Goal: Task Accomplishment & Management: Use online tool/utility

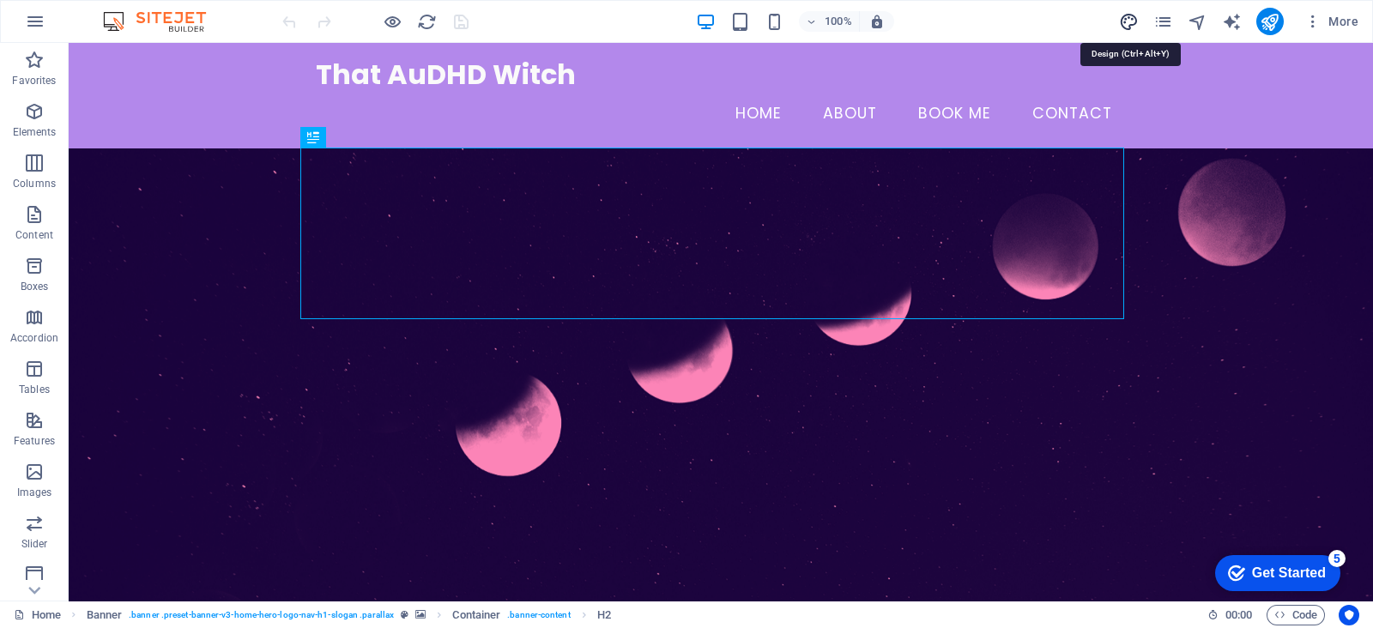
select select "px"
select select "400"
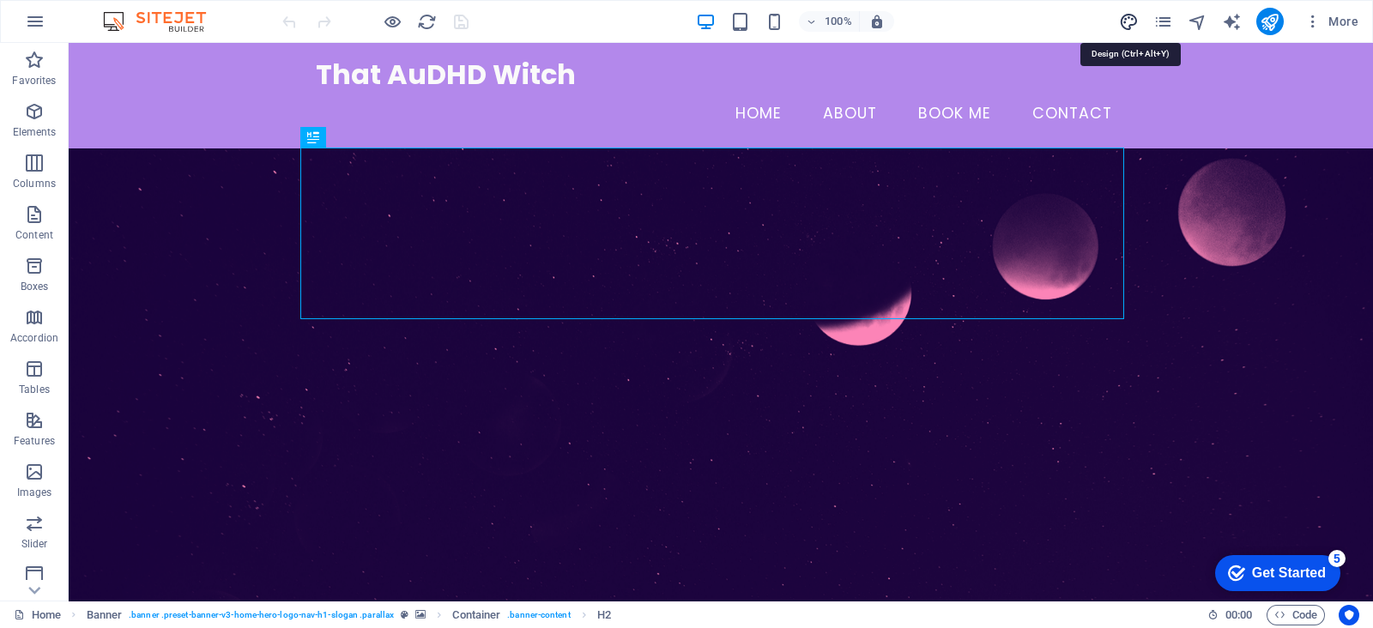
select select "px"
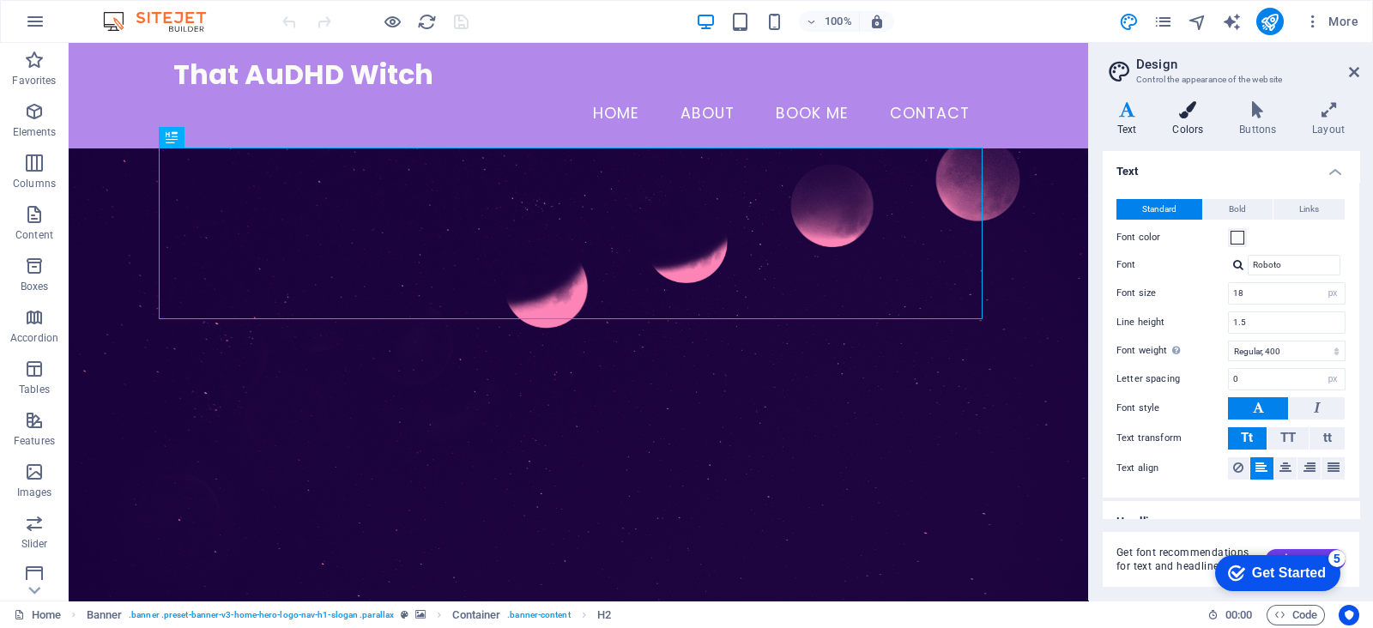
click at [1193, 112] on icon at bounding box center [1188, 109] width 60 height 17
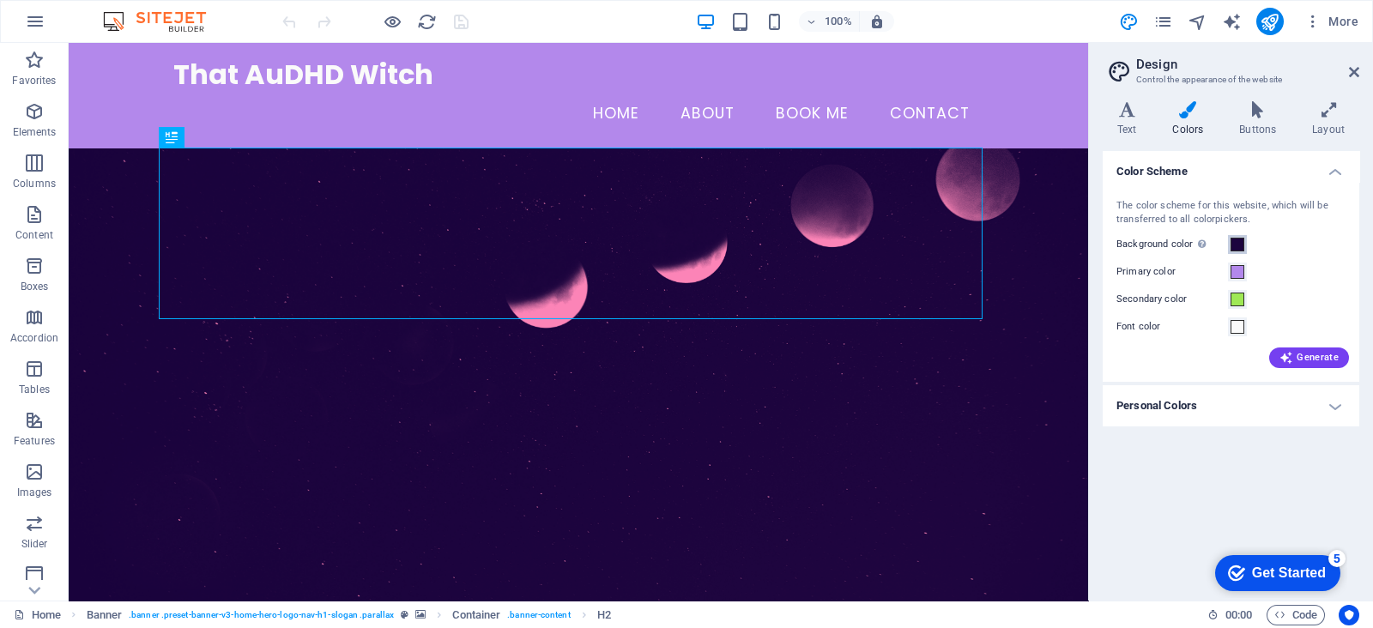
click at [1240, 239] on span at bounding box center [1237, 245] width 14 height 14
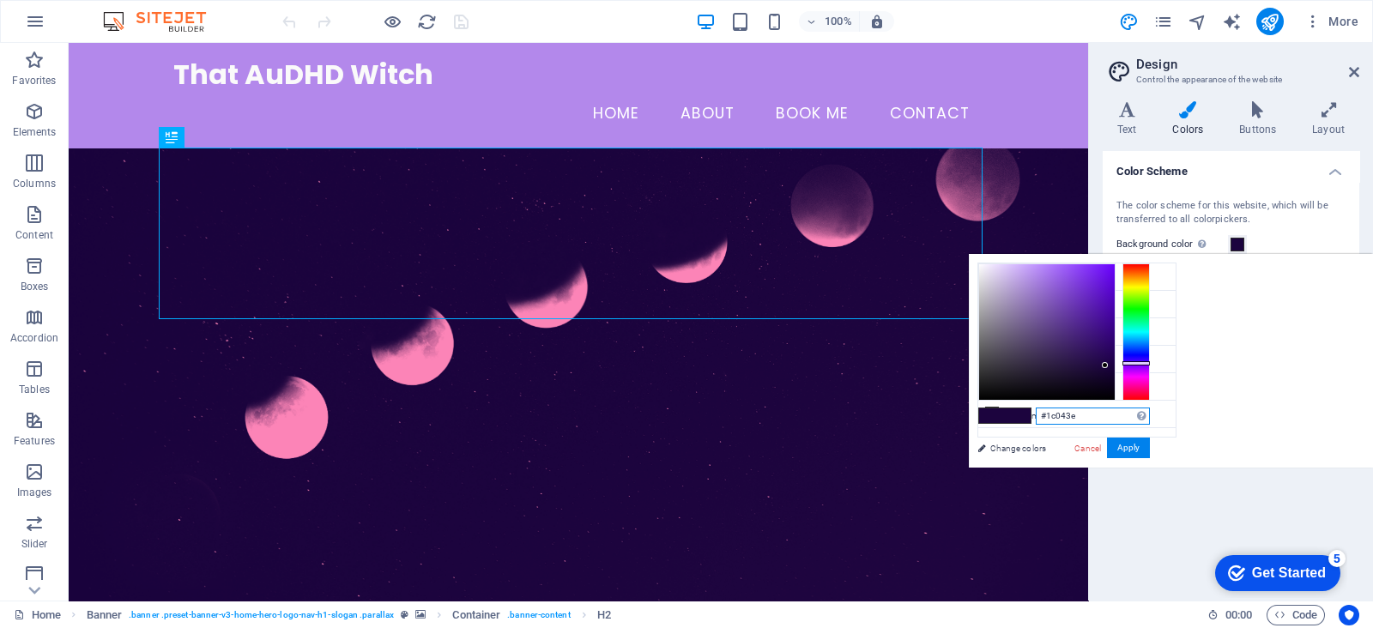
drag, startPoint x: 1298, startPoint y: 410, endPoint x: 1254, endPoint y: 414, distance: 43.9
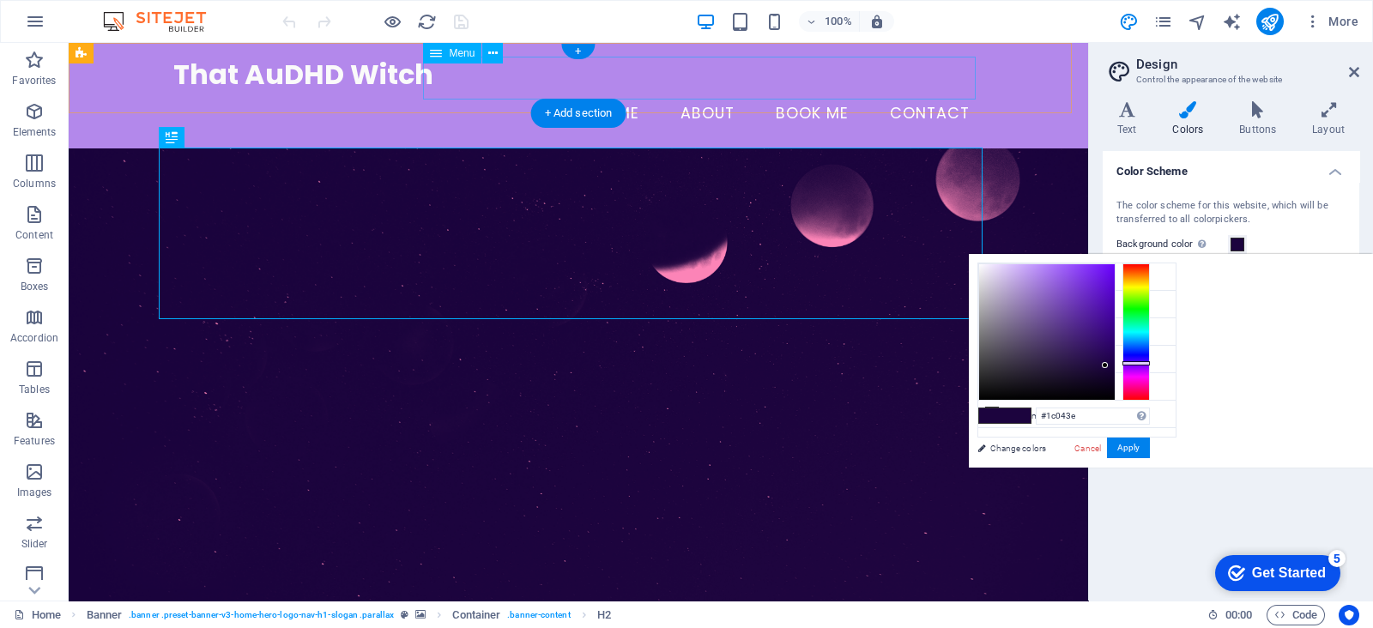
click at [814, 93] on nav "Home About Book me Contact" at bounding box center [578, 114] width 810 height 43
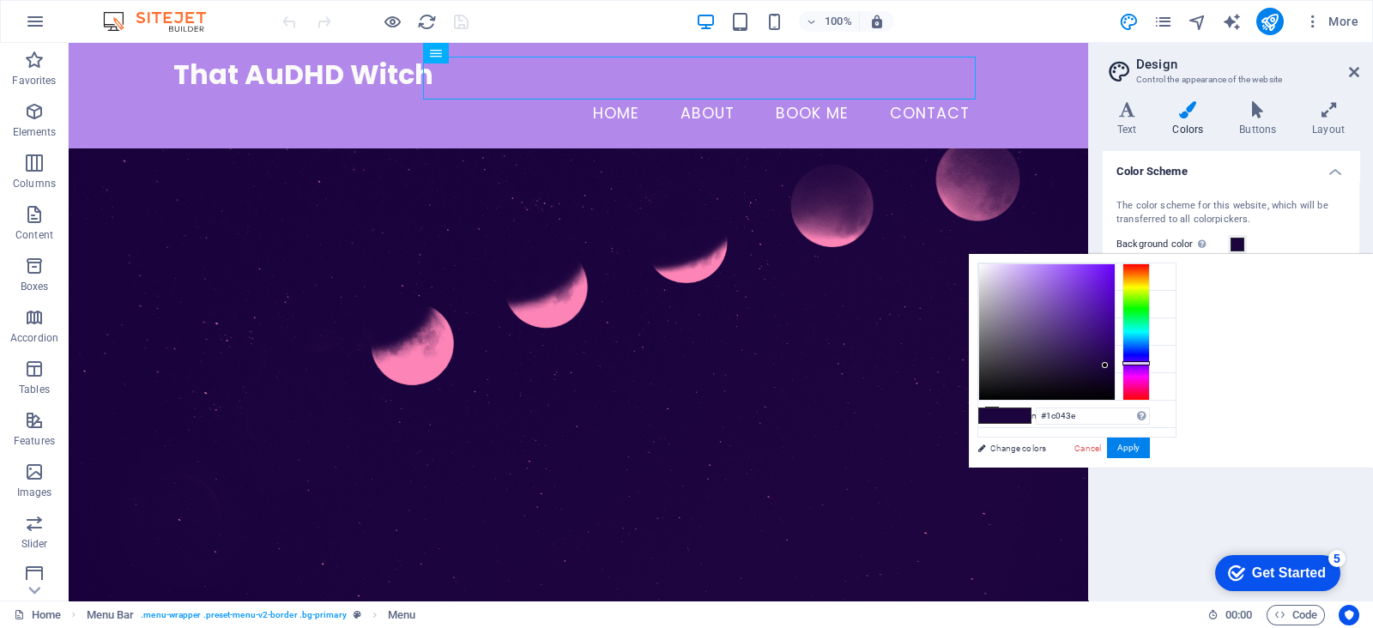
click at [1347, 69] on h2 "Design" at bounding box center [1247, 64] width 223 height 15
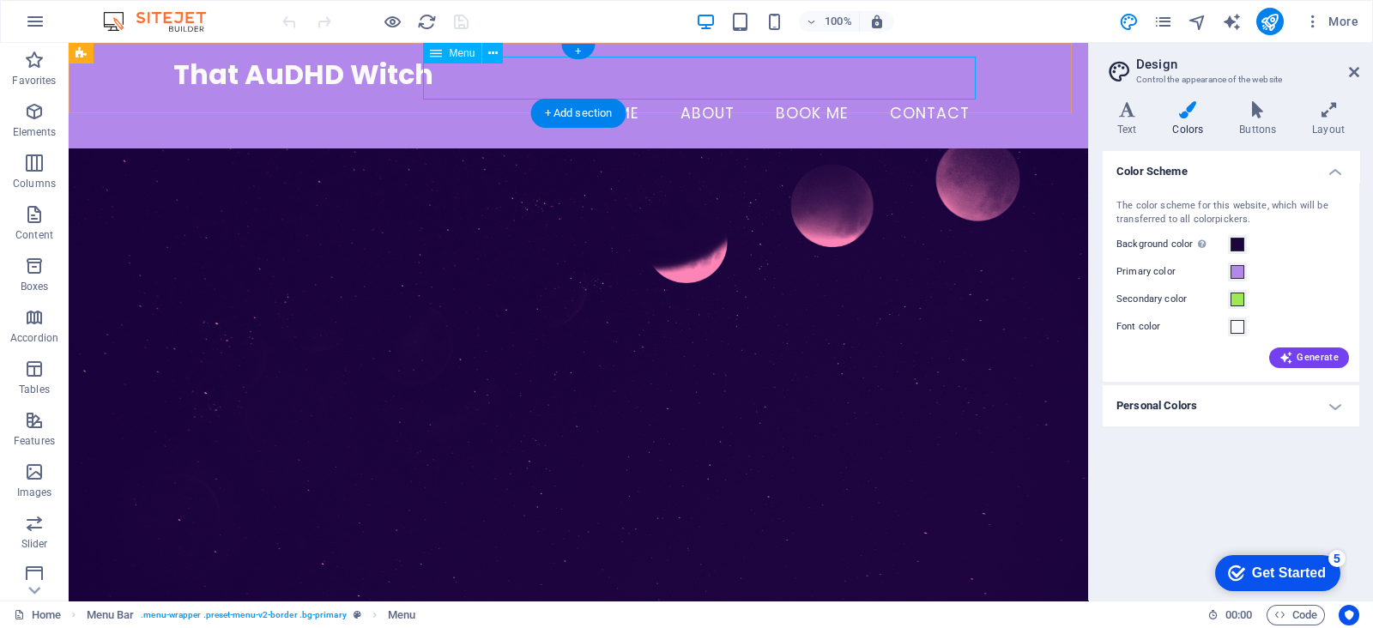
click at [716, 93] on nav "Home About Book me Contact" at bounding box center [578, 114] width 810 height 43
click at [489, 49] on icon at bounding box center [492, 54] width 9 height 18
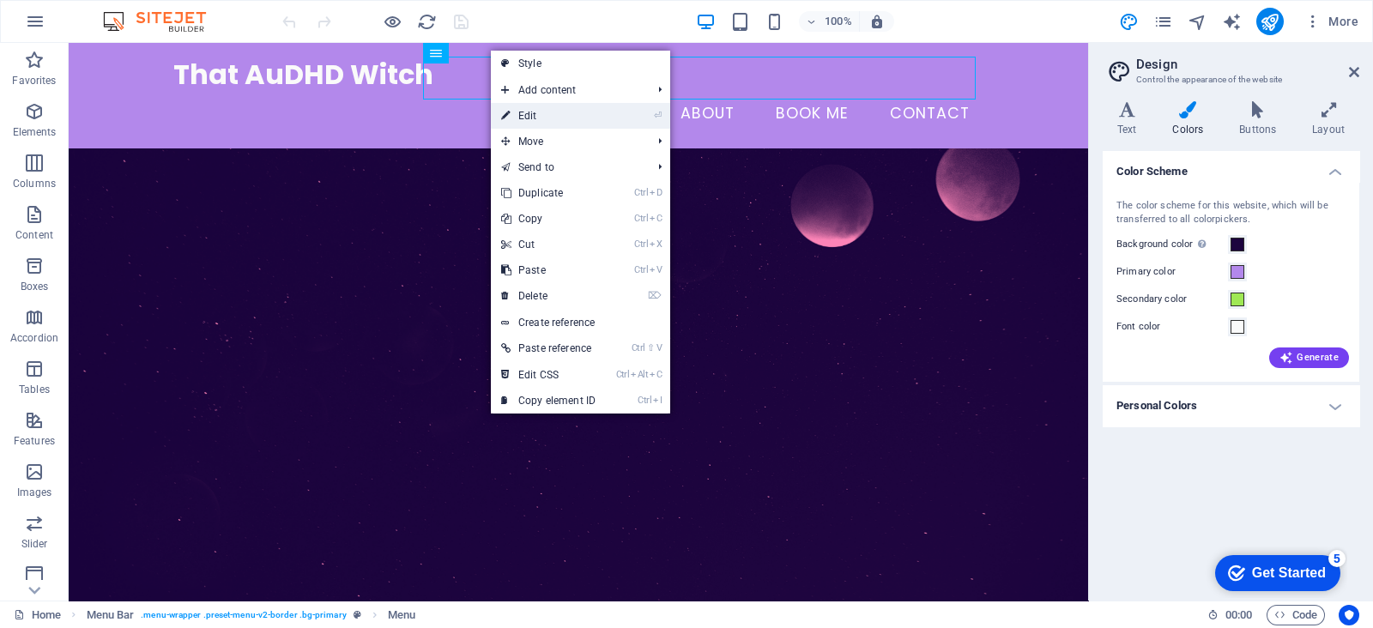
click at [527, 117] on link "⏎ Edit" at bounding box center [548, 116] width 115 height 26
select select
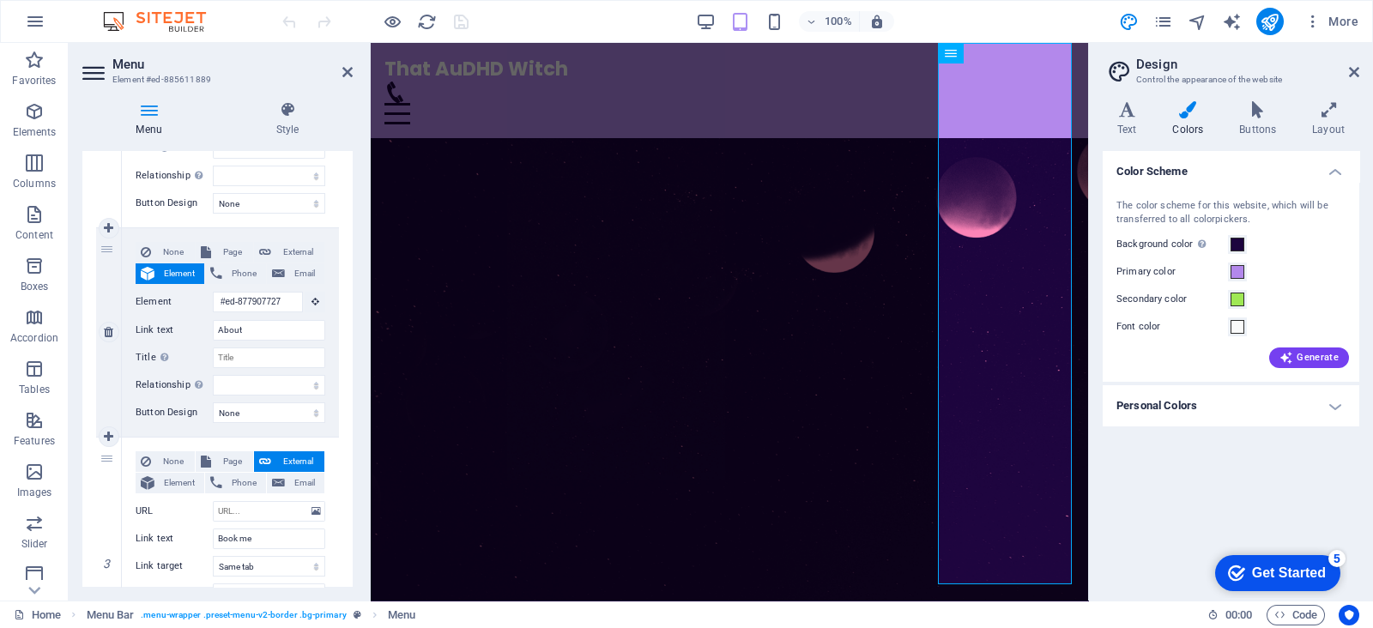
scroll to position [536, 0]
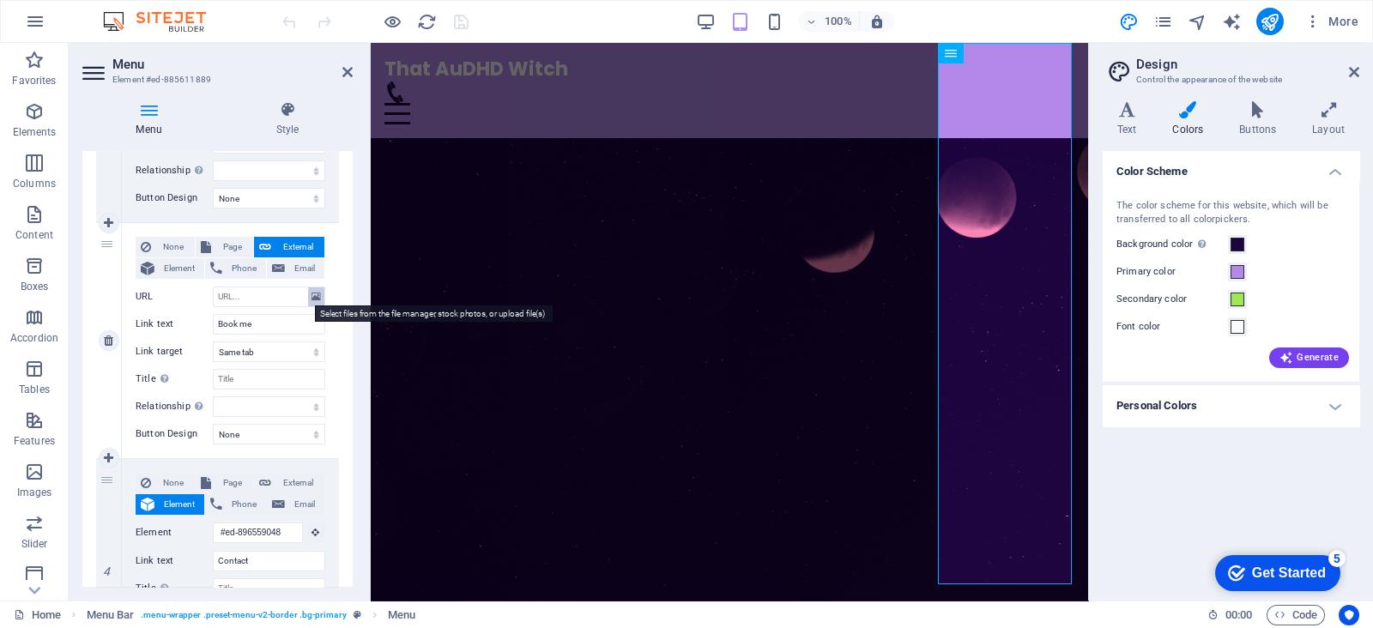
click at [311, 298] on icon at bounding box center [315, 296] width 9 height 19
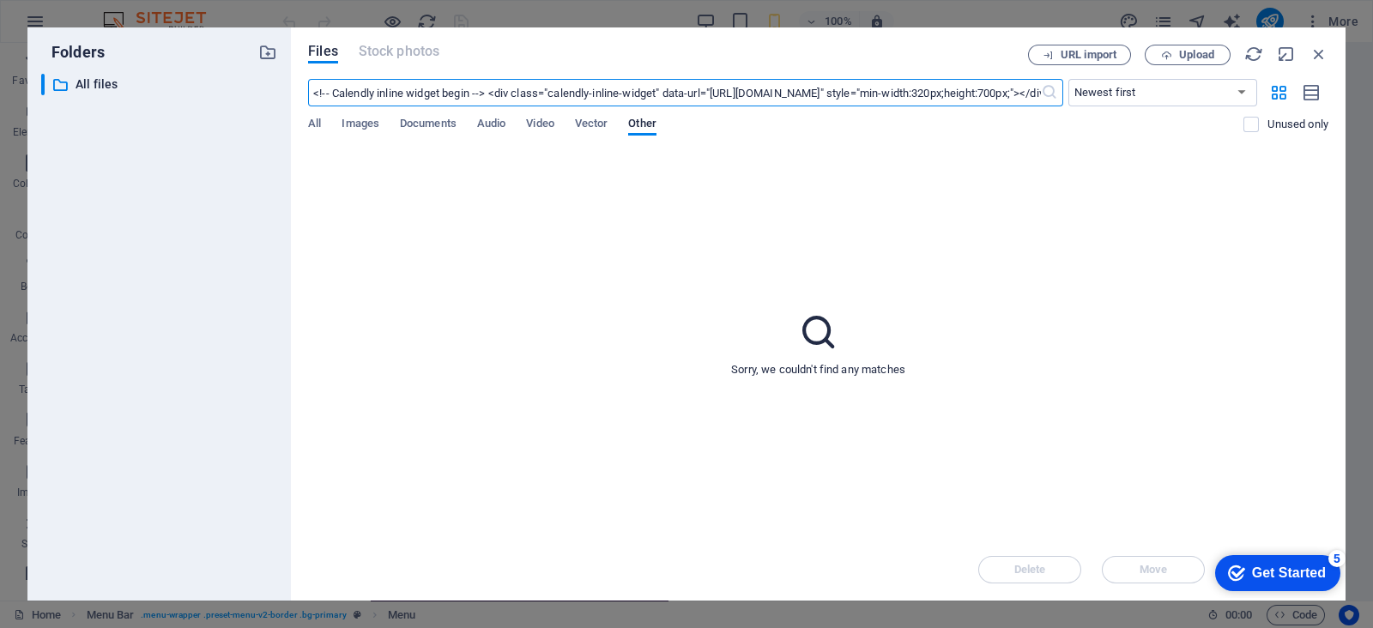
scroll to position [0, 1188]
type input "<!-- Calendly inline widget begin --> <div class="calendly-inline-widget" data-…"
click at [1317, 49] on icon "button" at bounding box center [1318, 54] width 19 height 19
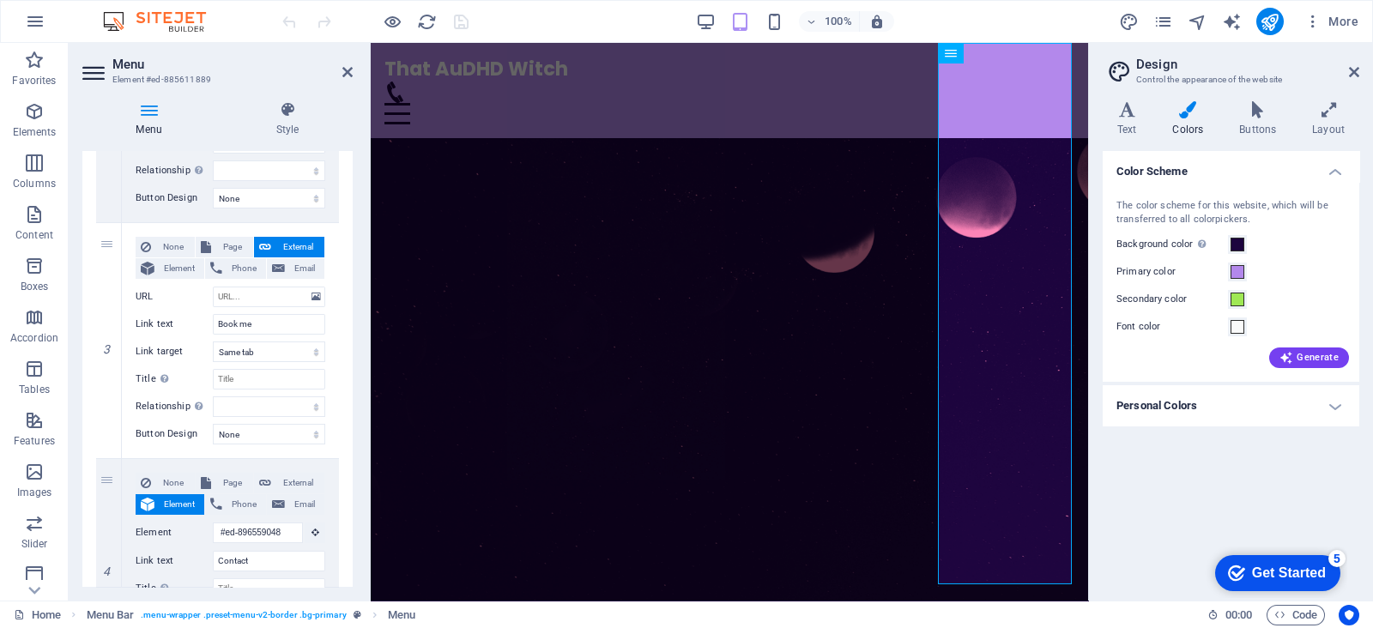
click at [736, 289] on figure at bounding box center [729, 417] width 717 height 558
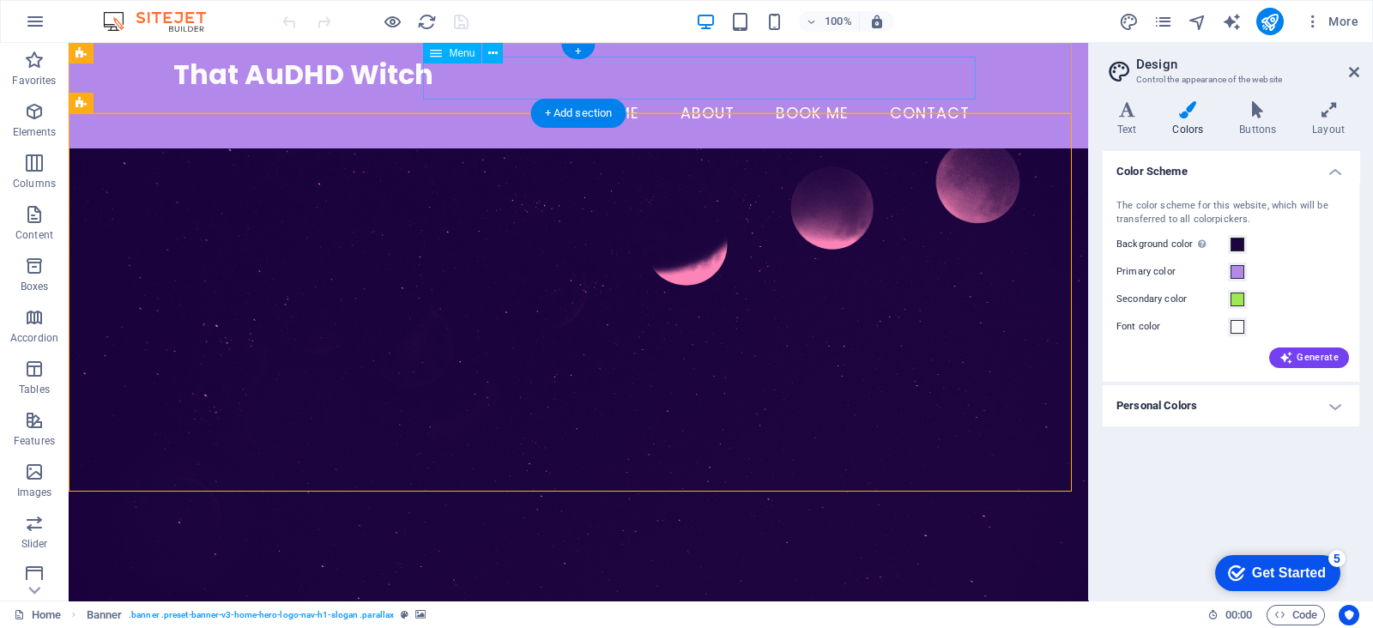
click at [558, 93] on nav "Home About Book me Contact" at bounding box center [578, 114] width 810 height 43
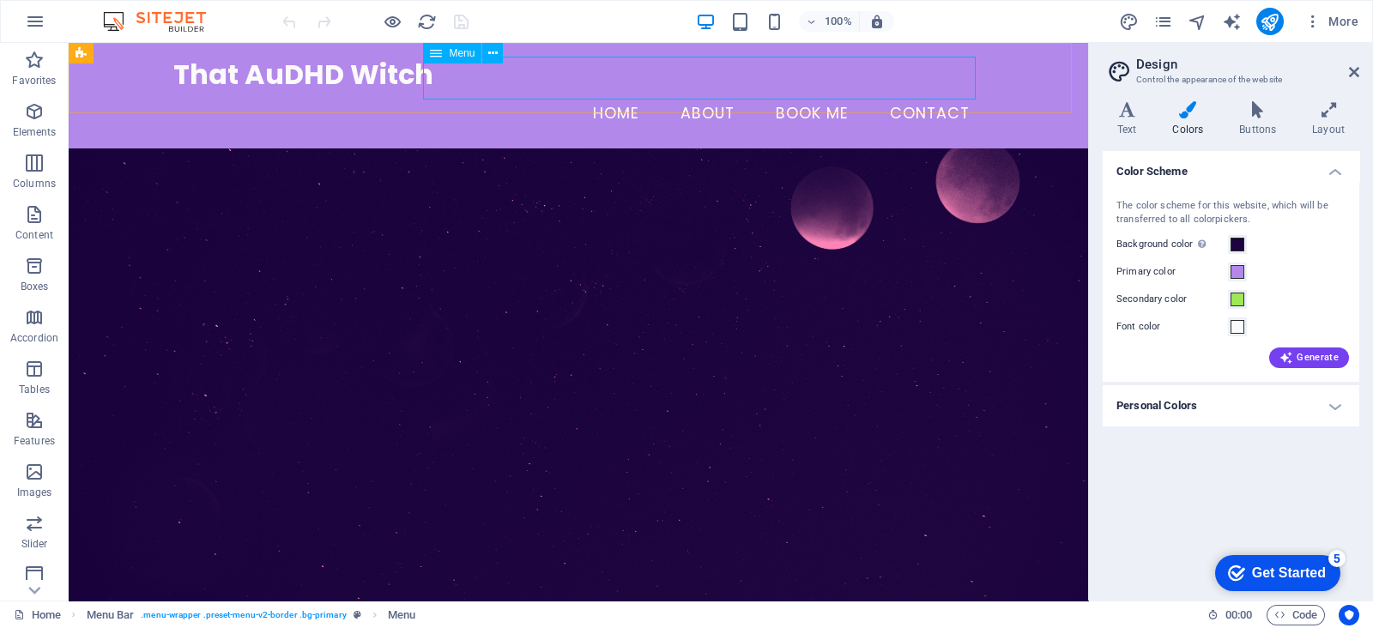
click at [469, 49] on span "Menu" at bounding box center [462, 53] width 26 height 10
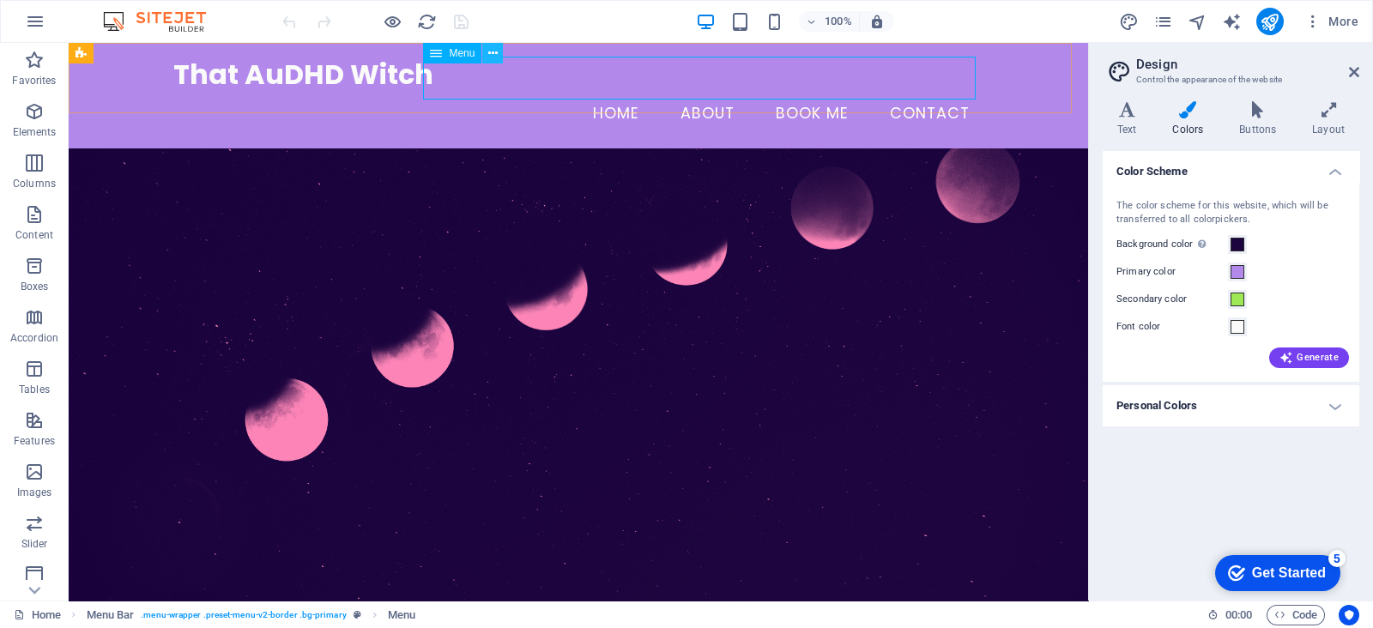
click at [492, 49] on icon at bounding box center [492, 54] width 9 height 18
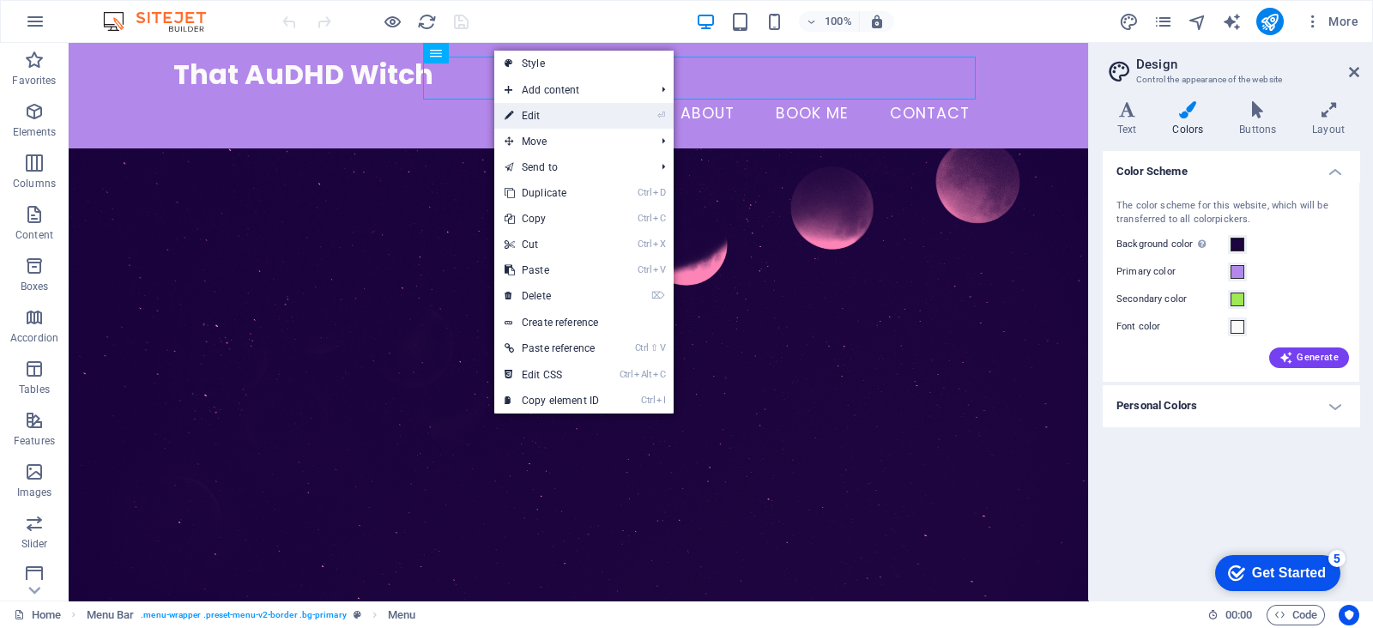
click at [525, 113] on link "⏎ Edit" at bounding box center [551, 116] width 115 height 26
select select
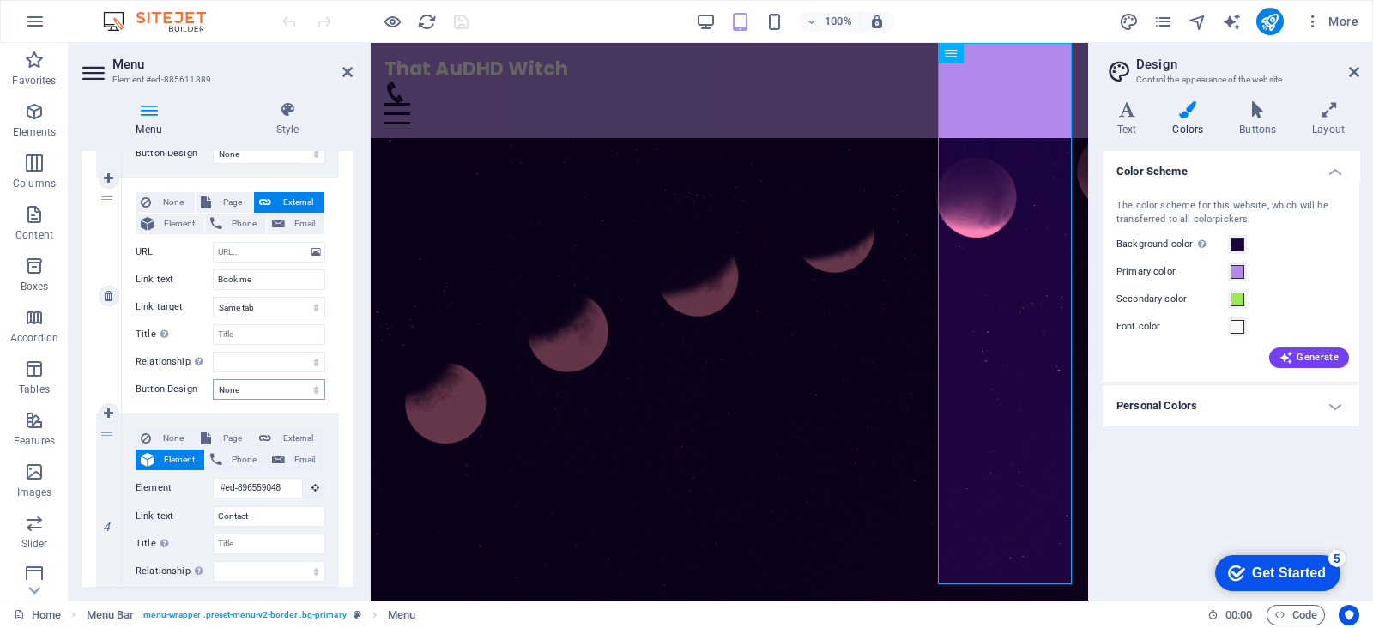
scroll to position [557, 0]
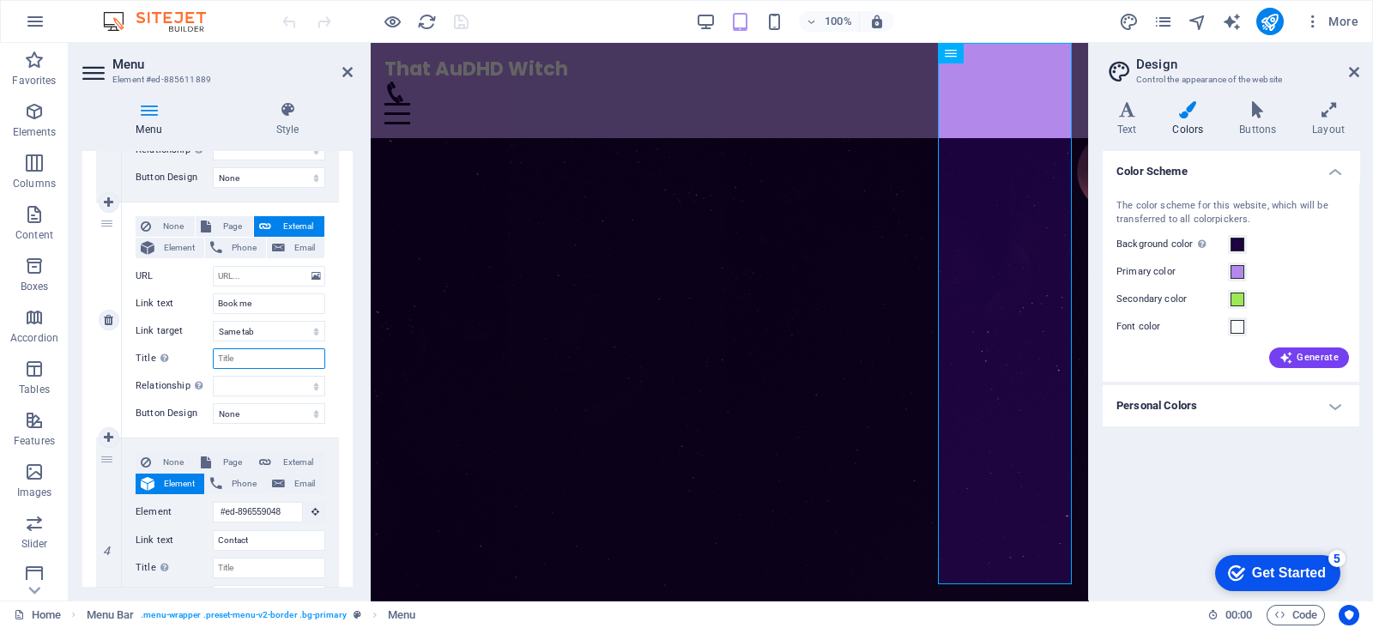
click at [253, 348] on input "Title Additional link description, should not be the same as the link text. The…" at bounding box center [269, 358] width 112 height 21
type input "Let"
select select
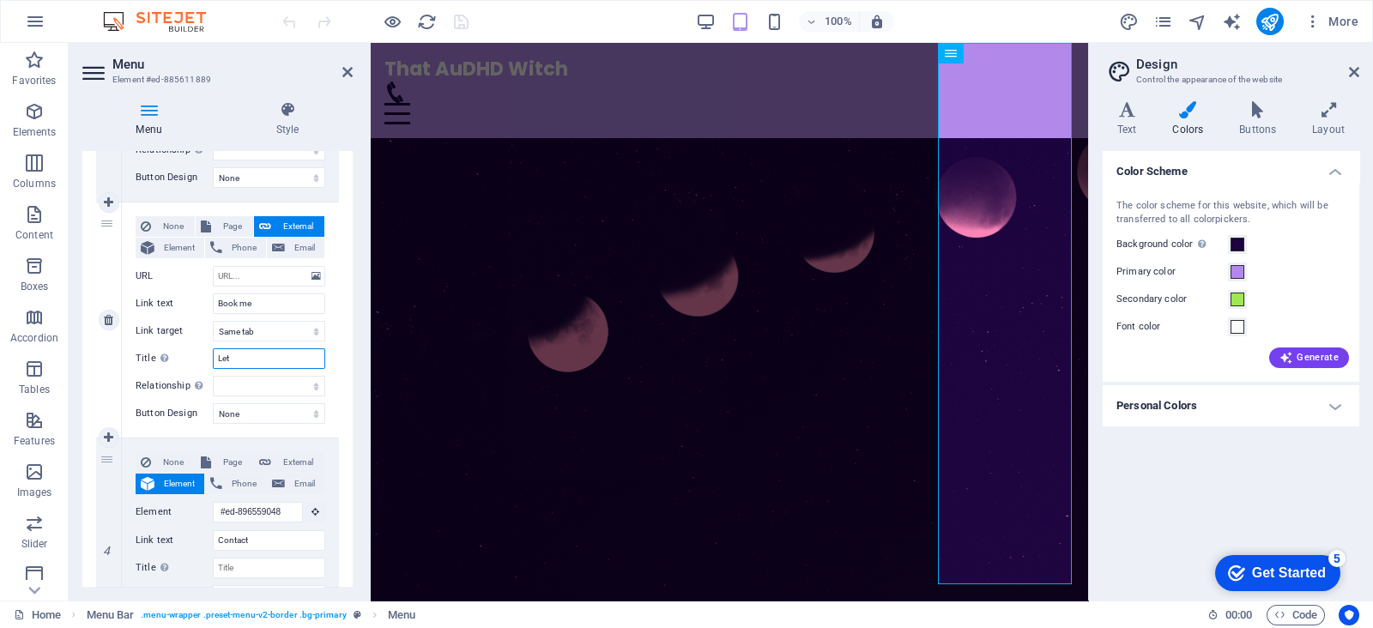
select select
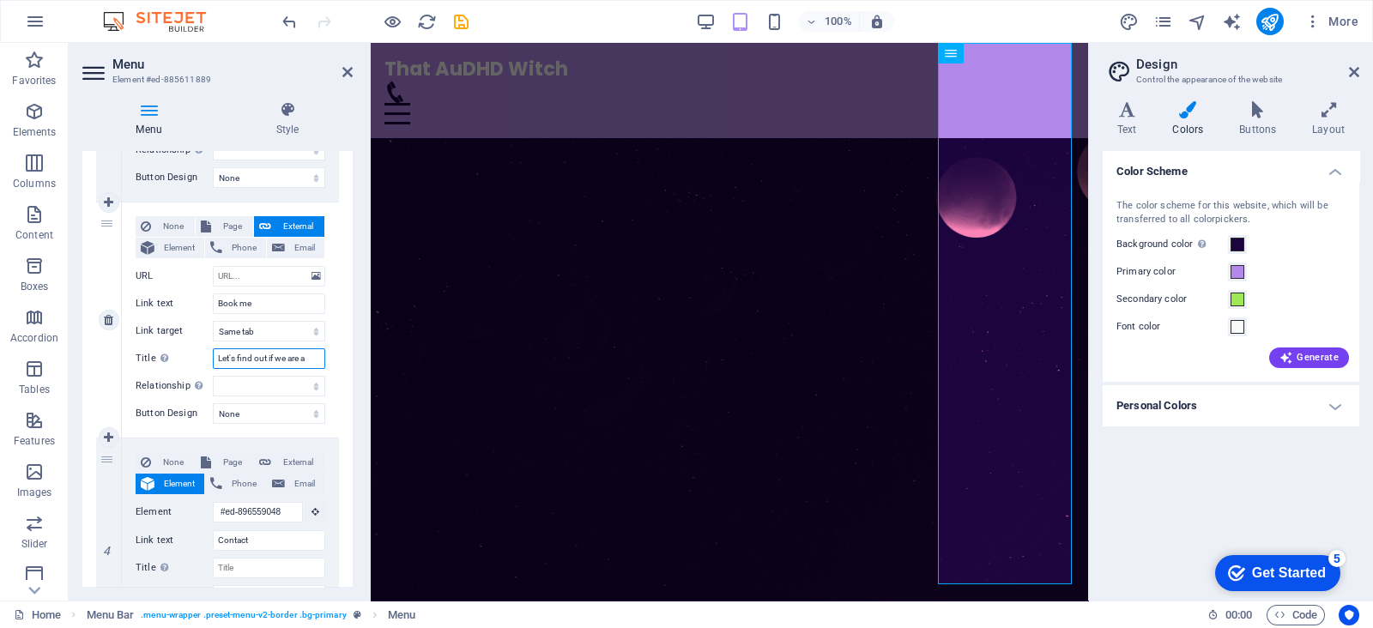
type input "Let's find out if we are a"
select select
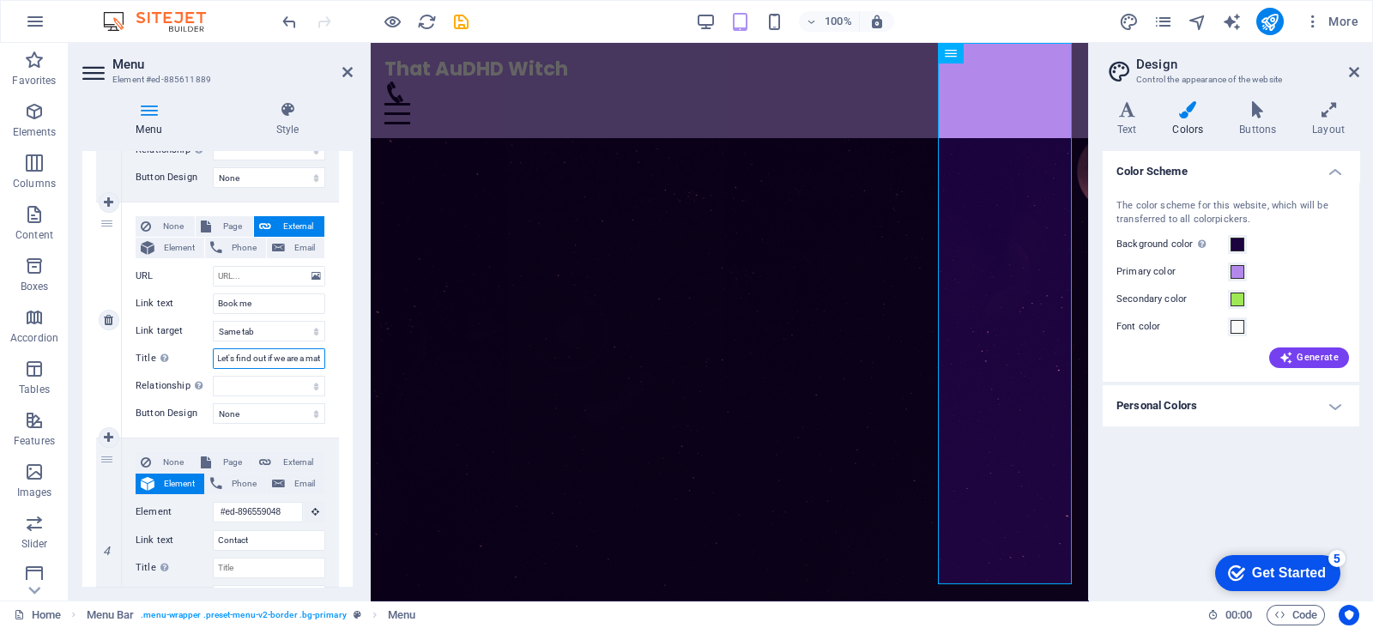
scroll to position [0, 17]
type input "Let's find out if we are a match"
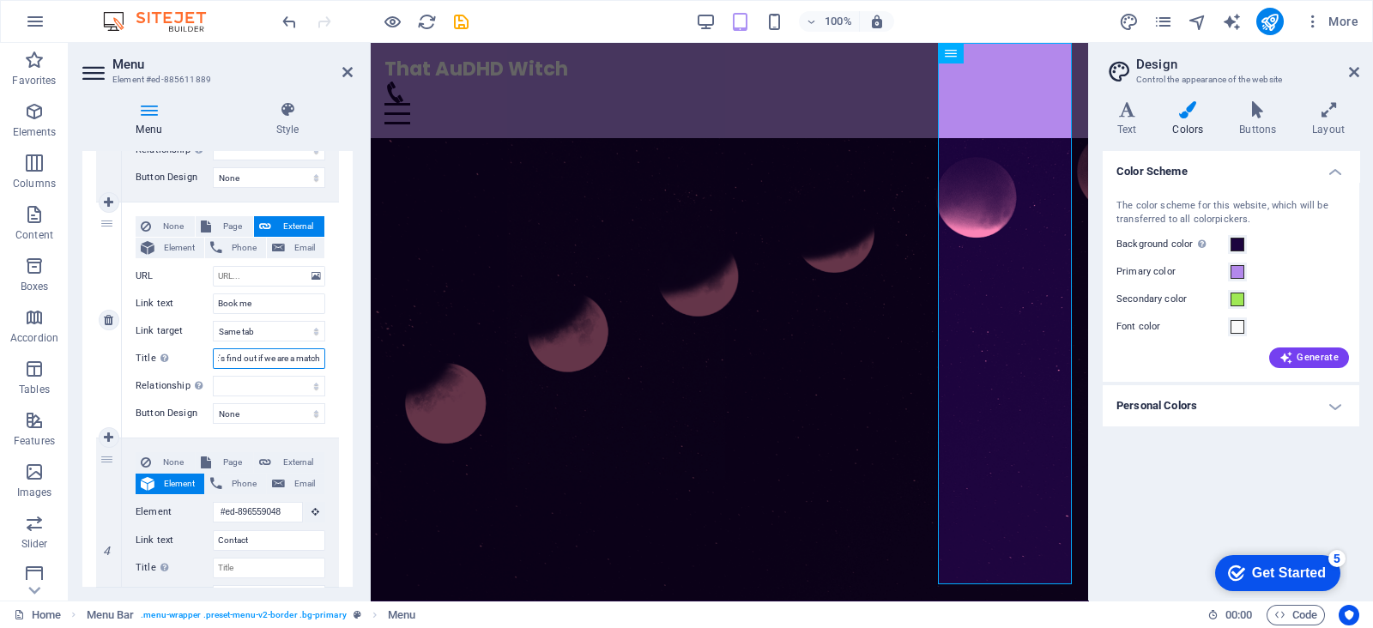
select select
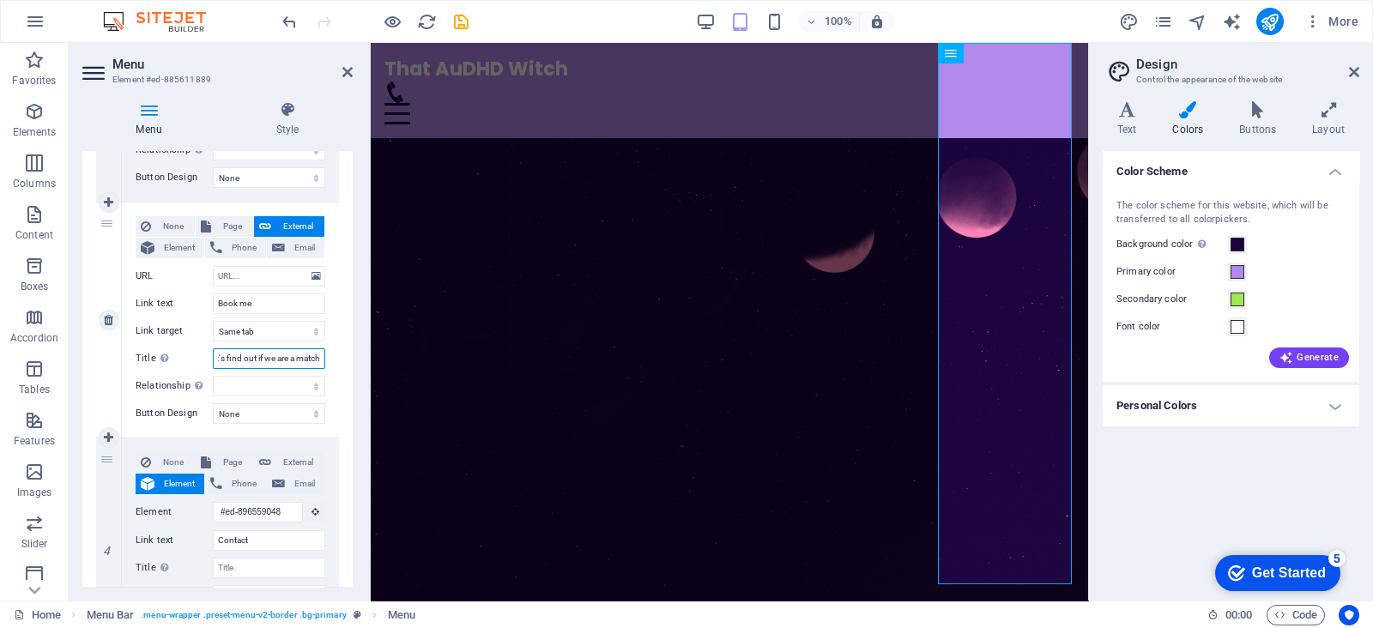
select select
drag, startPoint x: 285, startPoint y: 353, endPoint x: 271, endPoint y: 358, distance: 14.4
click at [271, 358] on input "Let's find out if we are a match" at bounding box center [269, 358] width 112 height 21
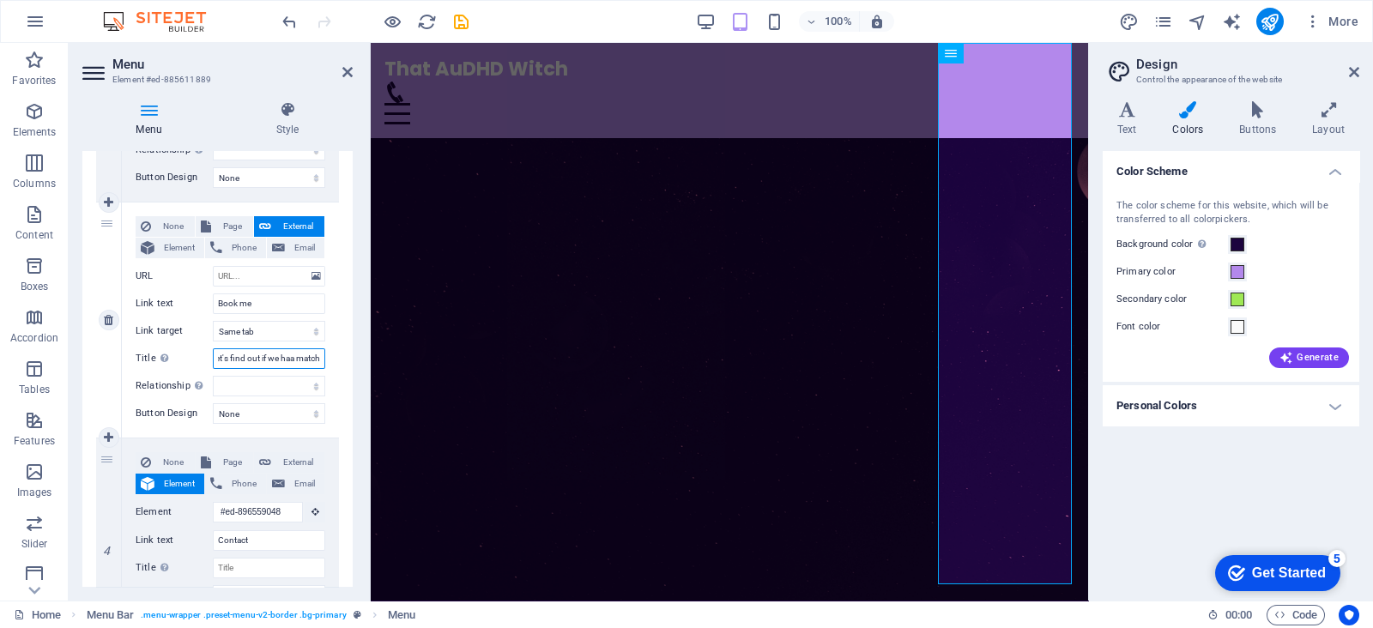
scroll to position [0, 7]
type input "Let's find out if we have aa match"
select select
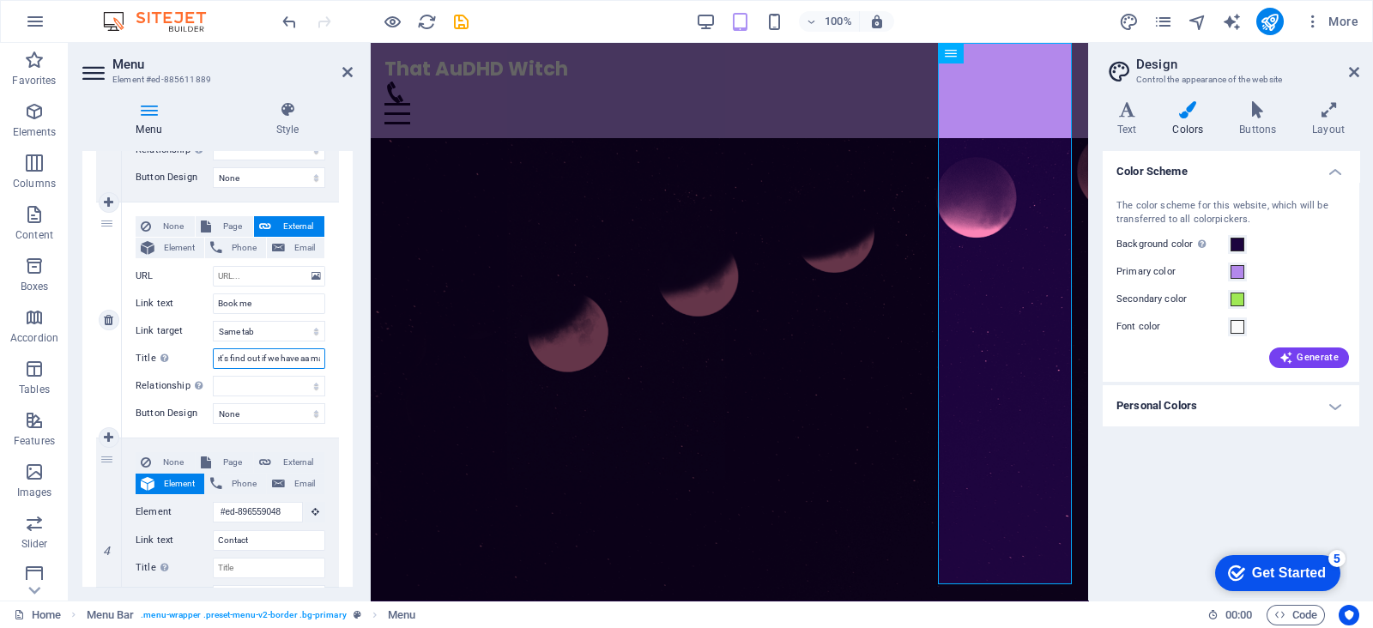
select select
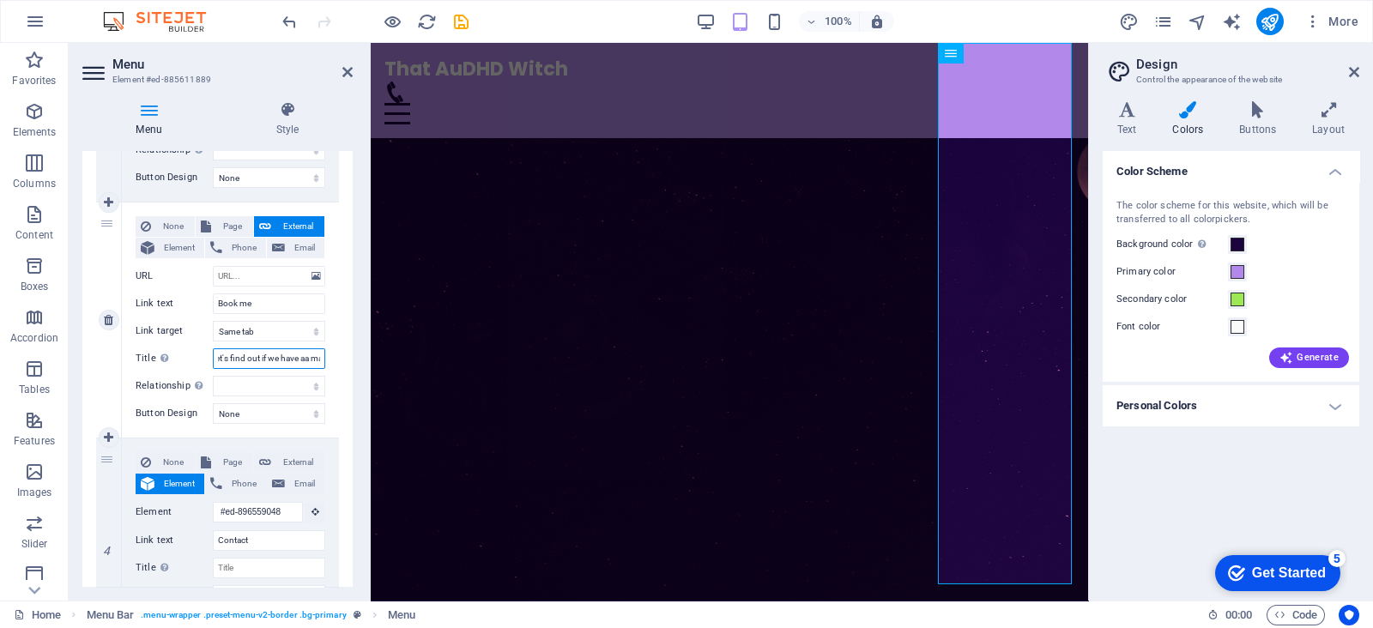
type input "Let's find out if we have a match"
select select
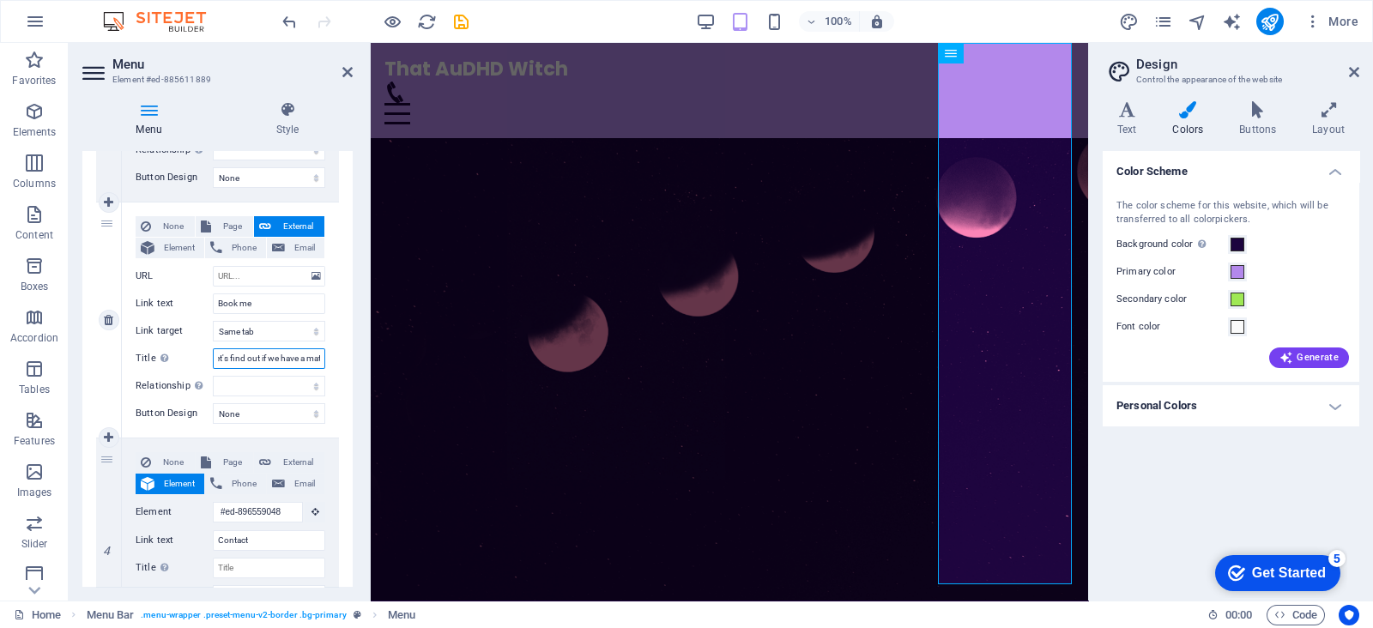
select select
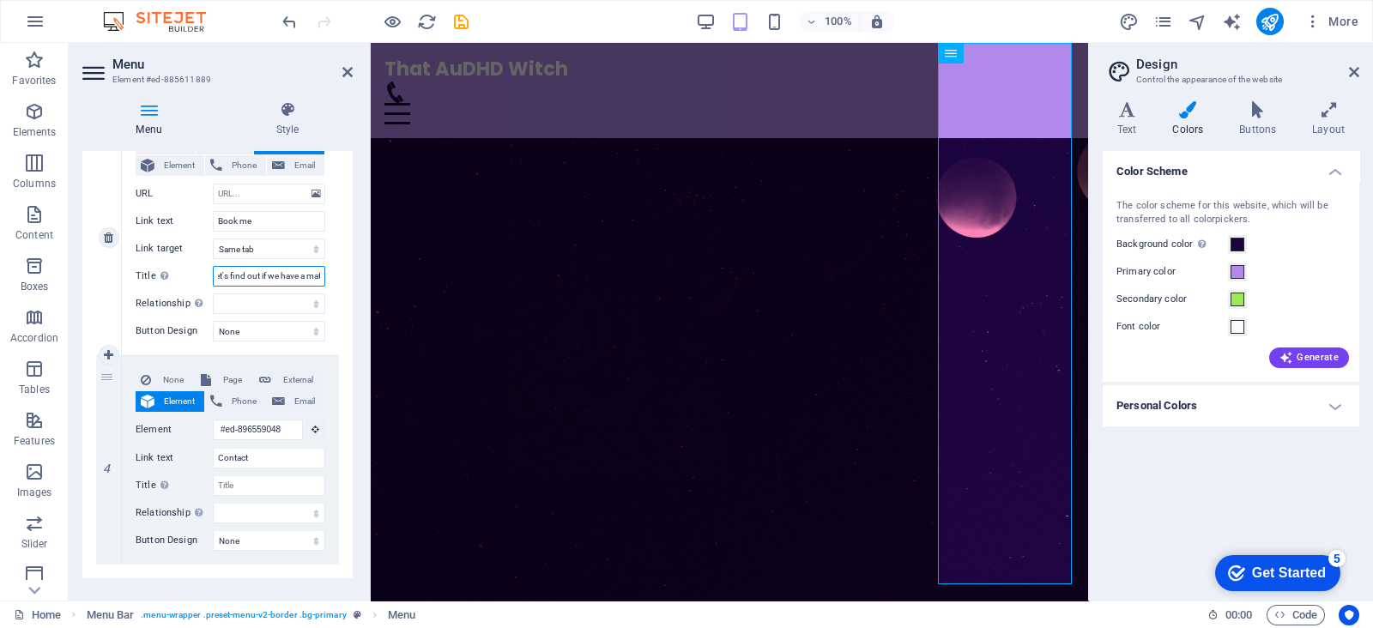
scroll to position [664, 0]
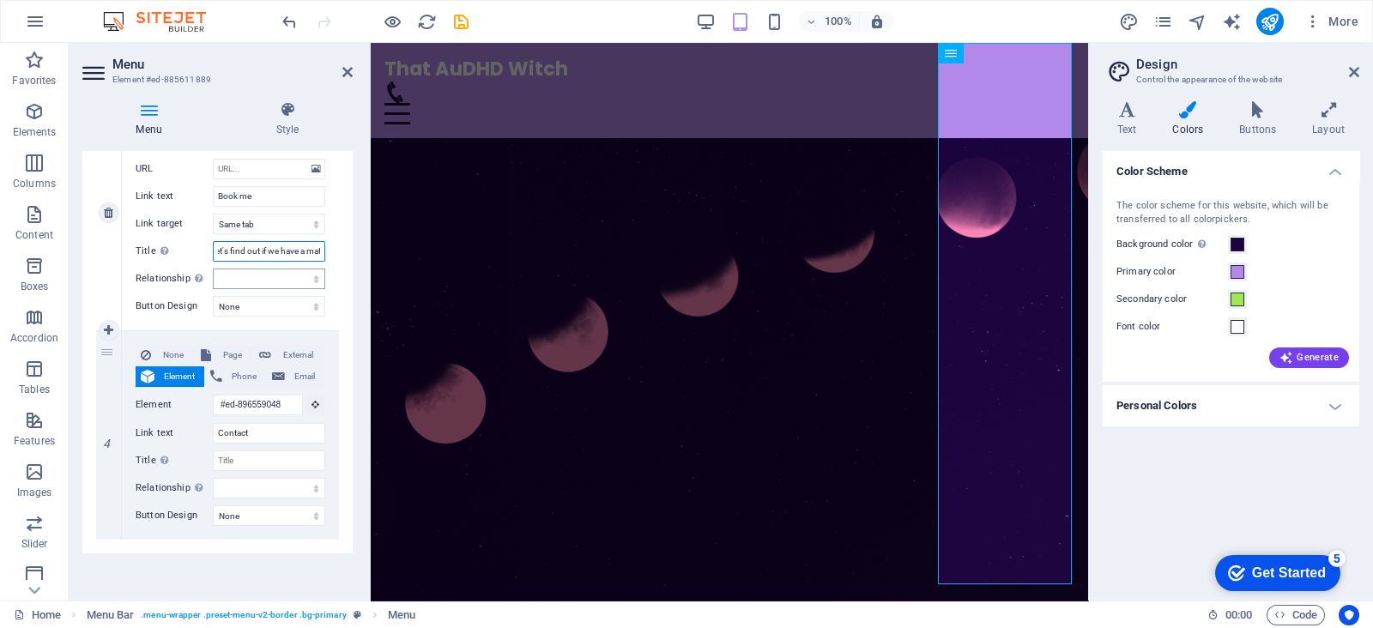
type input "Let's find out if we have a match"
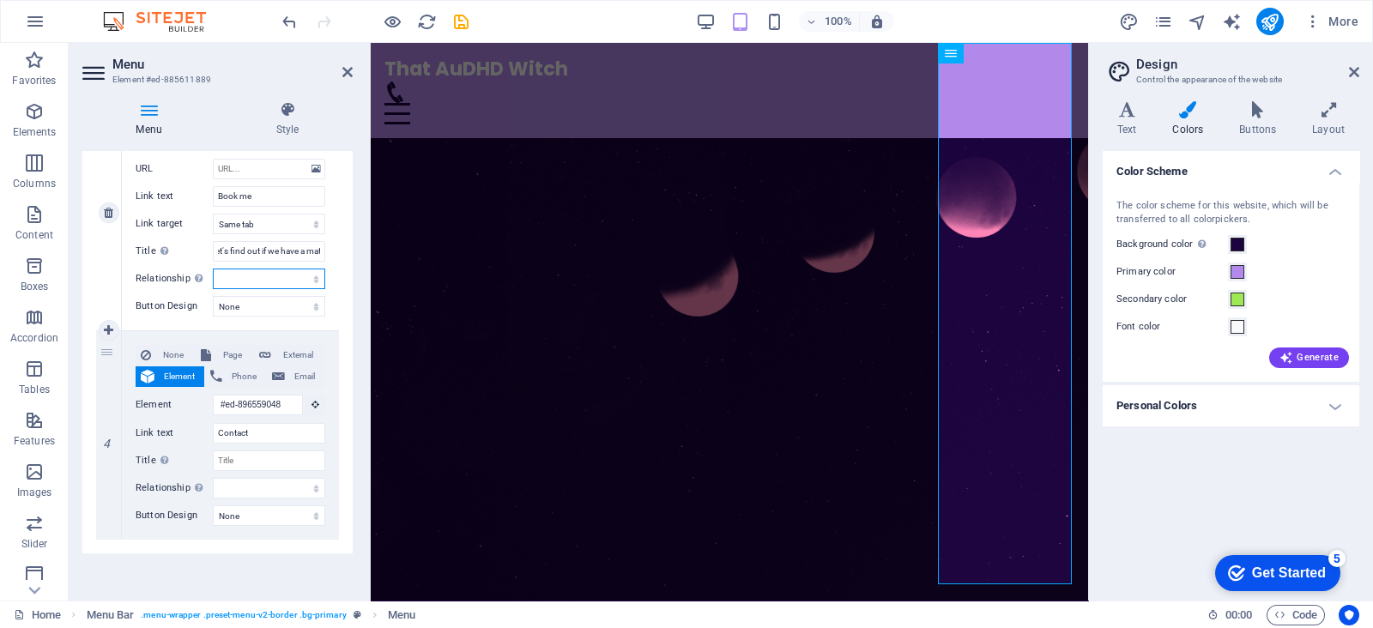
click at [245, 275] on select "alternate author bookmark external help license next nofollow noreferrer noopen…" at bounding box center [269, 279] width 112 height 21
click at [256, 309] on select "None Default Primary Secondary" at bounding box center [269, 306] width 112 height 21
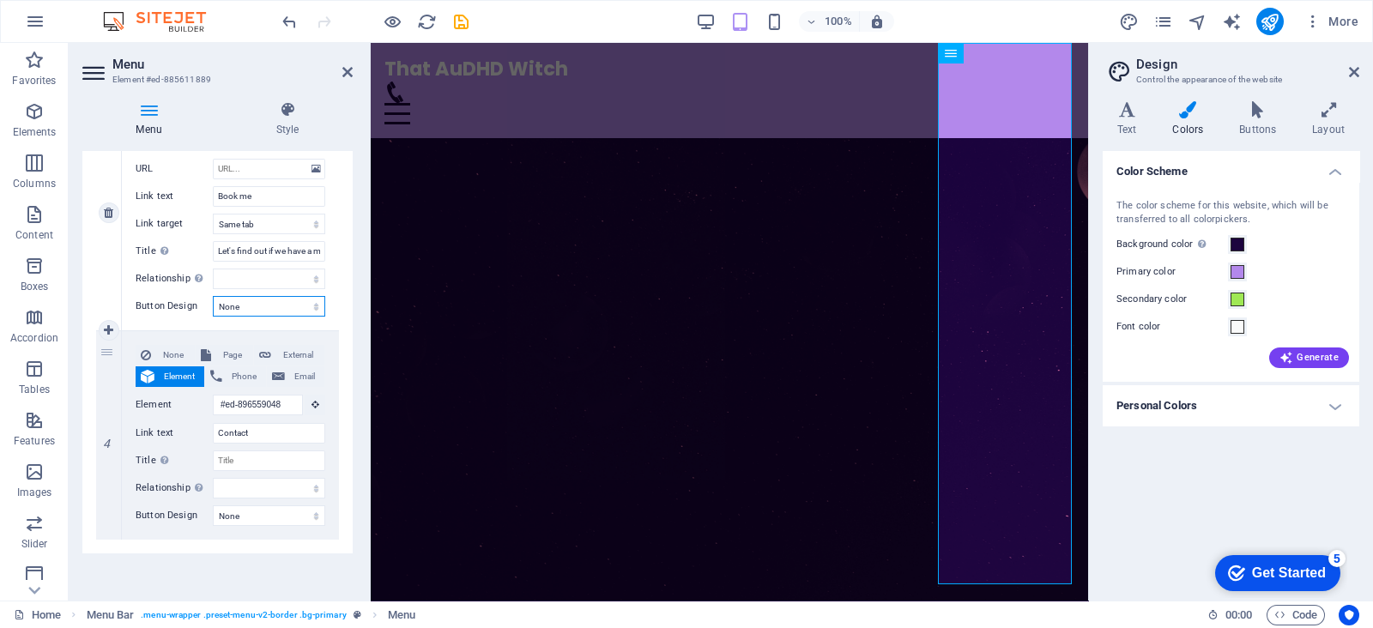
click at [256, 309] on select "None Default Primary Secondary" at bounding box center [269, 306] width 112 height 21
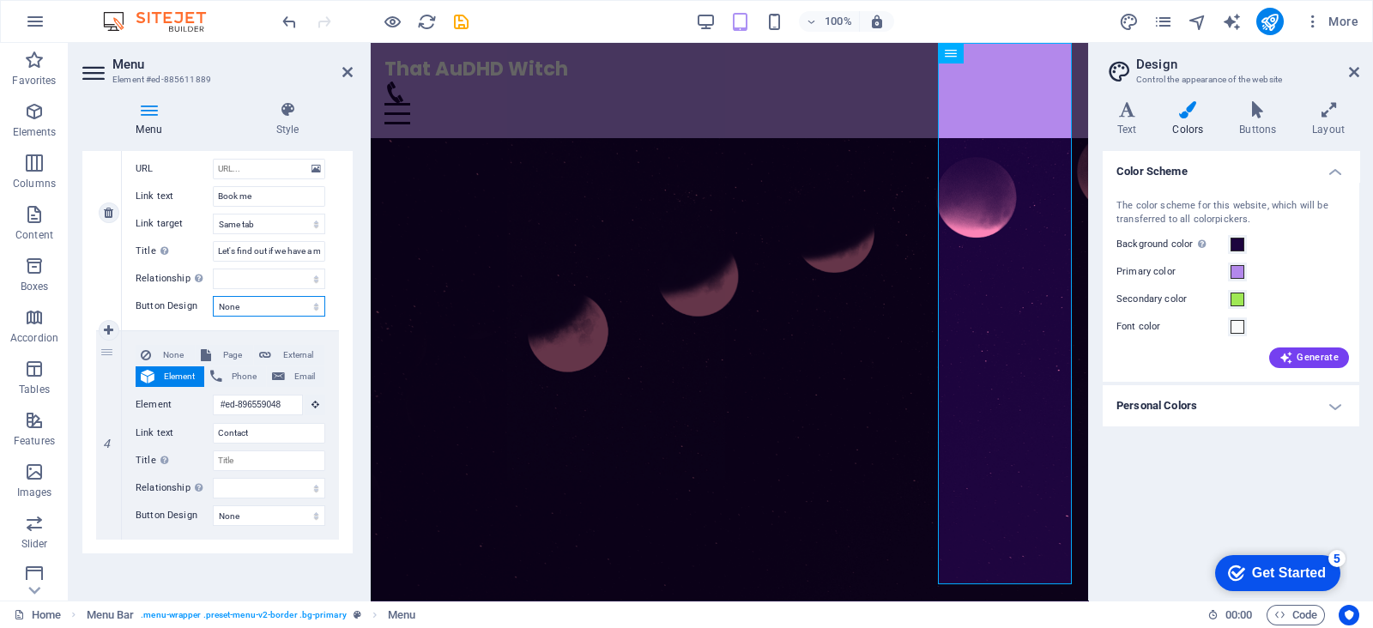
click at [262, 299] on select "None Default Primary Secondary" at bounding box center [269, 306] width 112 height 21
select select "default"
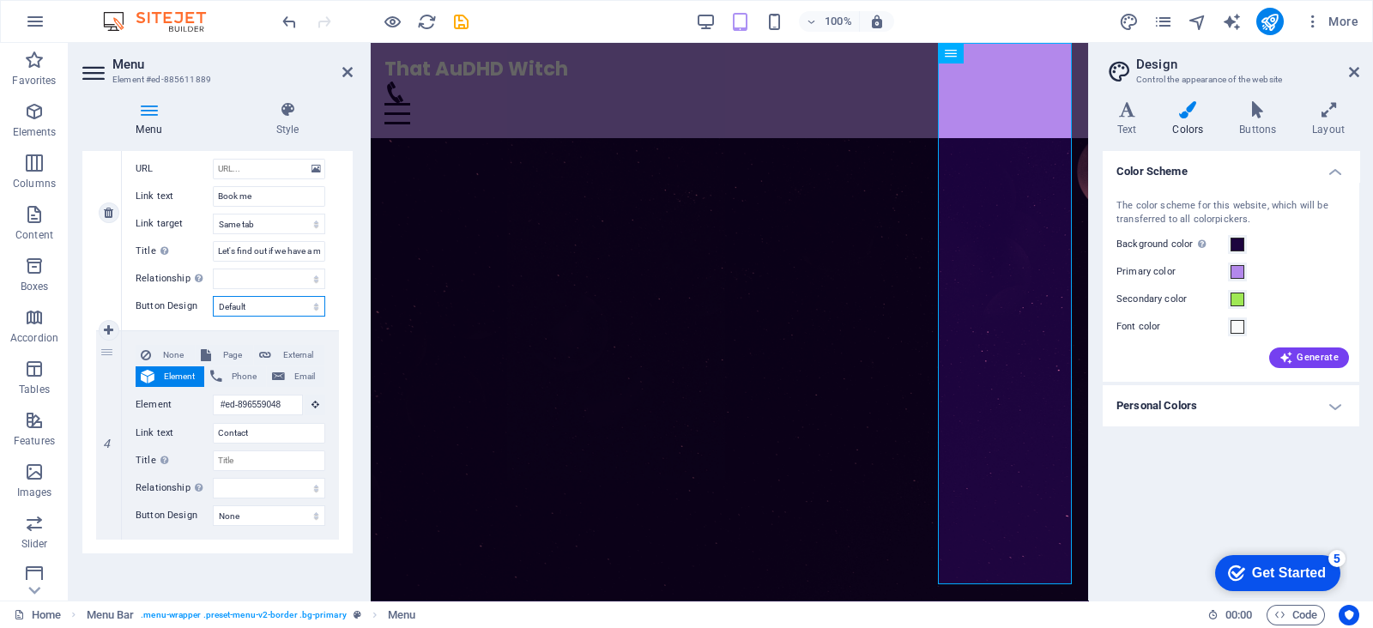
click at [213, 296] on select "None Default Primary Secondary" at bounding box center [269, 306] width 112 height 21
select select
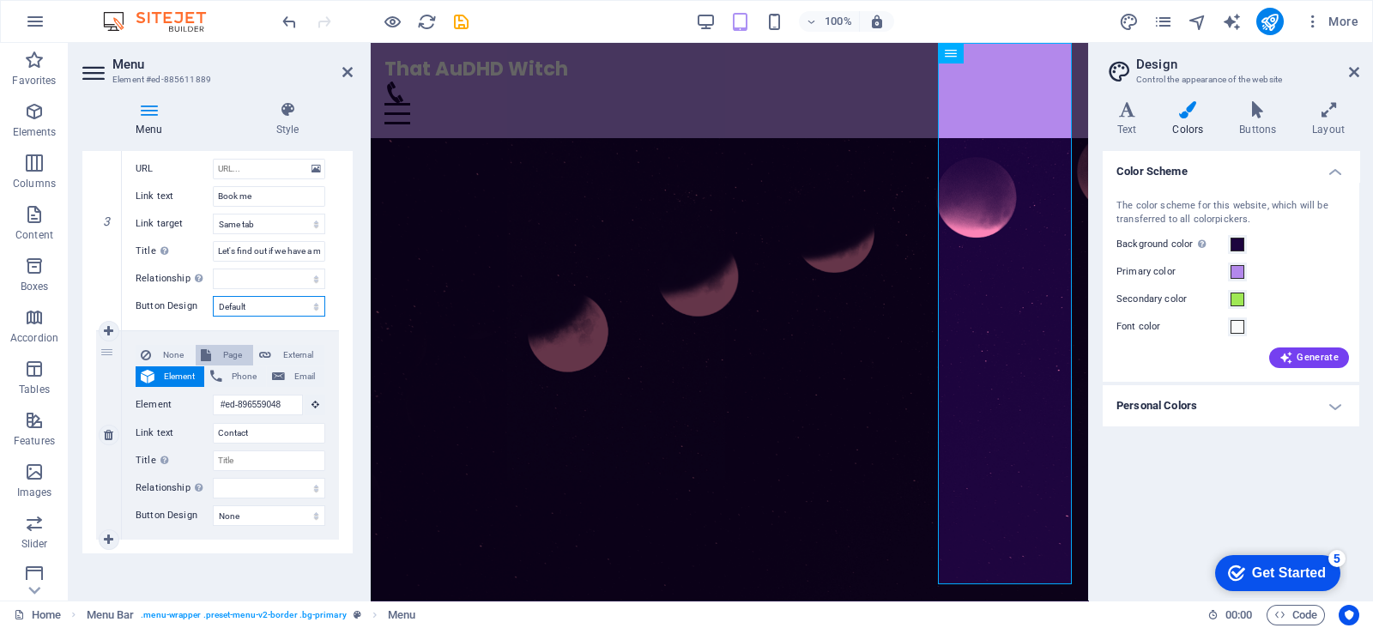
select select
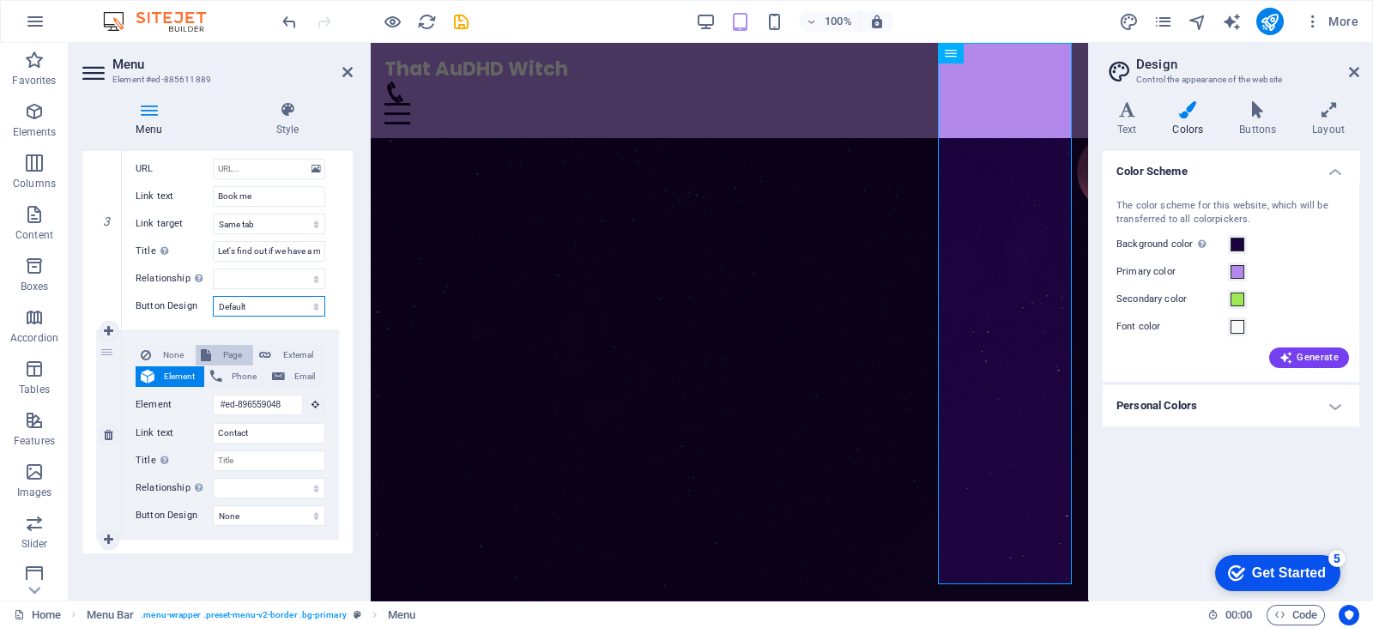
select select
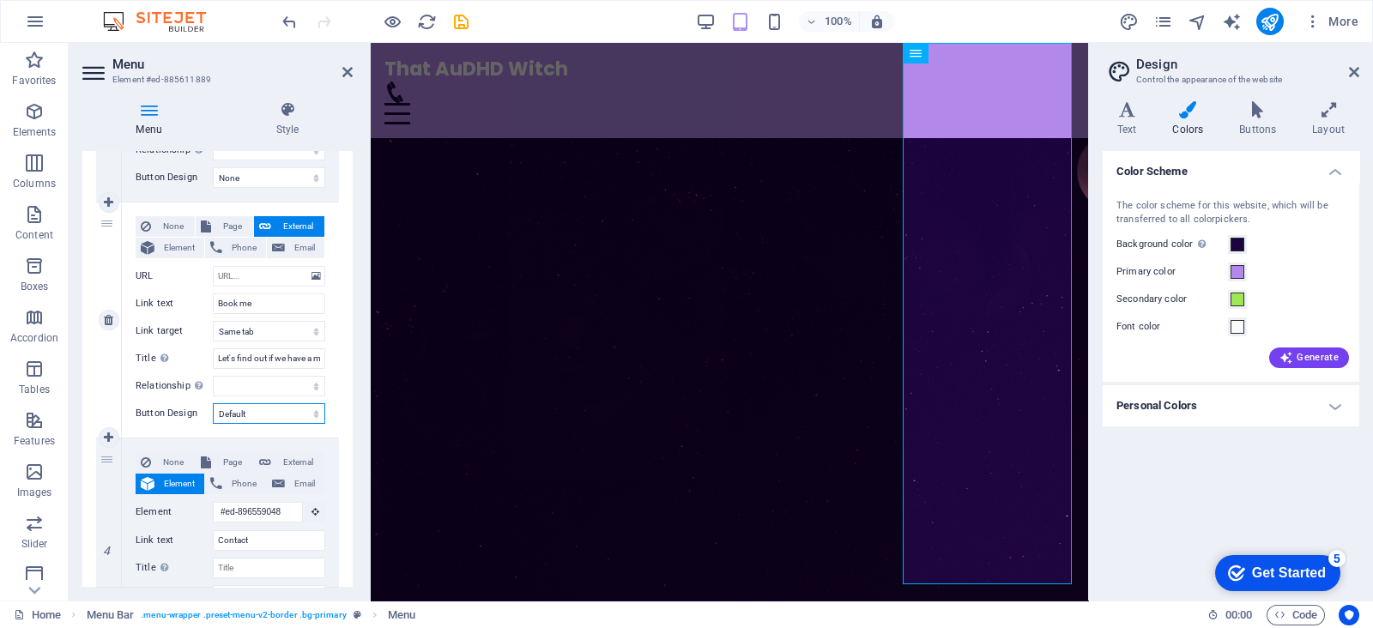
scroll to position [450, 0]
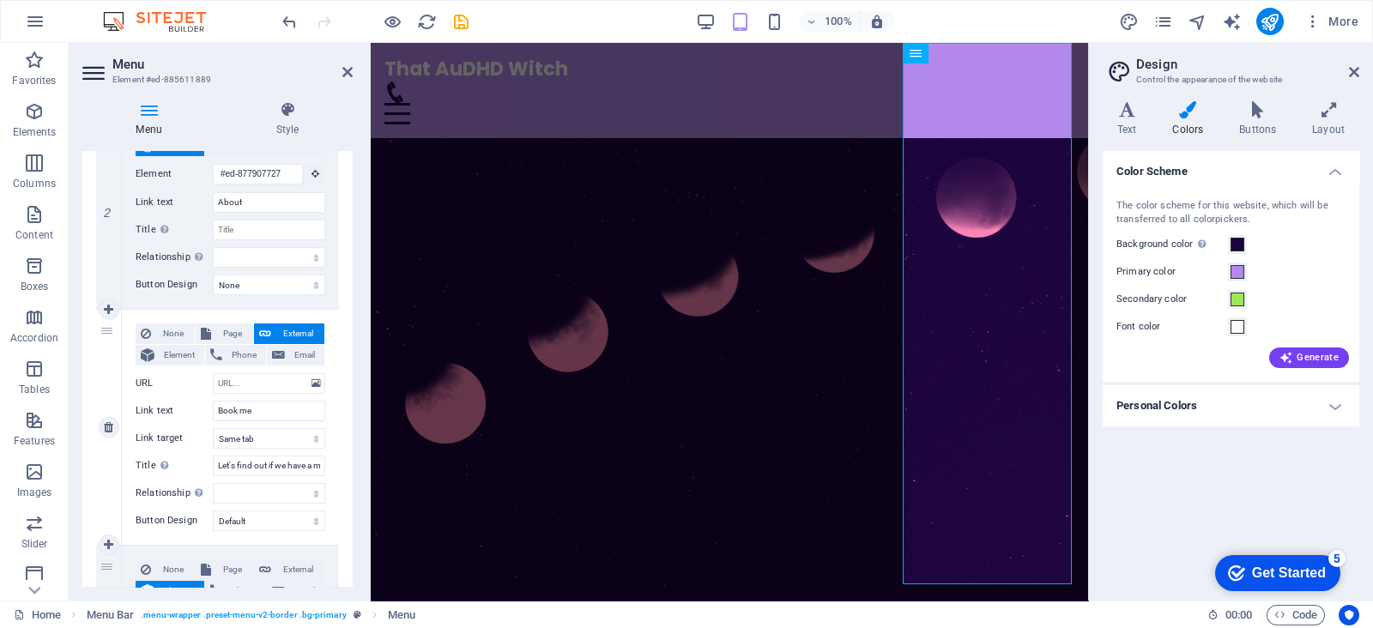
click at [107, 330] on div "3" at bounding box center [109, 427] width 26 height 235
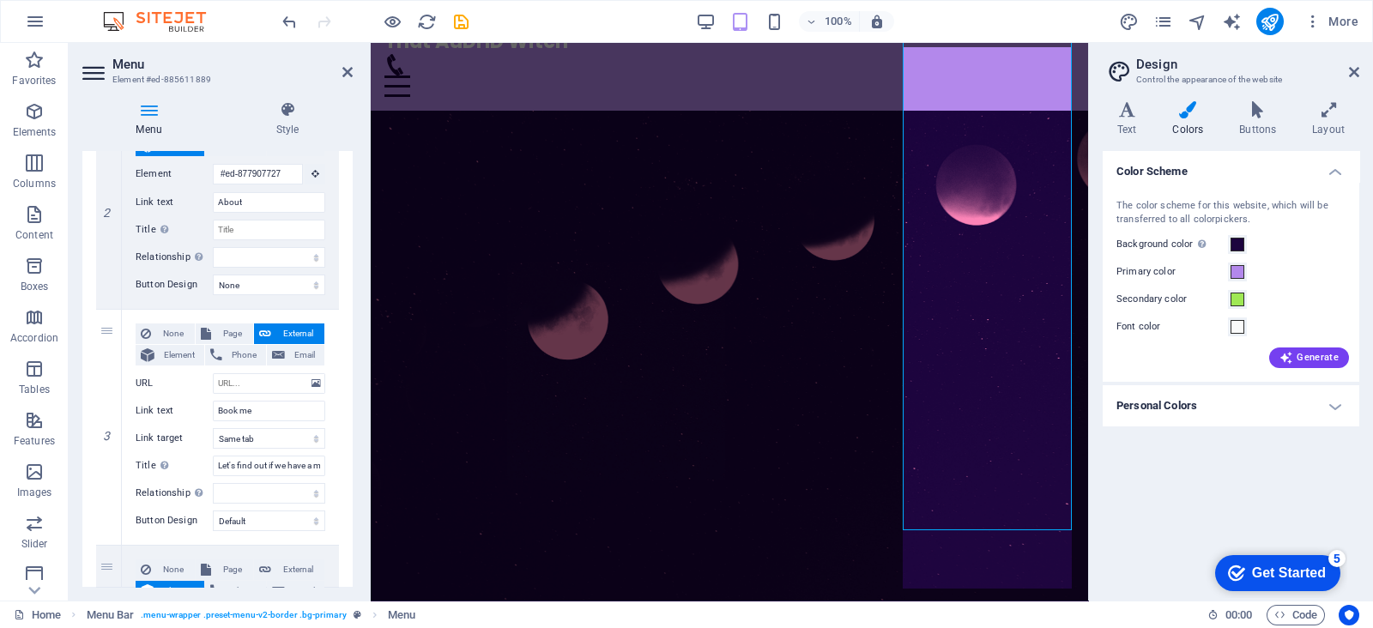
scroll to position [0, 0]
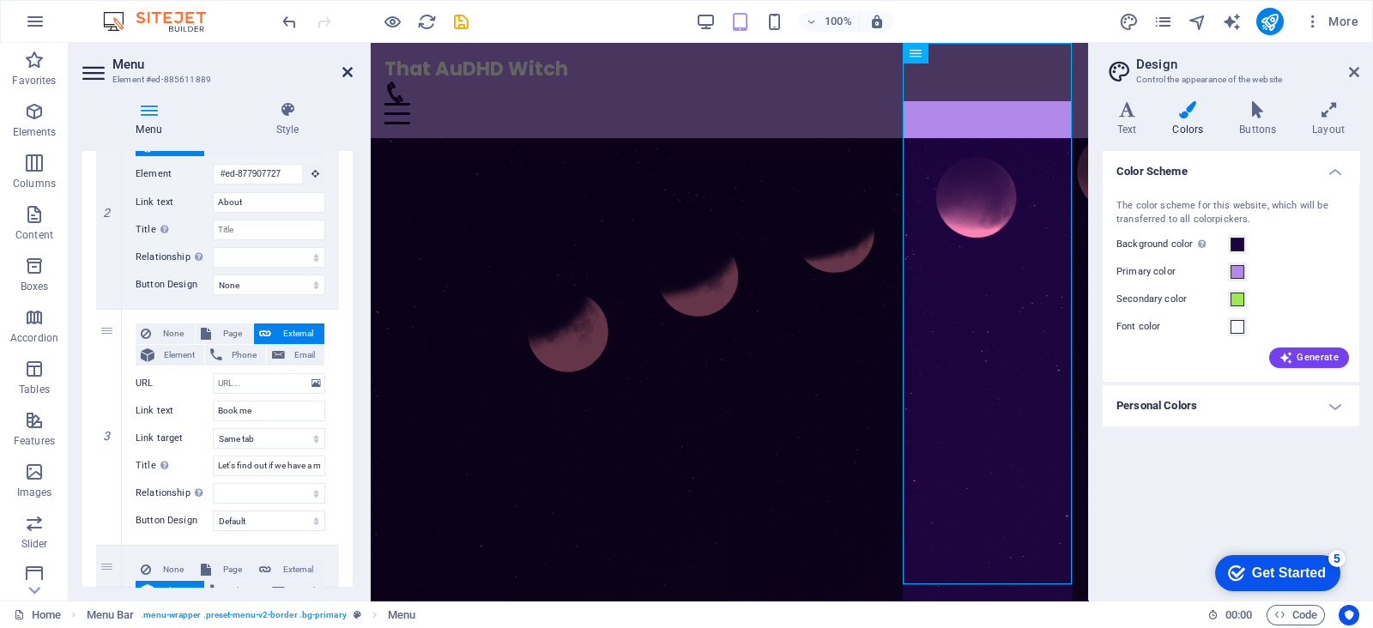
click at [346, 73] on icon at bounding box center [347, 72] width 10 height 14
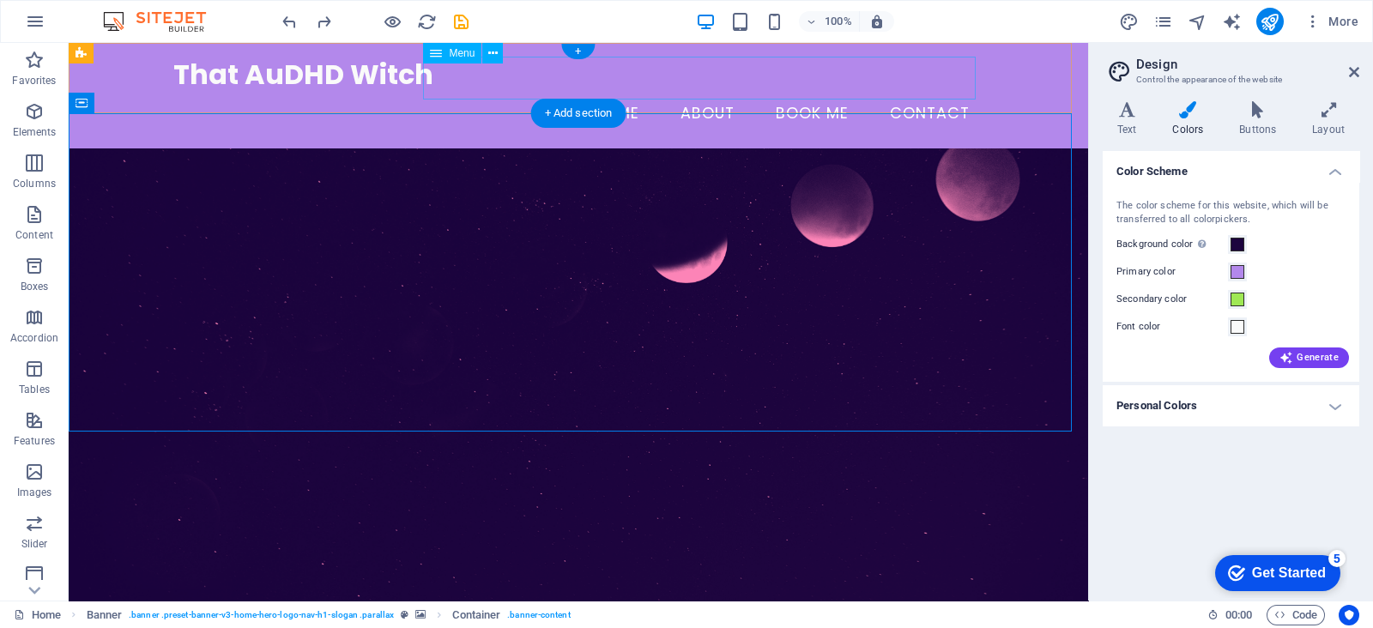
click at [532, 93] on nav "Home About Book me Contact" at bounding box center [578, 114] width 810 height 43
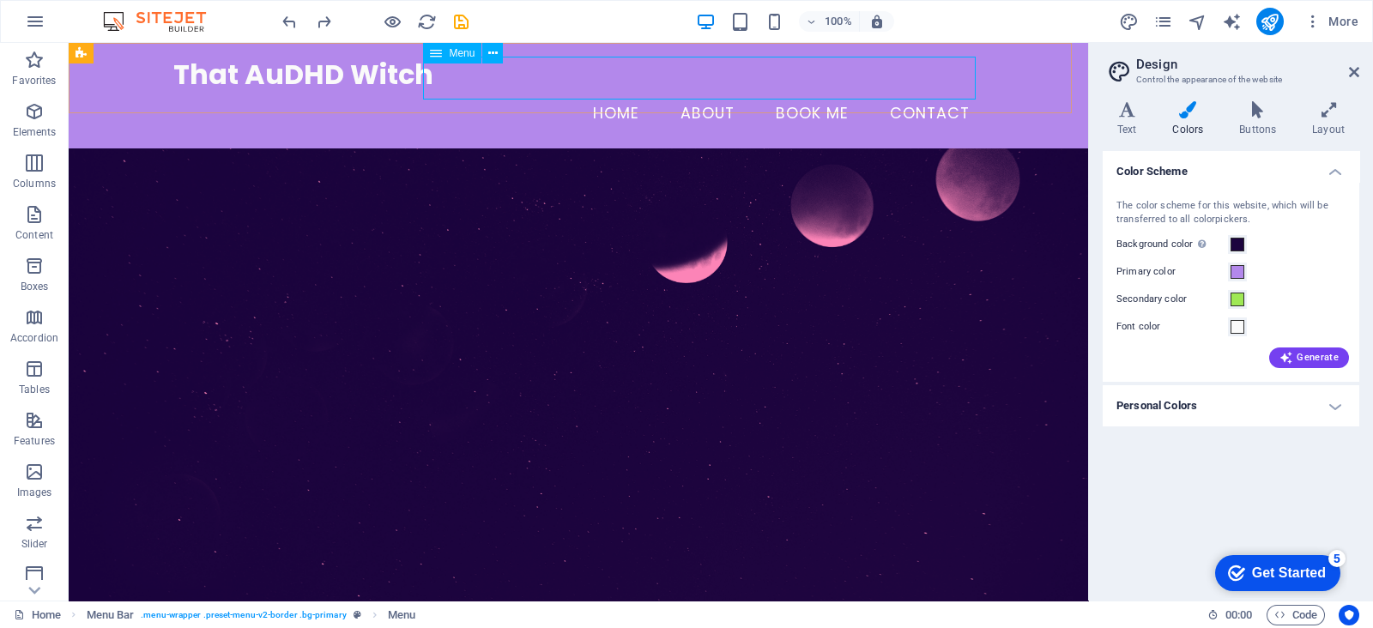
click at [474, 57] on span "Menu" at bounding box center [462, 53] width 26 height 10
click at [486, 51] on button at bounding box center [492, 53] width 21 height 21
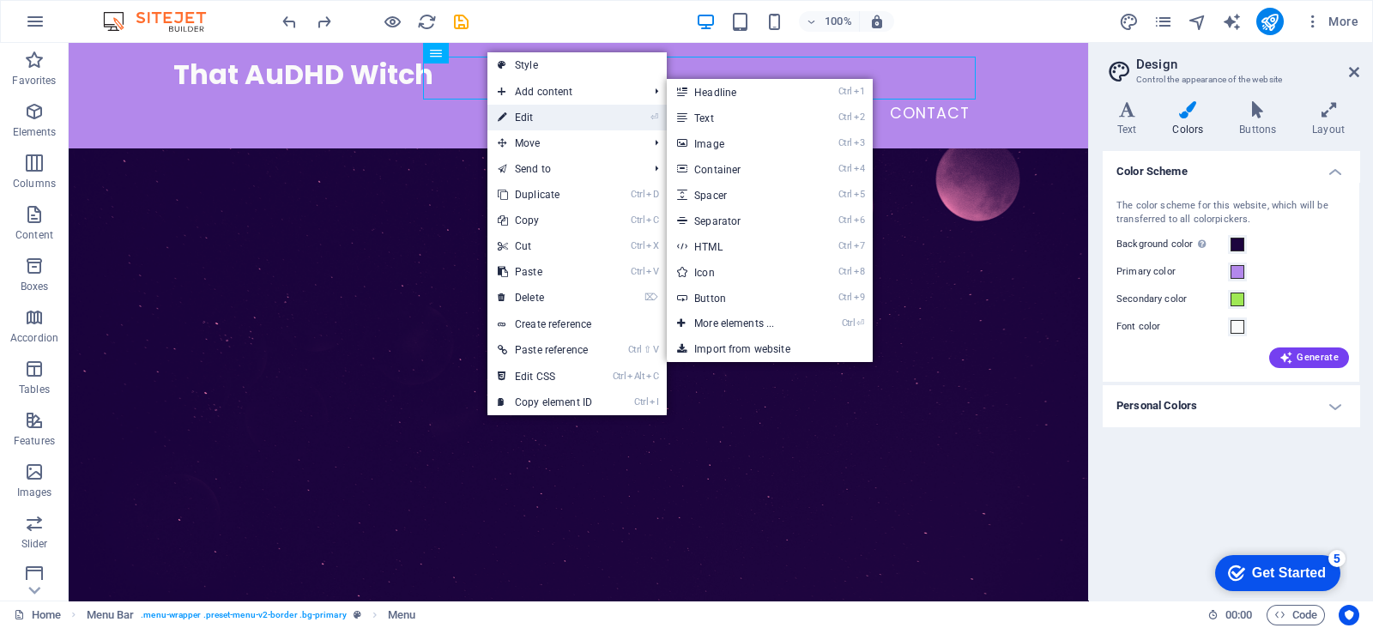
click at [526, 121] on link "⏎ Edit" at bounding box center [544, 118] width 115 height 26
select select
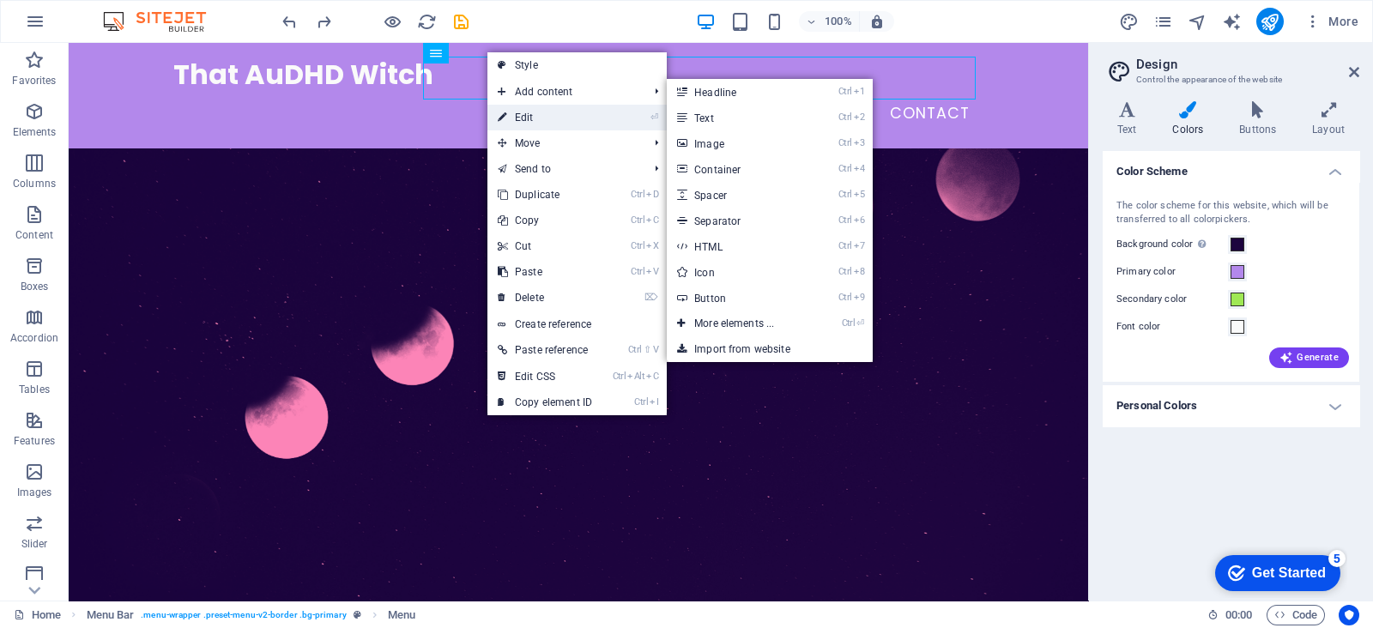
select select
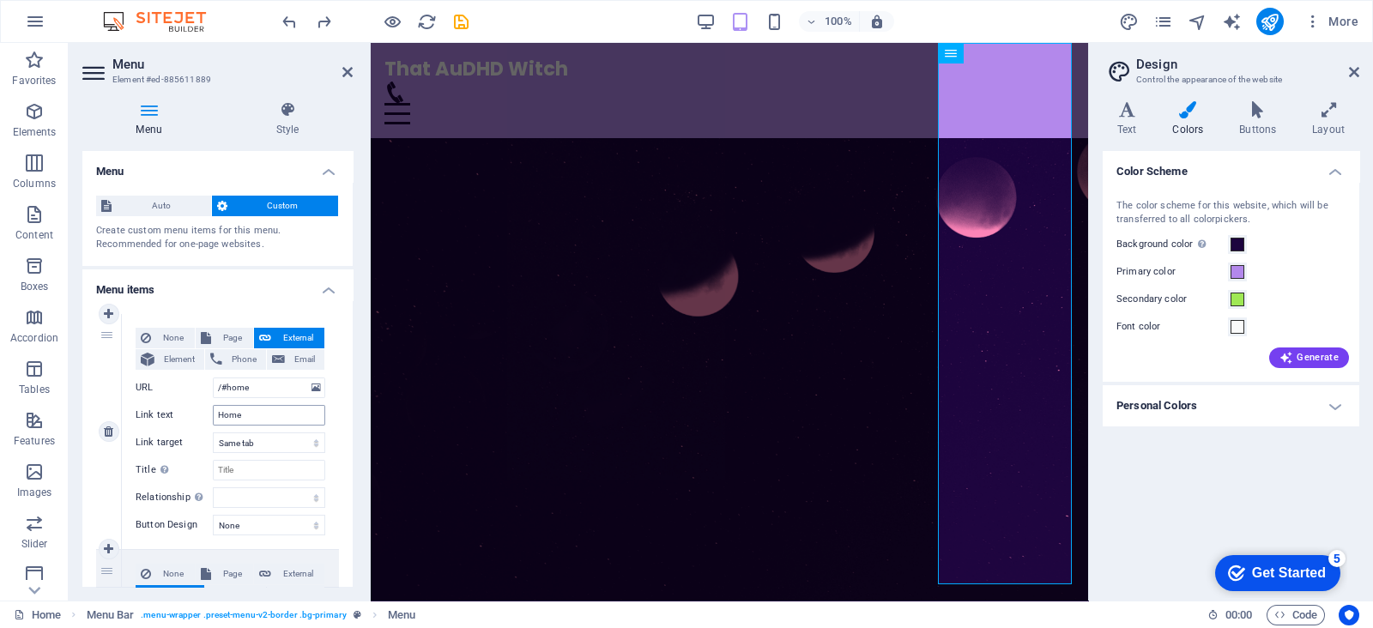
scroll to position [106, 0]
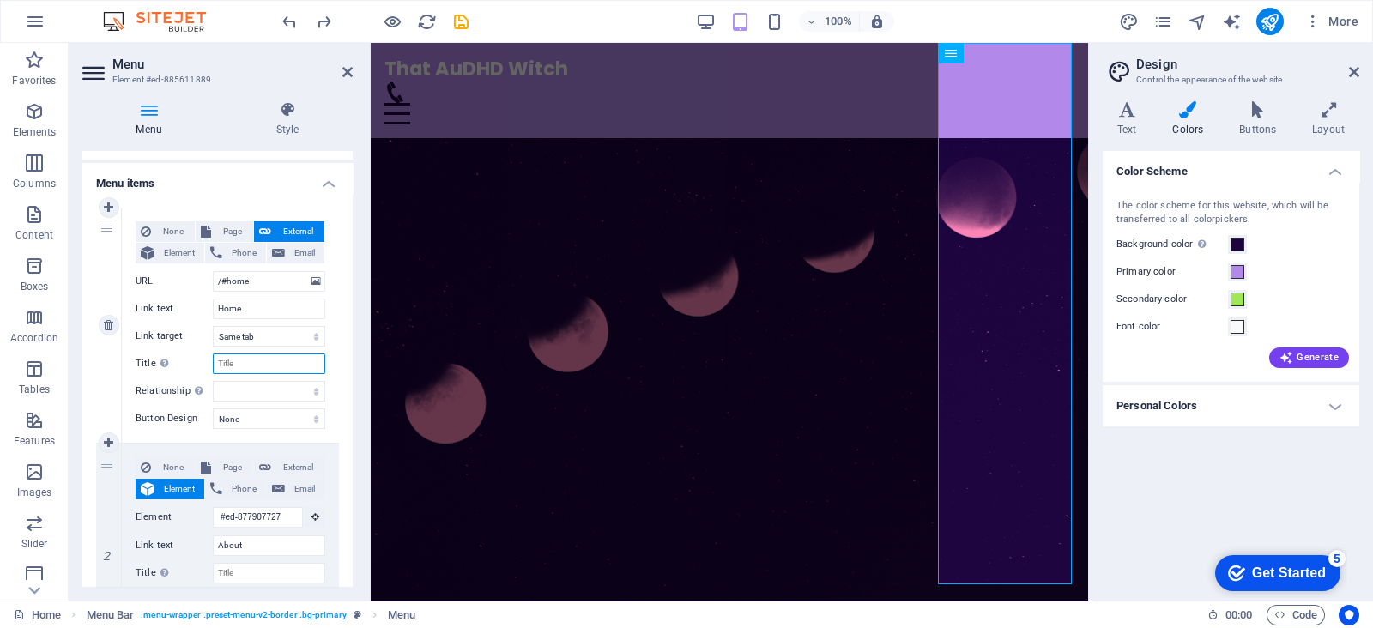
click at [259, 363] on input "Title Additional link description, should not be the same as the link text. The…" at bounding box center [269, 363] width 112 height 21
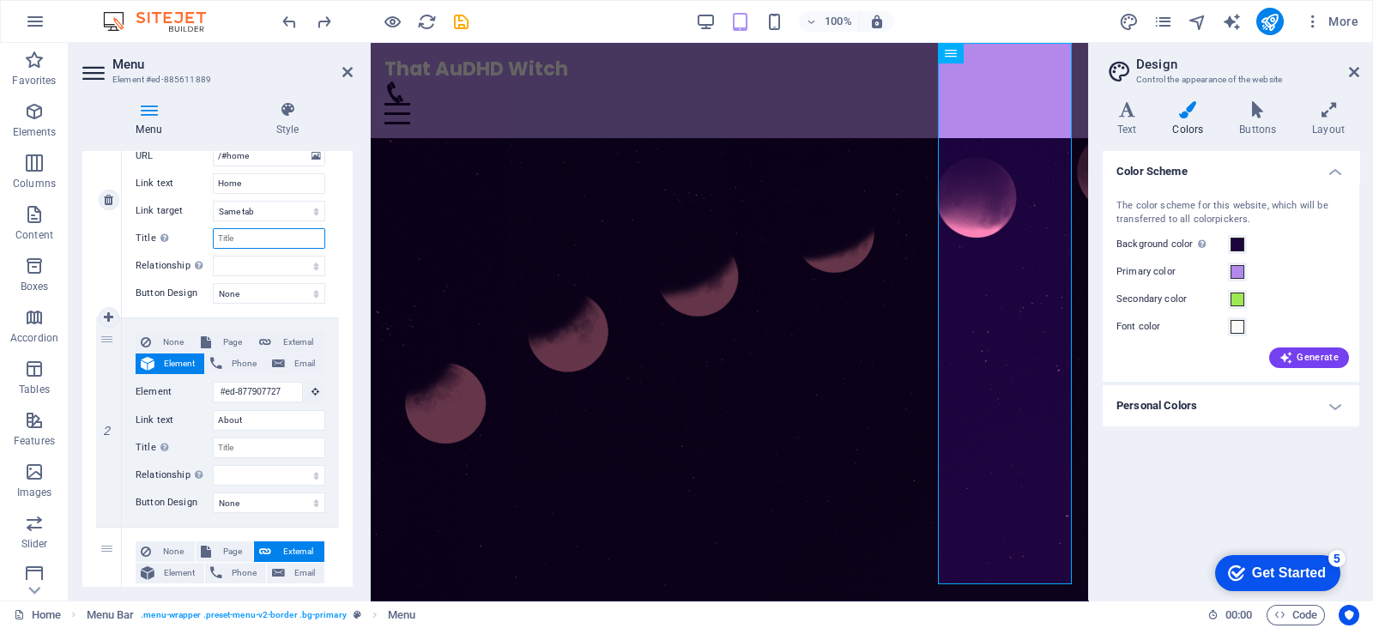
scroll to position [322, 0]
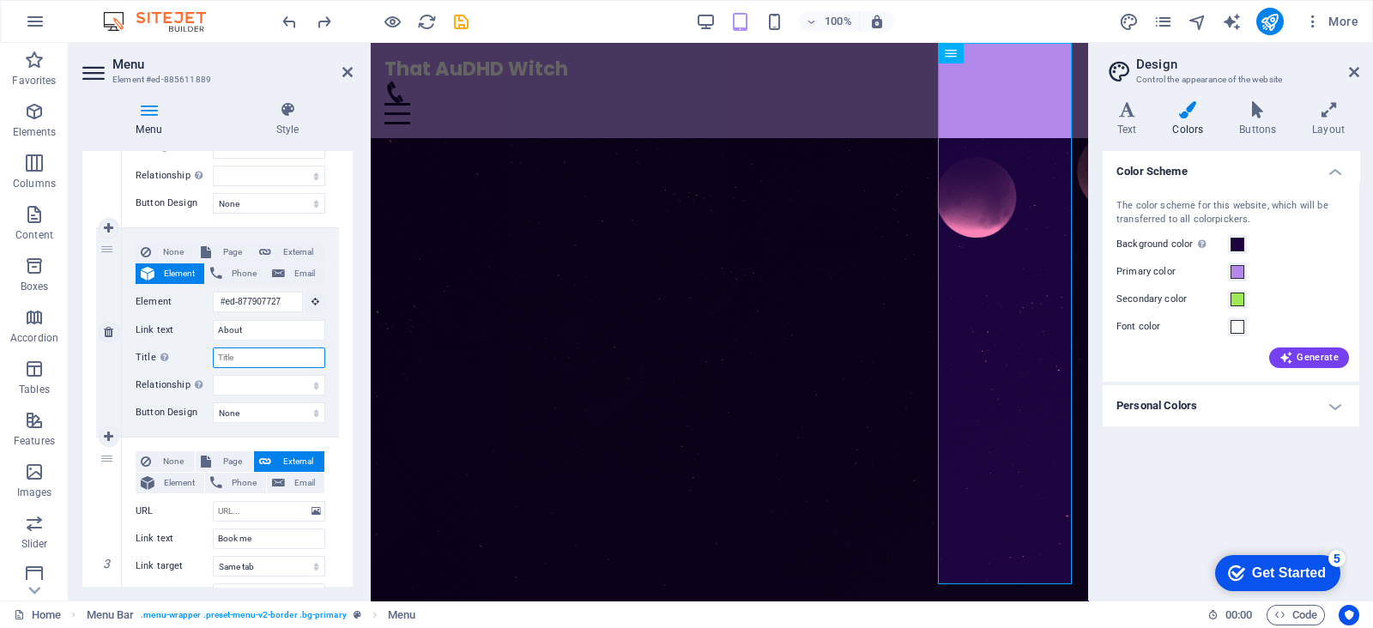
click at [252, 358] on input "Title Additional link description, should not be the same as the link text. The…" at bounding box center [269, 357] width 112 height 21
type input "Wh"
select select
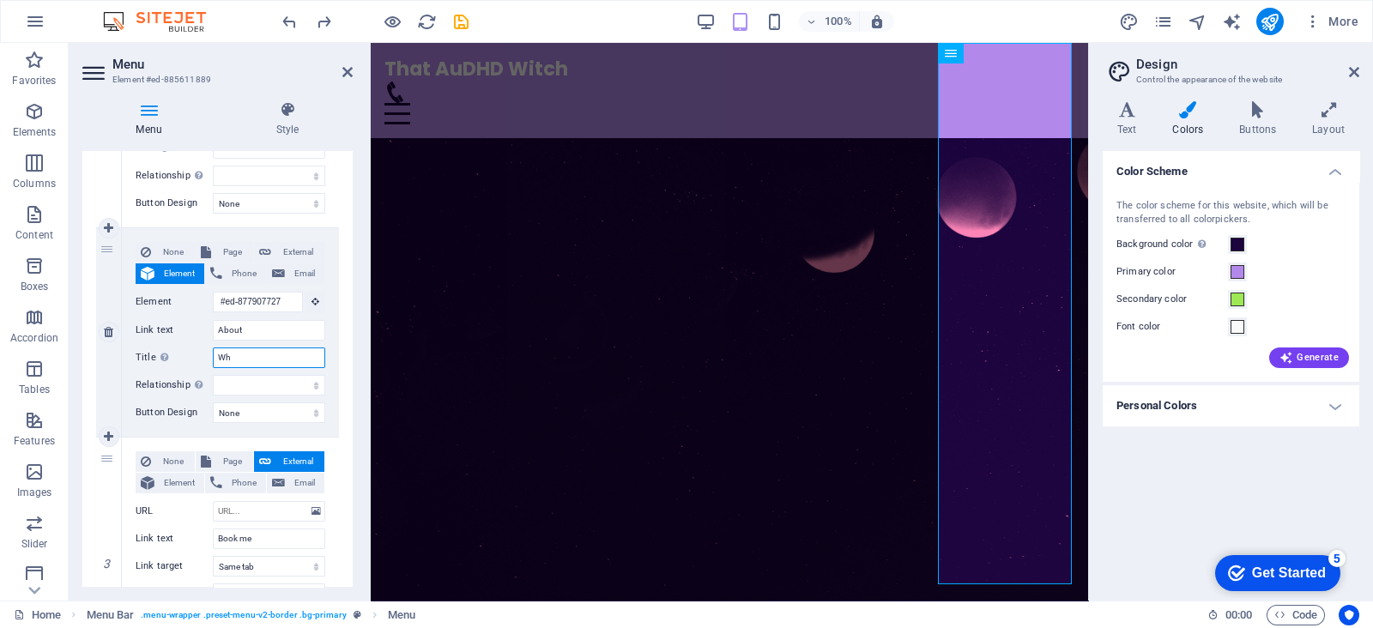
select select
type input "Who"
select select
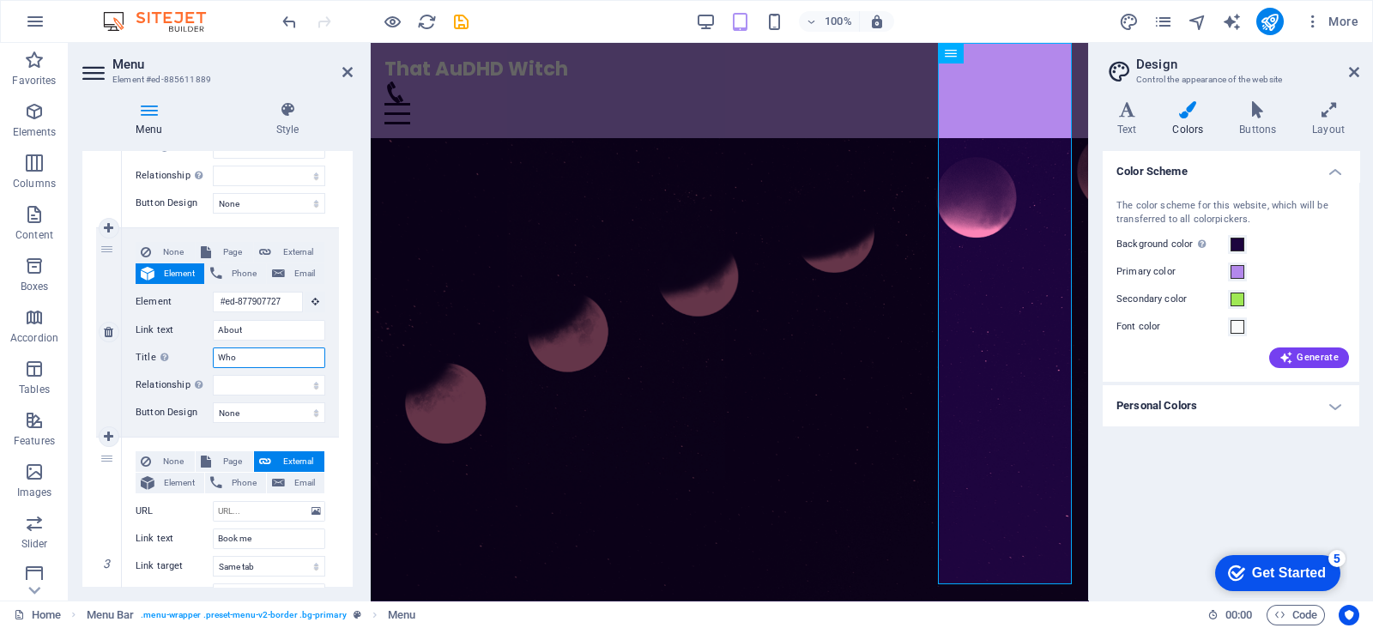
select select
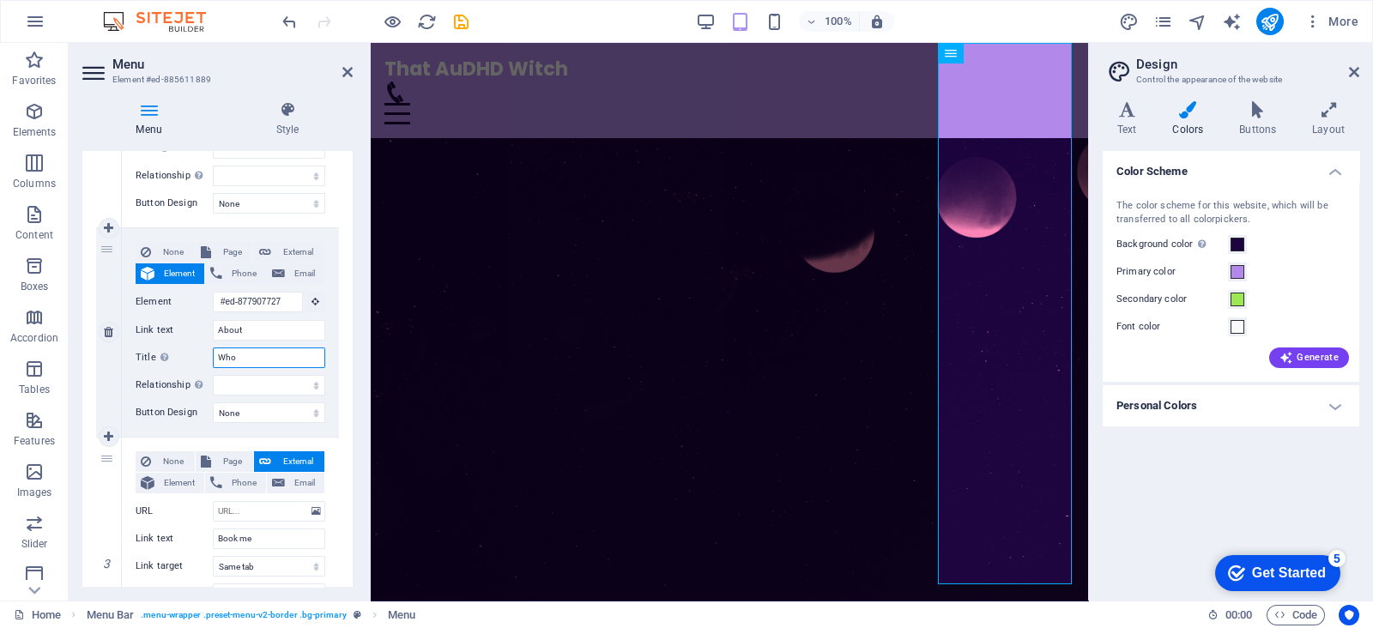
type input "Whos"
select select
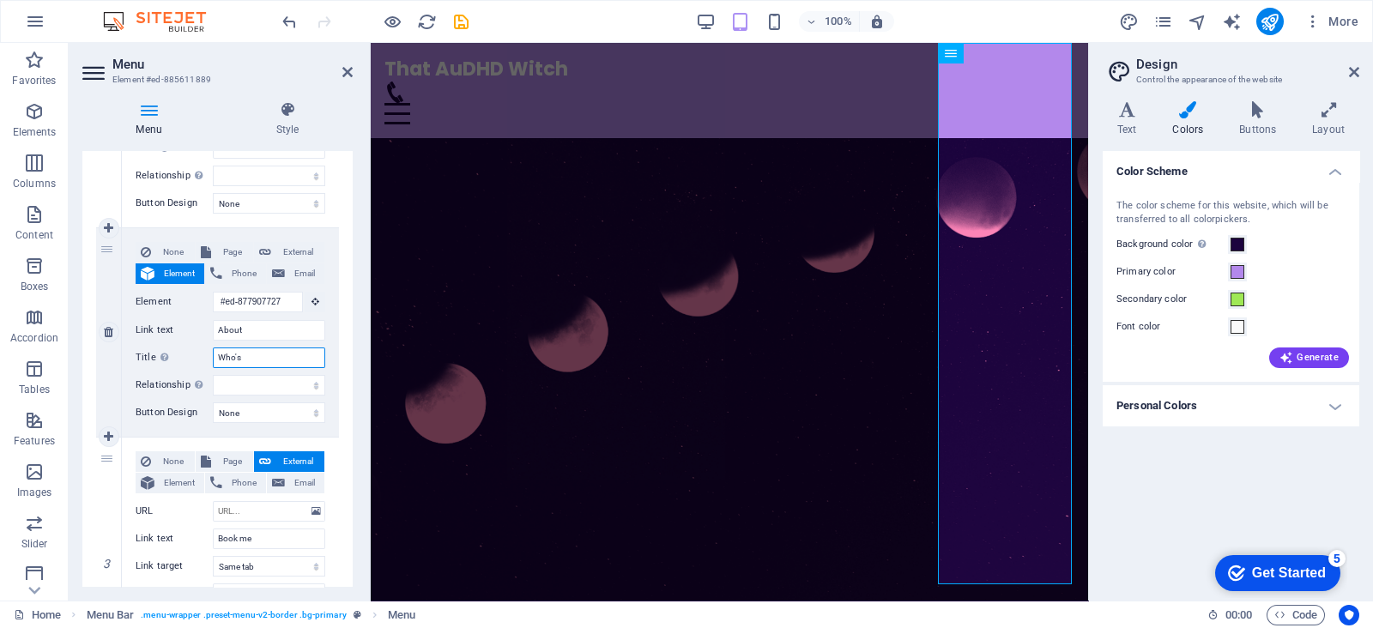
type input "Who's"
select select
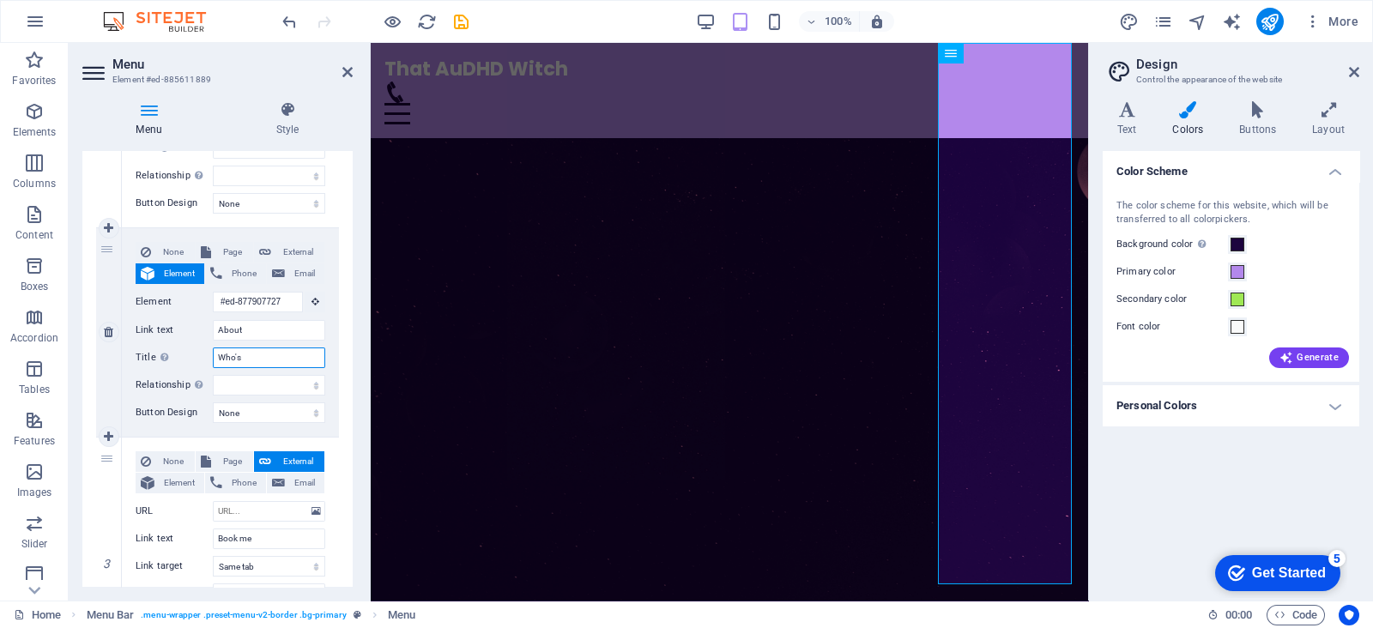
select select
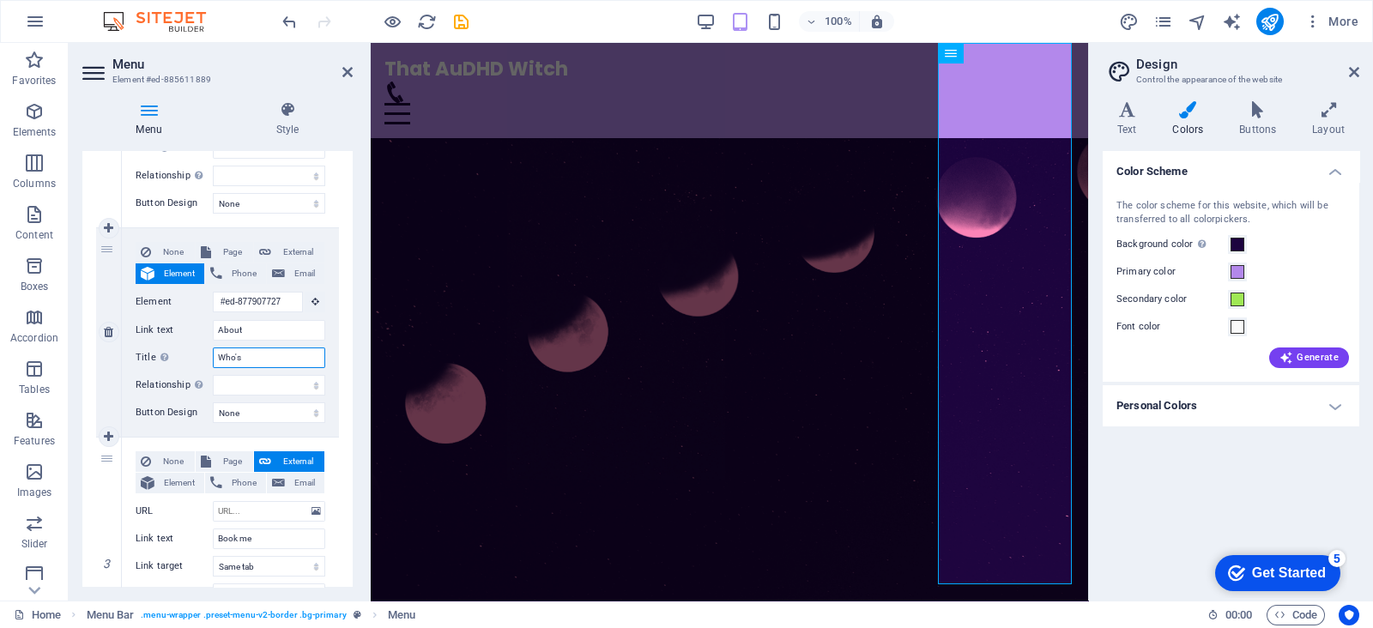
select select
type input "Who's that witch?"
select select
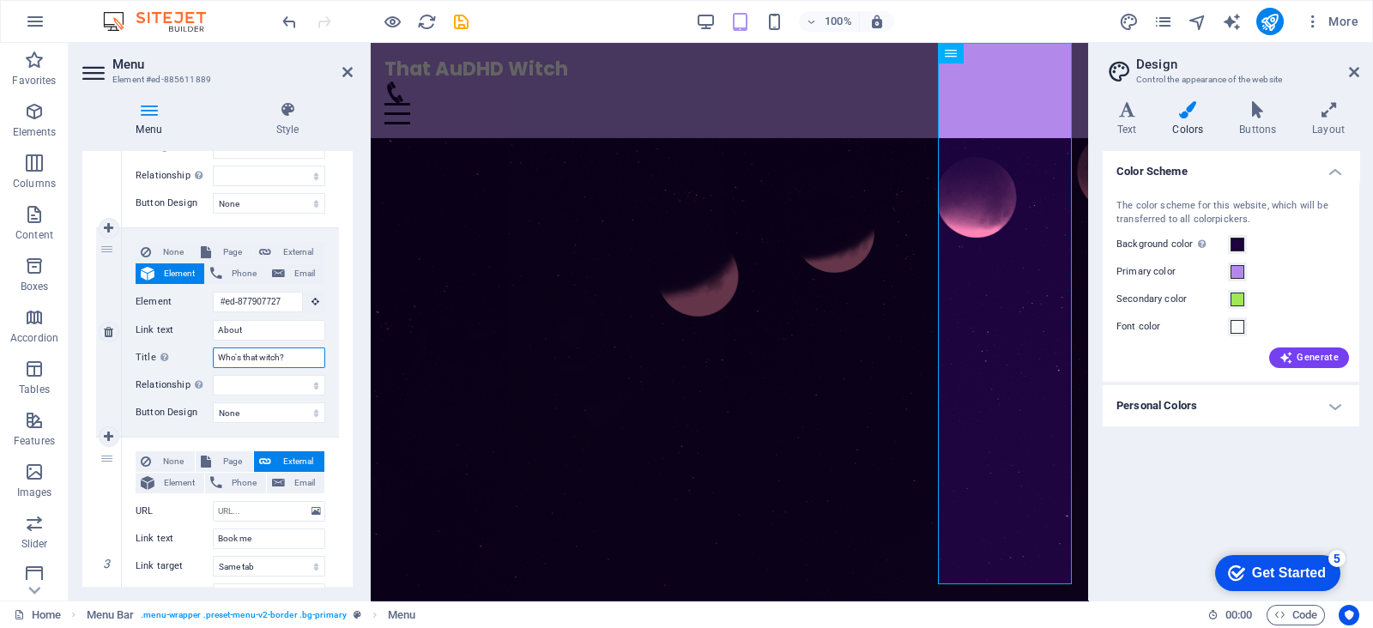
select select
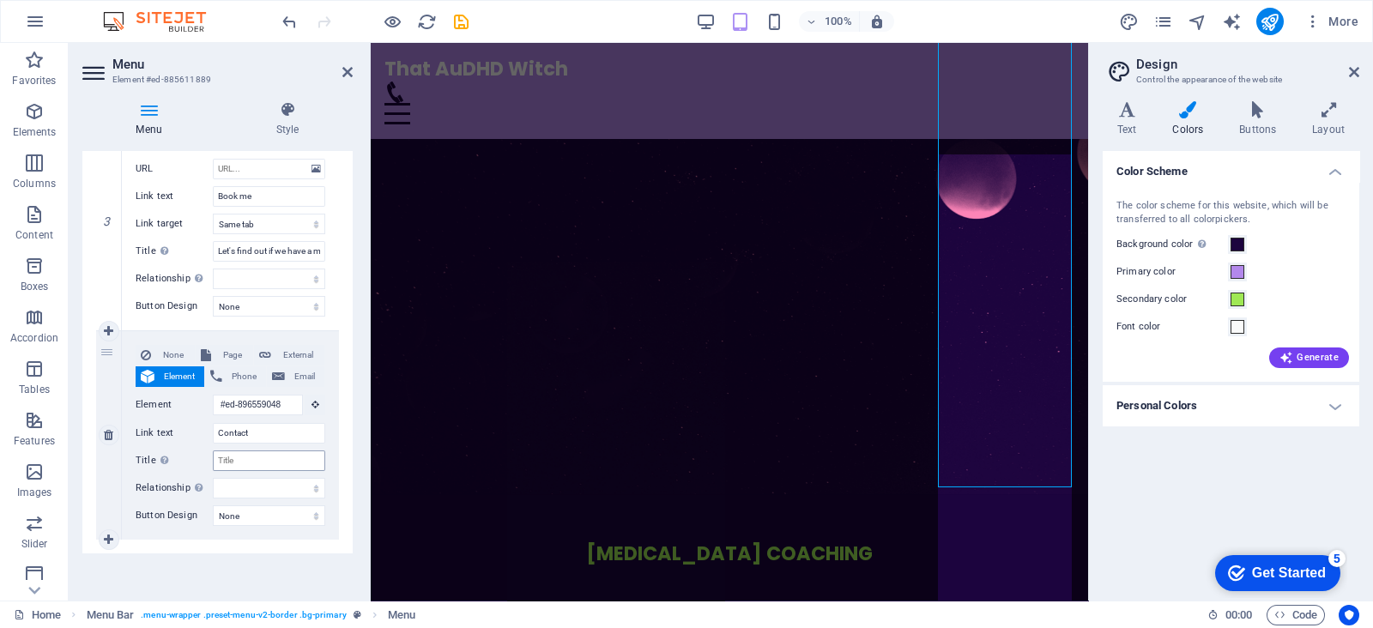
scroll to position [0, 0]
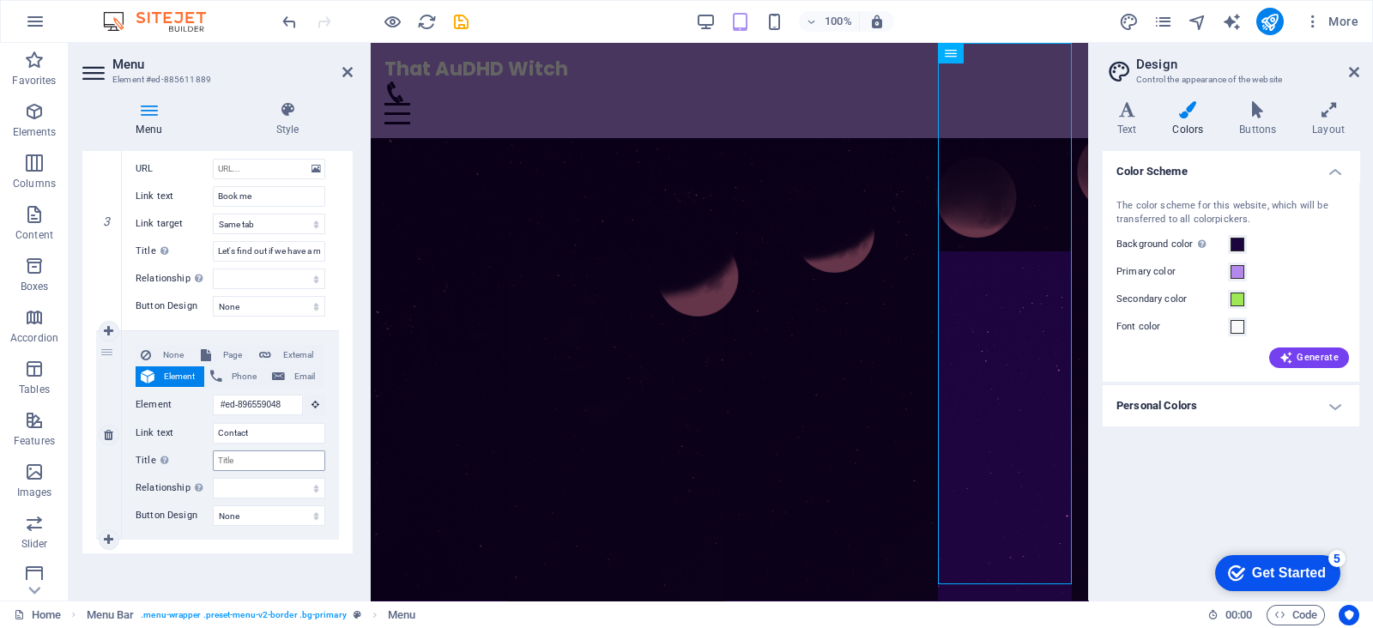
type input "Who's that witch?"
click at [240, 462] on input "Title Additional link description, should not be the same as the link text. The…" at bounding box center [269, 460] width 112 height 21
type input "Have a question?"
select select
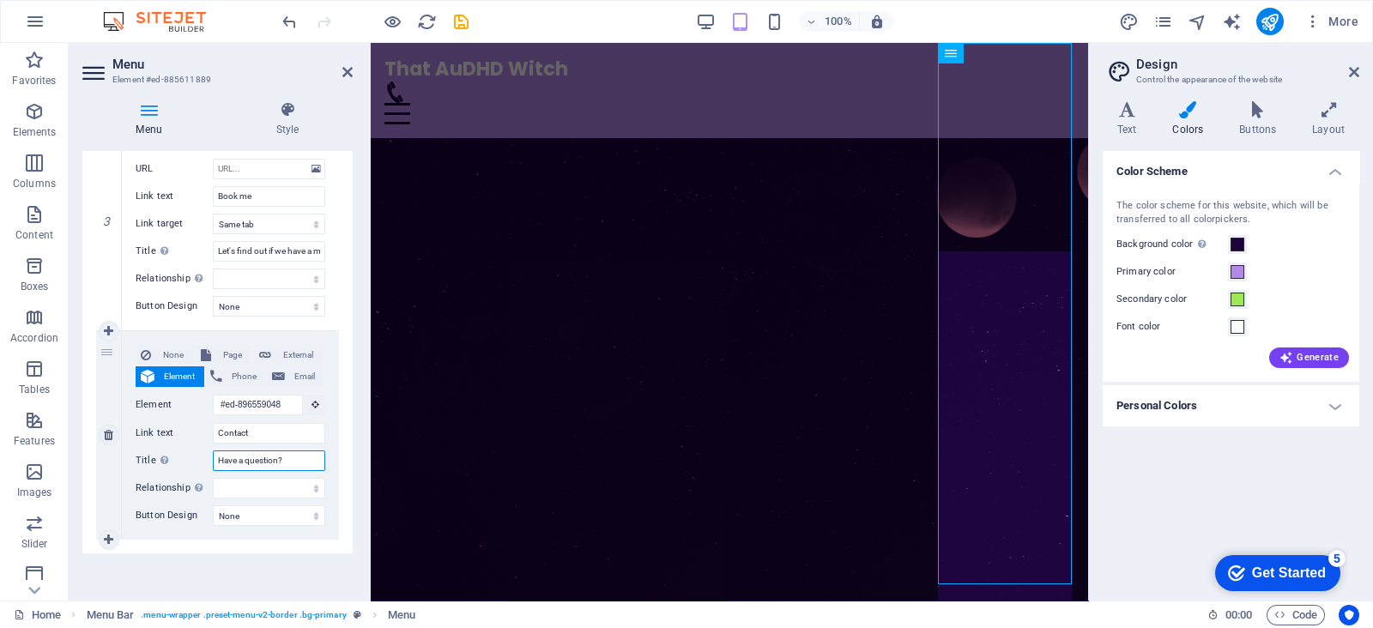
select select
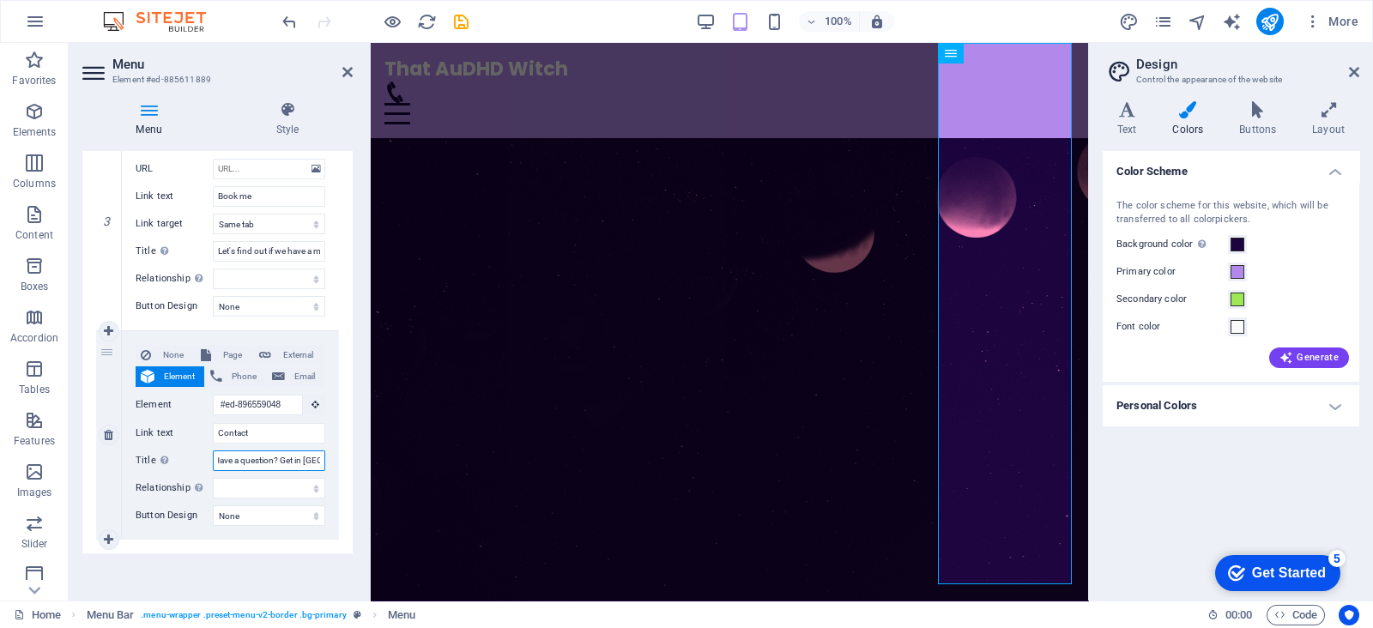
type input "Have a question? Get in touch"
select select
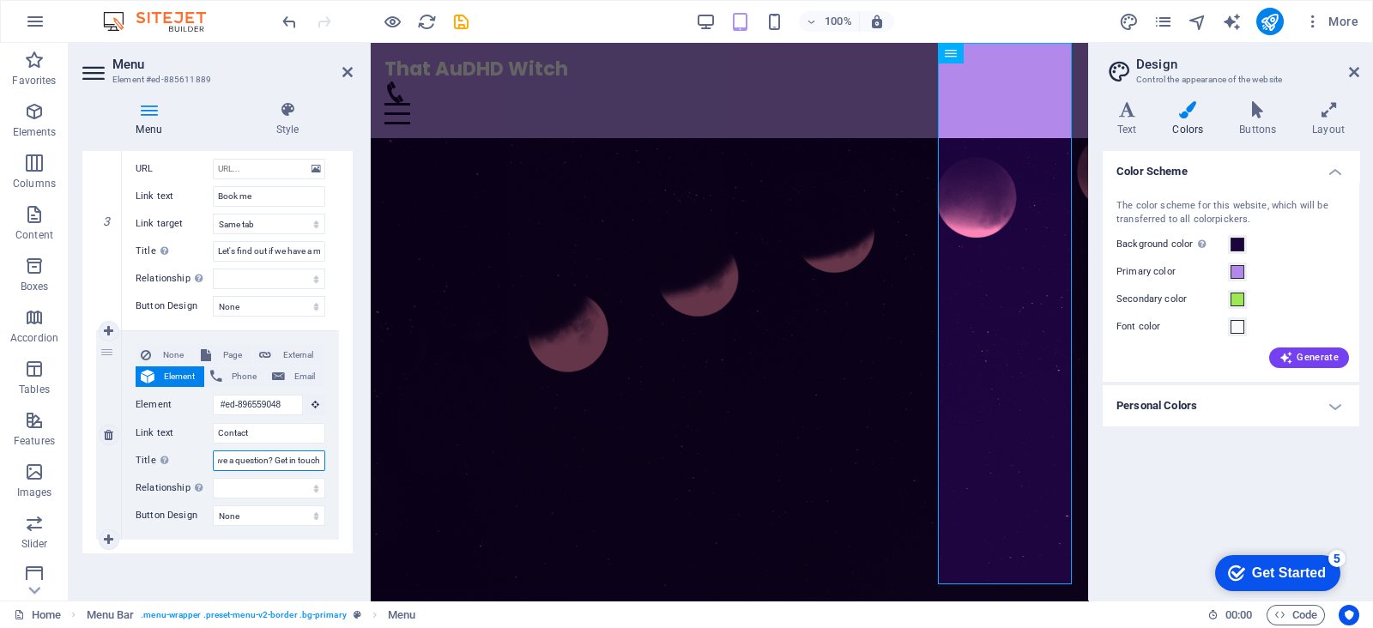
select select
type input "Have a question? Get in touch"
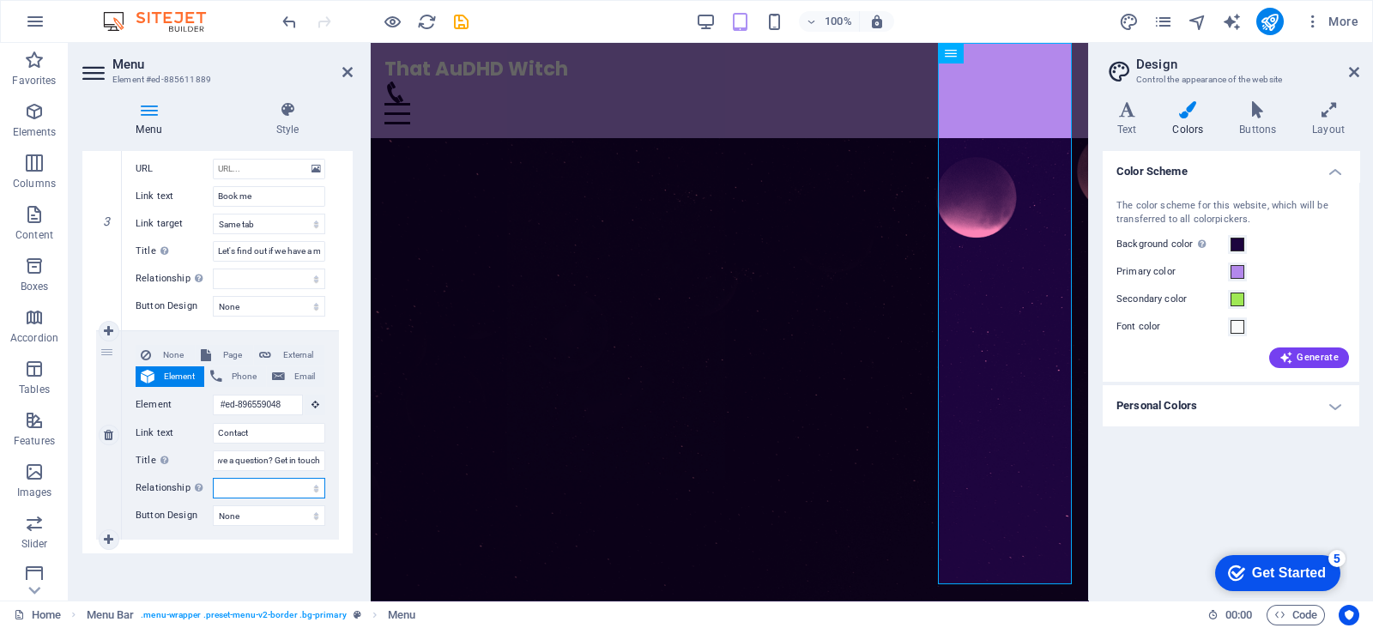
scroll to position [0, 0]
click at [277, 485] on select "alternate author bookmark external help license next nofollow noreferrer noopen…" at bounding box center [269, 488] width 112 height 21
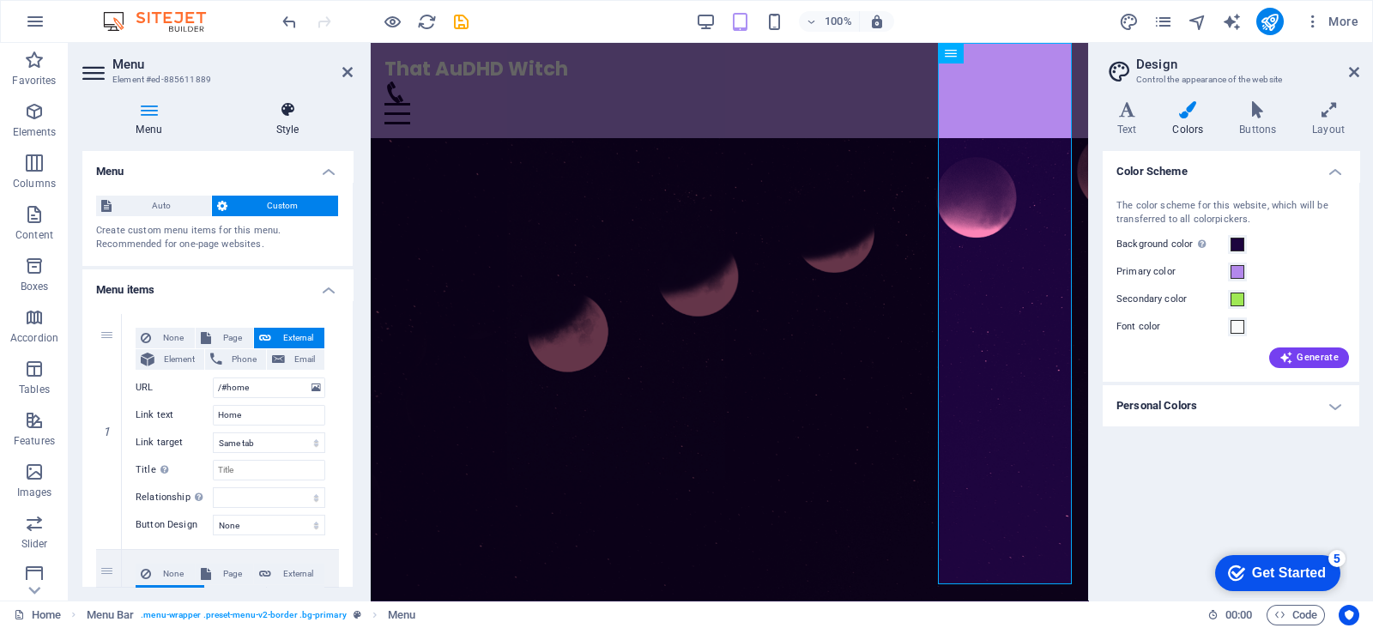
click at [287, 116] on icon at bounding box center [287, 109] width 130 height 17
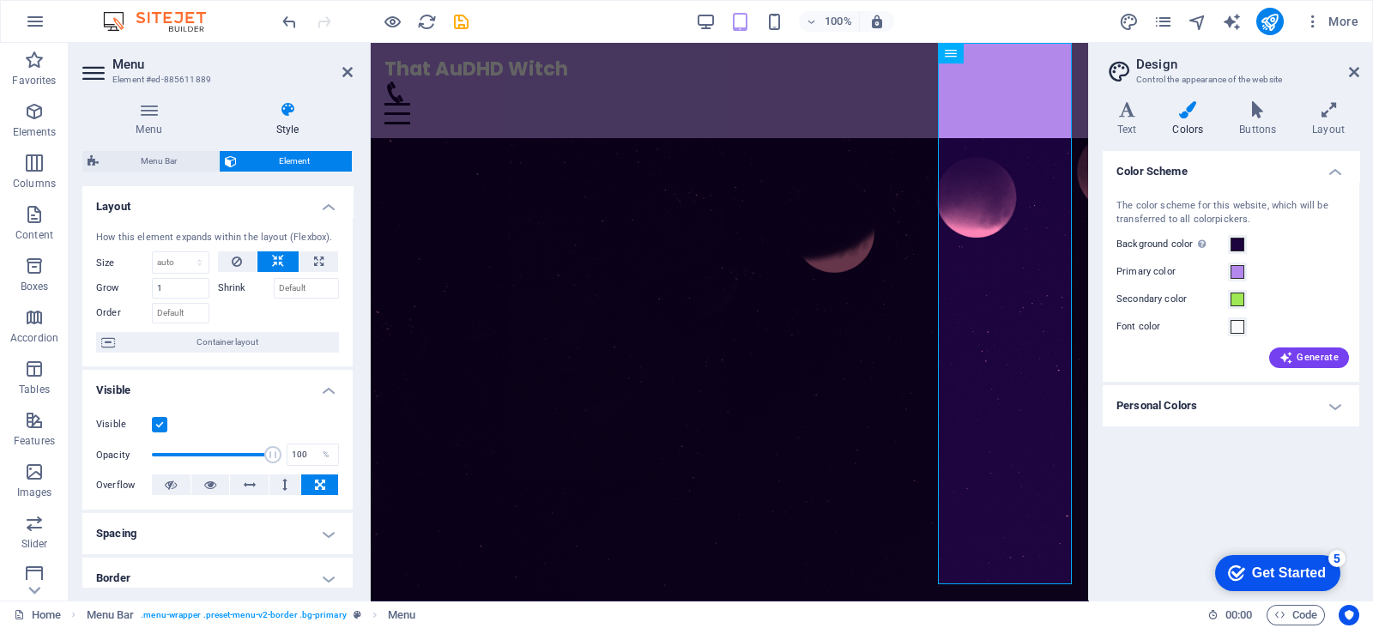
click at [354, 66] on aside "Menu Element #ed-885611889 Menu Style Menu Auto Custom Create custom menu items…" at bounding box center [220, 322] width 302 height 558
click at [342, 72] on icon at bounding box center [347, 72] width 10 height 14
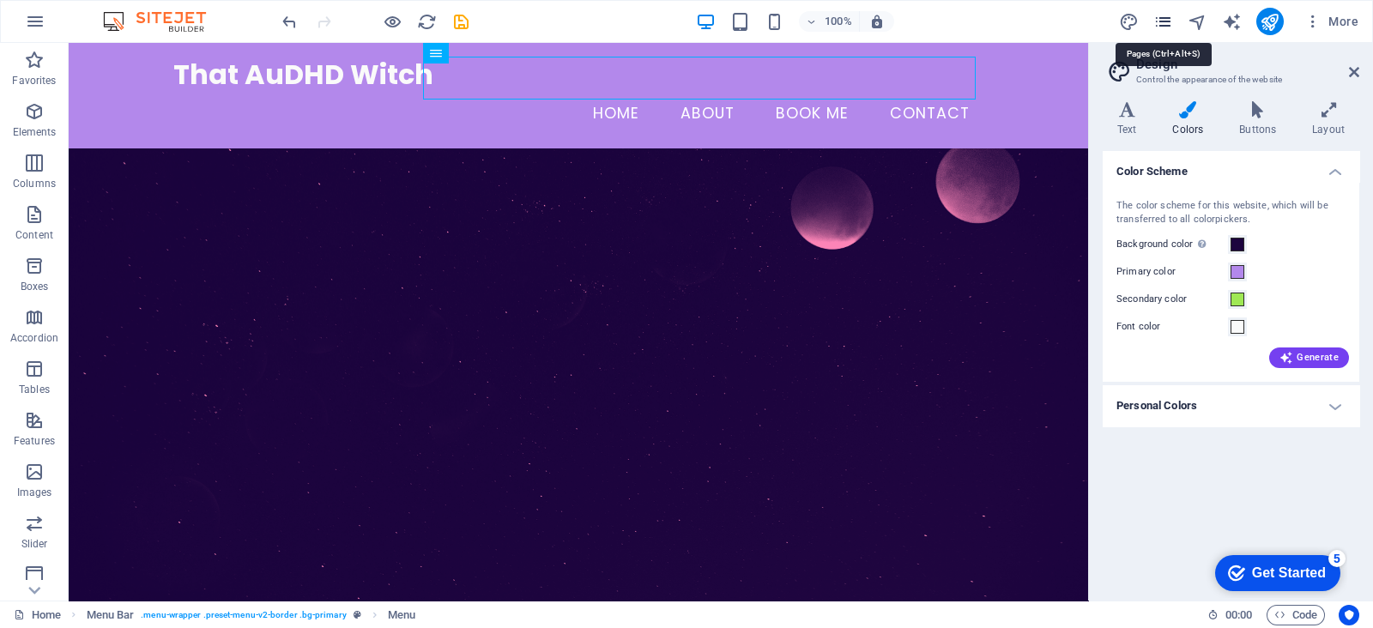
click at [1165, 17] on icon "pages" at bounding box center [1163, 22] width 20 height 20
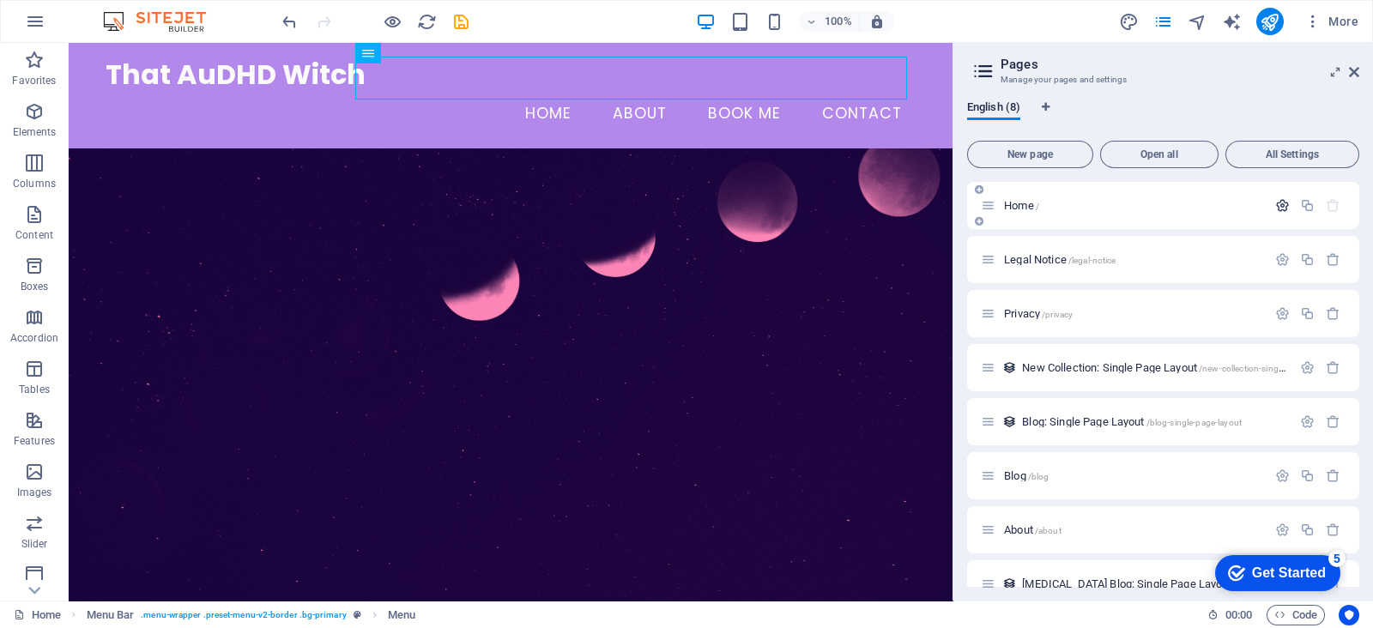
click at [1270, 201] on button "button" at bounding box center [1282, 205] width 25 height 15
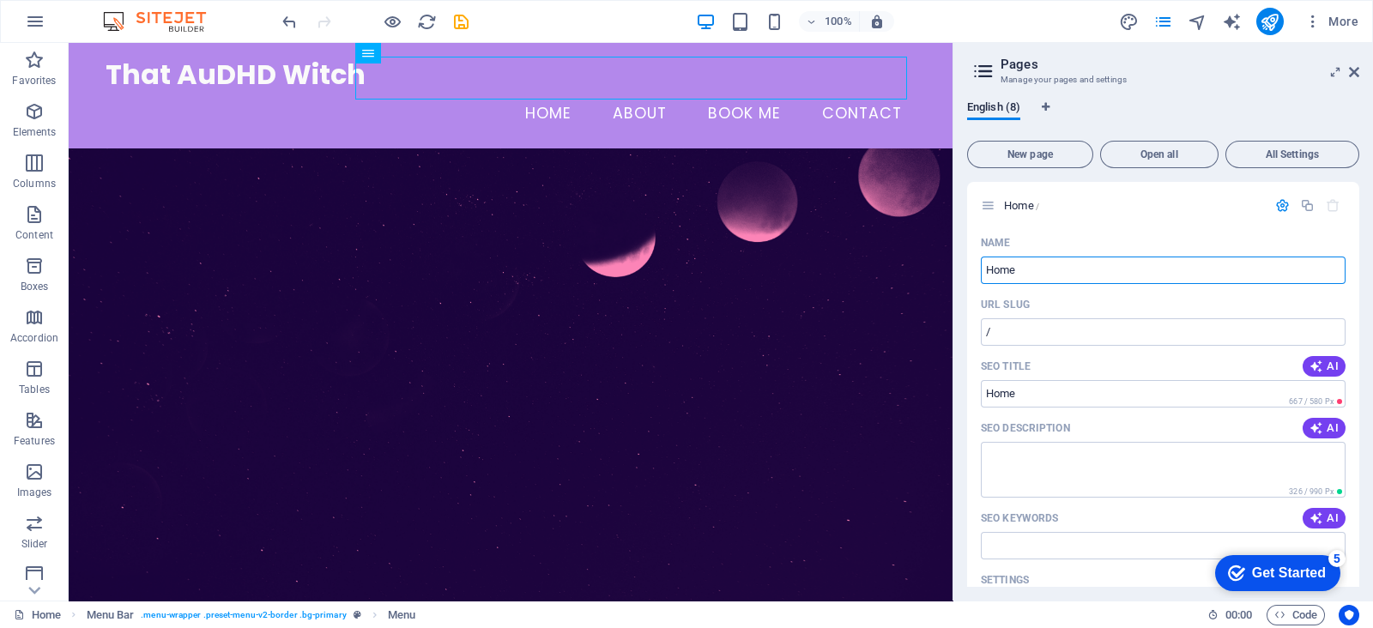
click at [1347, 73] on header "Pages Manage your pages and settings" at bounding box center [1164, 65] width 389 height 45
click at [1352, 66] on icon at bounding box center [1354, 72] width 10 height 14
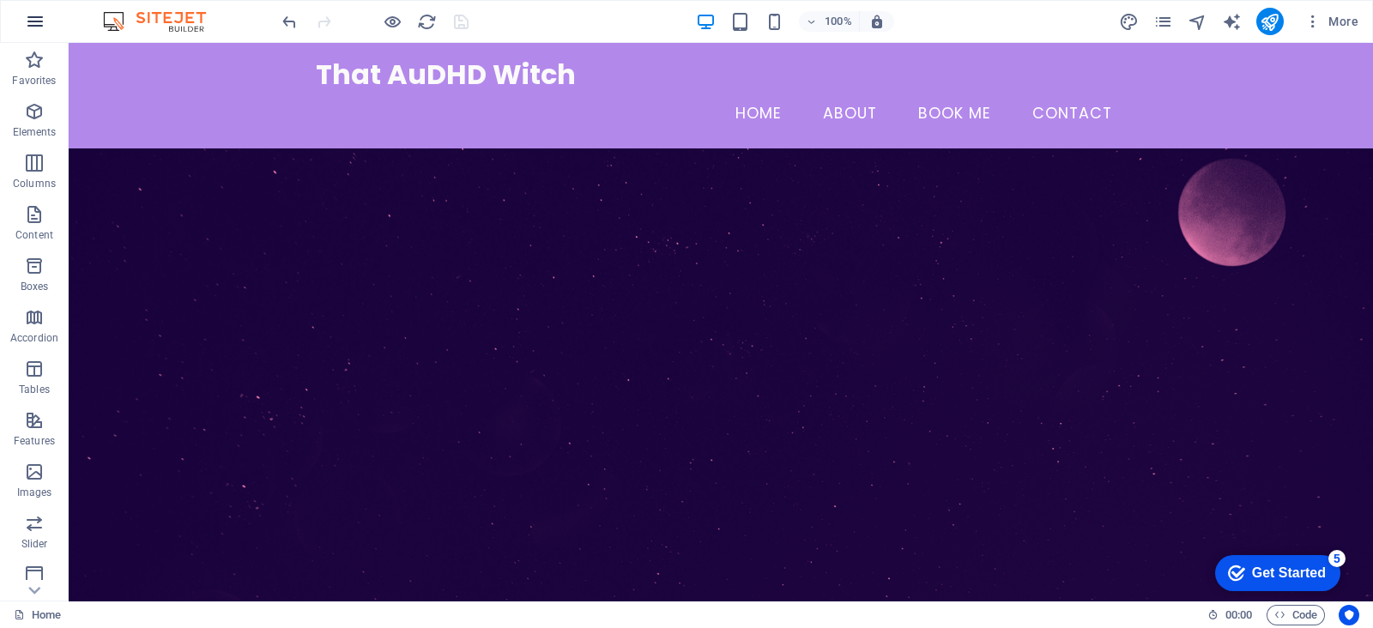
click at [37, 17] on icon "button" at bounding box center [35, 21] width 21 height 21
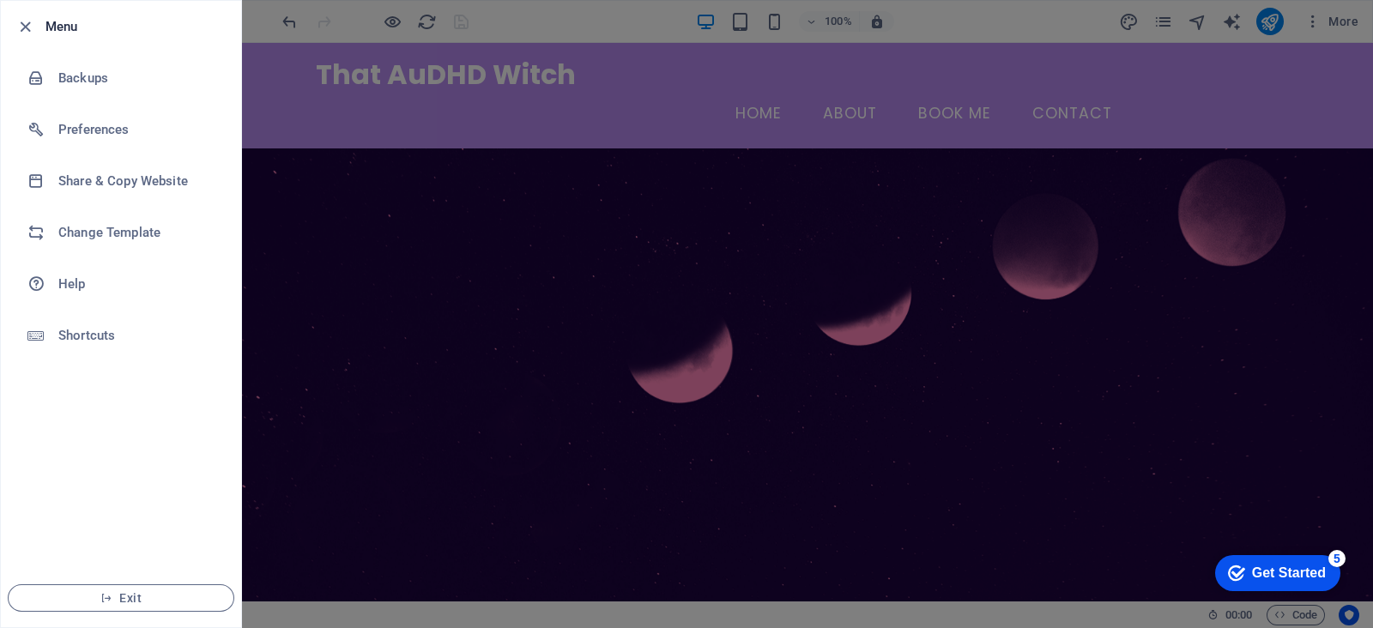
click at [400, 284] on div at bounding box center [686, 314] width 1373 height 628
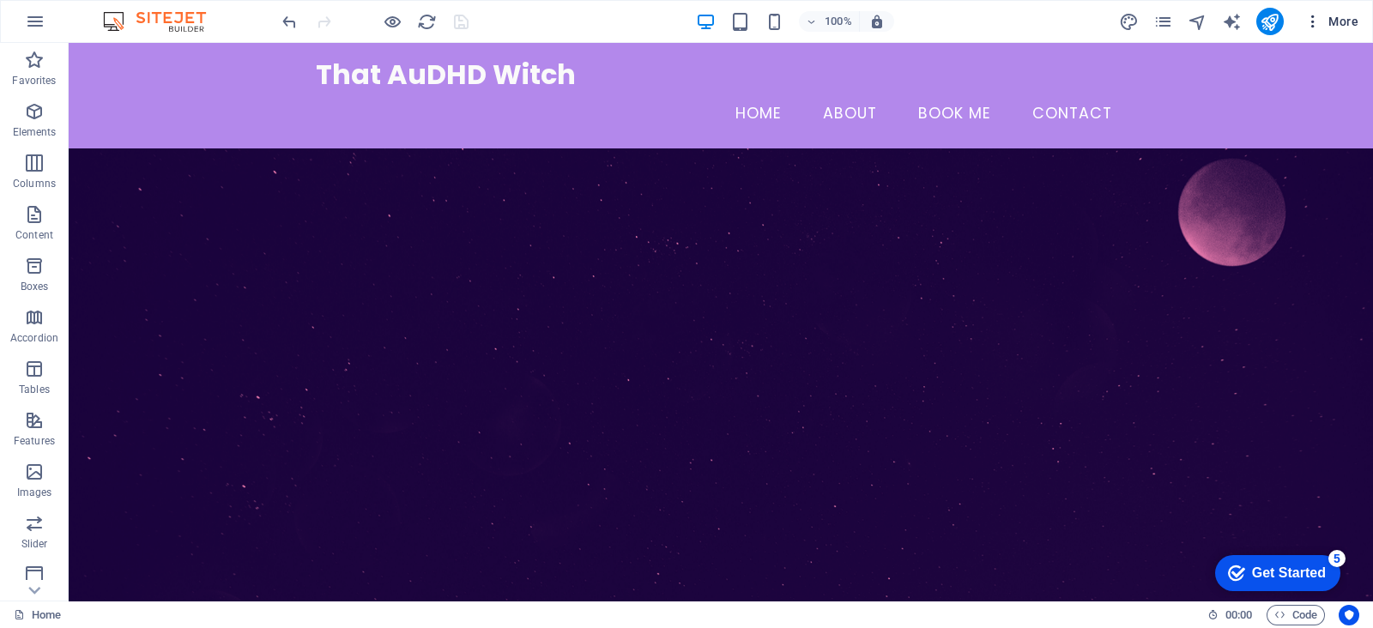
click at [1313, 27] on icon "button" at bounding box center [1312, 21] width 17 height 17
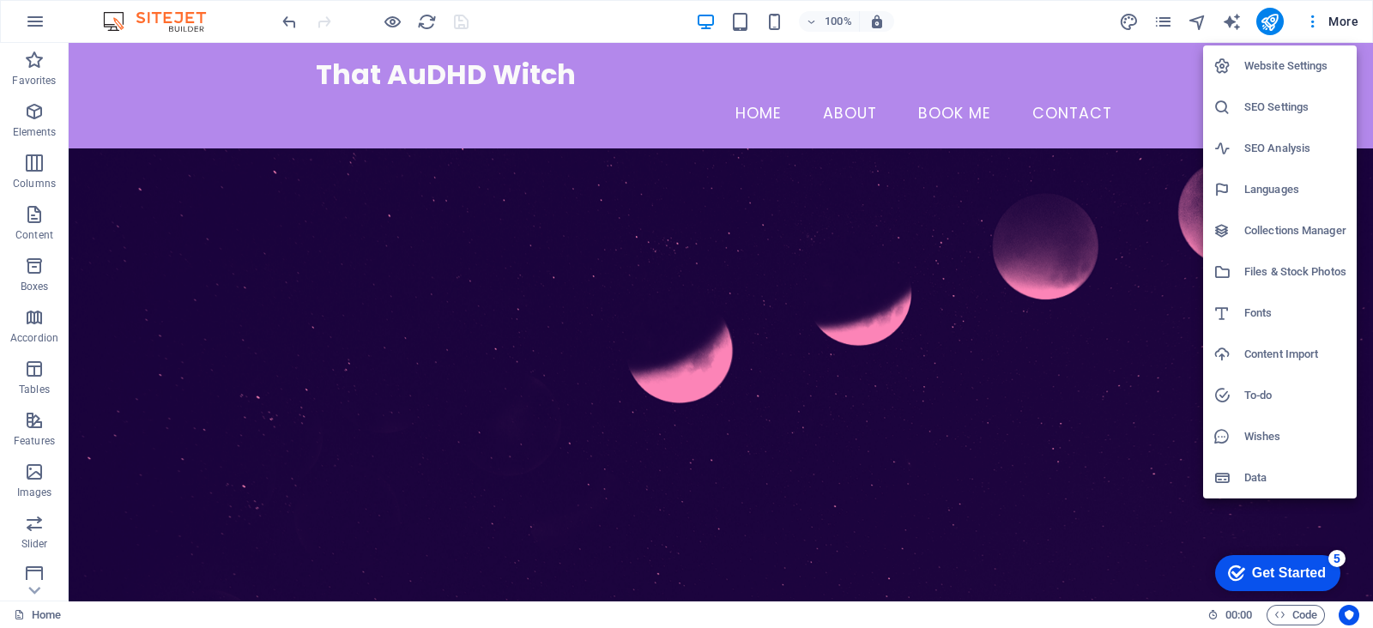
click at [824, 79] on div at bounding box center [686, 314] width 1373 height 628
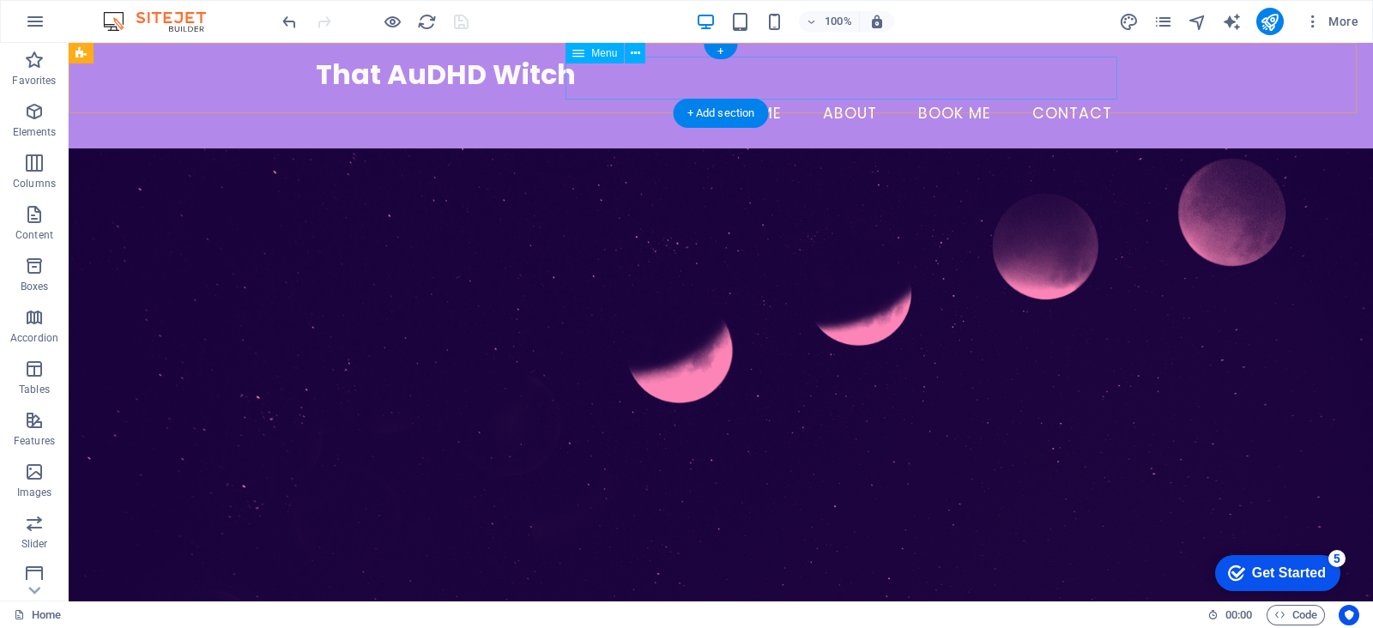
click at [986, 93] on nav "Home About Book me Contact" at bounding box center [721, 114] width 810 height 43
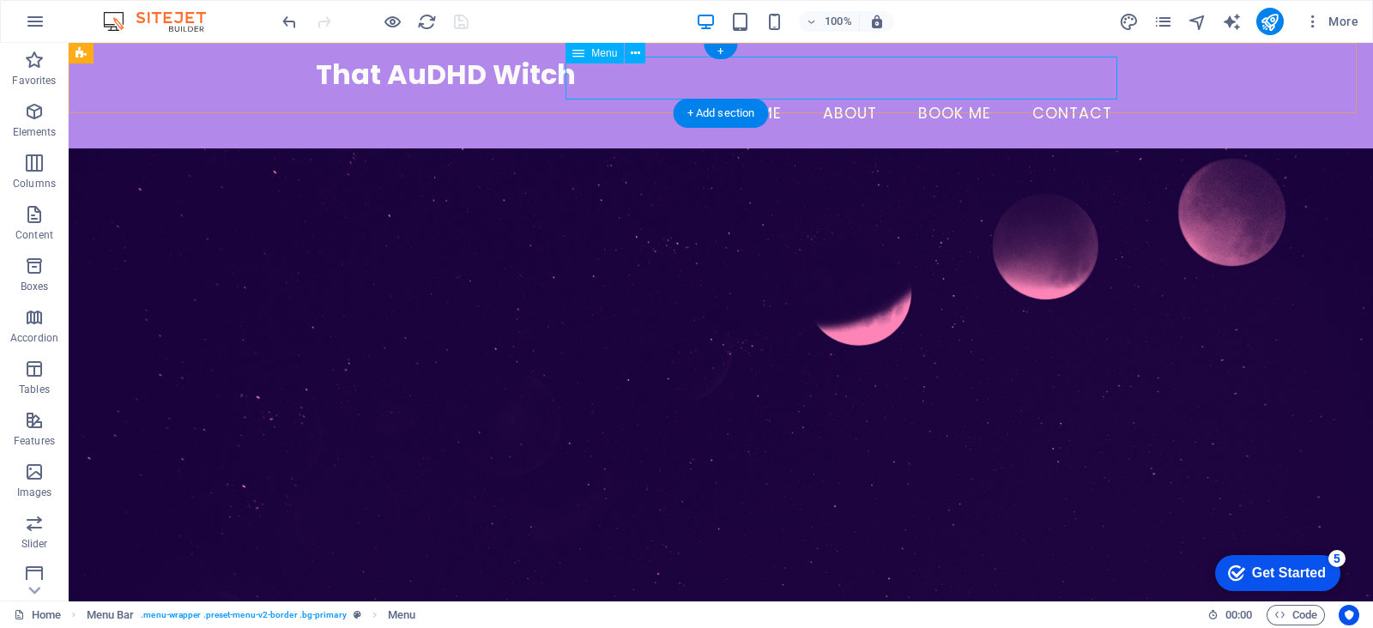
click at [691, 93] on nav "Home About Book me Contact" at bounding box center [721, 114] width 810 height 43
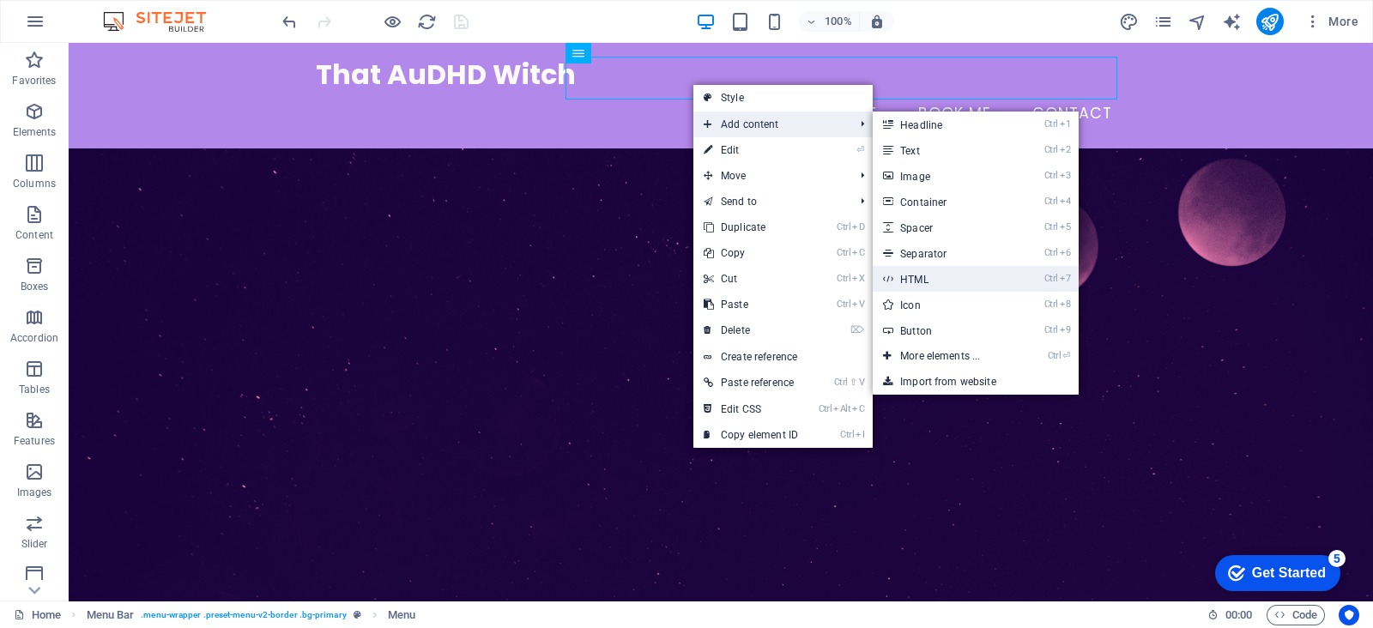
click at [918, 272] on link "Ctrl 7 HTML" at bounding box center [944, 279] width 142 height 26
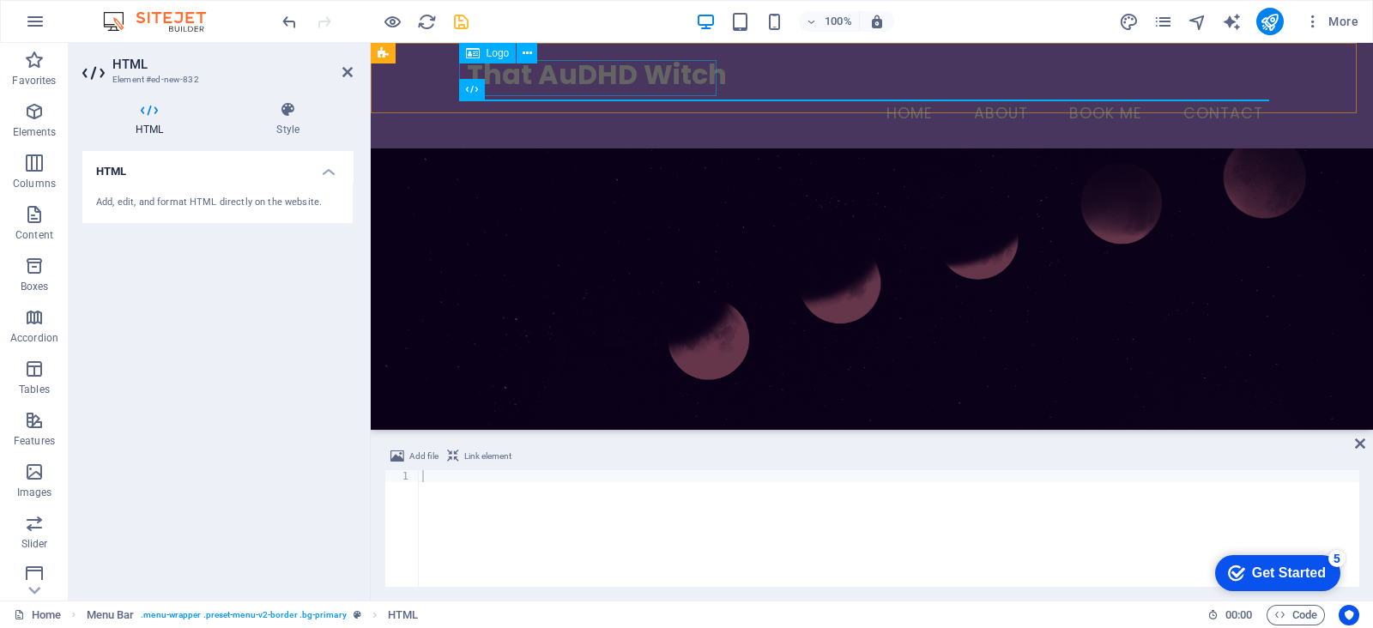
click at [561, 88] on div "That AuDHD Witch" at bounding box center [872, 75] width 810 height 36
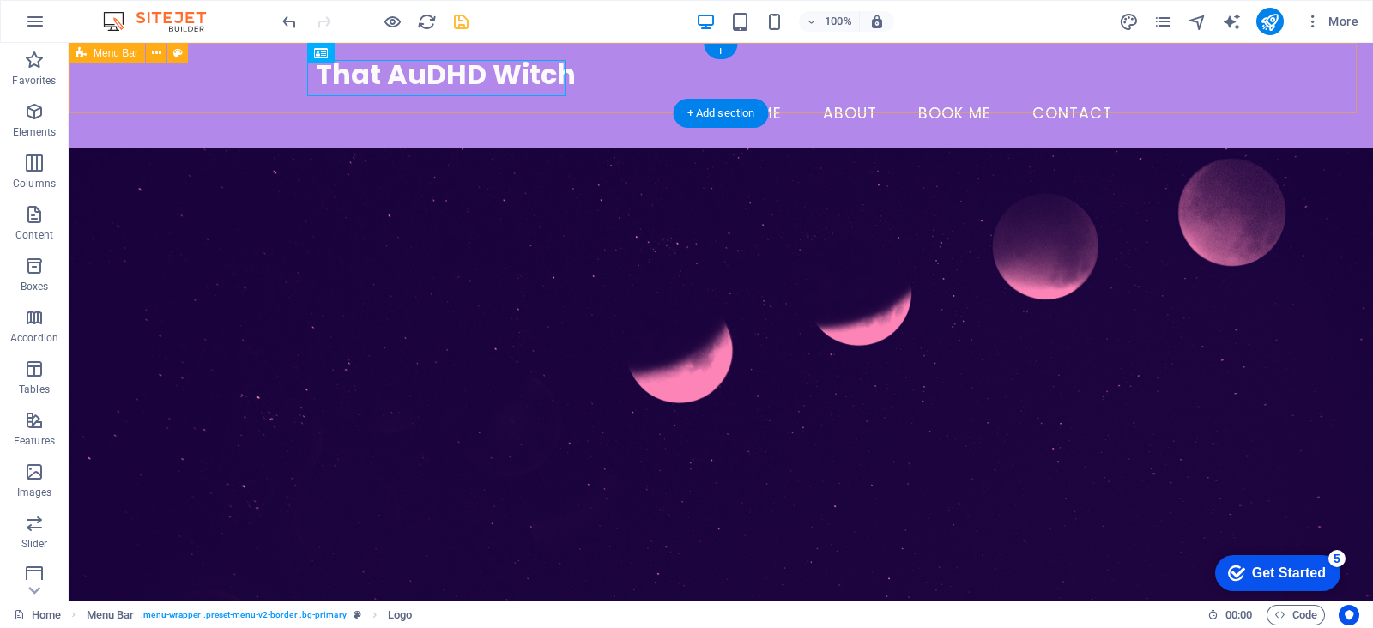
click at [1261, 75] on div "That AuDHD Witch Menu Home About Book me Contact" at bounding box center [721, 96] width 1304 height 106
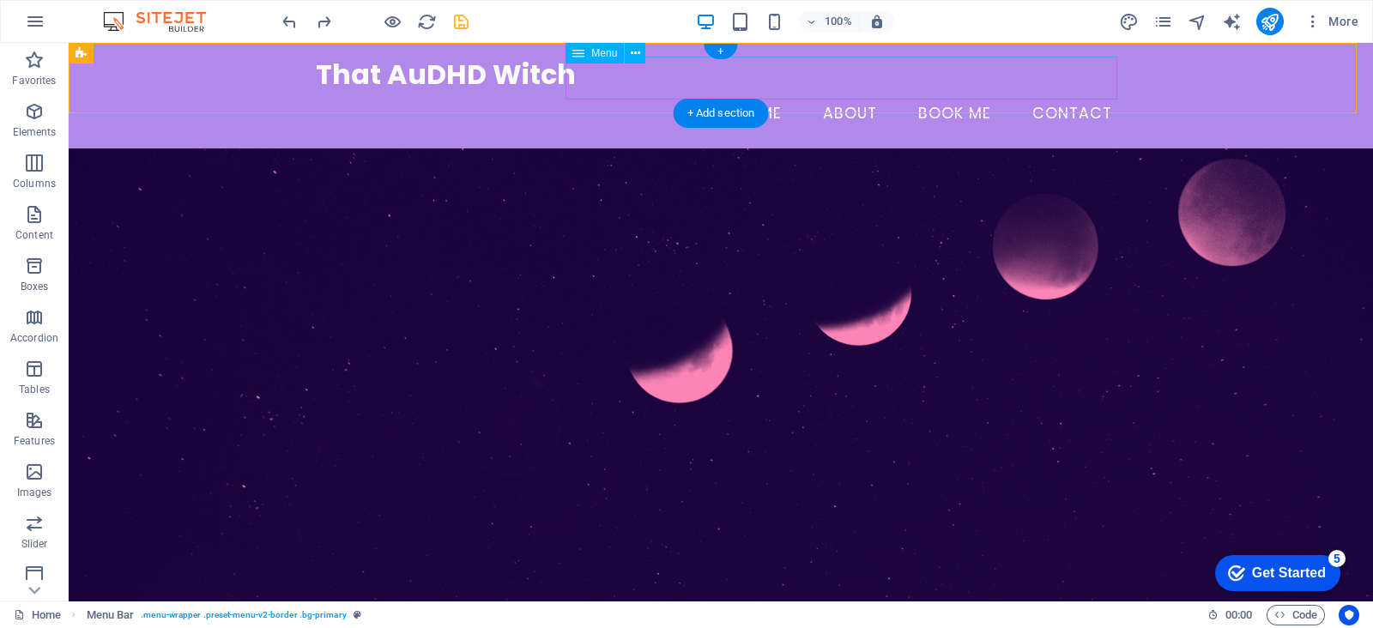
click at [972, 93] on nav "Home About Book me Contact" at bounding box center [721, 114] width 810 height 43
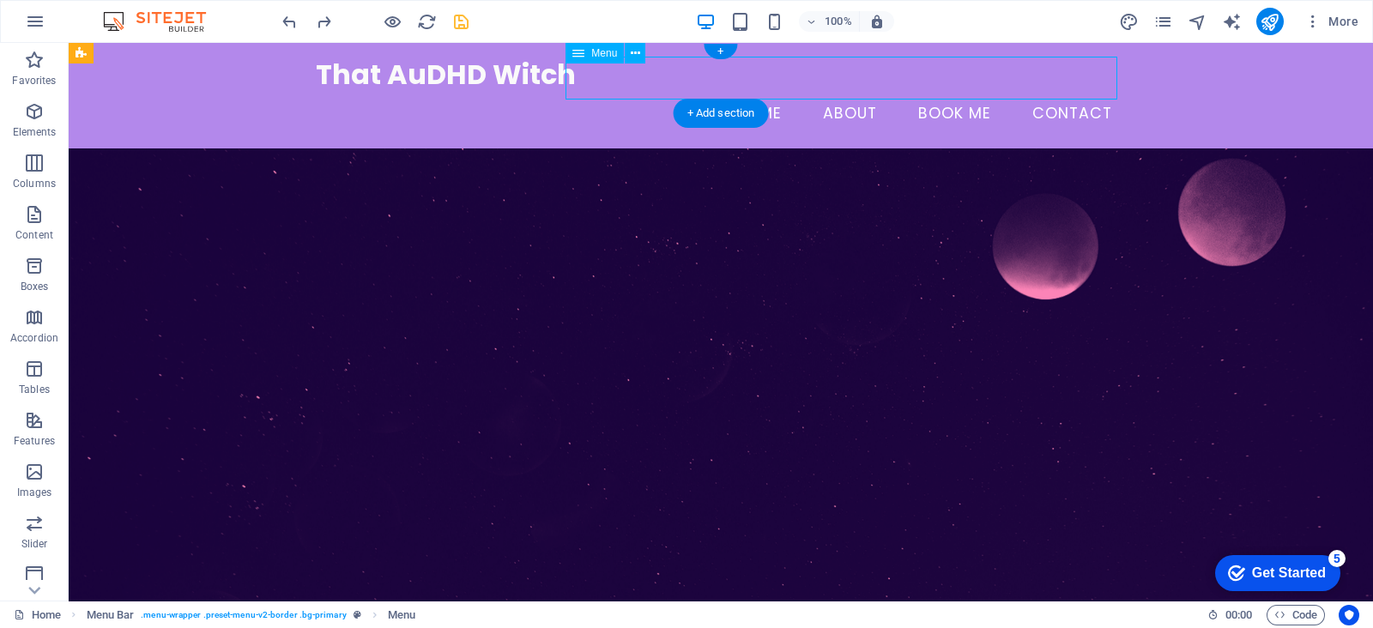
click at [959, 93] on nav "Home About Book me Contact" at bounding box center [721, 114] width 810 height 43
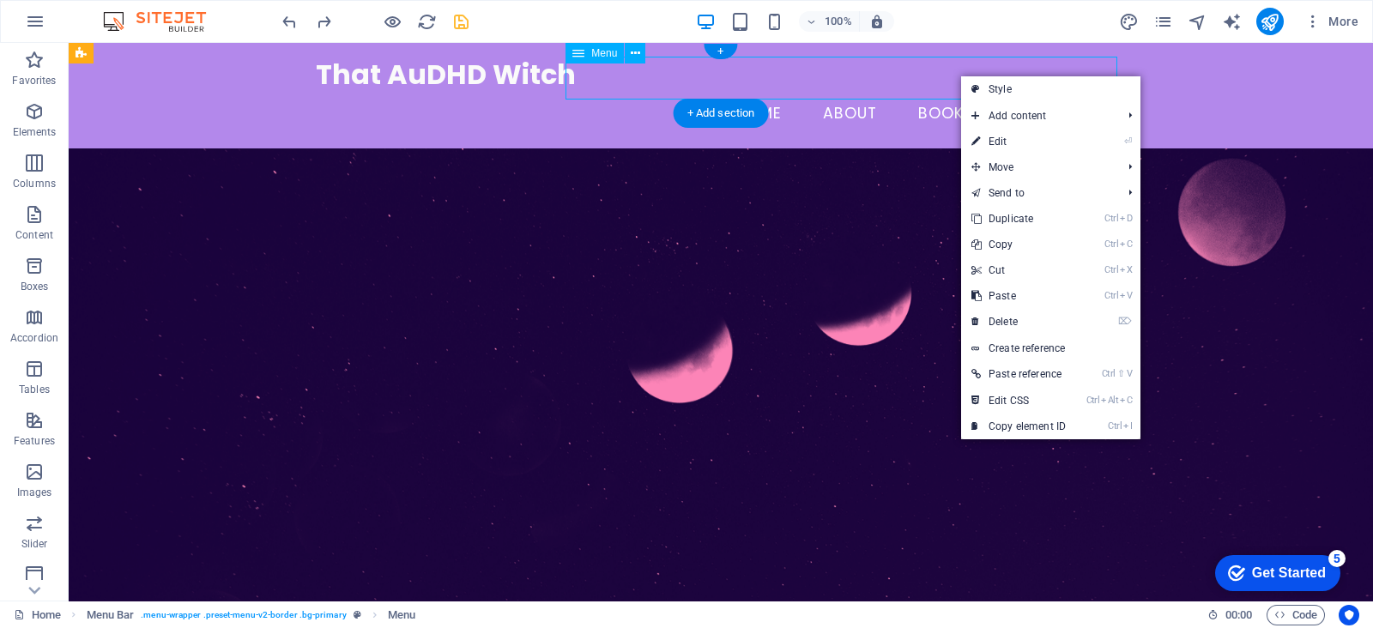
click at [948, 93] on nav "Home About Book me Contact" at bounding box center [721, 114] width 810 height 43
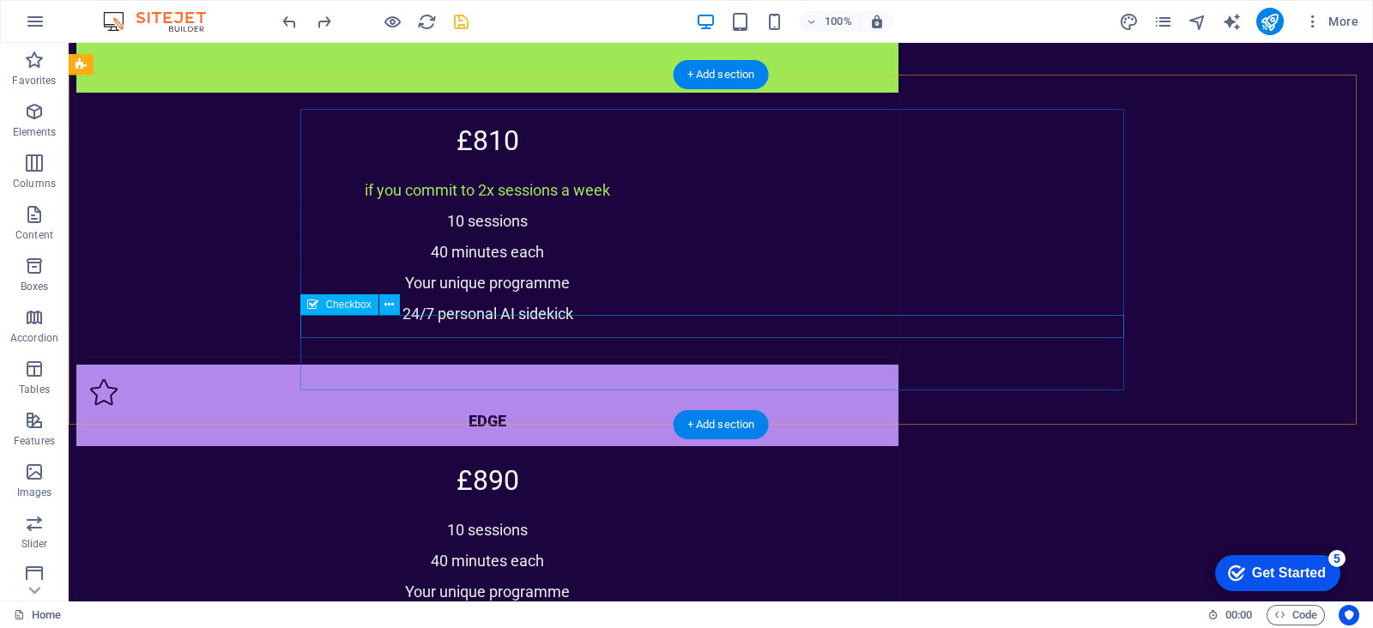
scroll to position [5124, 0]
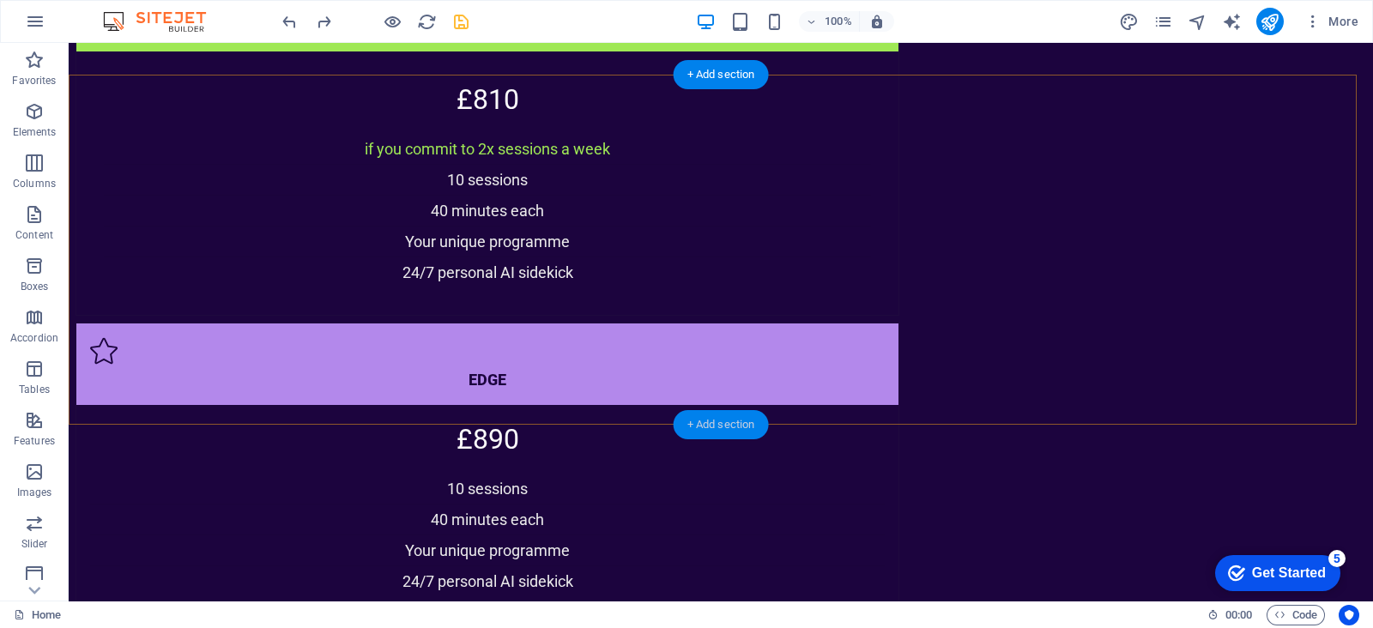
click at [721, 425] on div "+ Add section" at bounding box center [720, 424] width 95 height 29
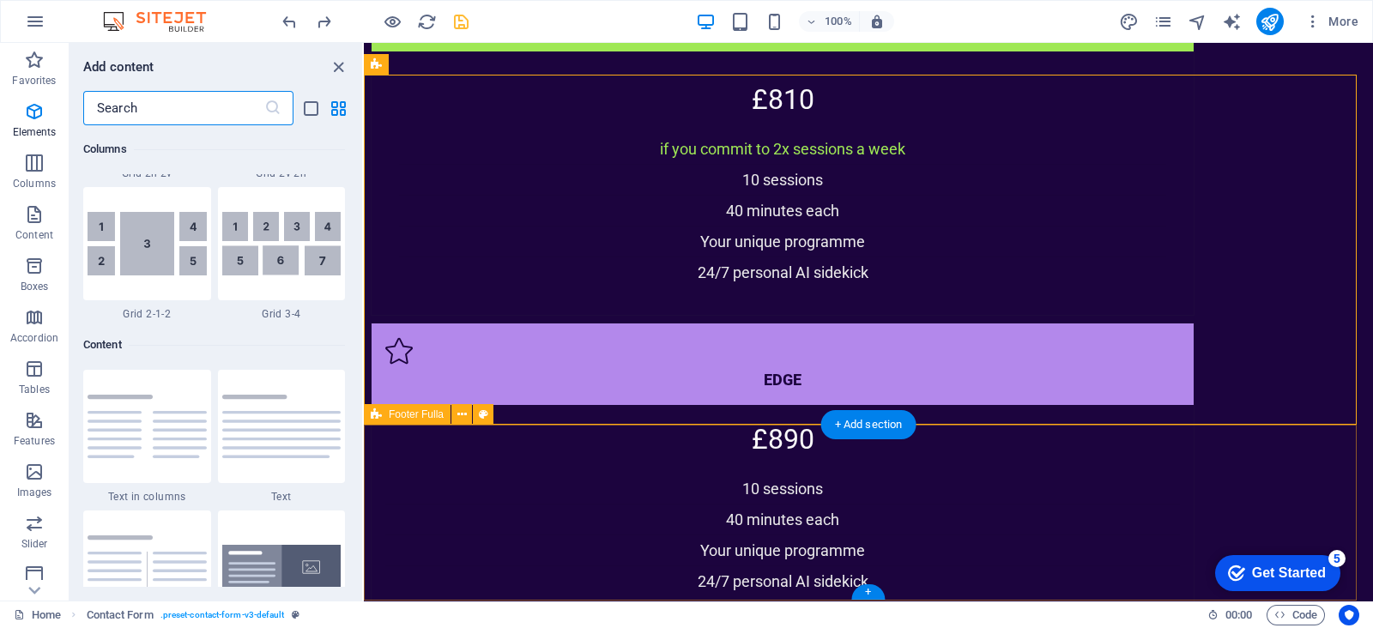
scroll to position [3002, 0]
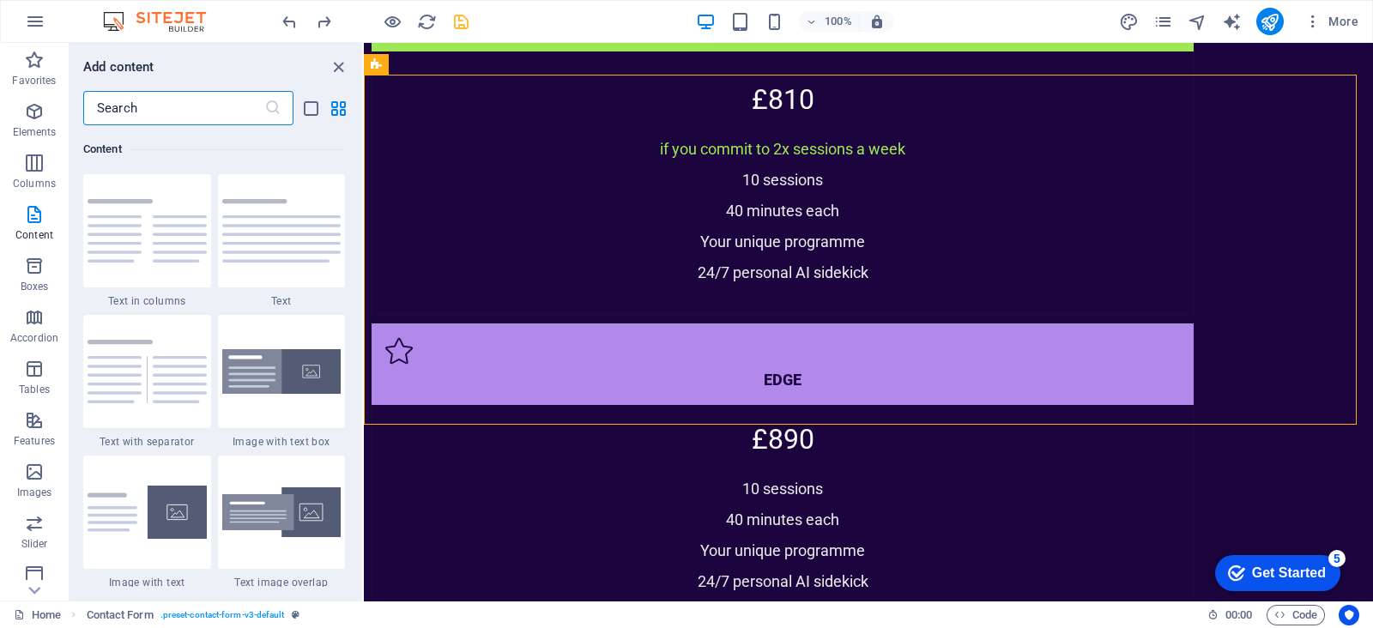
click at [155, 110] on input "text" at bounding box center [173, 108] width 181 height 34
click at [20, 117] on span "Elements" at bounding box center [34, 121] width 69 height 41
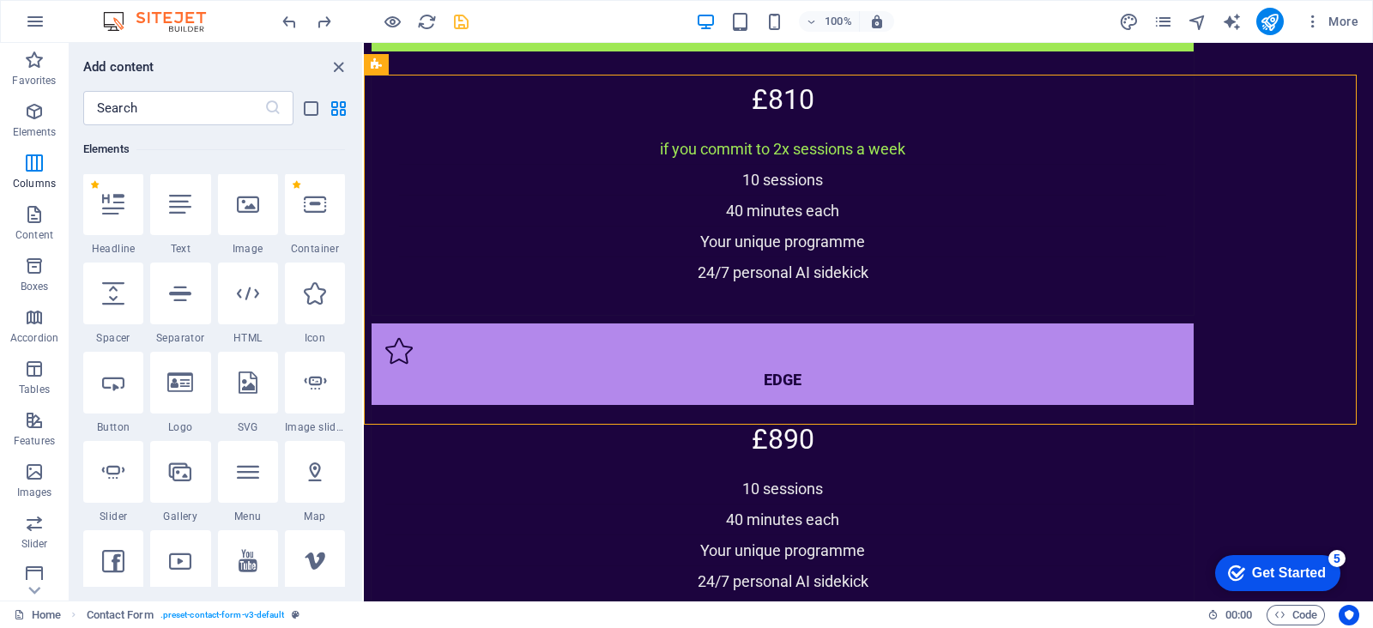
scroll to position [183, 0]
click at [233, 305] on div at bounding box center [248, 294] width 60 height 62
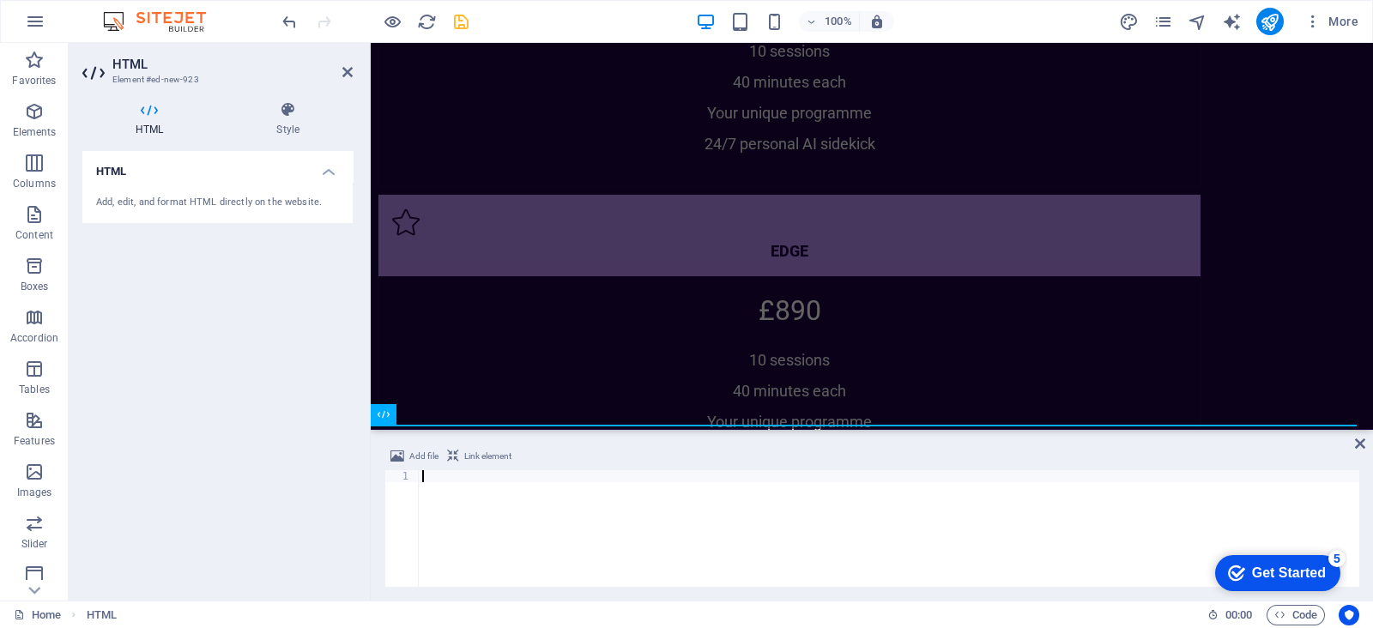
type textarea "<!-- Calendly inline widget end -->"
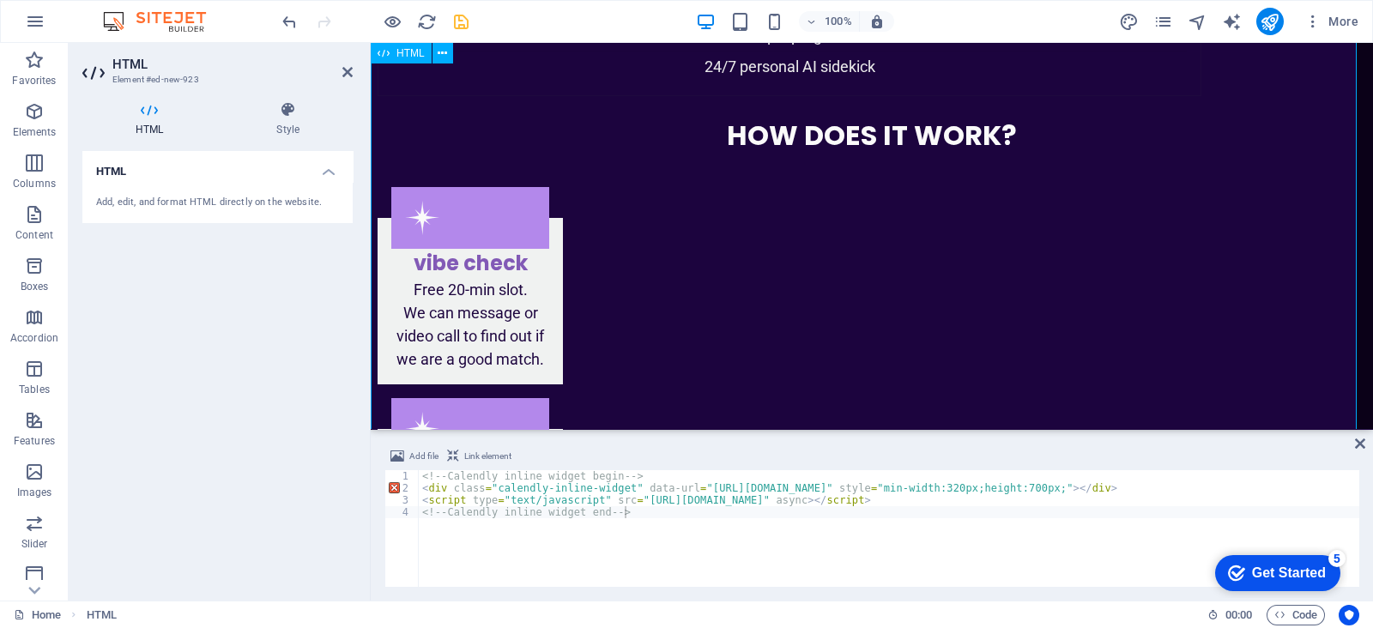
scroll to position [5921, 0]
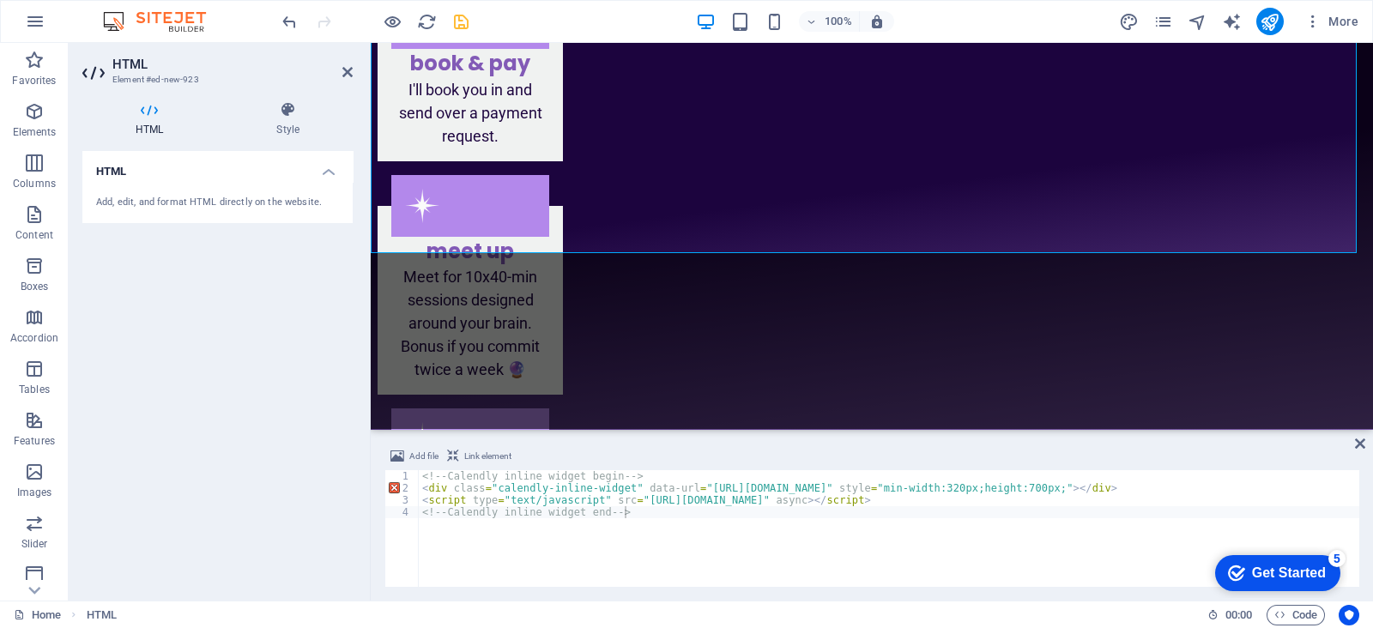
click at [472, 452] on span "Link element" at bounding box center [487, 456] width 47 height 21
click at [416, 454] on span "Add file" at bounding box center [423, 456] width 29 height 21
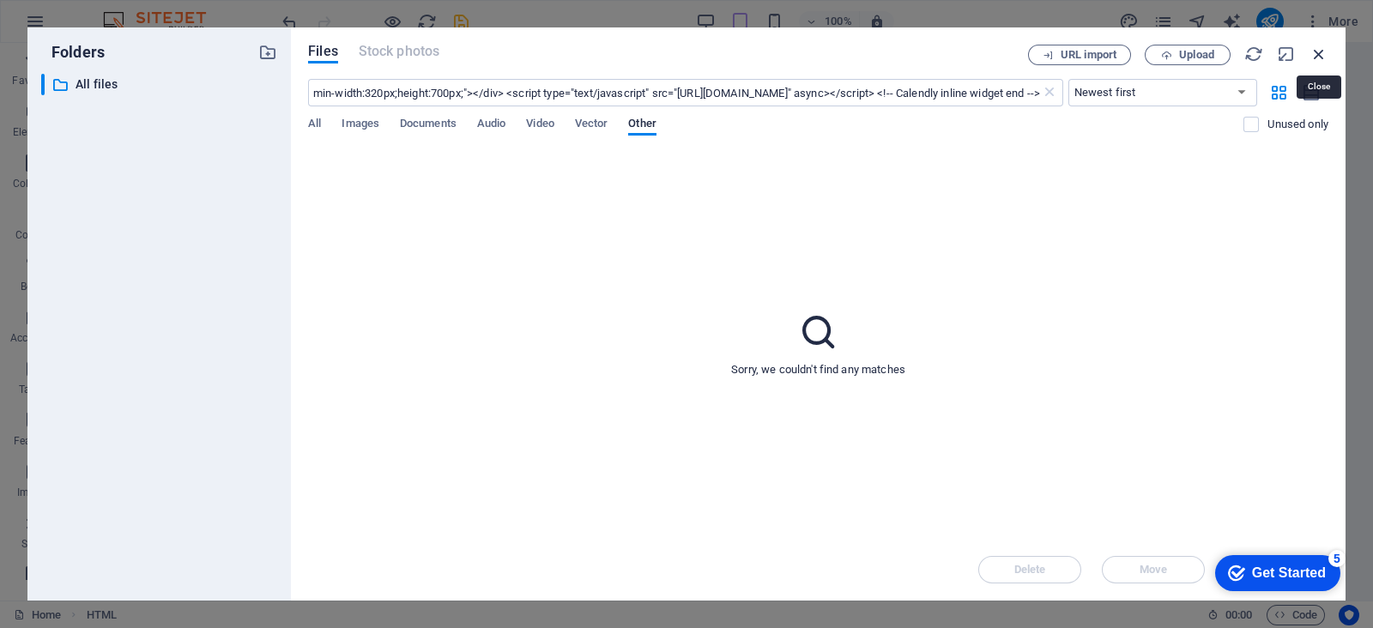
scroll to position [0, 0]
click at [1319, 51] on icon "button" at bounding box center [1318, 54] width 19 height 19
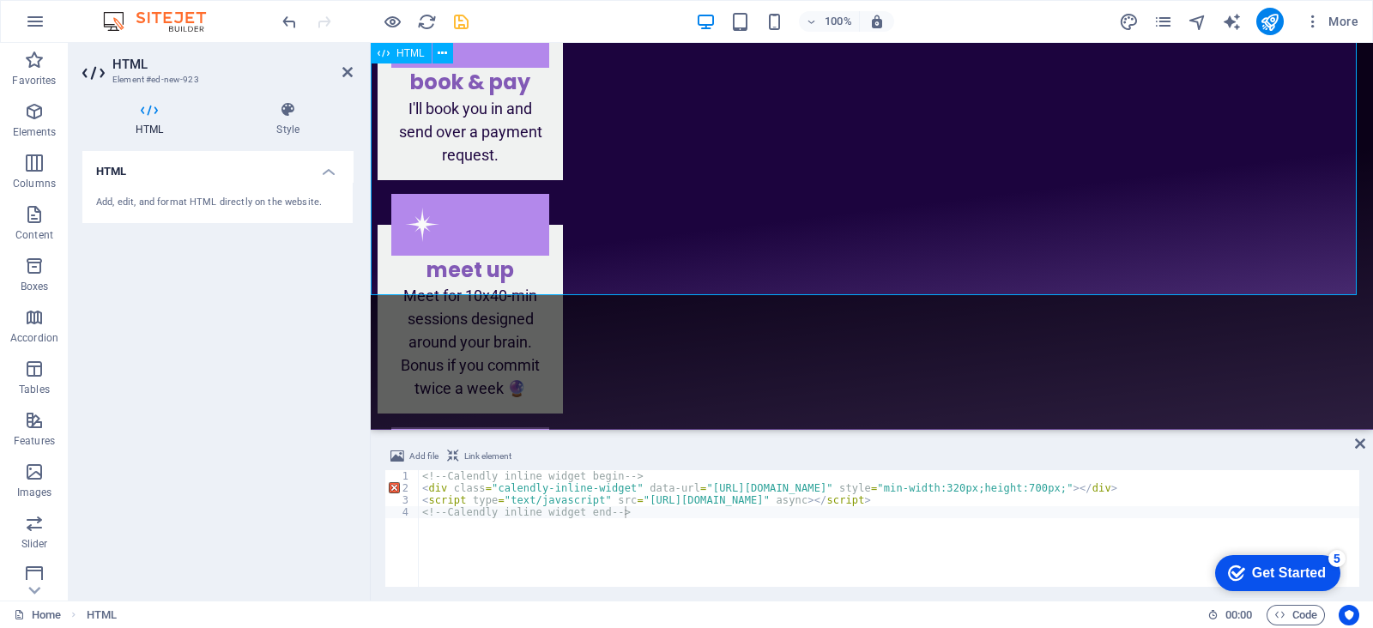
scroll to position [5921, 0]
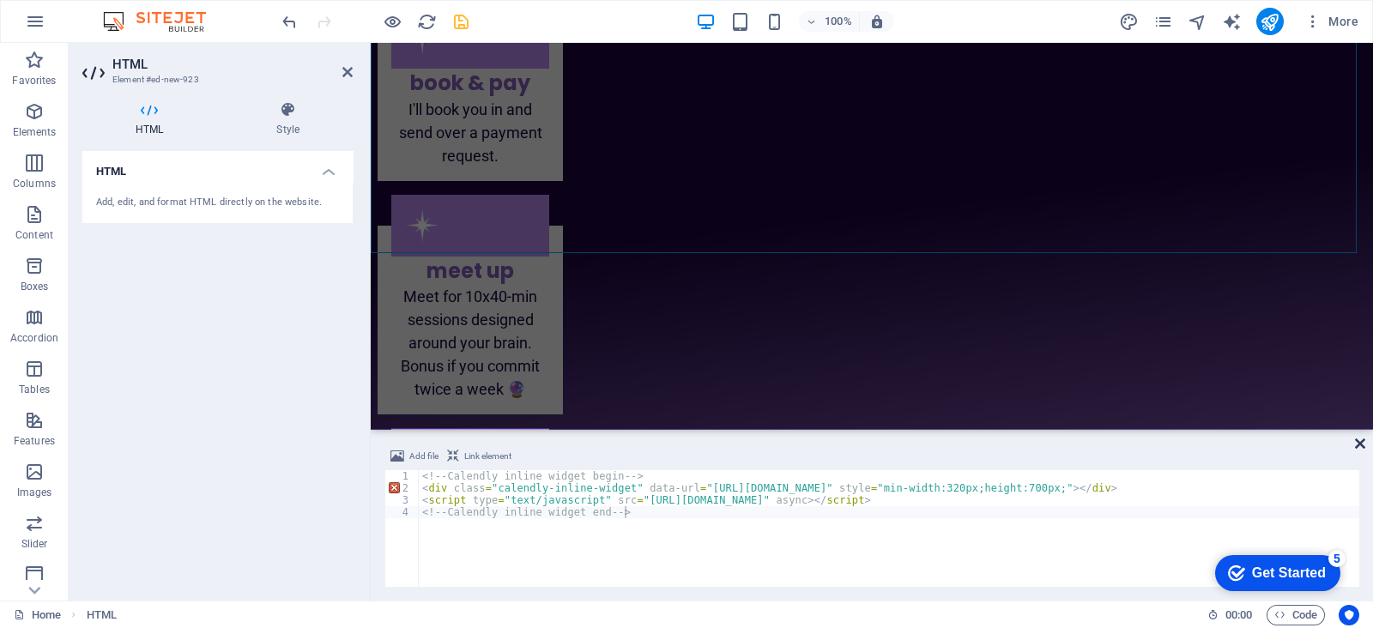
click at [1360, 446] on icon at bounding box center [1360, 444] width 10 height 14
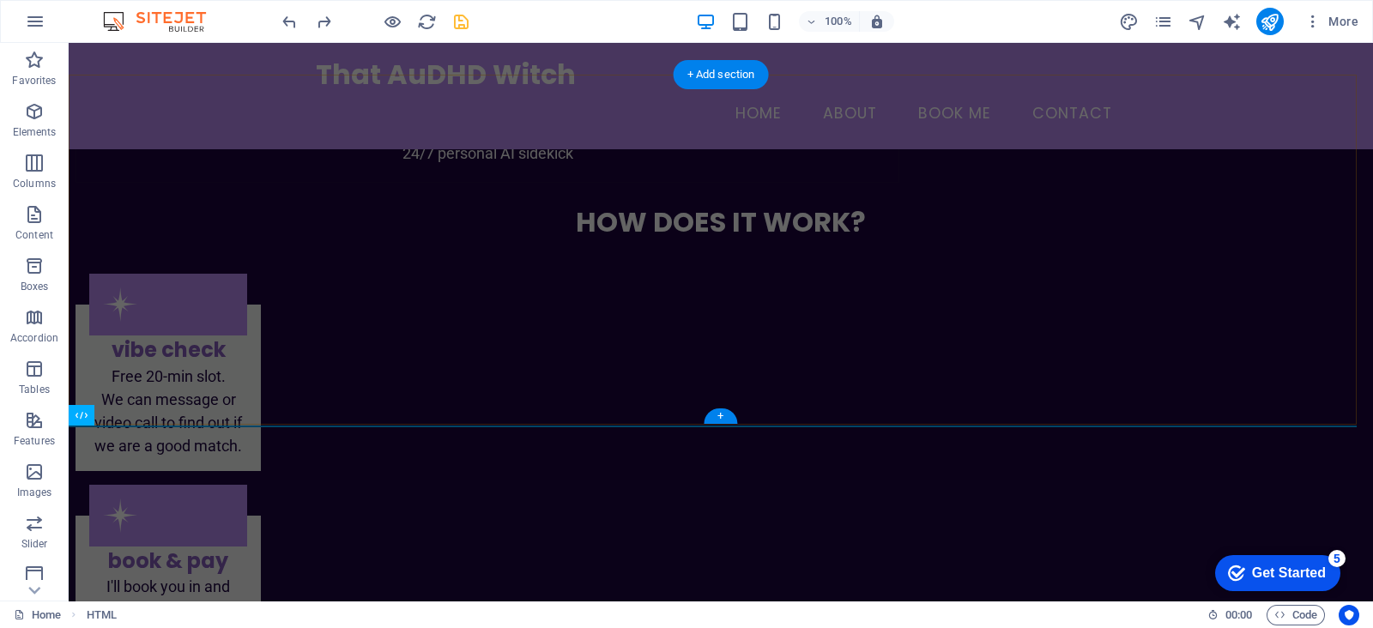
scroll to position [5124, 0]
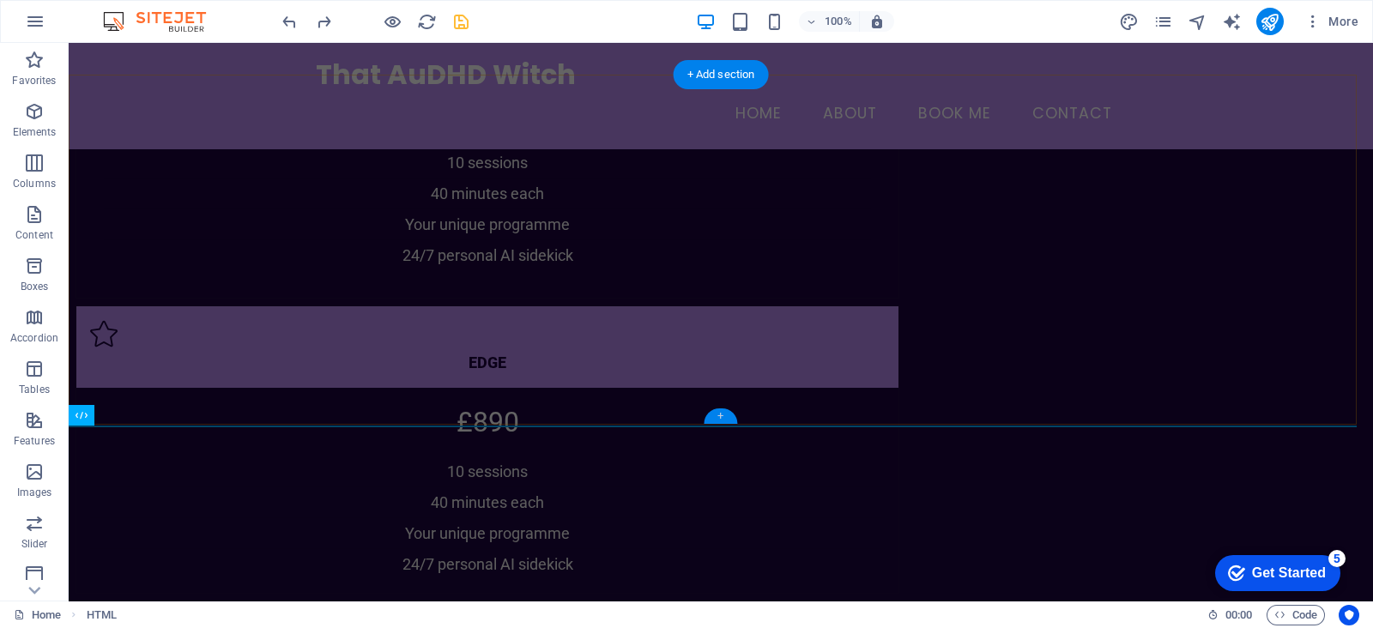
click at [721, 418] on div "+" at bounding box center [719, 415] width 33 height 15
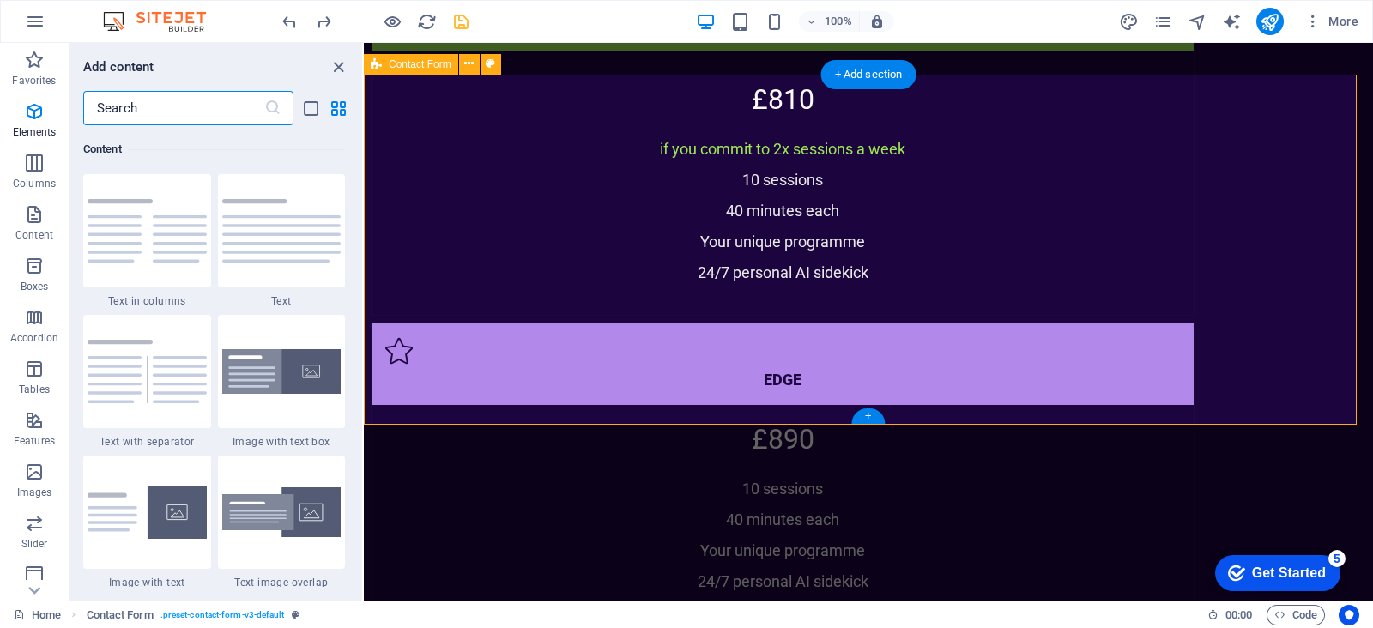
scroll to position [3002, 0]
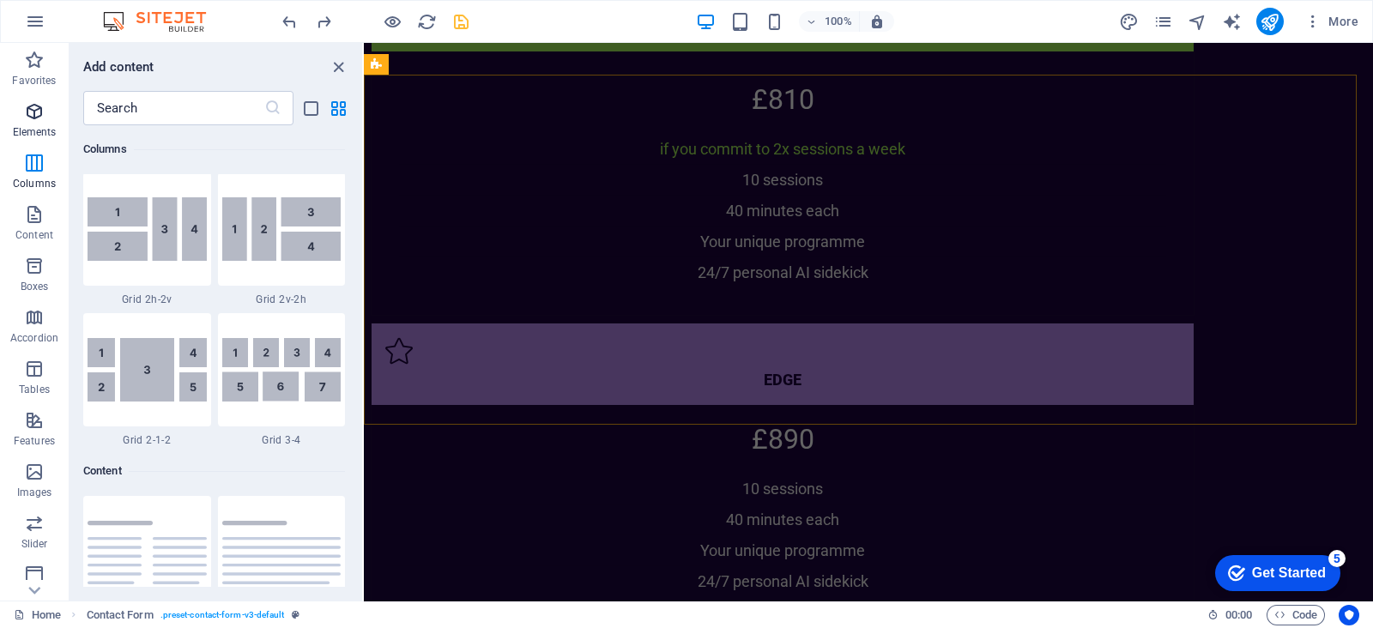
click at [16, 118] on span "Elements" at bounding box center [34, 121] width 69 height 41
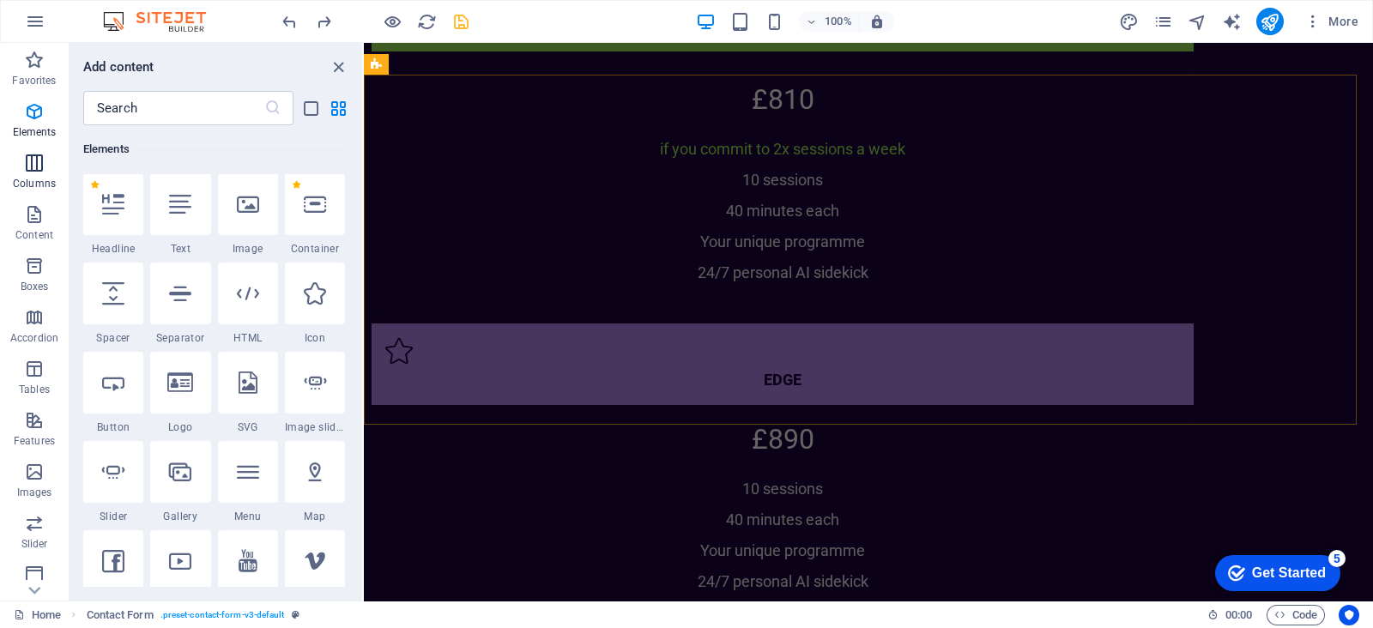
scroll to position [183, 0]
click at [245, 293] on icon at bounding box center [248, 294] width 22 height 22
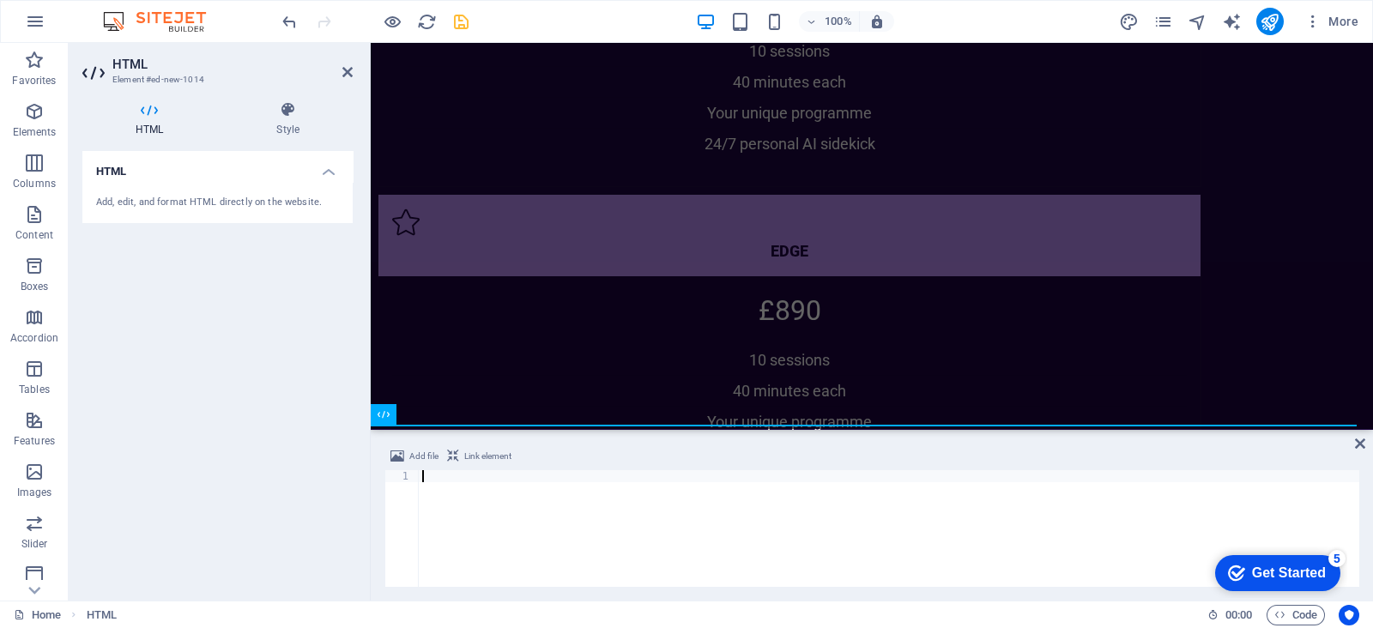
click at [464, 526] on div at bounding box center [889, 540] width 940 height 141
type textarea "<!-- Calendly inline widget end -->"
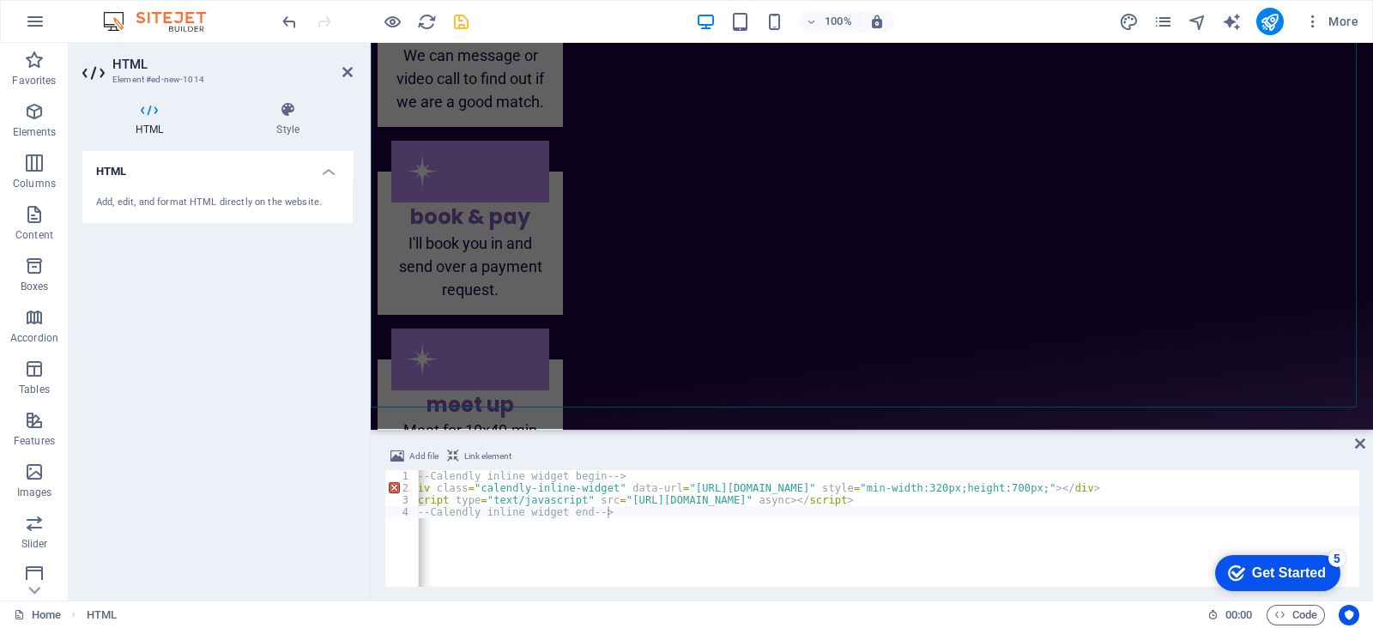
scroll to position [0, 5]
drag, startPoint x: 1295, startPoint y: 572, endPoint x: 2254, endPoint y: 1117, distance: 1102.3
click at [1201, 571] on html "checkmark Get Started 5 First Steps in the Editor Let's guide you through the t…" at bounding box center [1274, 571] width 146 height 51
click at [624, 543] on div "<!-- Calendly inline widget begin --> < div class = "calendly-inline-widget" da…" at bounding box center [980, 539] width 1134 height 138
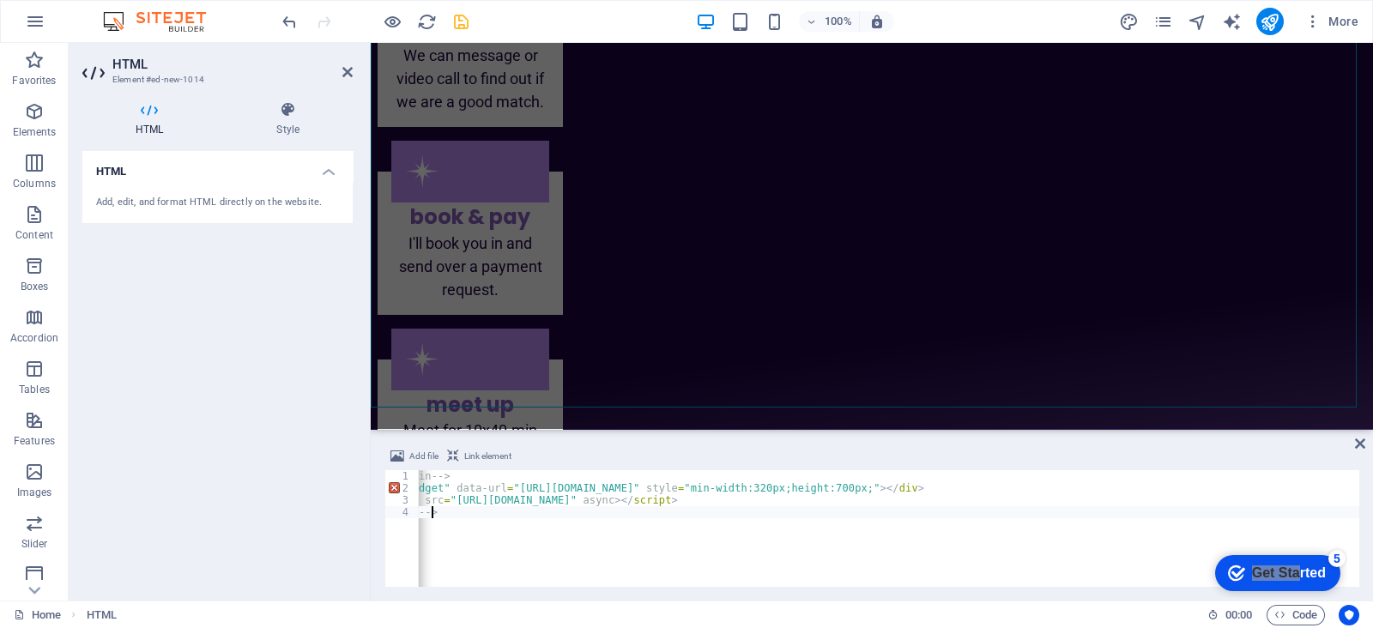
click at [1116, 551] on div "<!-- Calendly inline widget begin --> < div class = "calendly-inline-widget" da…" at bounding box center [793, 539] width 1134 height 138
click at [146, 198] on div "Add, edit, and format HTML directly on the website." at bounding box center [217, 203] width 243 height 15
click at [298, 118] on icon at bounding box center [288, 109] width 130 height 17
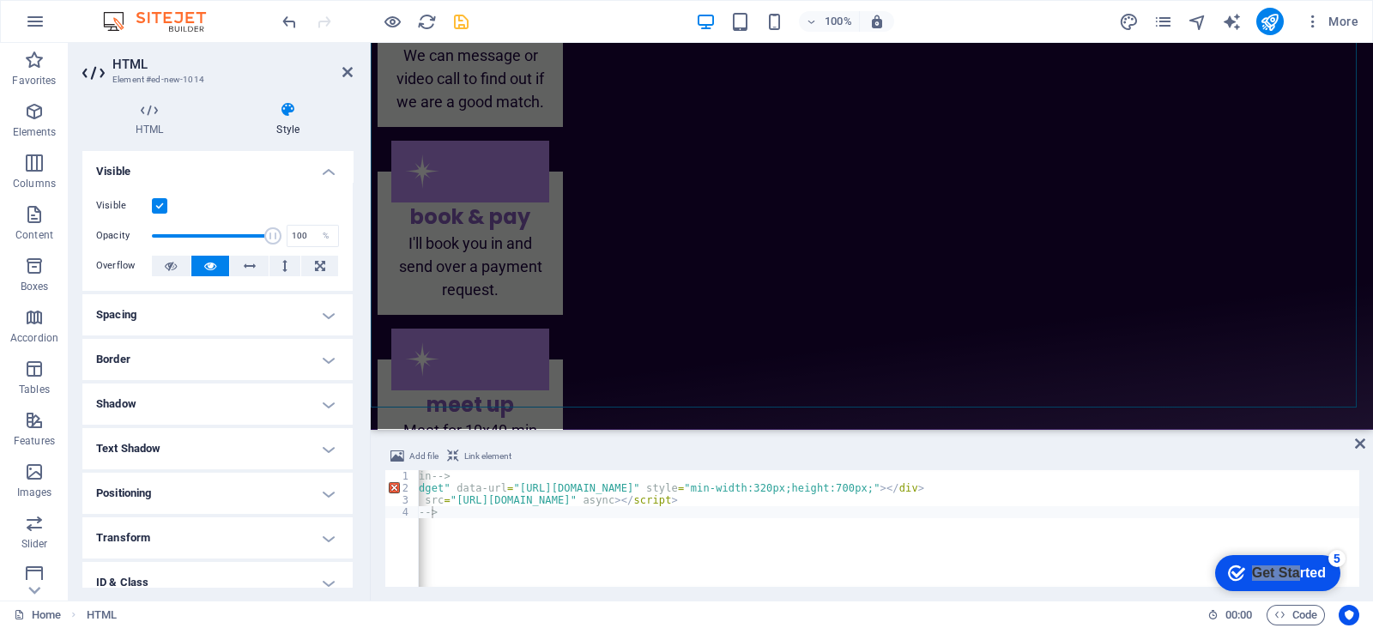
click at [326, 160] on h4 "Visible" at bounding box center [217, 166] width 270 height 31
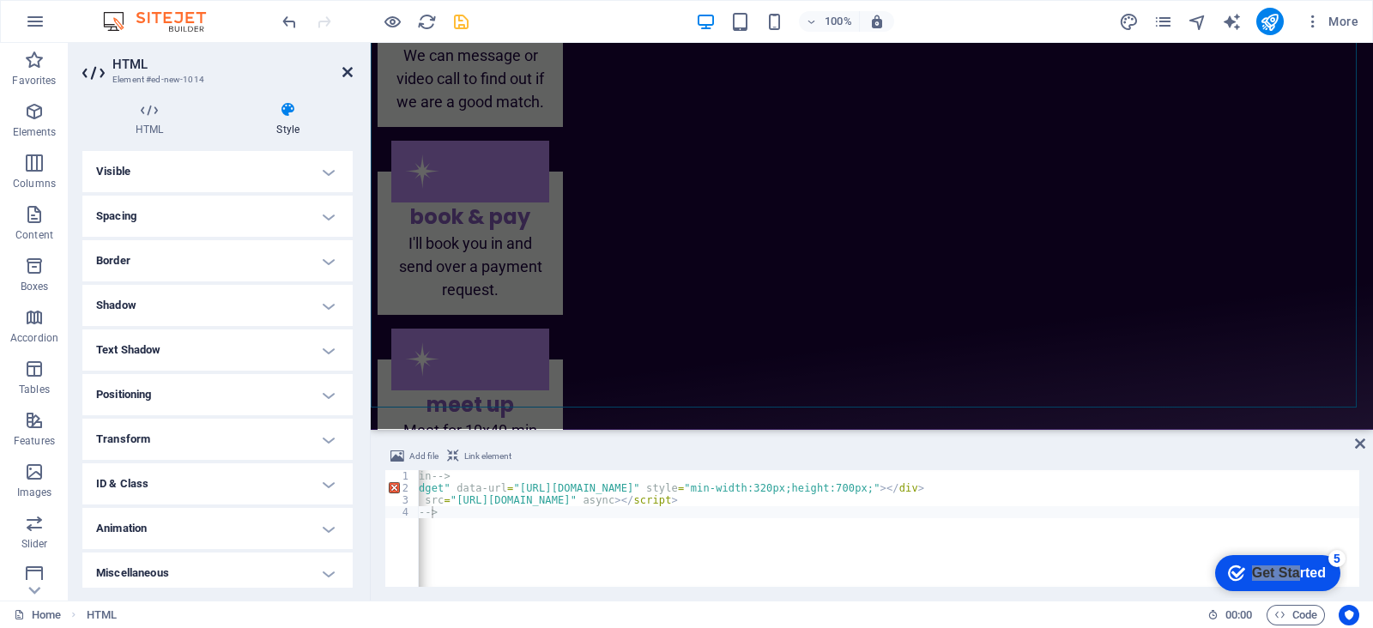
click at [347, 69] on icon at bounding box center [347, 72] width 10 height 14
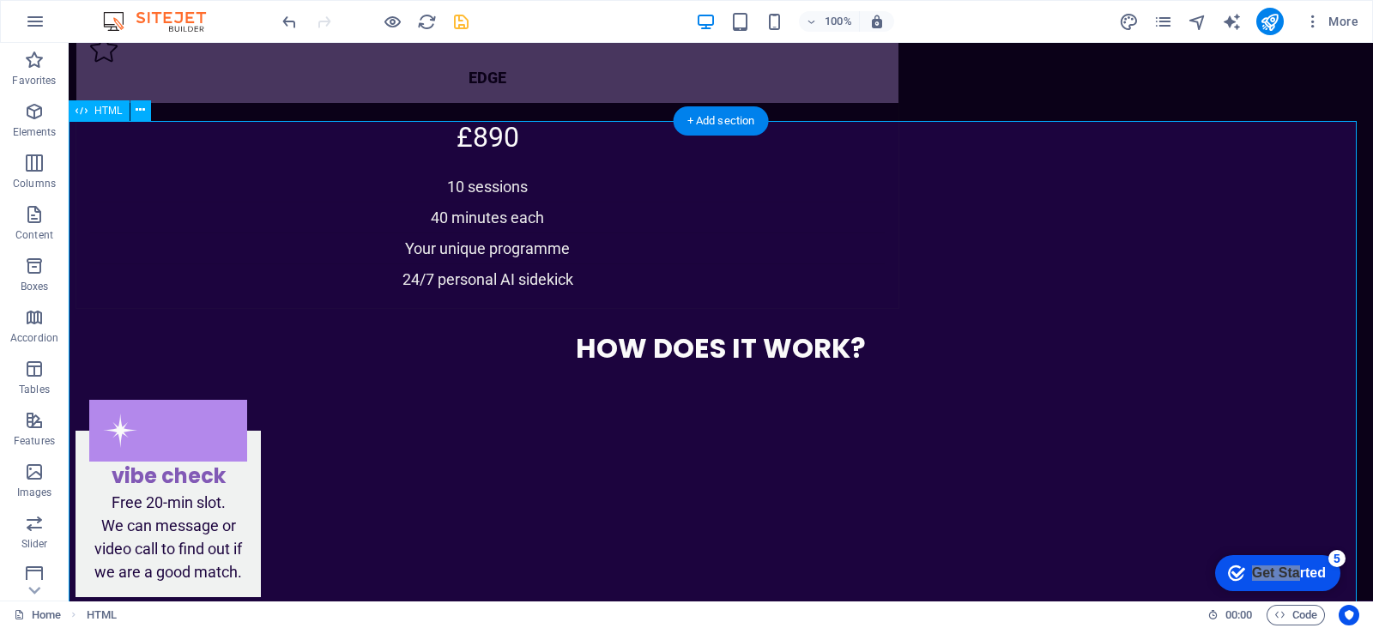
scroll to position [5428, 0]
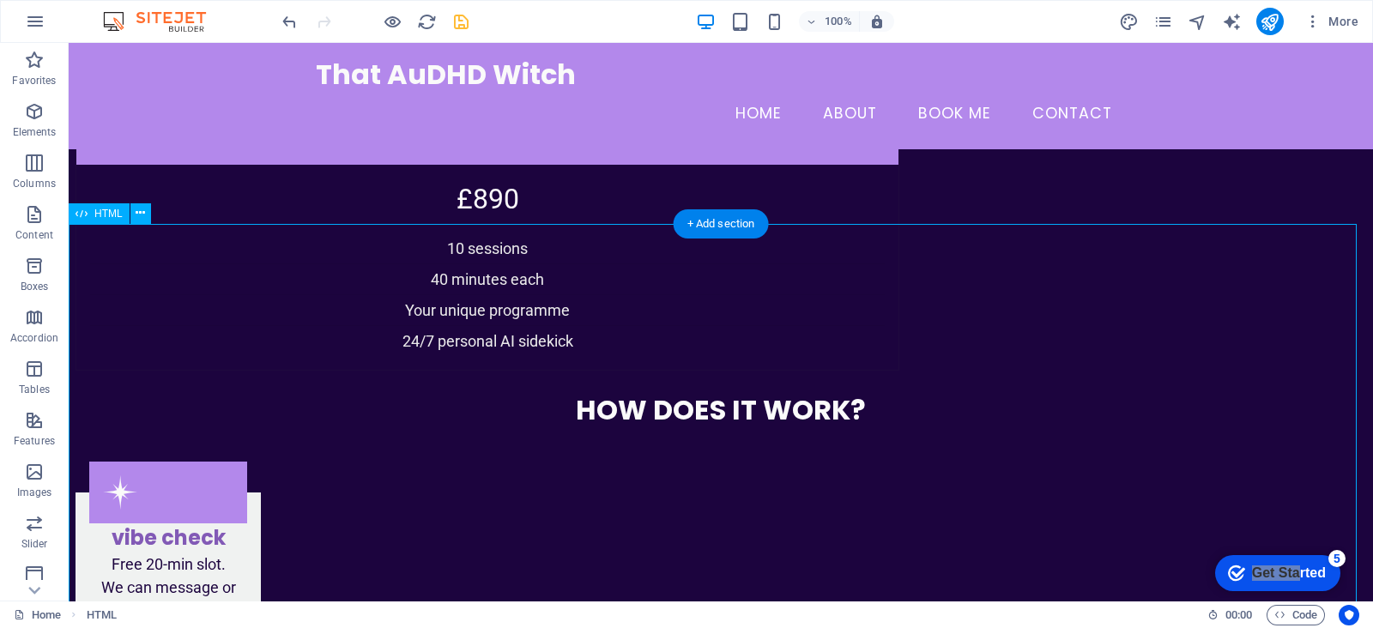
scroll to position [5321, 0]
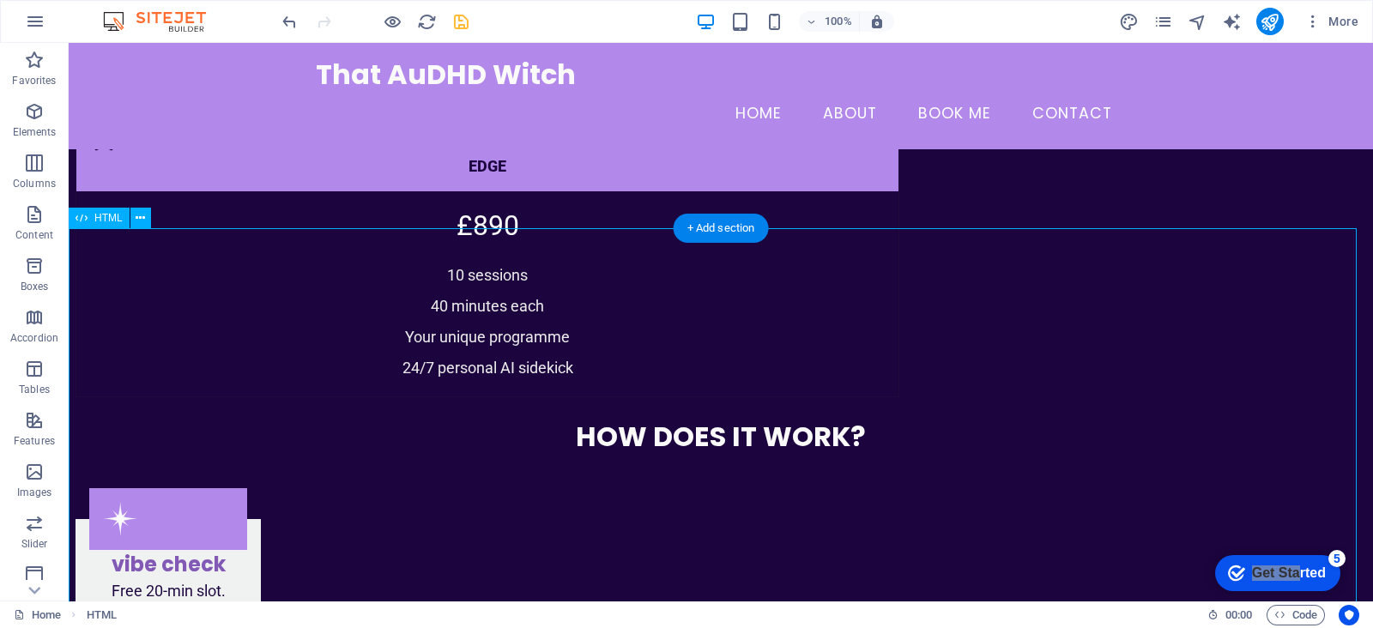
click at [100, 220] on span "HTML" at bounding box center [108, 218] width 28 height 10
click at [137, 217] on icon at bounding box center [140, 218] width 9 height 18
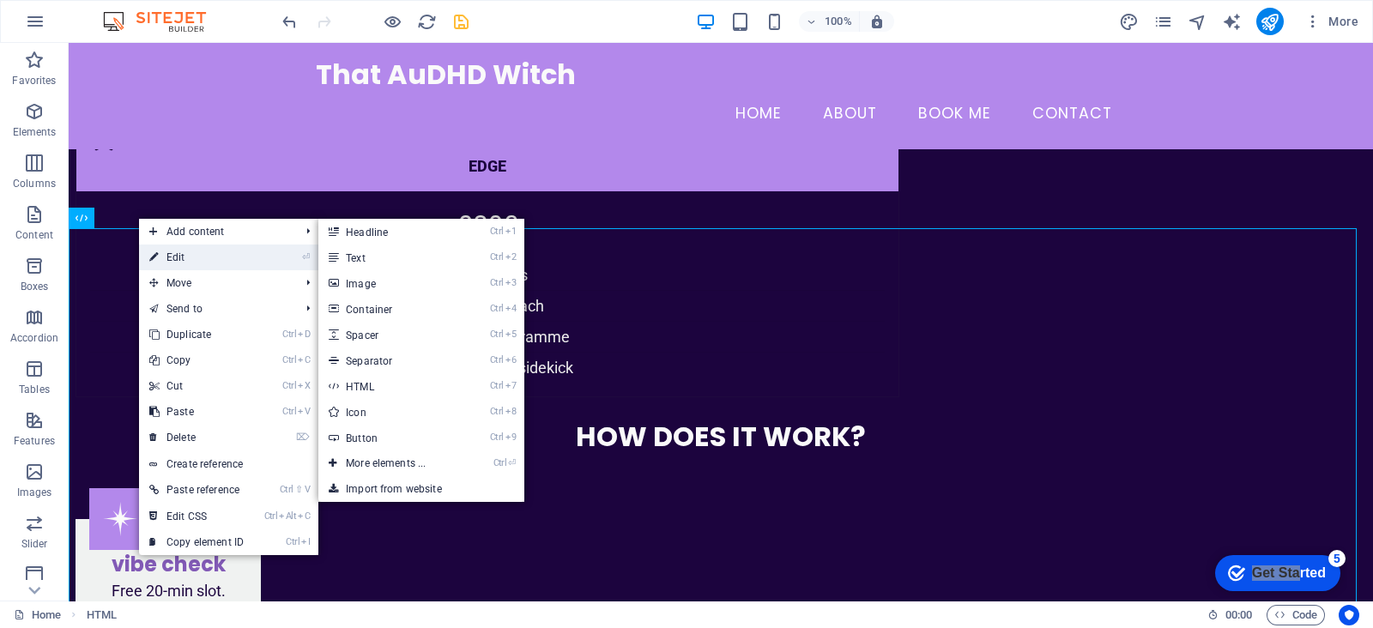
click at [160, 257] on link "⏎ Edit" at bounding box center [196, 258] width 115 height 26
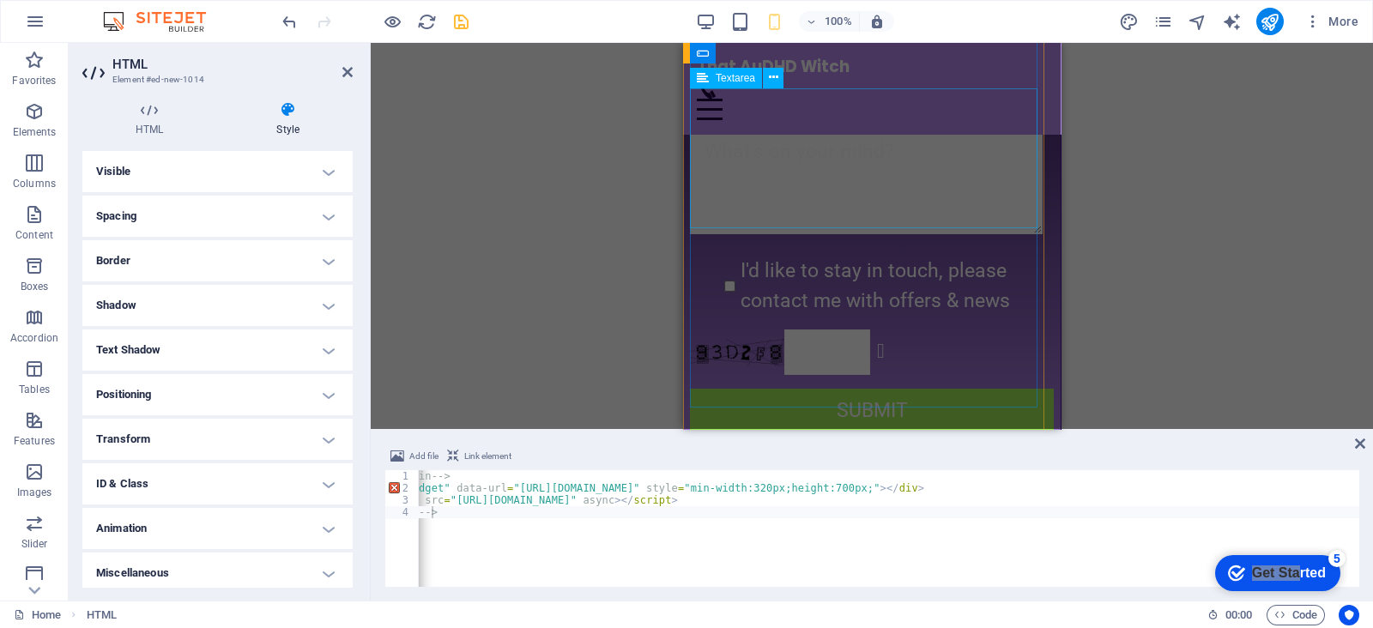
scroll to position [9106, 0]
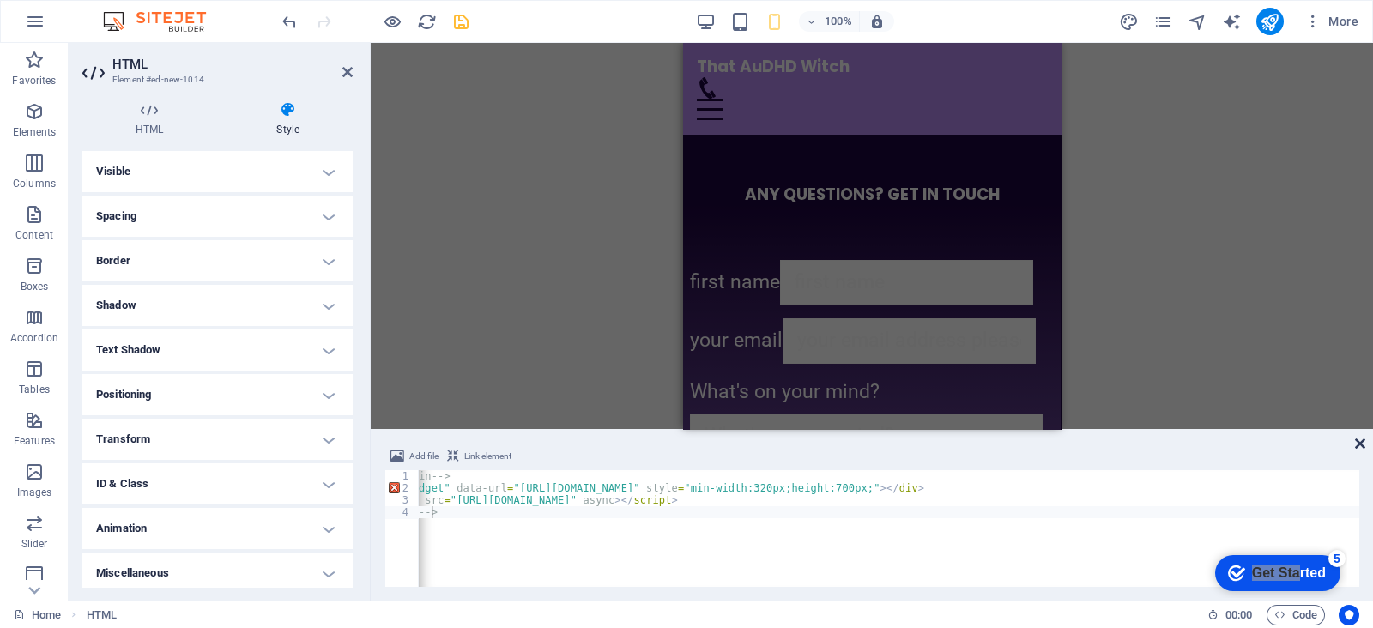
click at [1360, 441] on icon at bounding box center [1360, 444] width 10 height 14
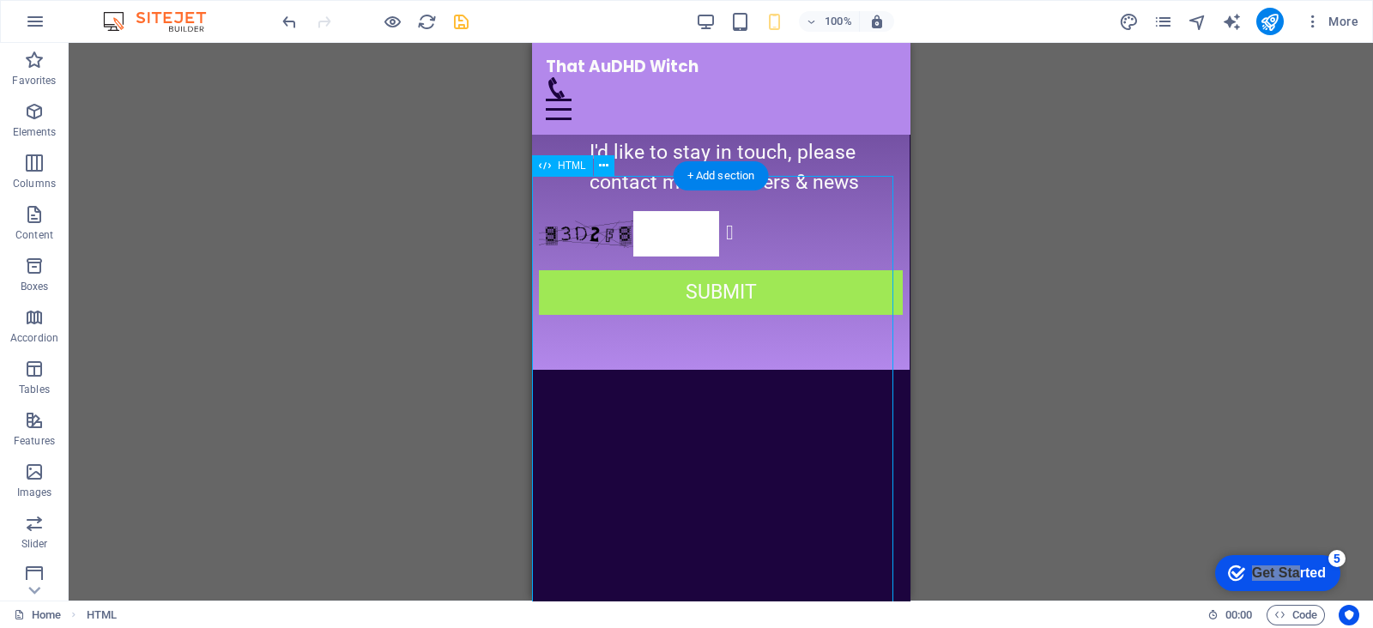
scroll to position [9428, 0]
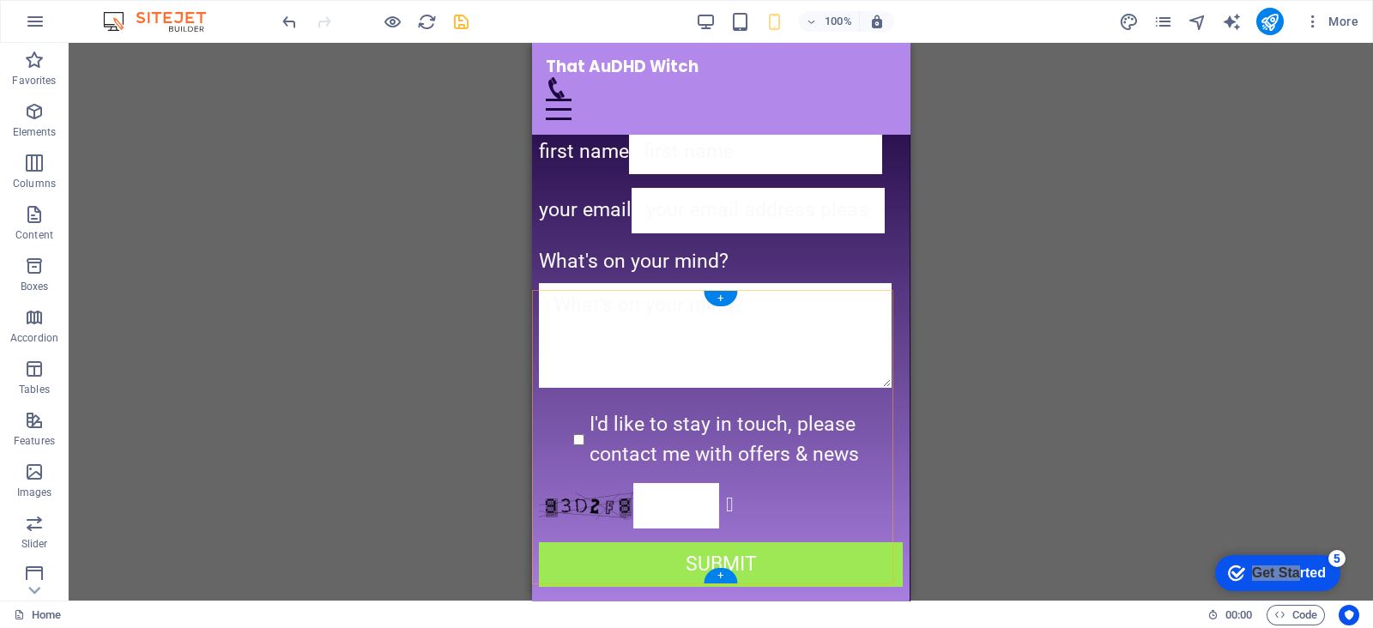
click at [716, 292] on div "+" at bounding box center [719, 298] width 33 height 15
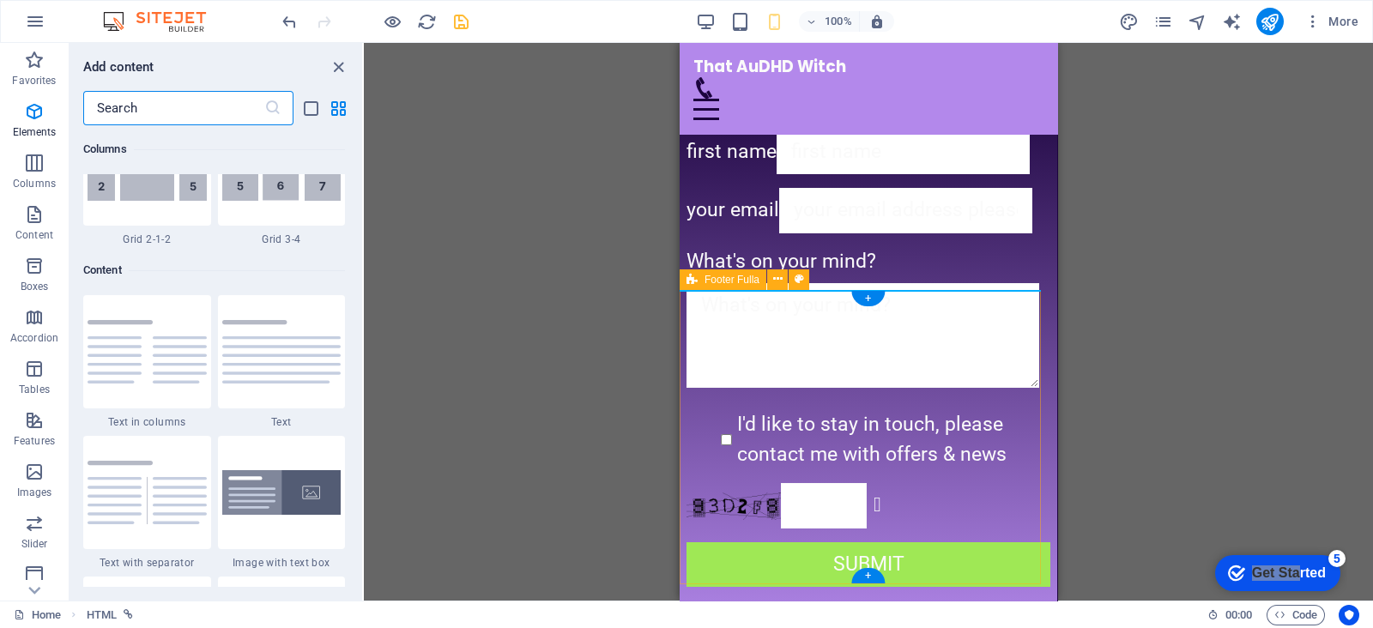
scroll to position [3002, 0]
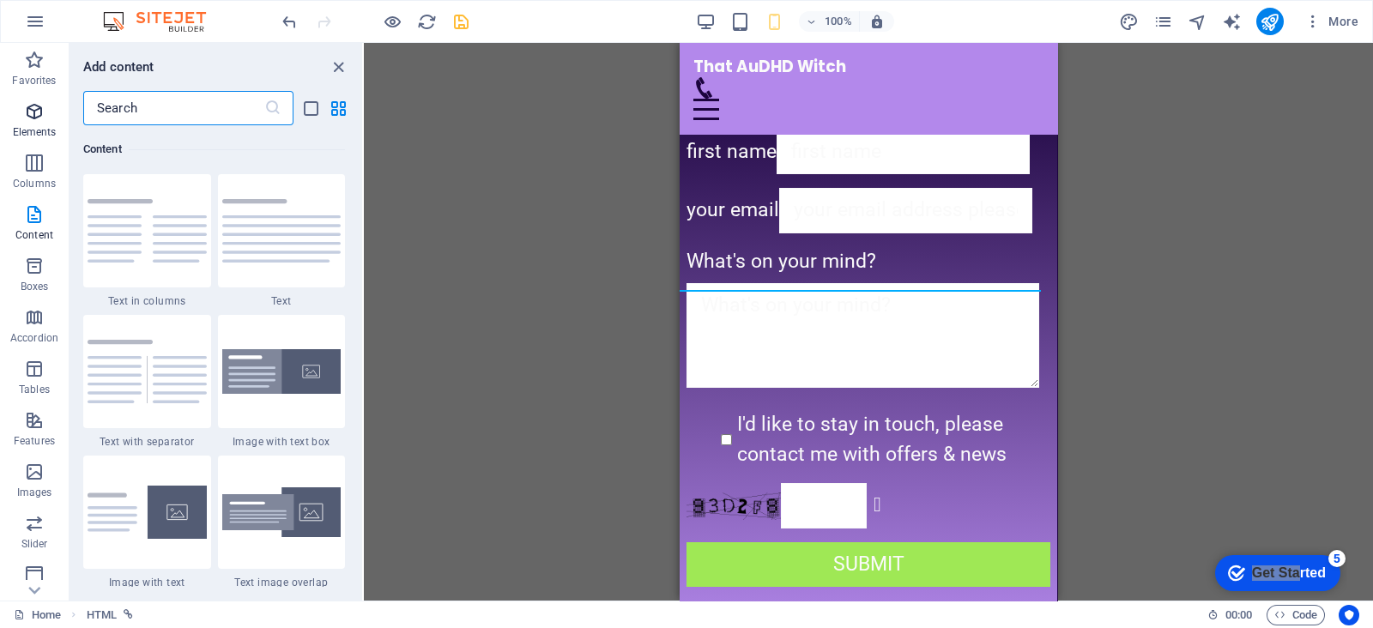
click at [9, 118] on span "Elements" at bounding box center [34, 121] width 69 height 41
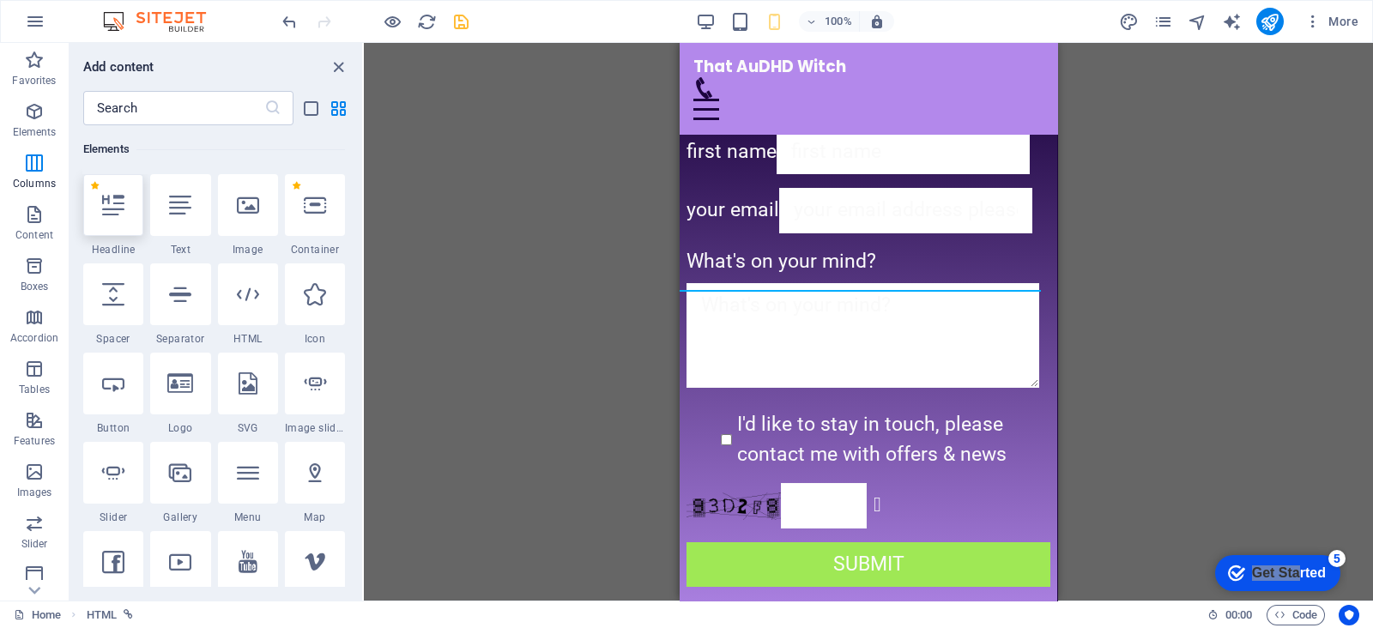
scroll to position [183, 0]
click at [238, 297] on icon at bounding box center [248, 294] width 22 height 22
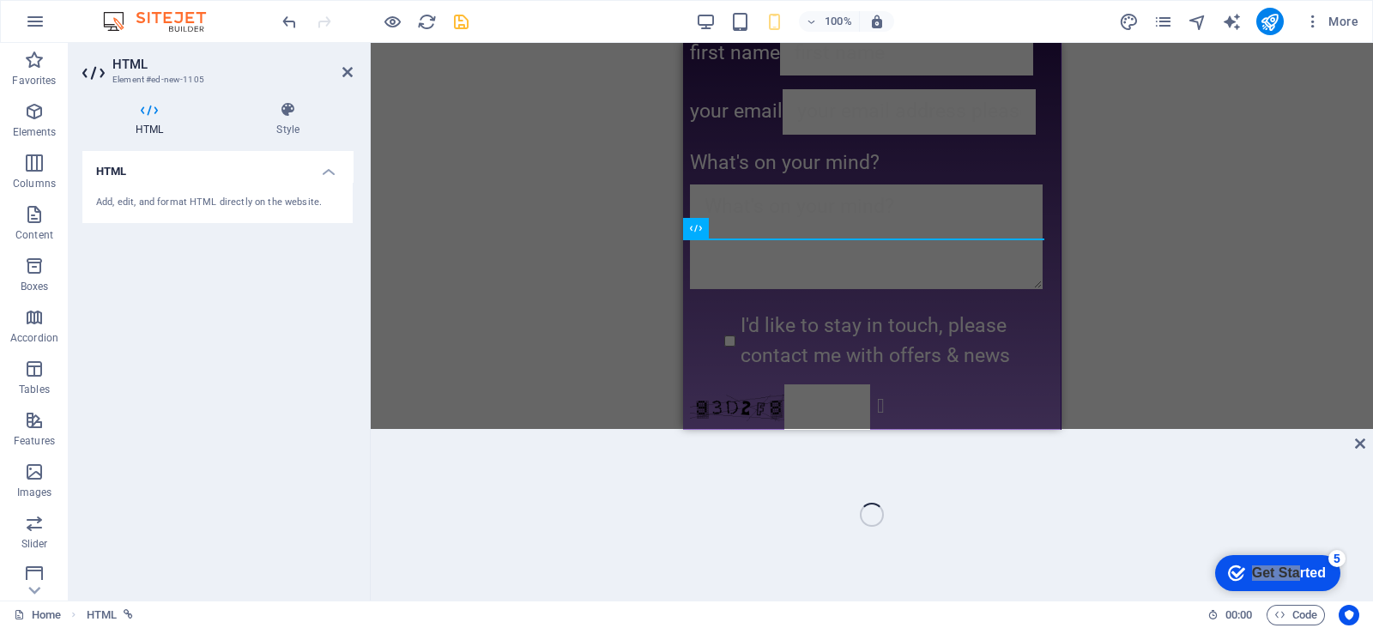
scroll to position [9428, 0]
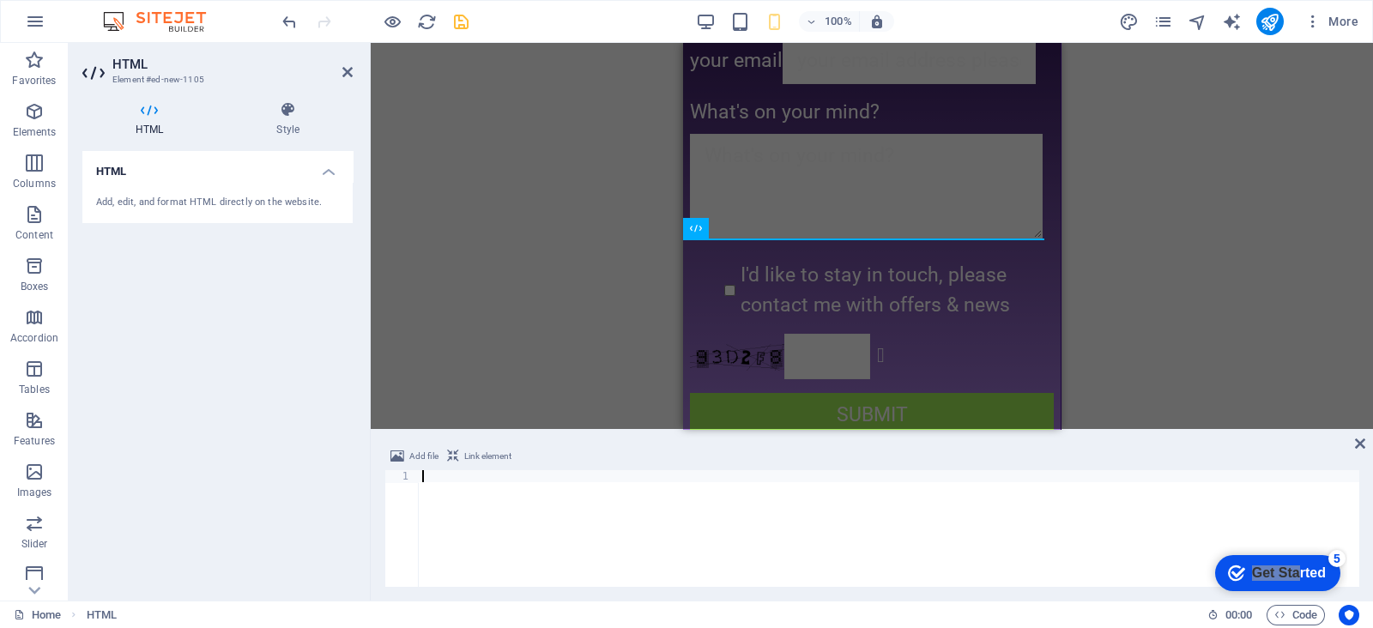
click at [507, 540] on div at bounding box center [889, 540] width 940 height 141
click at [499, 522] on div at bounding box center [889, 540] width 940 height 141
click at [485, 471] on div at bounding box center [889, 540] width 940 height 141
click at [215, 199] on div "Add, edit, and format HTML directly on the website." at bounding box center [217, 203] width 243 height 15
click at [485, 474] on div at bounding box center [889, 540] width 940 height 141
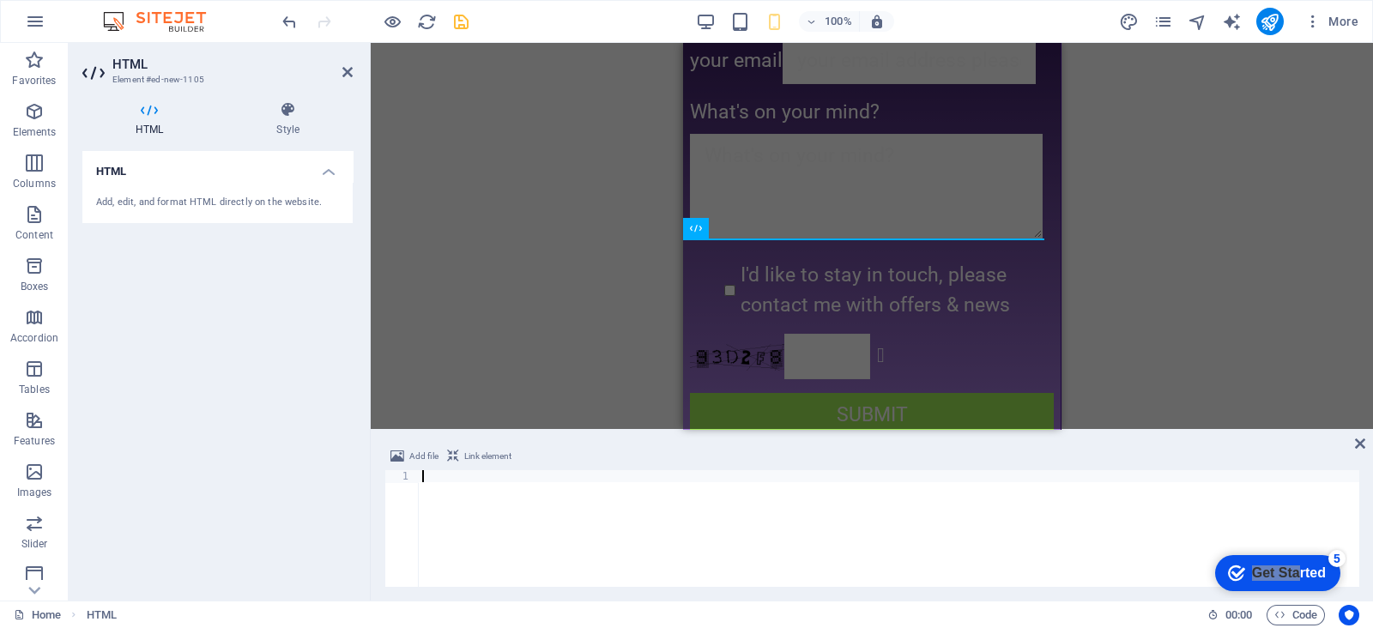
paste textarea "<!-- Calendly inline widget end -->"
type textarea "<!-- Calendly inline widget end -->"
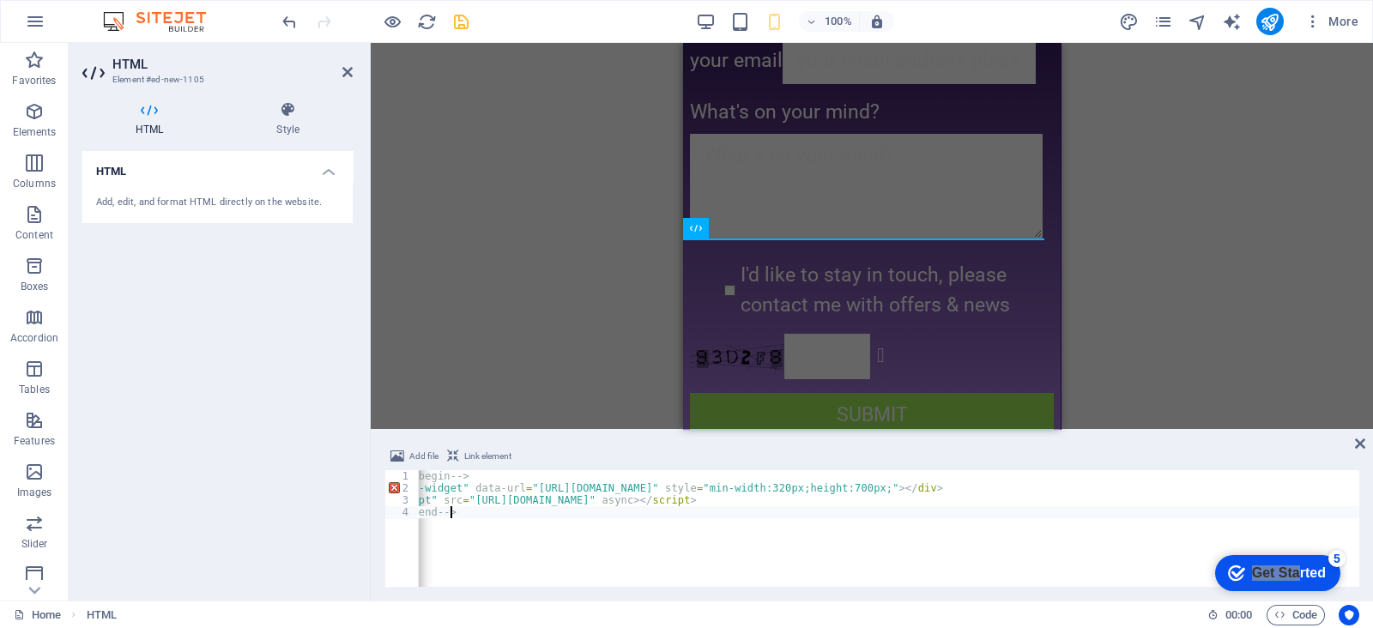
scroll to position [0, 0]
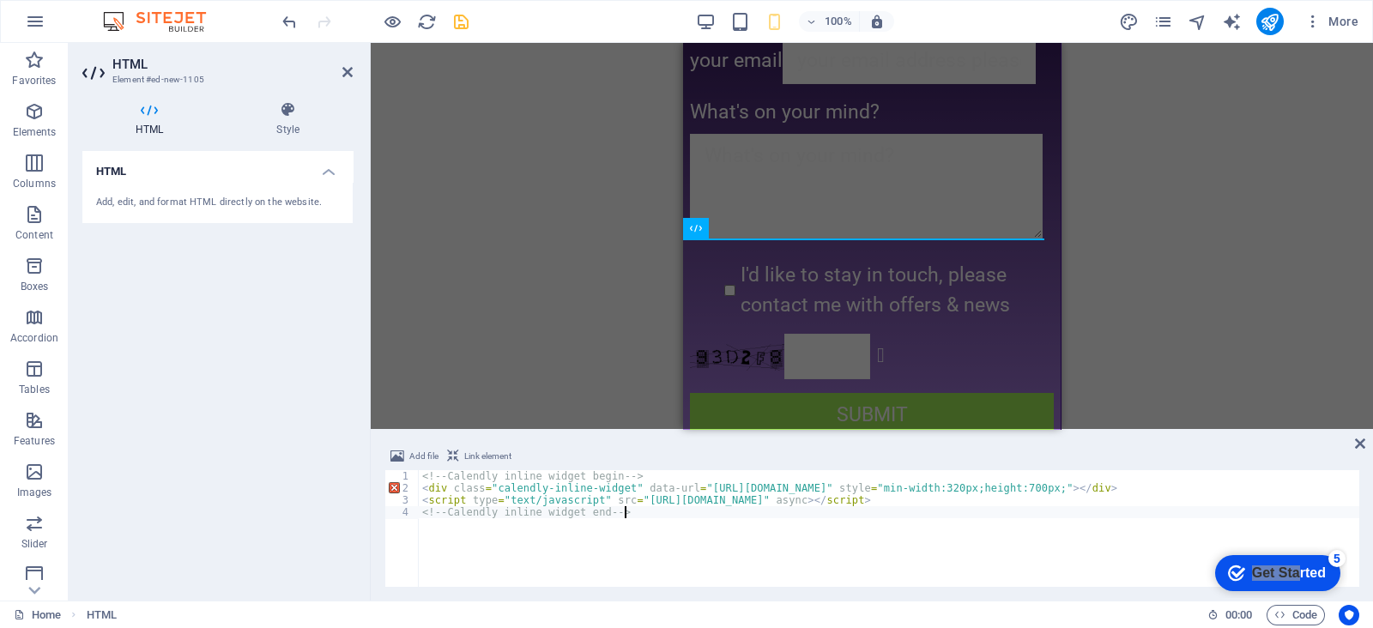
click at [1149, 293] on div "H2 Banner Banner Container Spacer Menu Bar Menu Text Logo HTML H1 Text Text Box…" at bounding box center [872, 236] width 1002 height 386
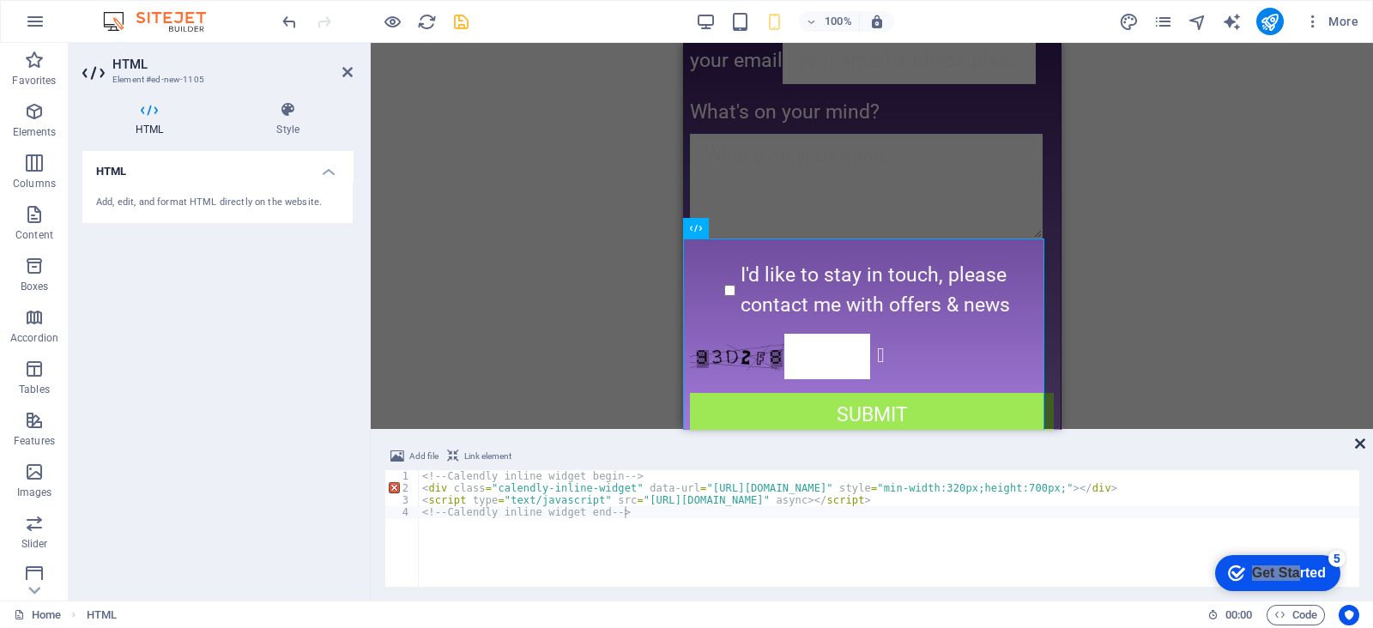
click at [1356, 444] on icon at bounding box center [1360, 444] width 10 height 14
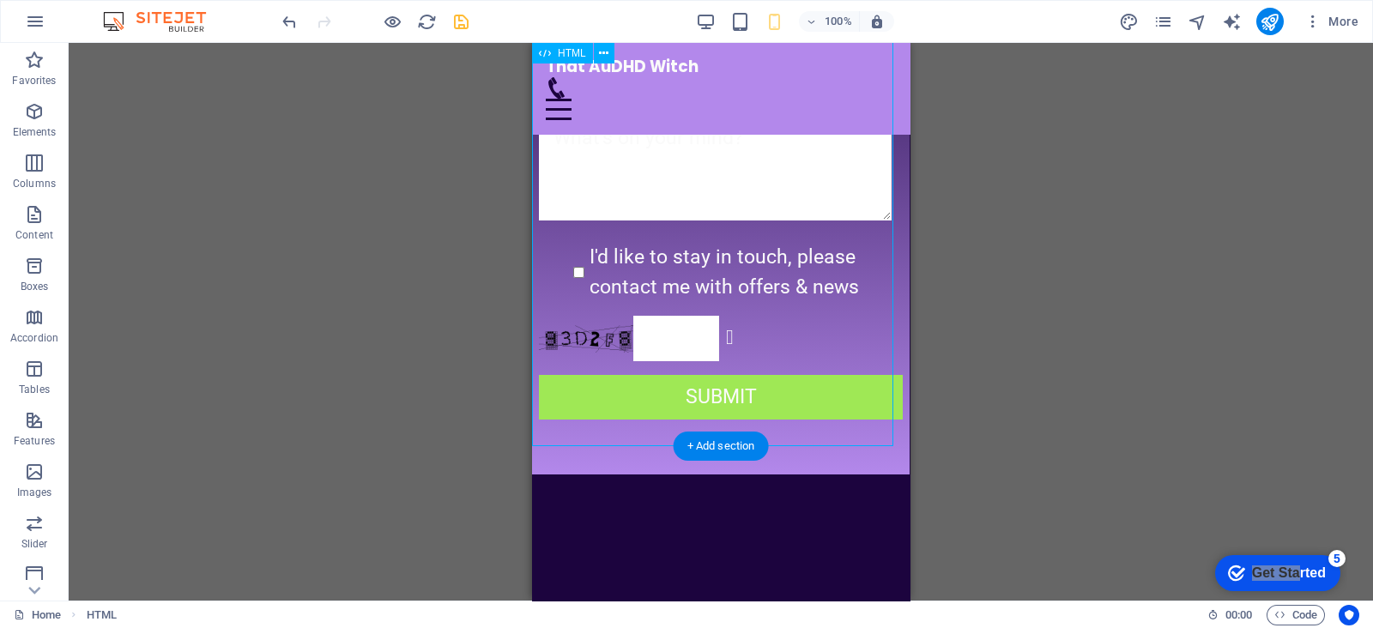
scroll to position [9343, 0]
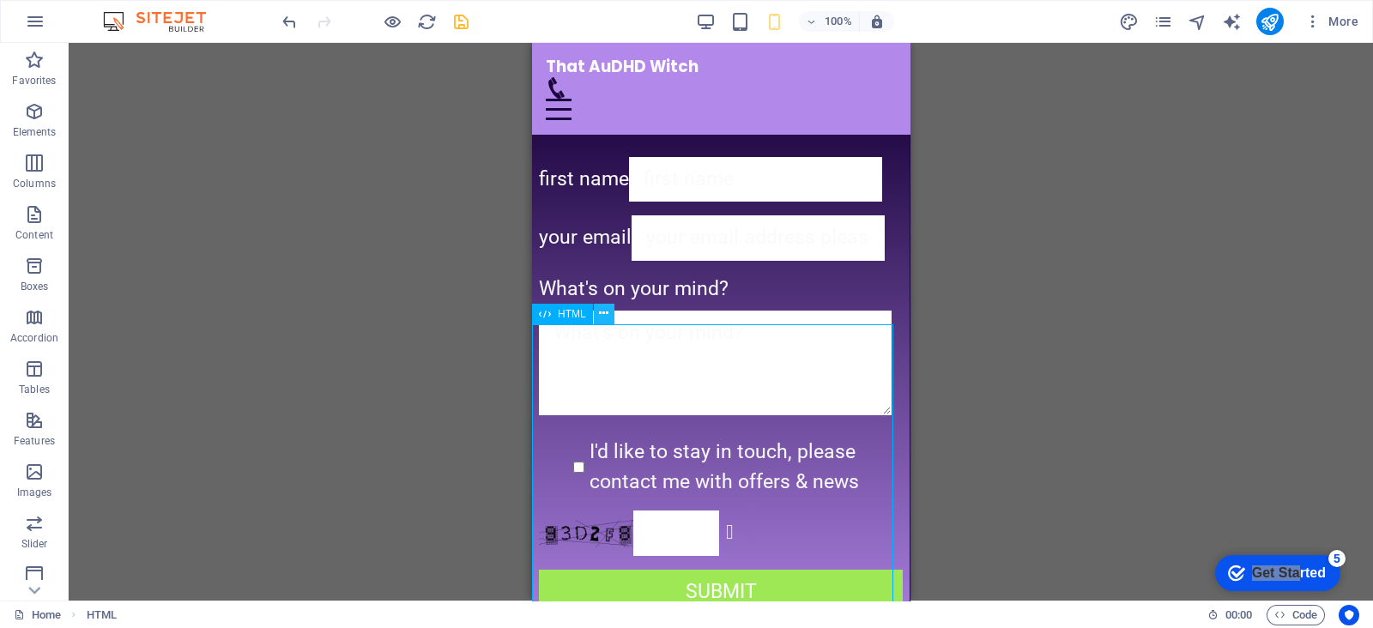
click at [601, 306] on icon at bounding box center [603, 314] width 9 height 18
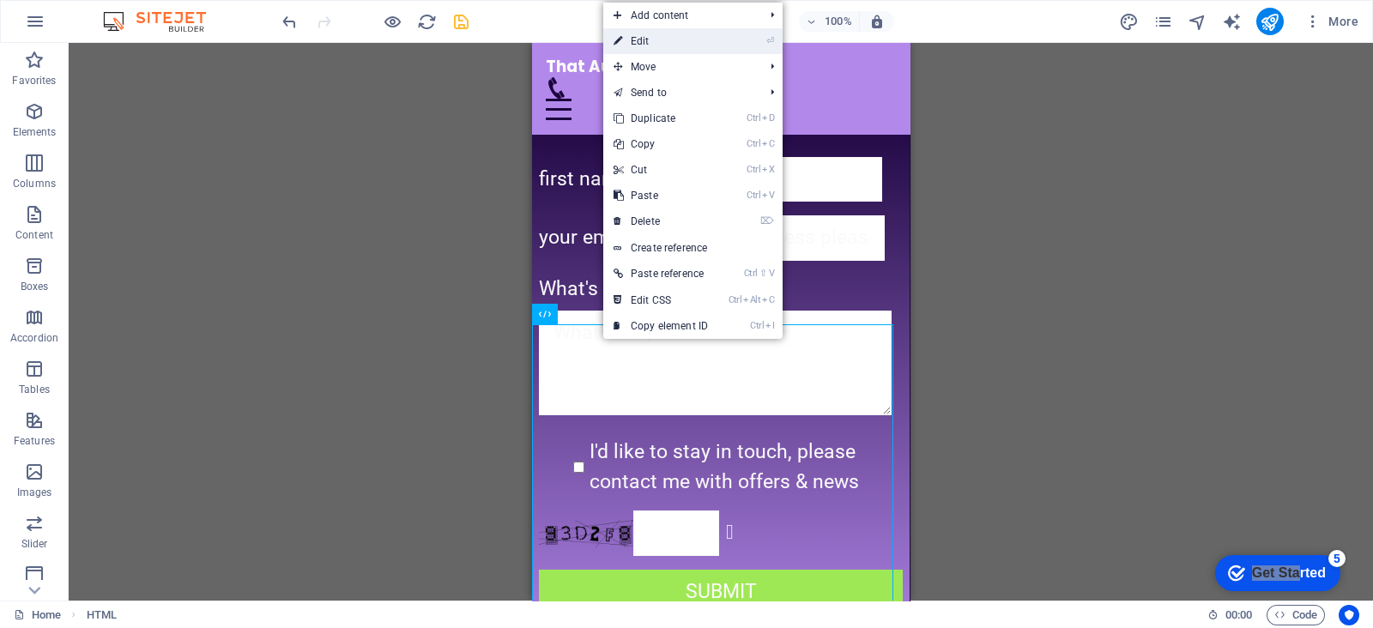
click at [651, 40] on link "⏎ Edit" at bounding box center [660, 41] width 115 height 26
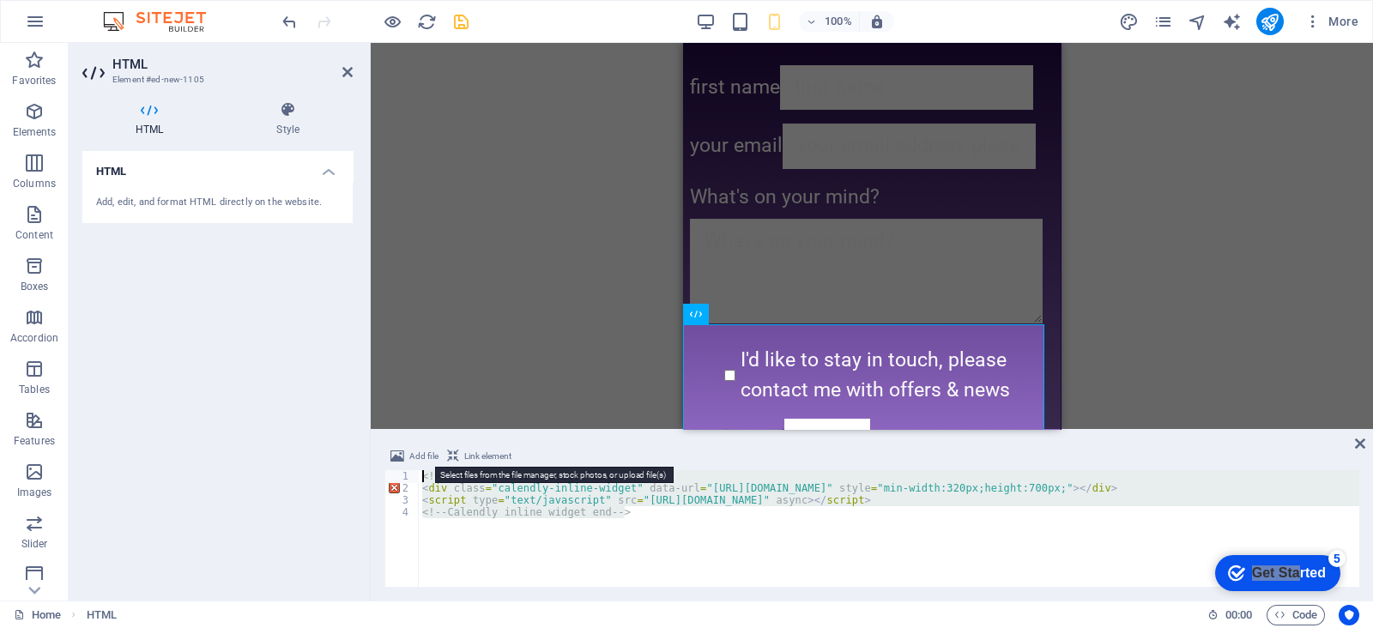
drag, startPoint x: 643, startPoint y: 517, endPoint x: 391, endPoint y: 449, distance: 261.4
click at [391, 449] on div "Add file Link element <!-- Calendly inline widget end --> 1 2 3 4 <!-- Calendly…" at bounding box center [871, 516] width 975 height 141
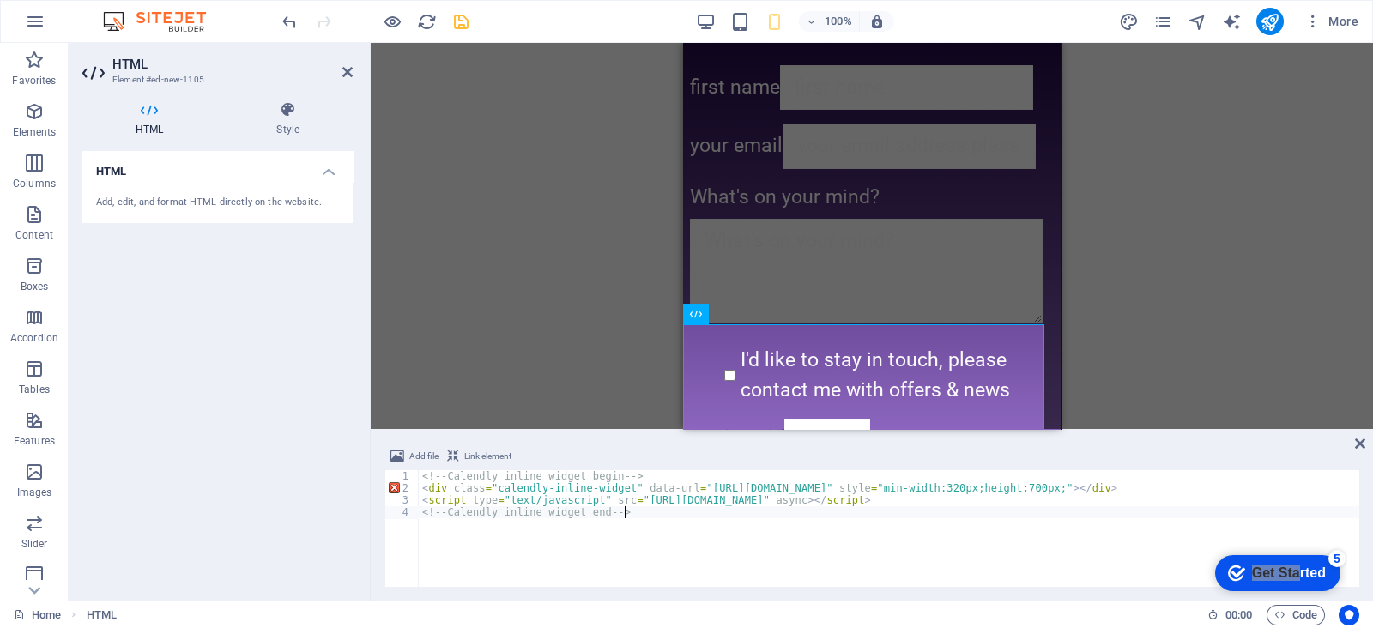
click at [583, 558] on div "<!-- Calendly inline widget begin --> < div class = "calendly-inline-widget" da…" at bounding box center [986, 539] width 1134 height 138
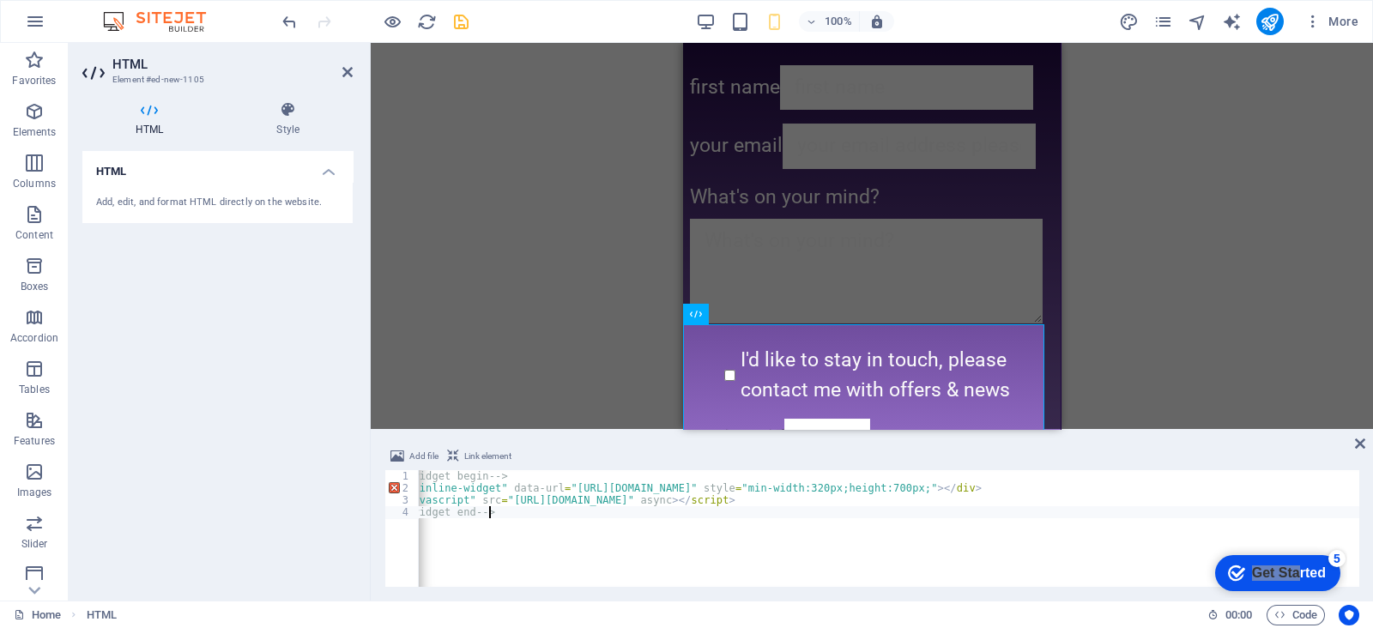
scroll to position [0, 136]
click at [1031, 487] on div "<!-- Calendly inline widget begin --> < div class = "calendly-inline-widget" da…" at bounding box center [850, 539] width 1134 height 138
paste textarea "&amp;"
click at [927, 485] on div "<!-- Calendly inline widget begin --> < div class = "calendly-inline-widget" da…" at bounding box center [861, 539] width 1157 height 138
paste textarea "&amp;"
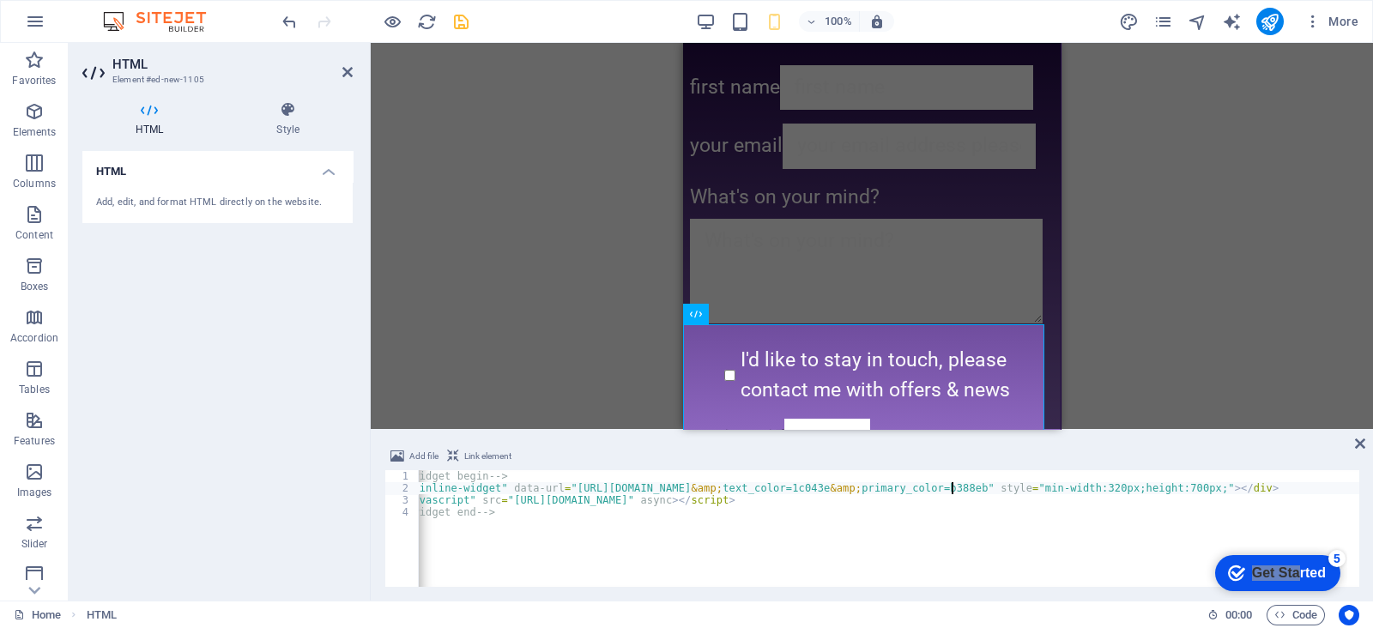
click at [945, 487] on div "<!-- Calendly inline widget begin --> < div class = "calendly-inline-widget" da…" at bounding box center [873, 539] width 1181 height 138
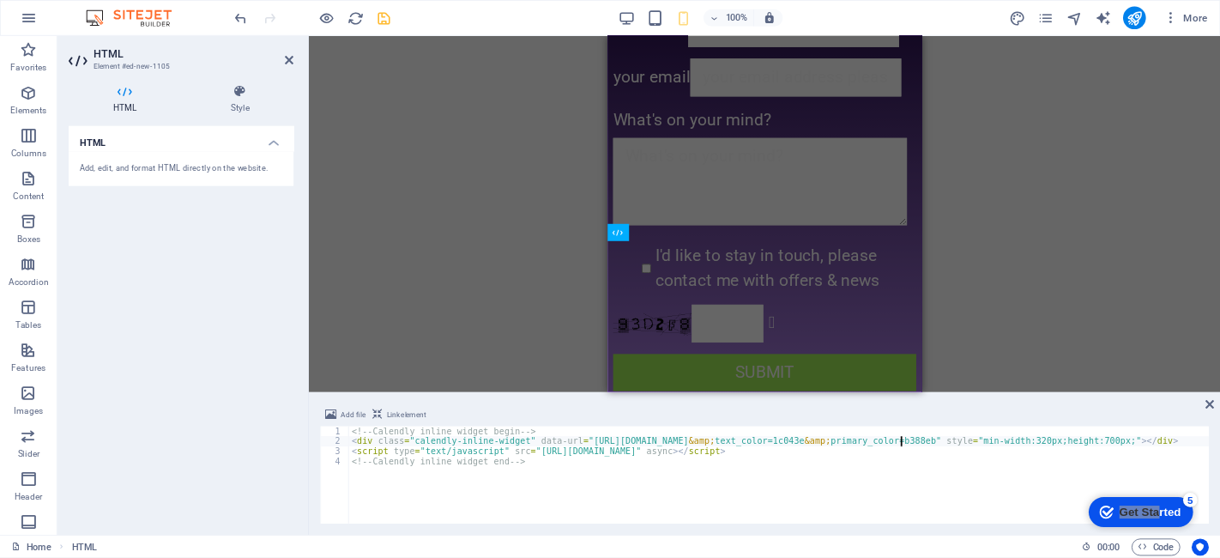
scroll to position [9344, 0]
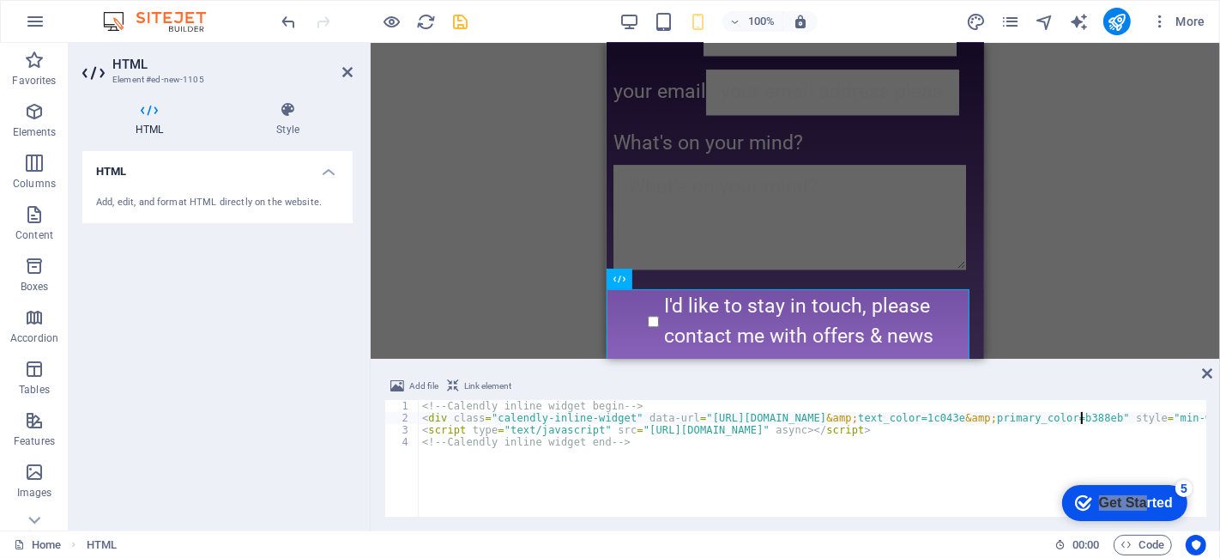
click at [877, 491] on div "<!-- Calendly inline widget begin --> < div class = "calendly-inline-widget" da…" at bounding box center [1009, 469] width 1180 height 138
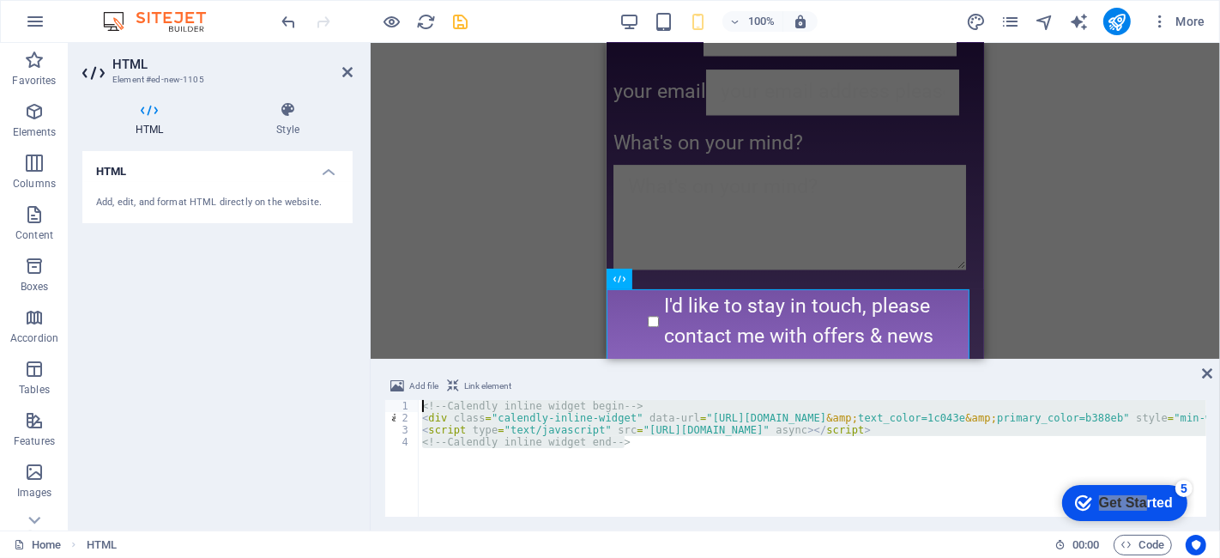
drag, startPoint x: 659, startPoint y: 447, endPoint x: 372, endPoint y: 383, distance: 293.7
click at [372, 383] on div "Add file Link element <!-- Calendly inline widget end --> 1 2 3 4 <!-- Calendly…" at bounding box center [795, 446] width 849 height 168
type textarea "<!-- Calendly inline widget begin --> <div class="calendly-inline-widget" data-…"
paste textarea
drag, startPoint x: 642, startPoint y: 445, endPoint x: 404, endPoint y: 398, distance: 242.3
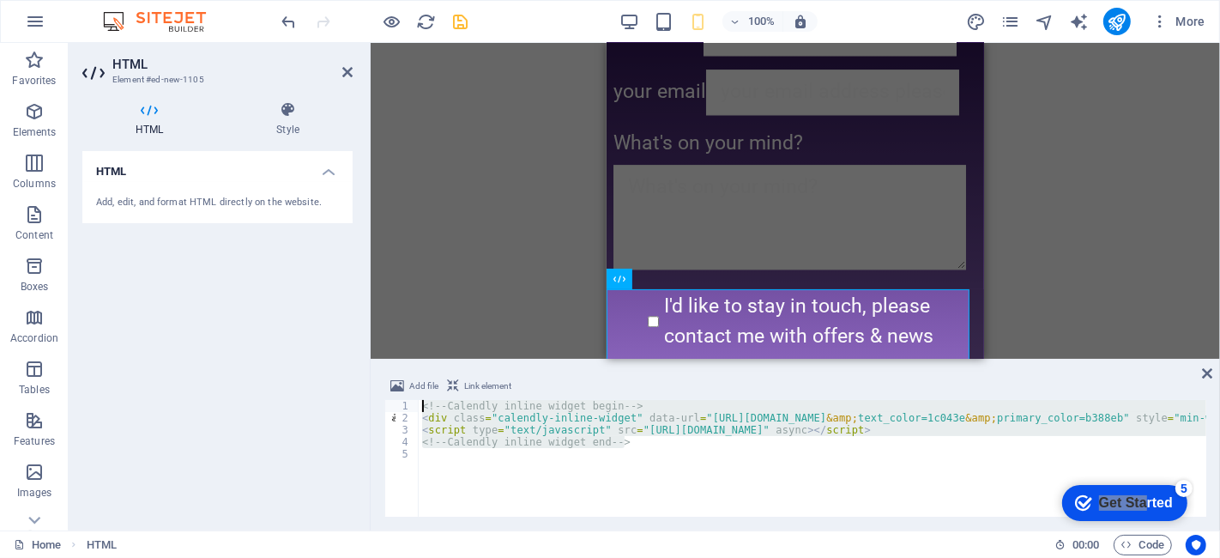
click at [404, 398] on div "Add file Link element 1 2 3 4 5 <!-- Calendly inline widget begin --> < div cla…" at bounding box center [795, 446] width 822 height 141
type textarea "<!-- Calendly inline widget begin --> <div class="calendly-inline-widget" data-…"
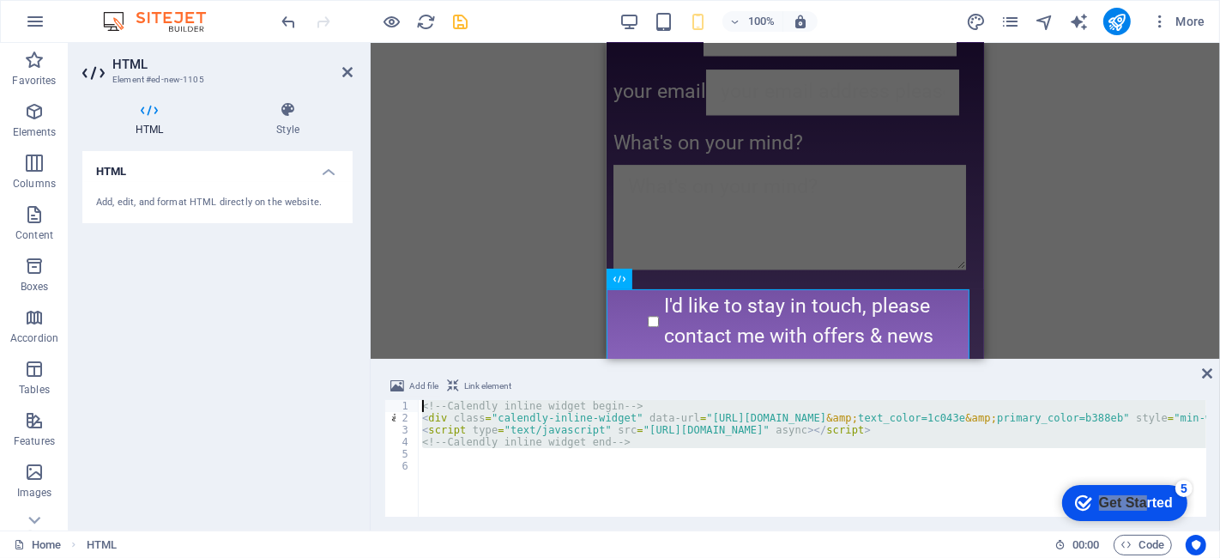
drag, startPoint x: 429, startPoint y: 450, endPoint x: 391, endPoint y: 382, distance: 77.6
click at [391, 382] on div "Add file Link element 1 2 3 4 5 6 <!-- Calendly inline widget begin --> < div c…" at bounding box center [795, 446] width 822 height 141
type textarea "<!-- Calendly inline widget begin --> <div class="calendly-inline-widget" data-…"
paste textarea
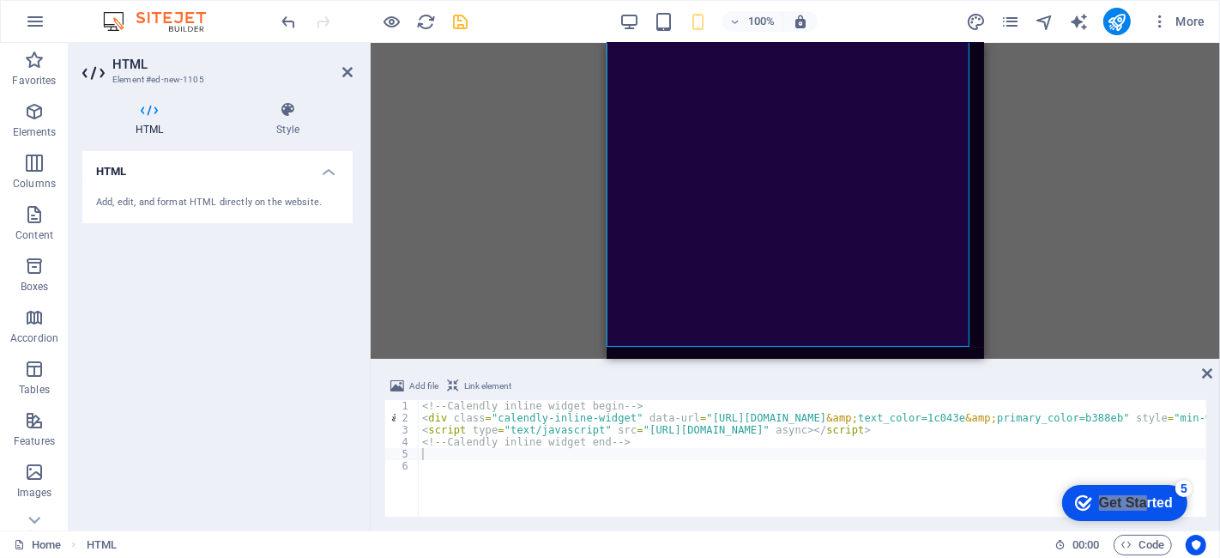
scroll to position [9915, 0]
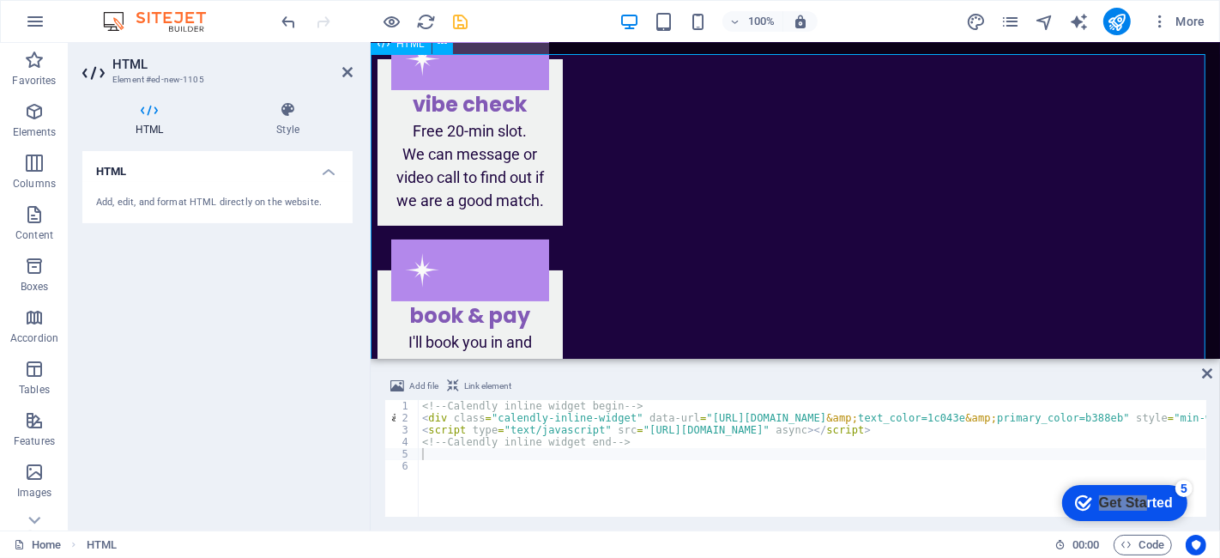
scroll to position [5636, 0]
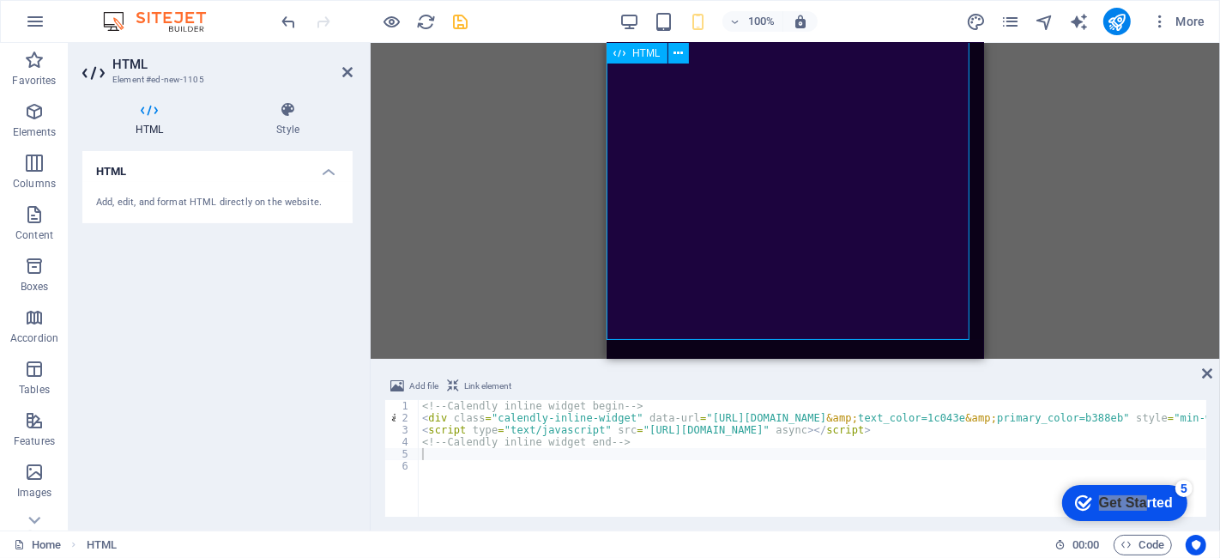
scroll to position [9919, 0]
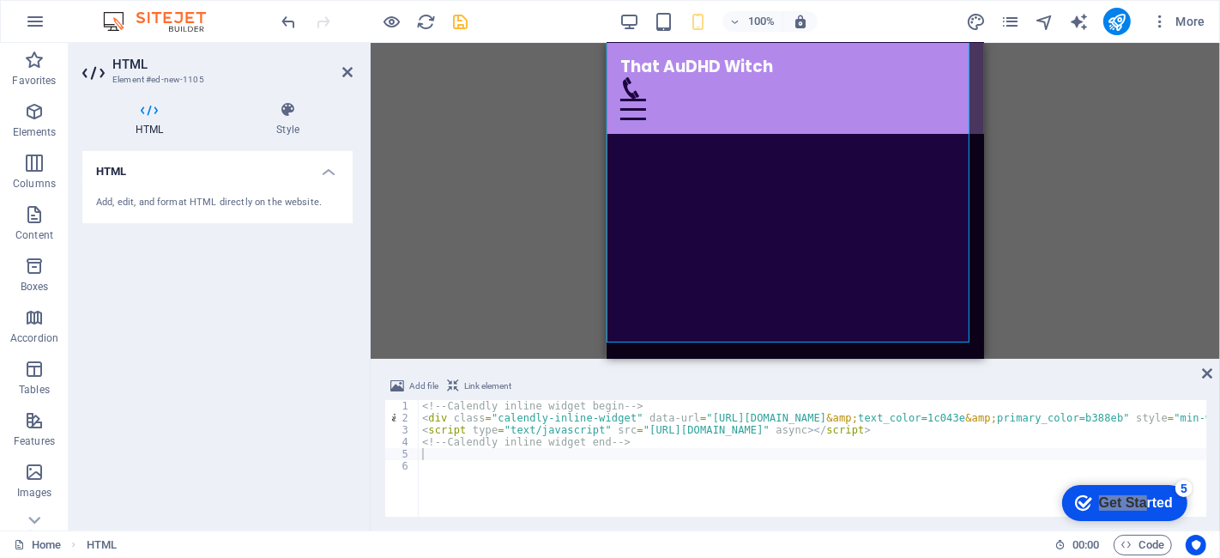
click at [571, 427] on div "<!-- Calendly inline widget begin --> < div class = "calendly-inline-widget" da…" at bounding box center [1009, 469] width 1180 height 138
type textarea "<script type="text/javascript" src="https://assets.calendly.com/assets/external…"
click at [544, 483] on div "<!-- Calendly inline widget begin --> < div class = "calendly-inline-widget" da…" at bounding box center [1009, 469] width 1180 height 138
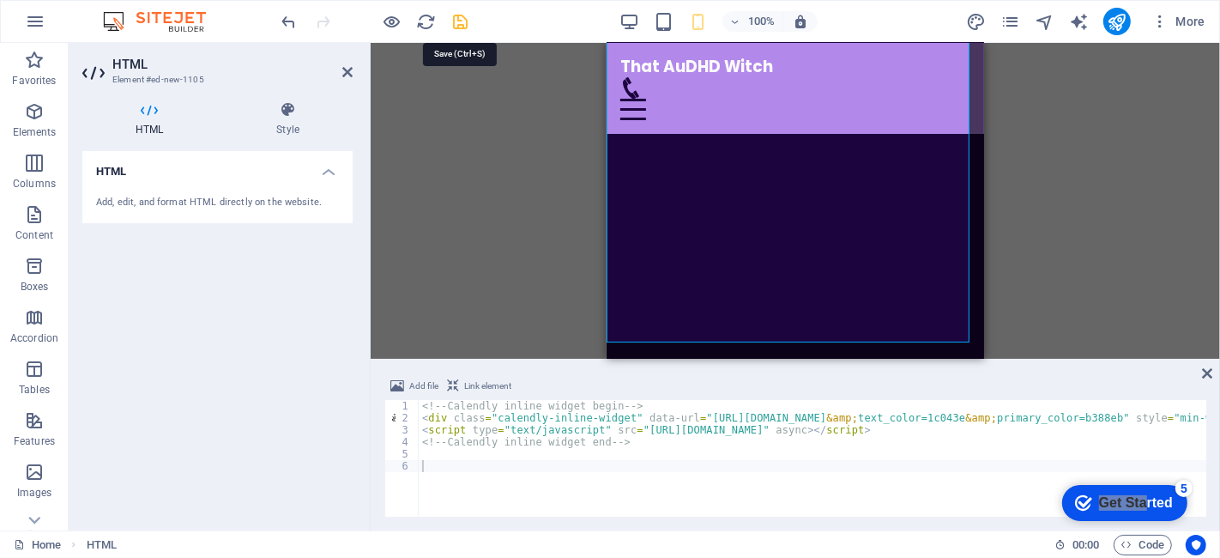
click at [458, 28] on icon "save" at bounding box center [461, 22] width 20 height 20
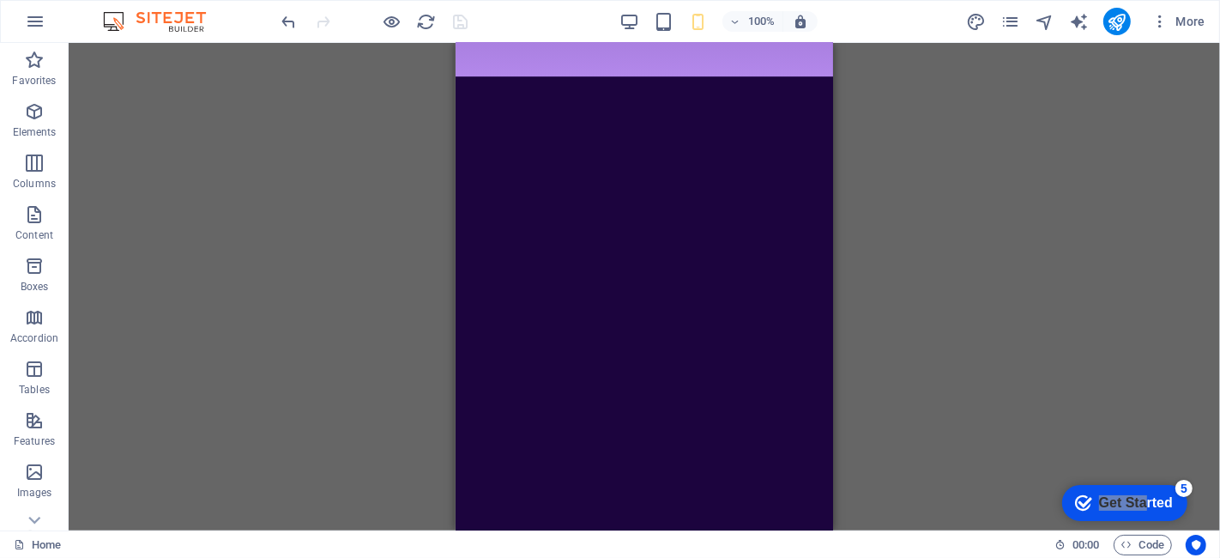
drag, startPoint x: 359, startPoint y: 181, endPoint x: 284, endPoint y: 115, distance: 99.7
click at [284, 115] on div "Drag here to replace the existing content. Press “Ctrl” if you want to create a…" at bounding box center [644, 286] width 1151 height 487
click at [1126, 20] on icon "publish" at bounding box center [1117, 22] width 20 height 20
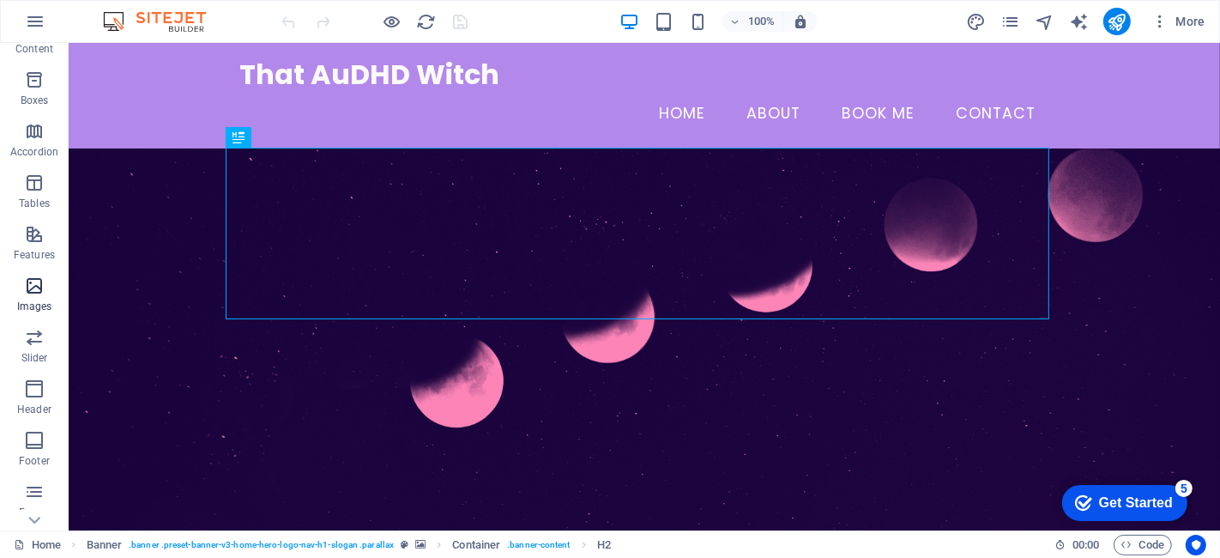
scroll to position [190, 0]
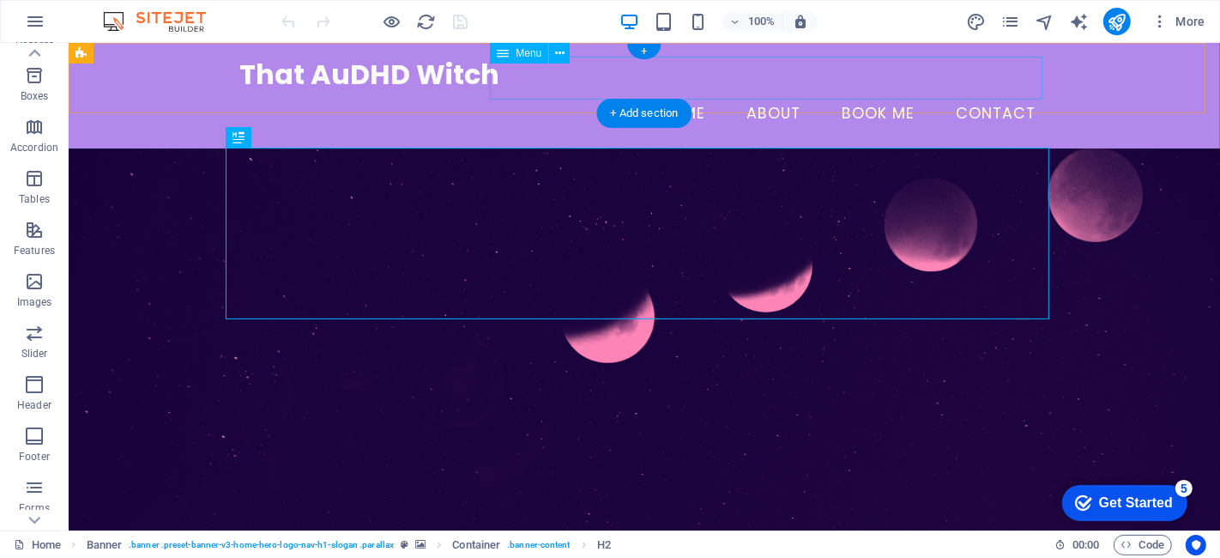
click at [673, 93] on nav "Home About Book me Contact" at bounding box center [644, 114] width 810 height 43
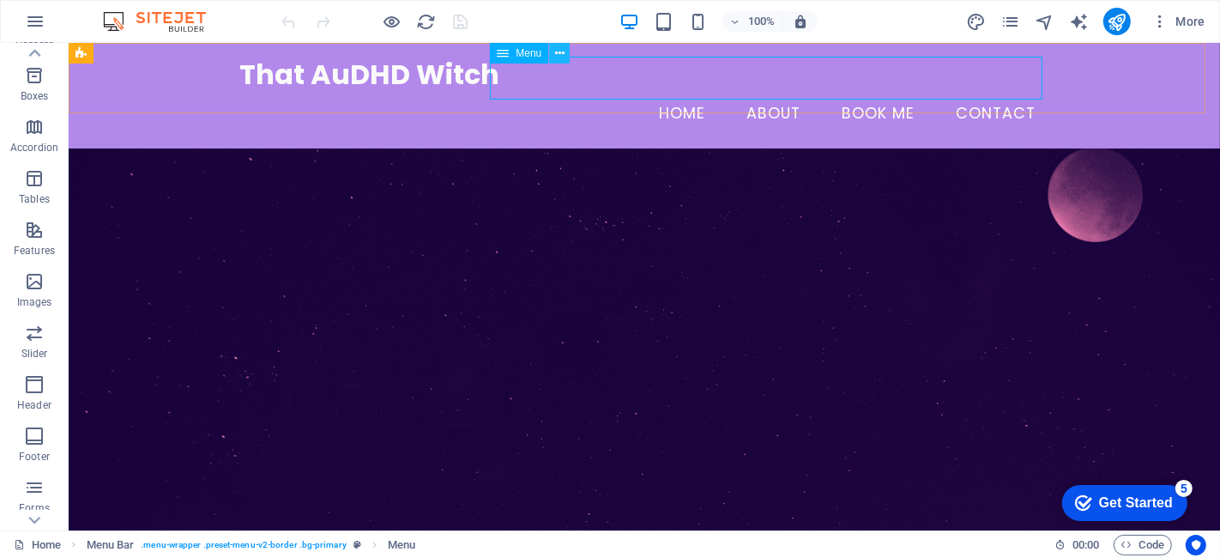
click at [556, 51] on icon at bounding box center [559, 54] width 9 height 18
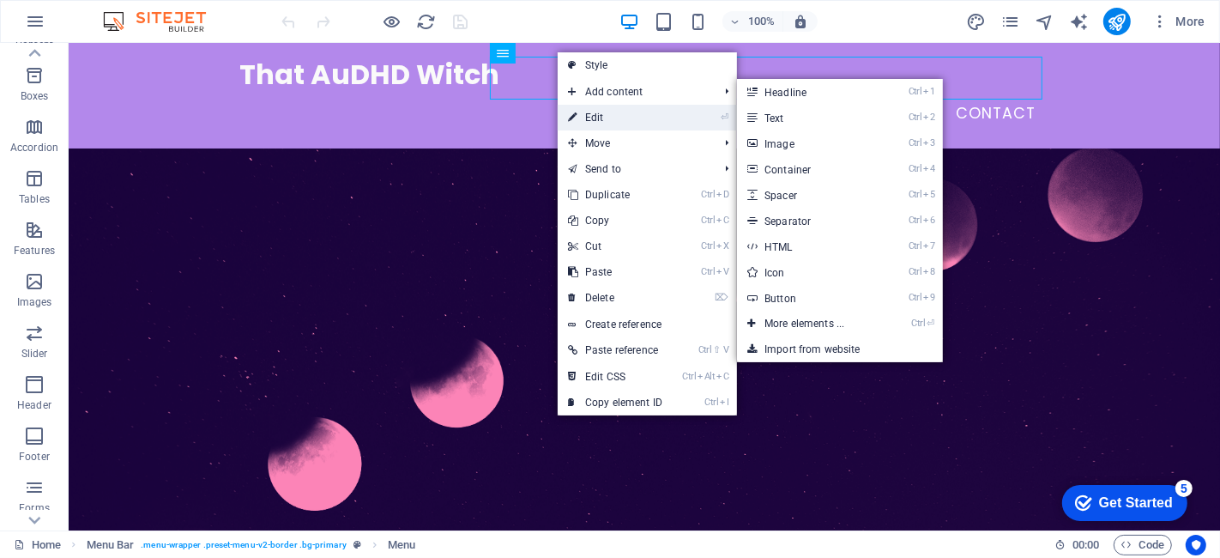
click at [0, 0] on link "⏎ Edit" at bounding box center [0, 0] width 0 height 0
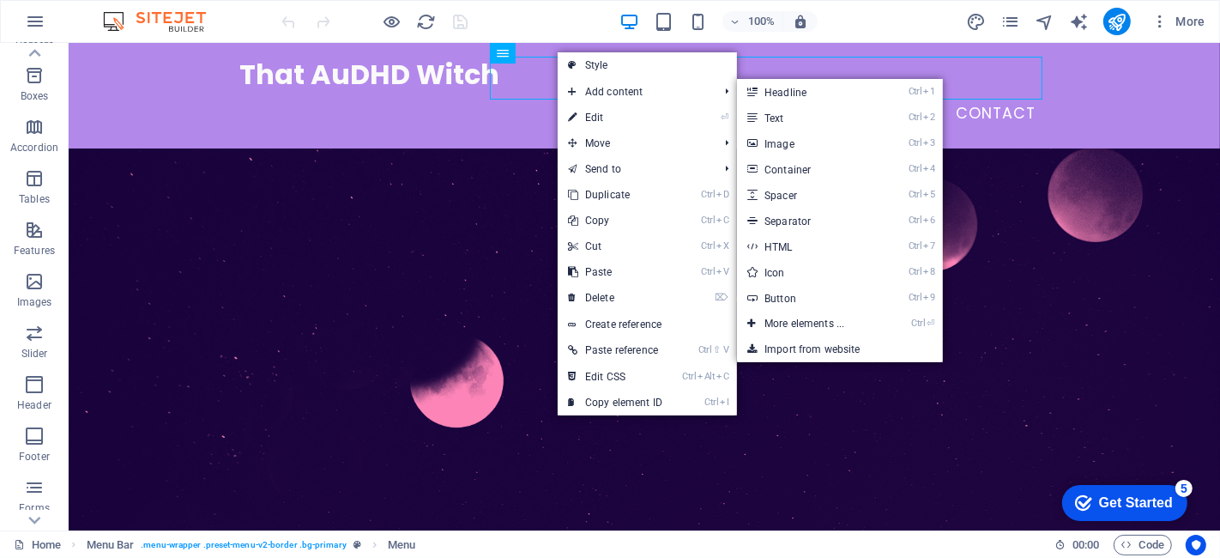
select select
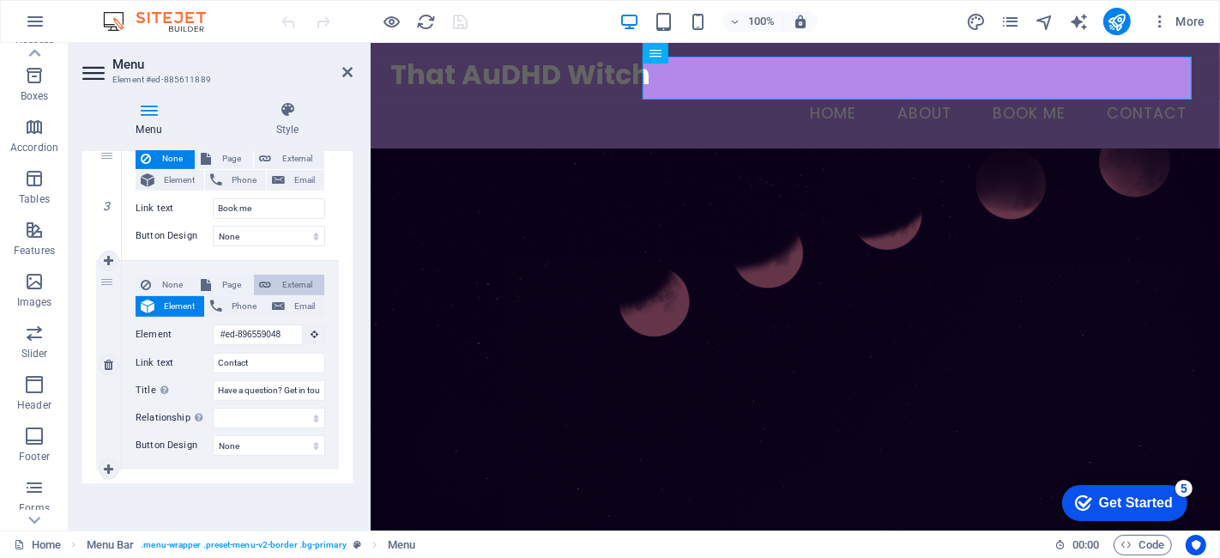
scroll to position [529, 0]
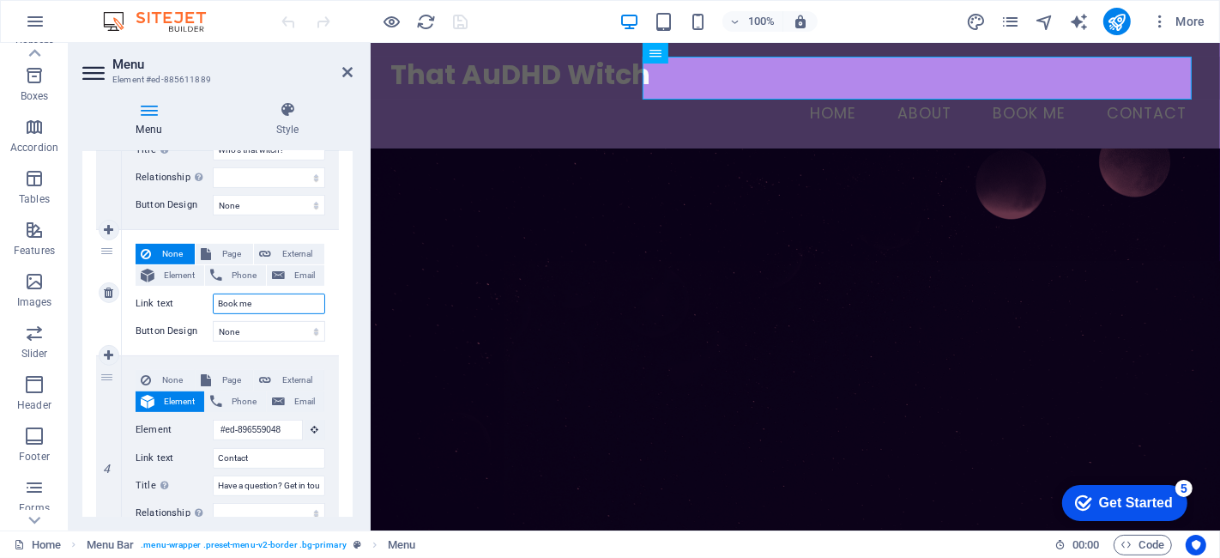
click at [261, 298] on input "Book me" at bounding box center [269, 303] width 112 height 21
type input "Book"
select select
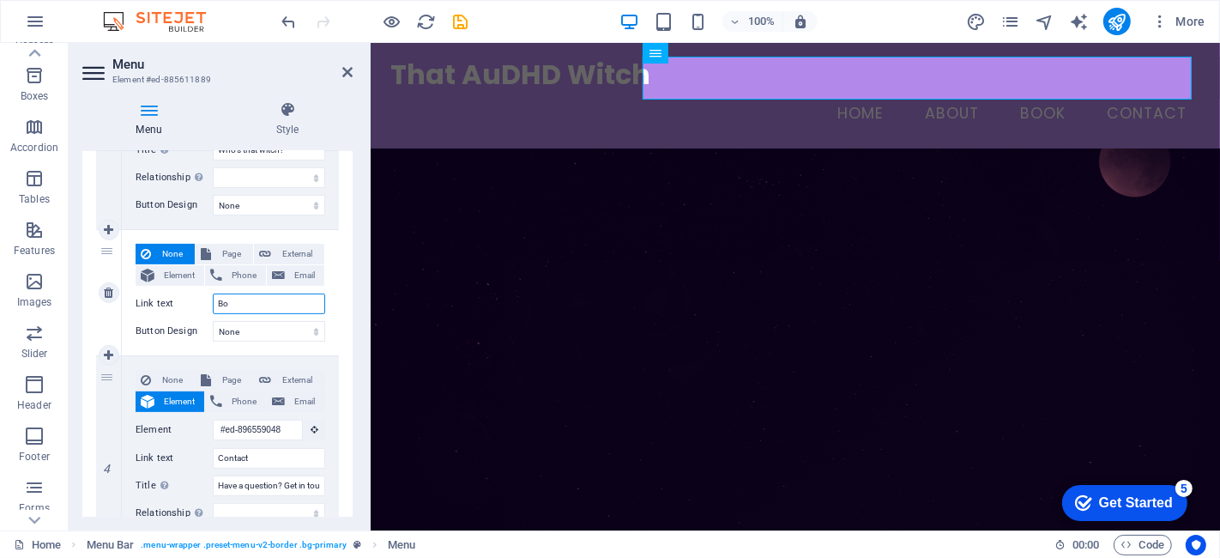
type input "B"
select select
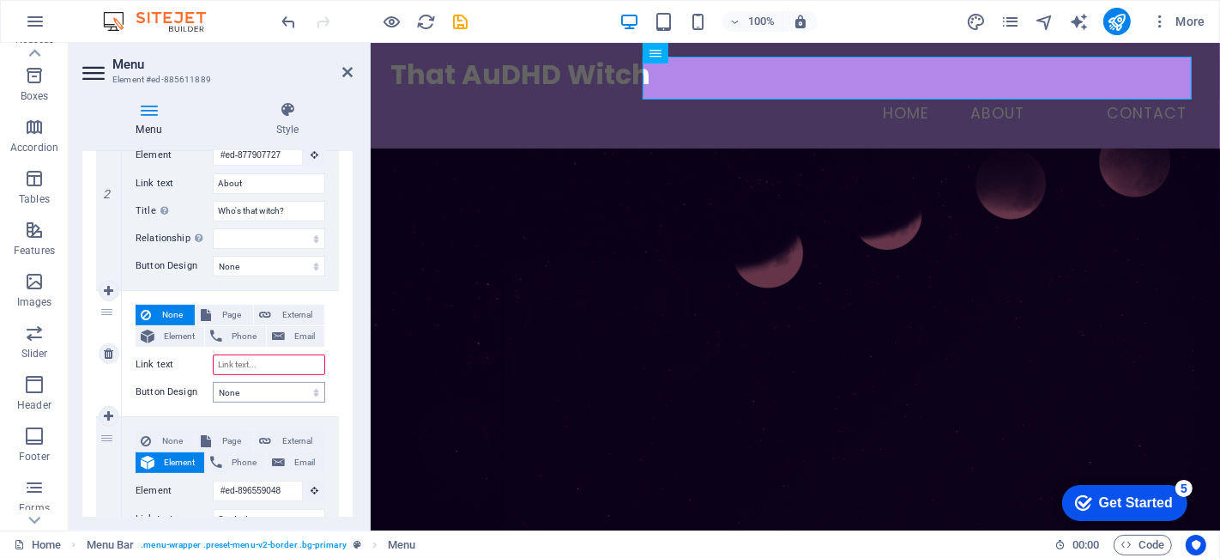
scroll to position [433, 0]
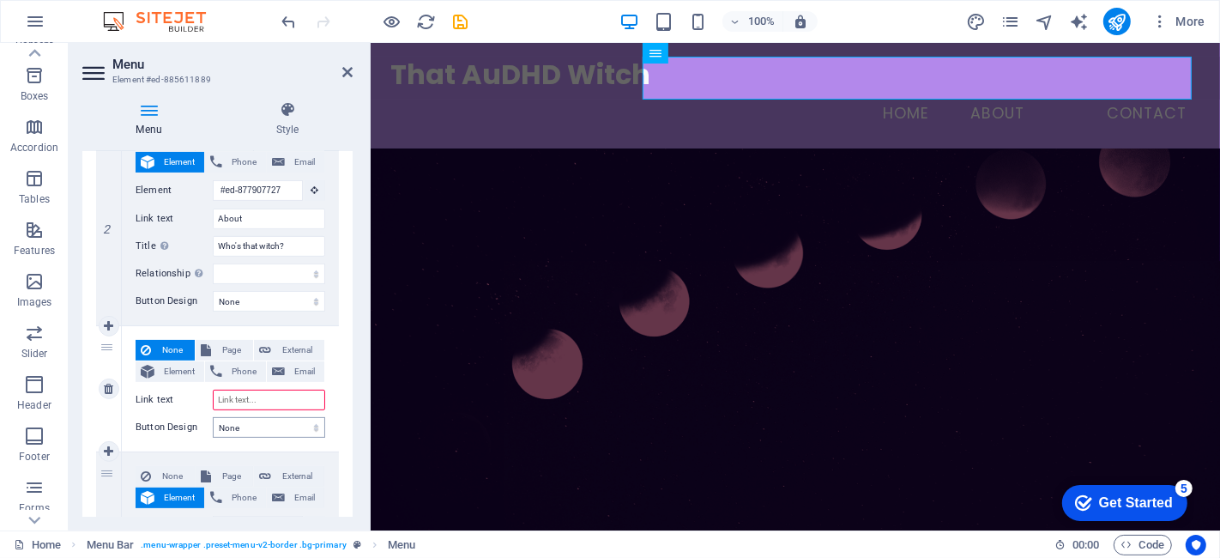
select select
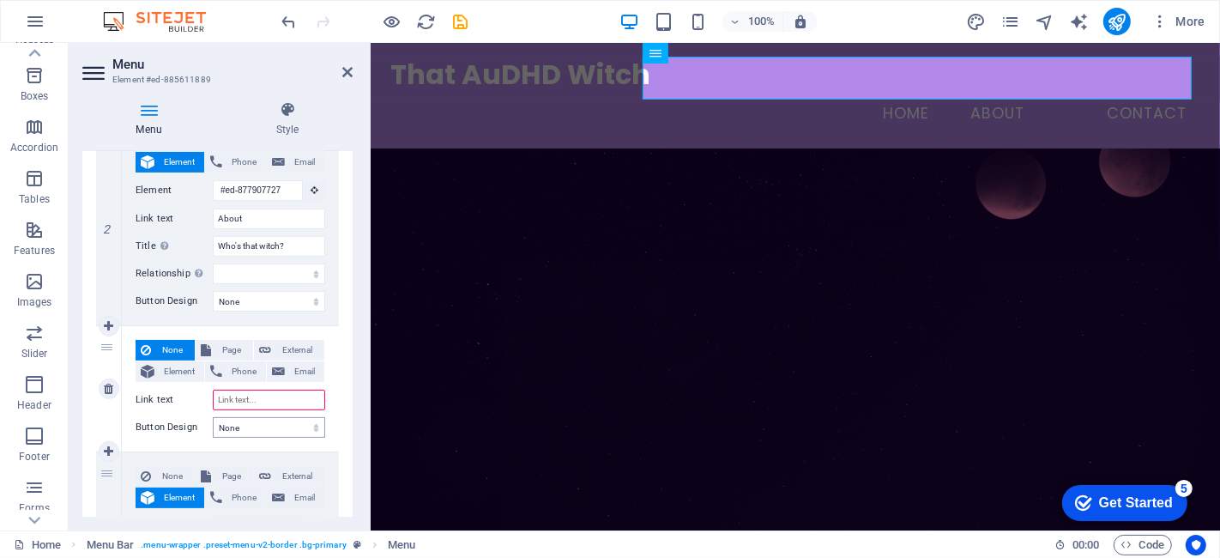
select select
type input "Book"
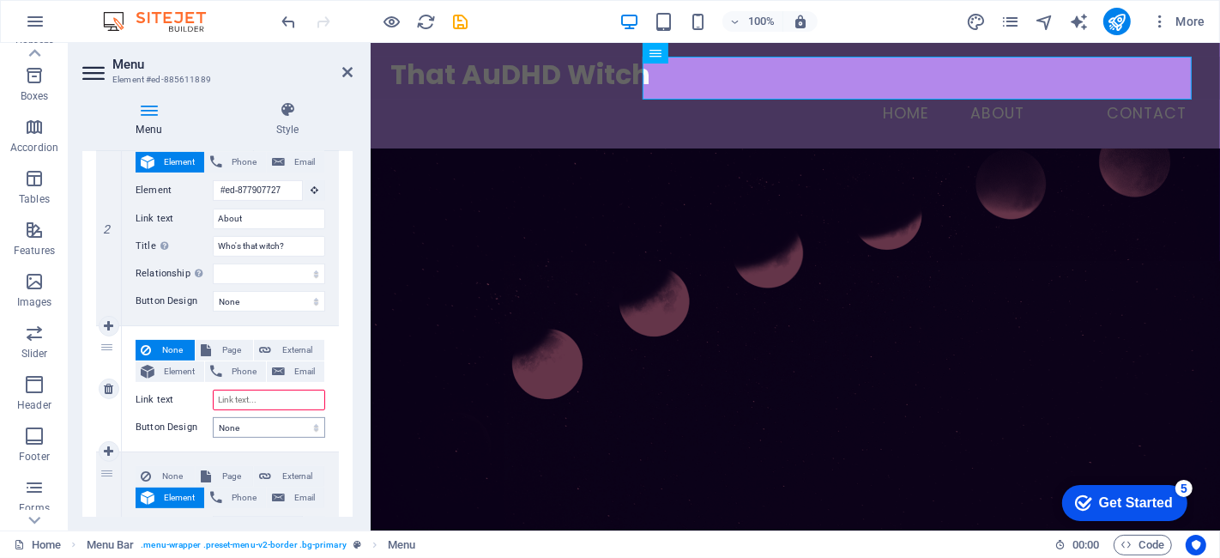
select select
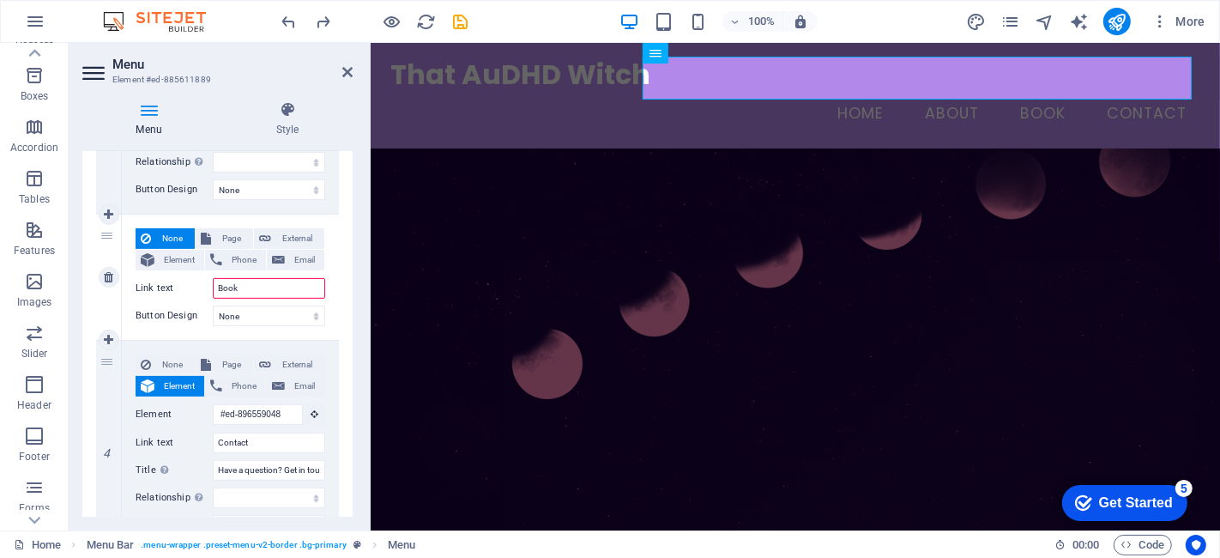
scroll to position [529, 0]
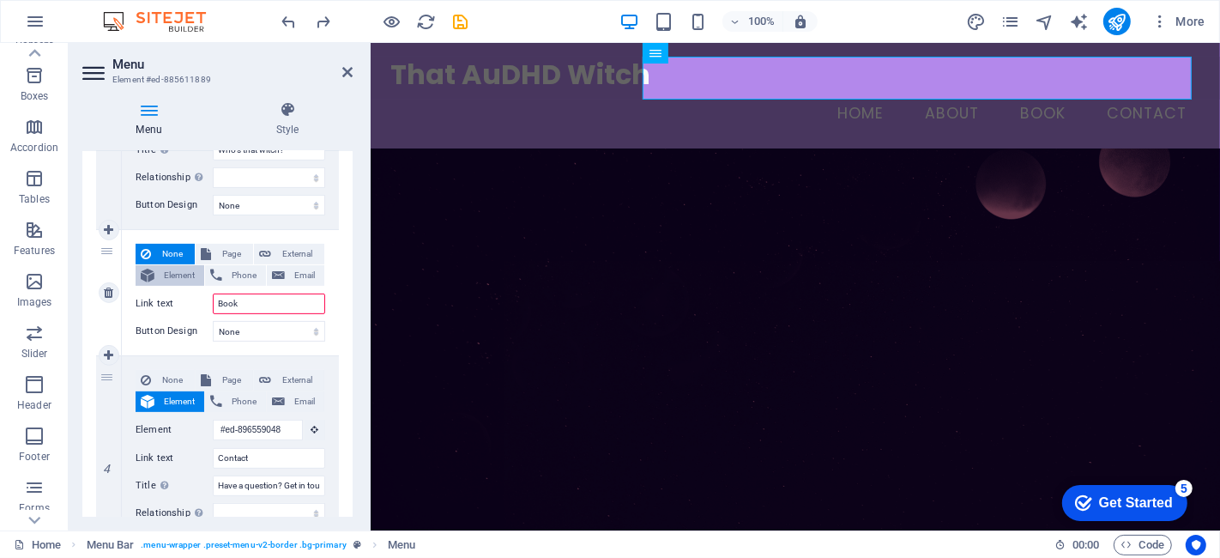
type input "Book"
click at [178, 274] on span "Element" at bounding box center [179, 275] width 39 height 21
select select
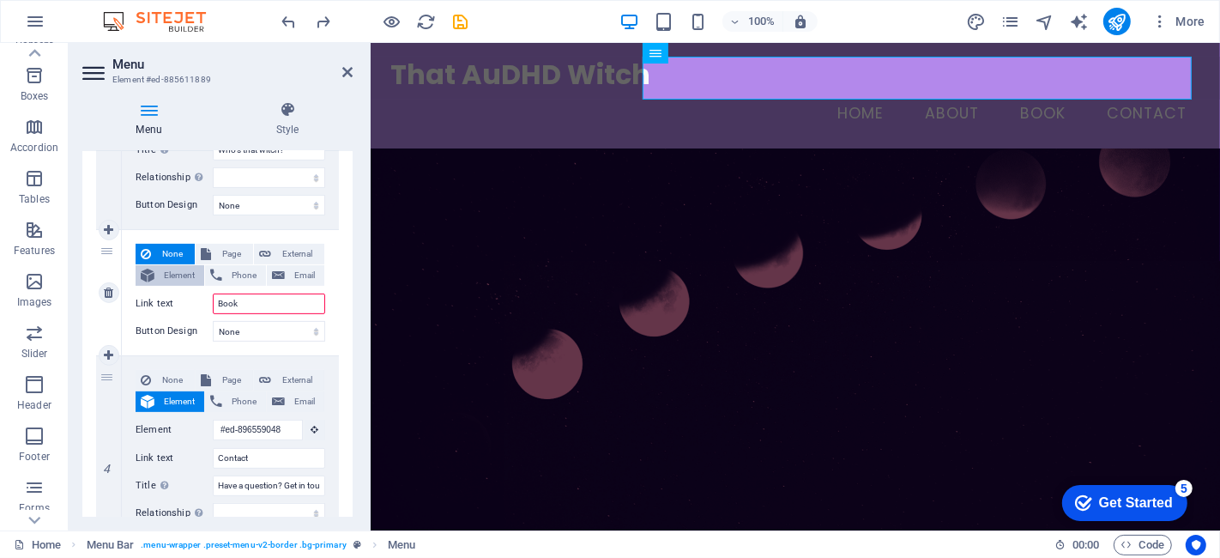
select select
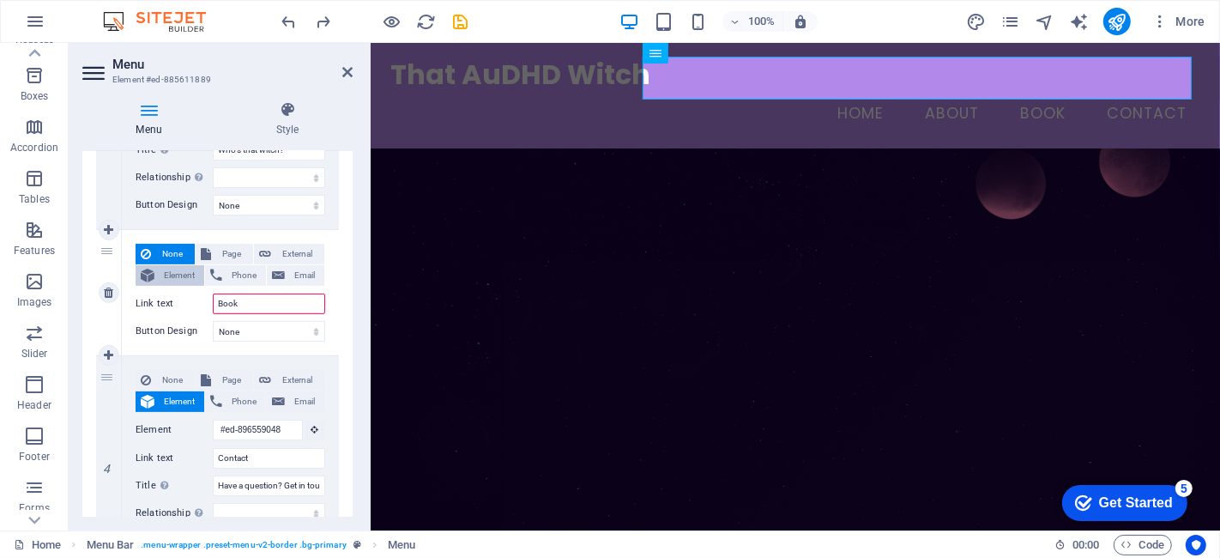
select select
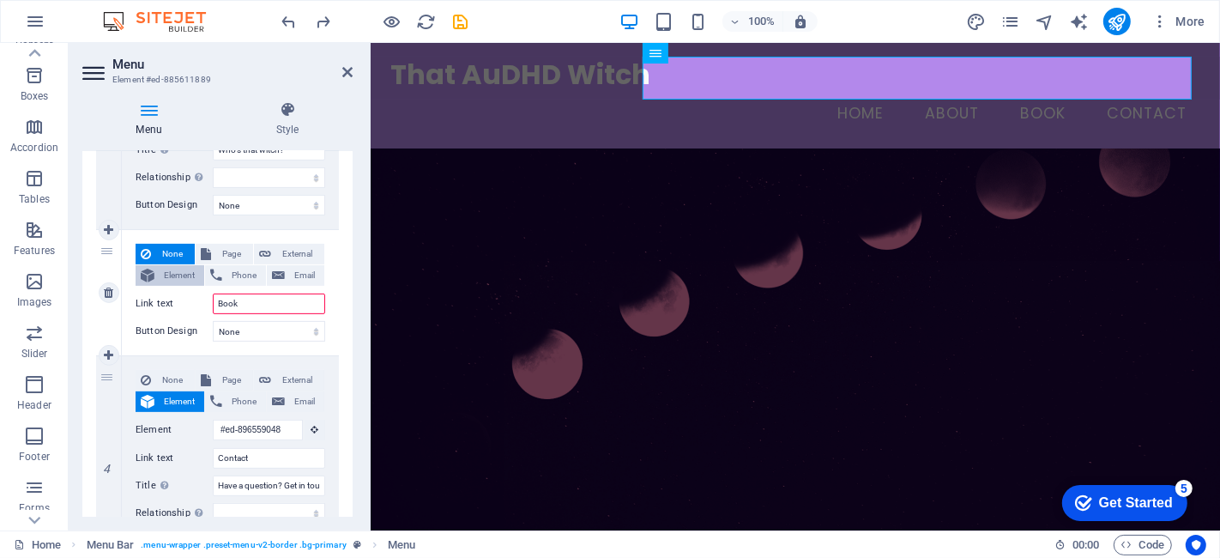
select select
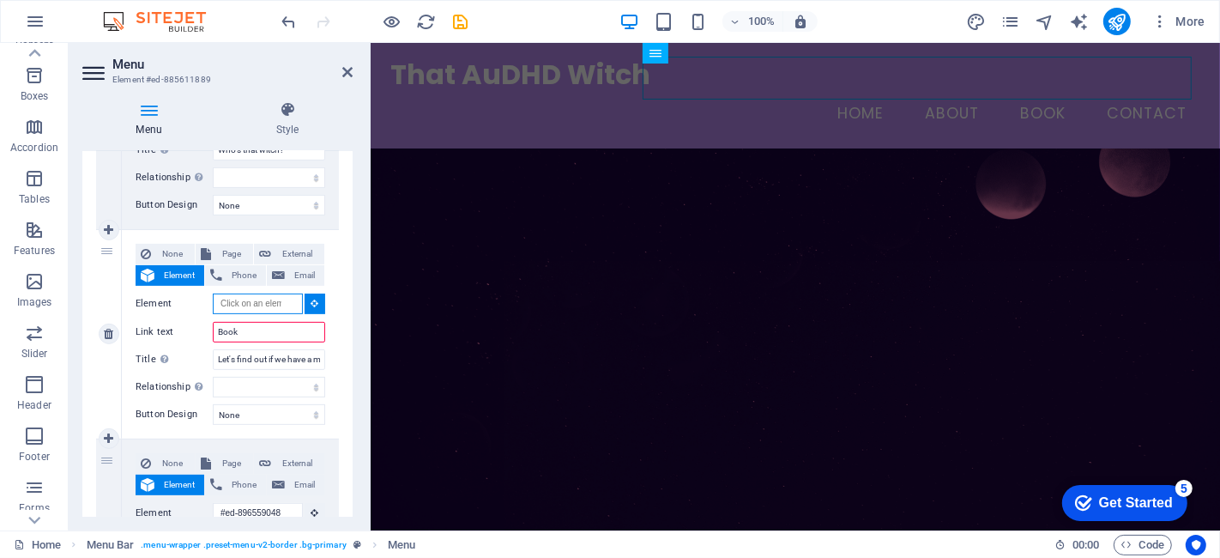
click at [230, 299] on input "Element" at bounding box center [258, 303] width 90 height 21
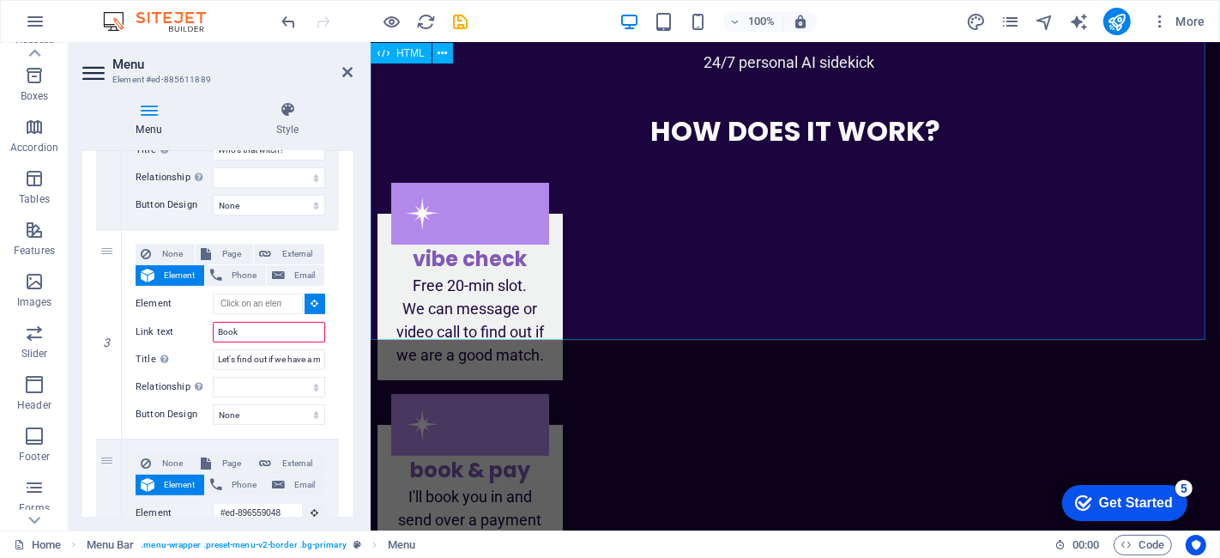
scroll to position [5347, 0]
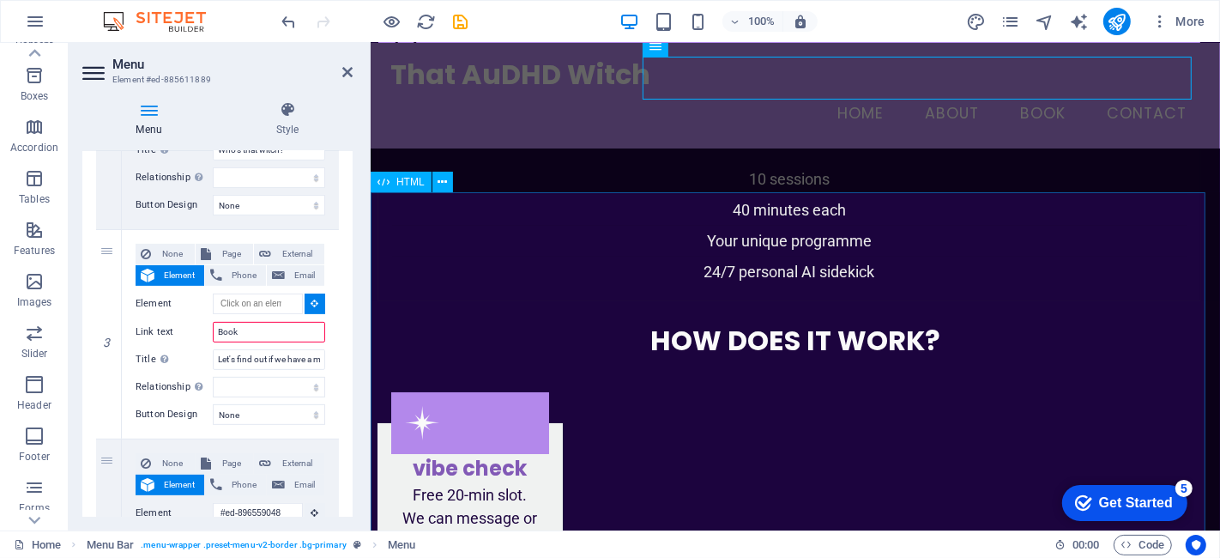
select select
type input "#ed-906610830"
select select
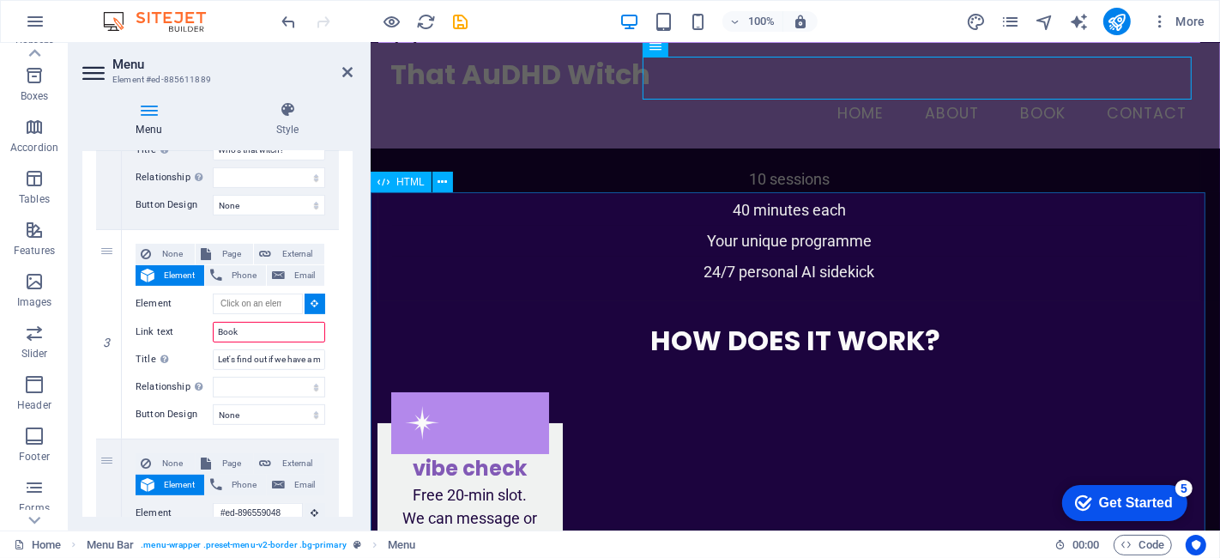
select select
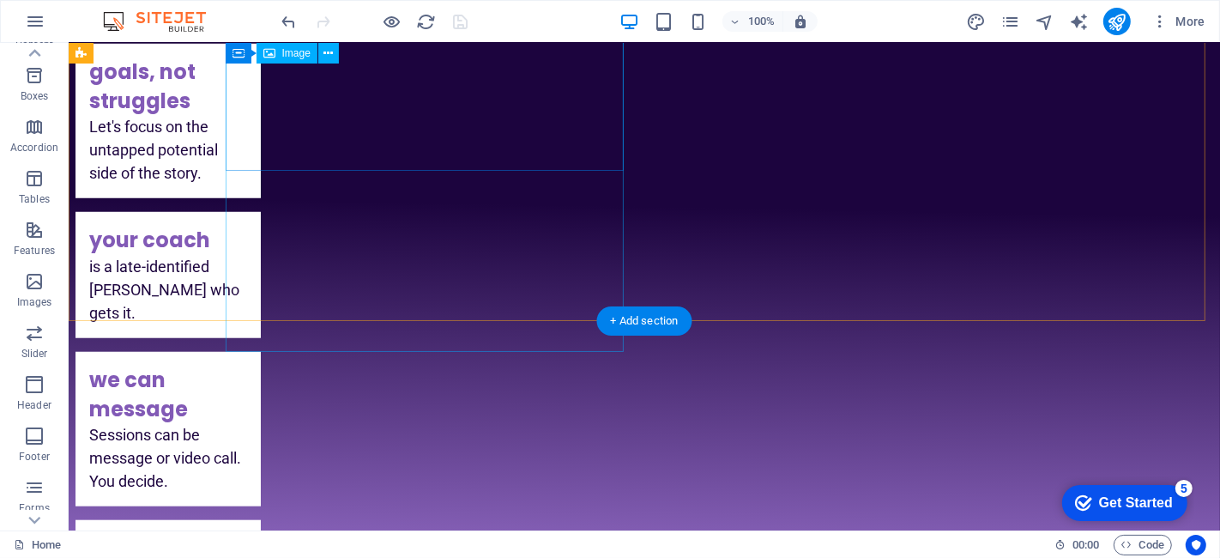
scroll to position [1439, 0]
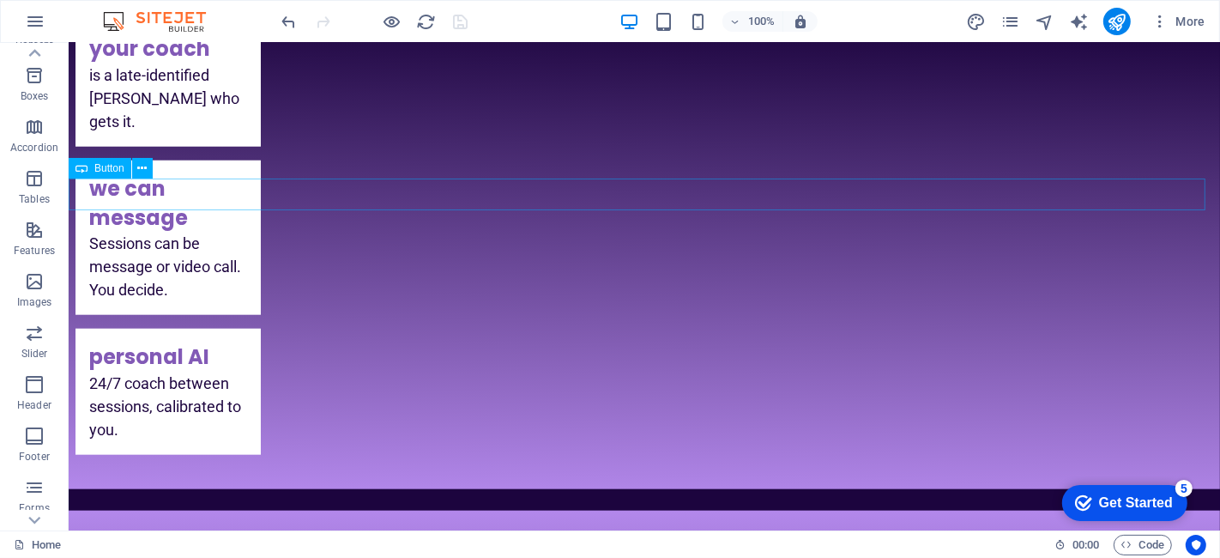
click at [142, 171] on icon at bounding box center [141, 169] width 9 height 18
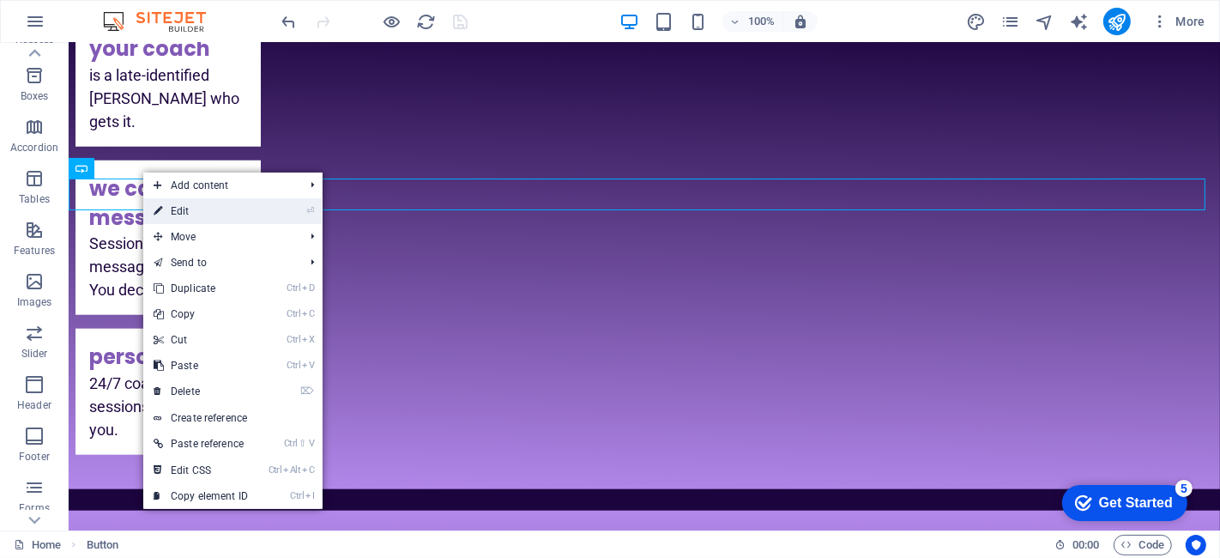
click at [179, 207] on link "⏎ Edit" at bounding box center [200, 211] width 115 height 26
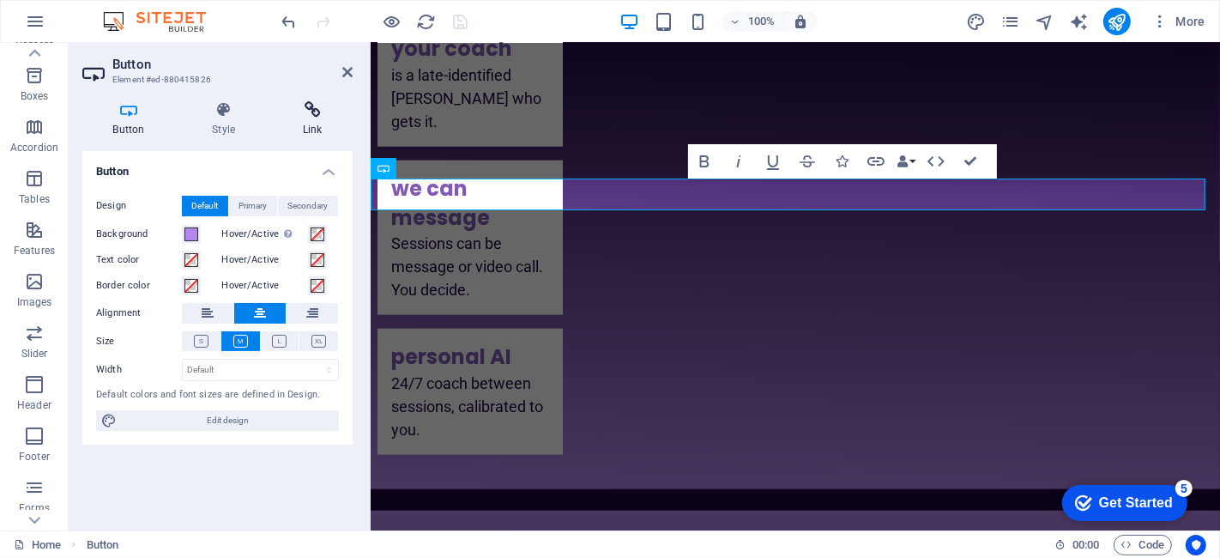
click at [304, 118] on h4 "Link" at bounding box center [312, 119] width 81 height 36
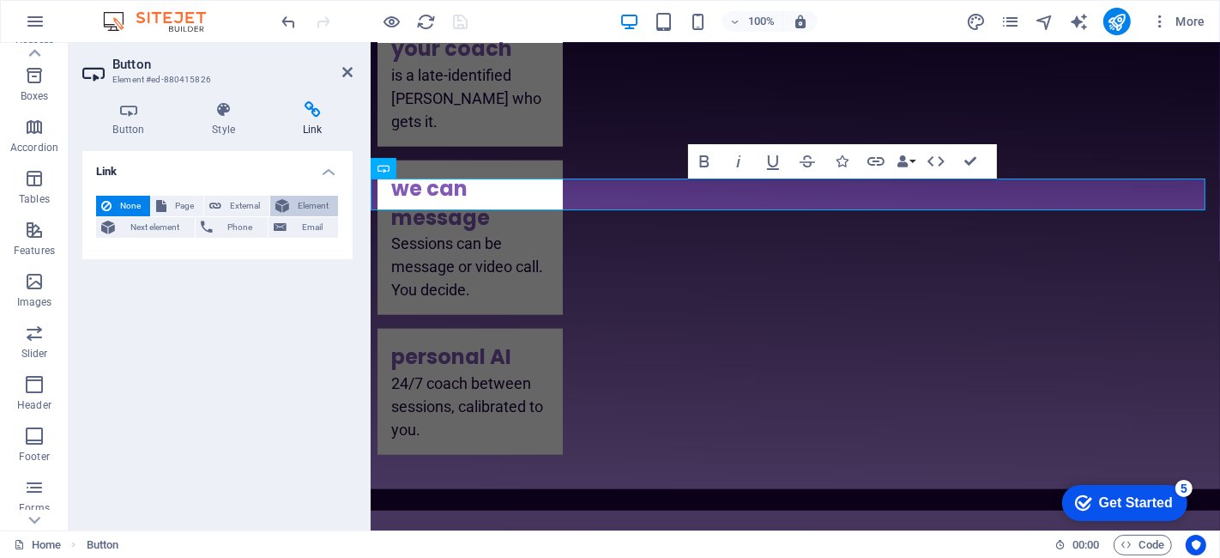
click at [313, 207] on span "Element" at bounding box center [313, 206] width 39 height 21
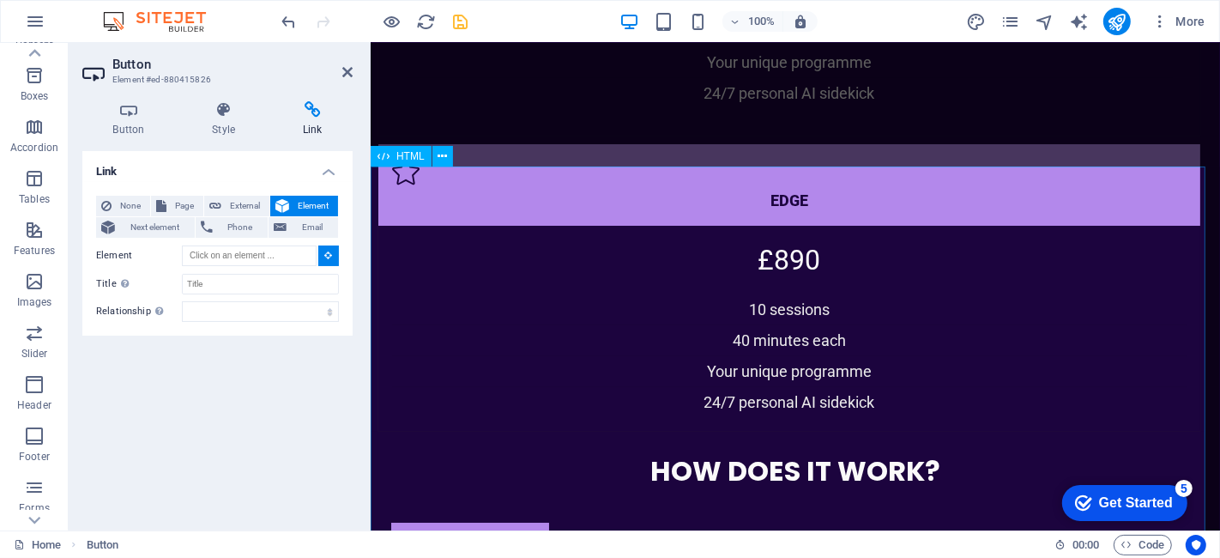
scroll to position [5632, 0]
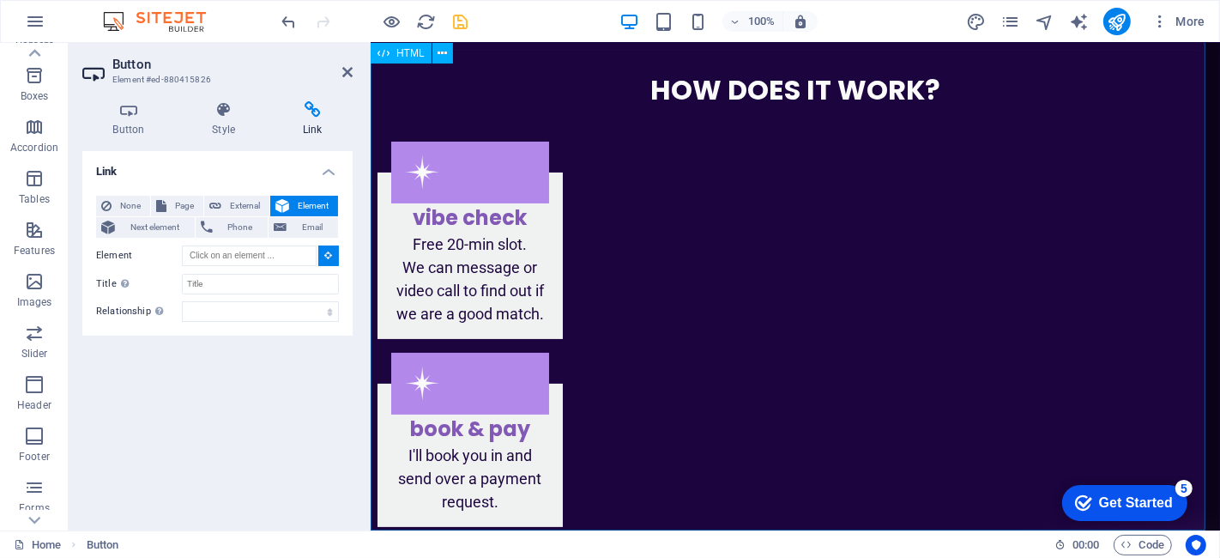
type input "#ed-906610830"
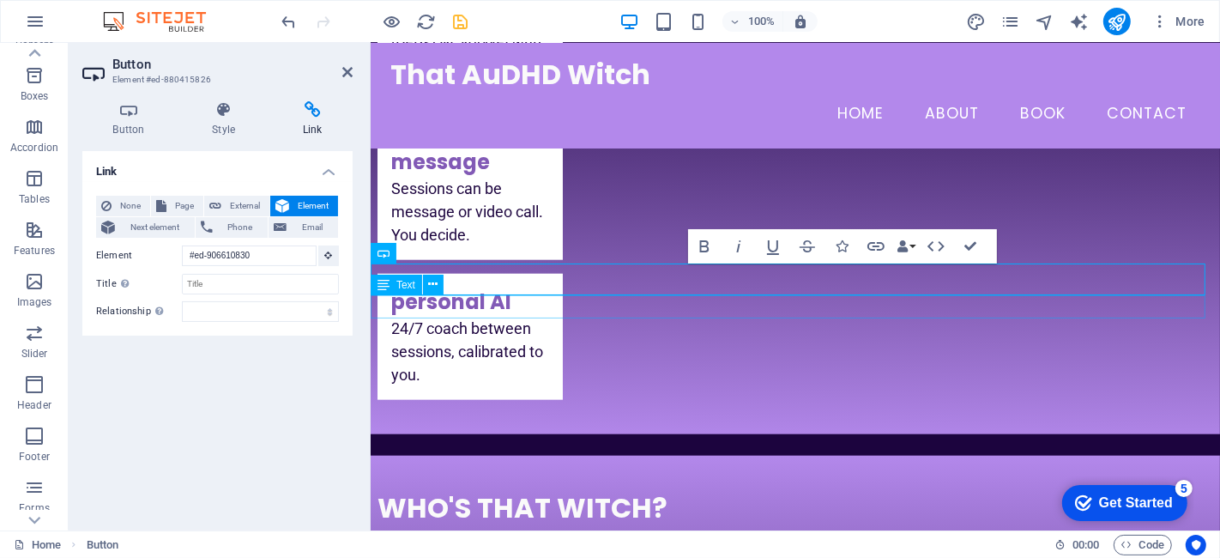
scroll to position [1354, 0]
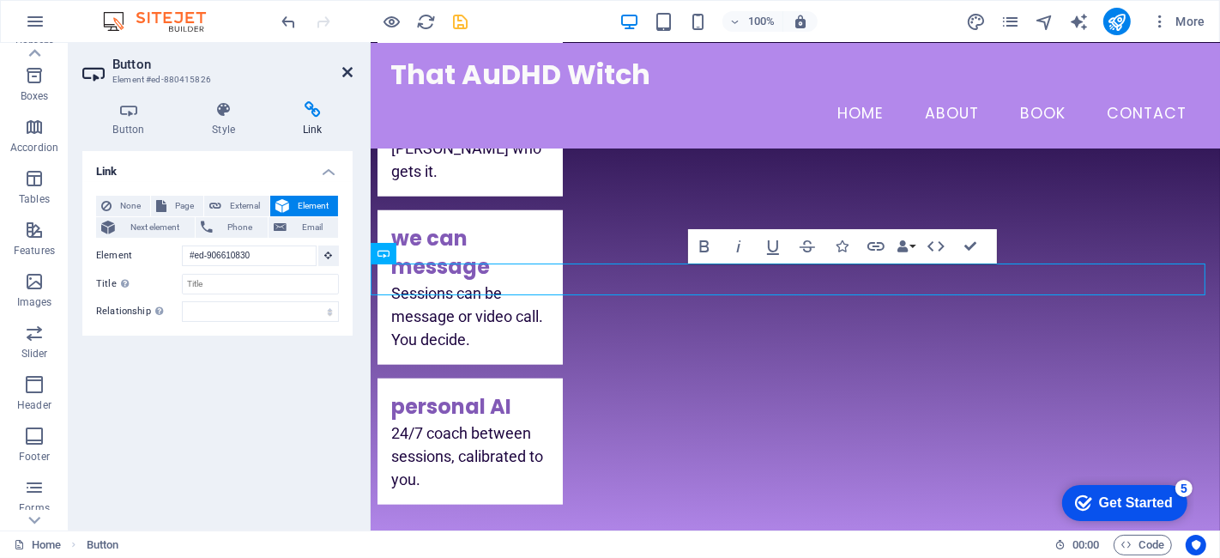
click at [348, 72] on icon at bounding box center [347, 72] width 10 height 14
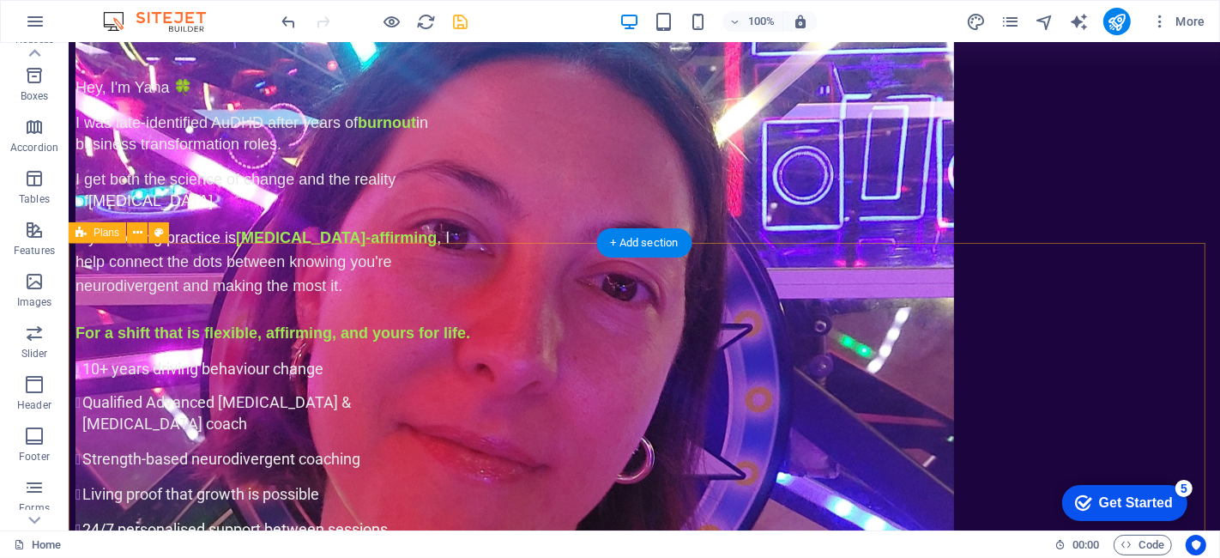
scroll to position [2497, 0]
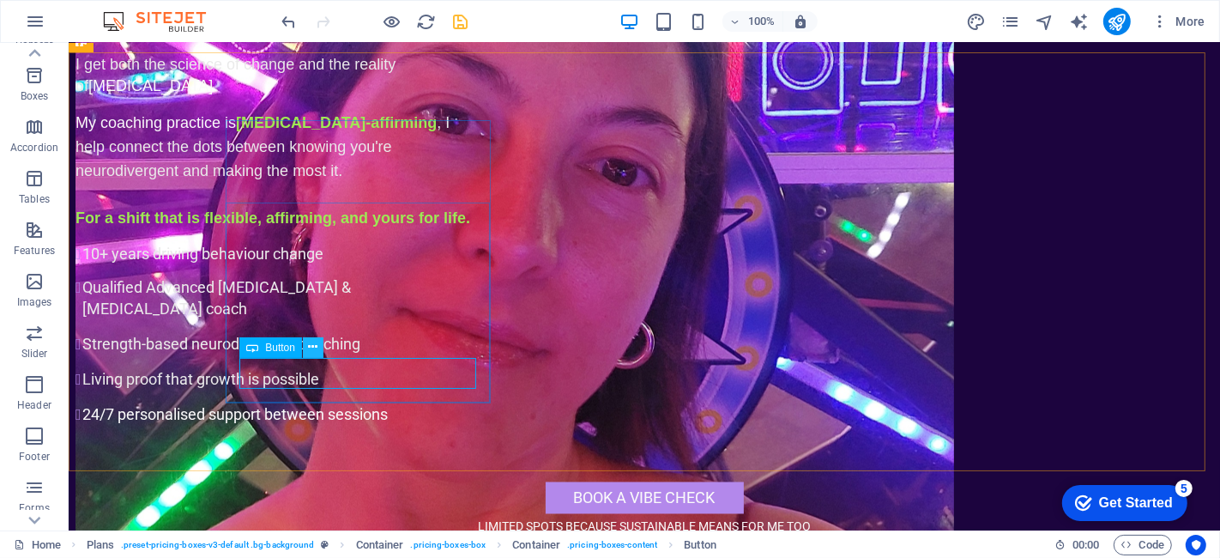
click at [309, 351] on icon at bounding box center [313, 347] width 9 height 18
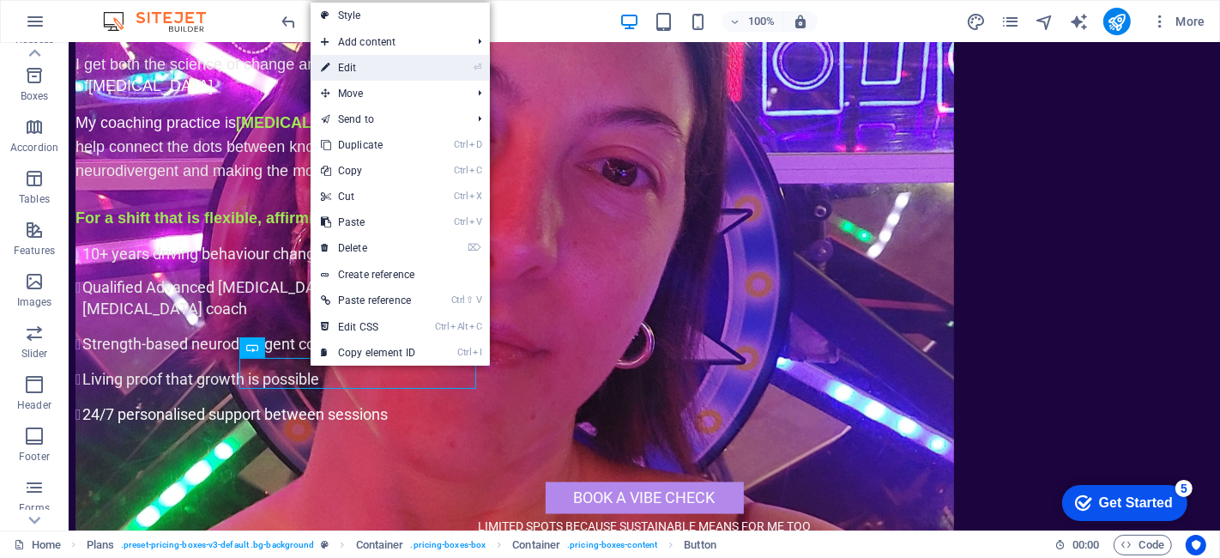
click at [377, 74] on link "⏎ Edit" at bounding box center [368, 68] width 115 height 26
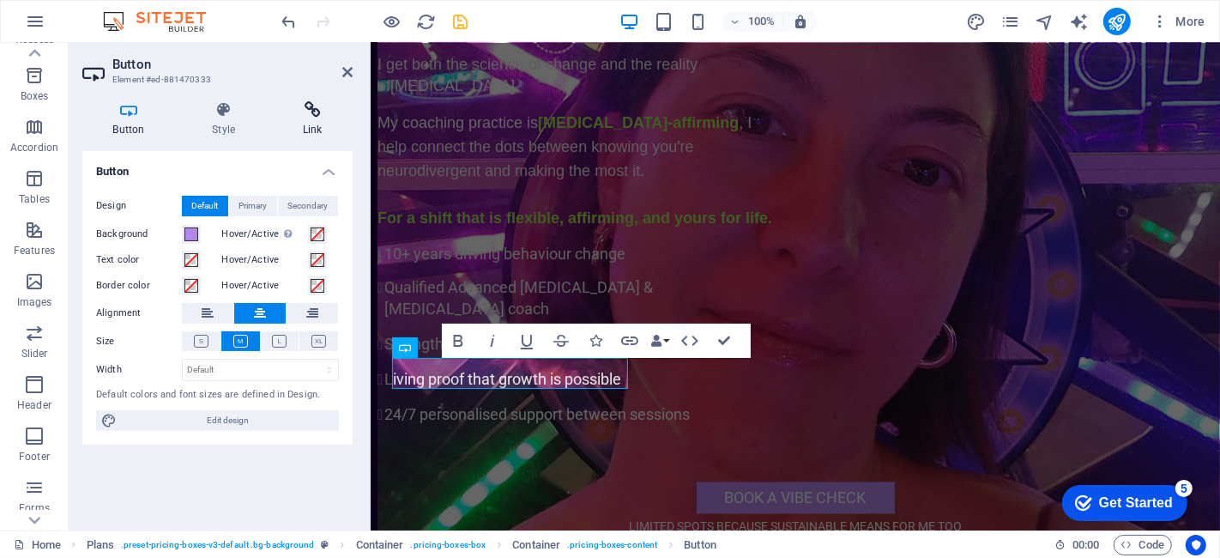
click at [307, 114] on icon at bounding box center [312, 109] width 81 height 17
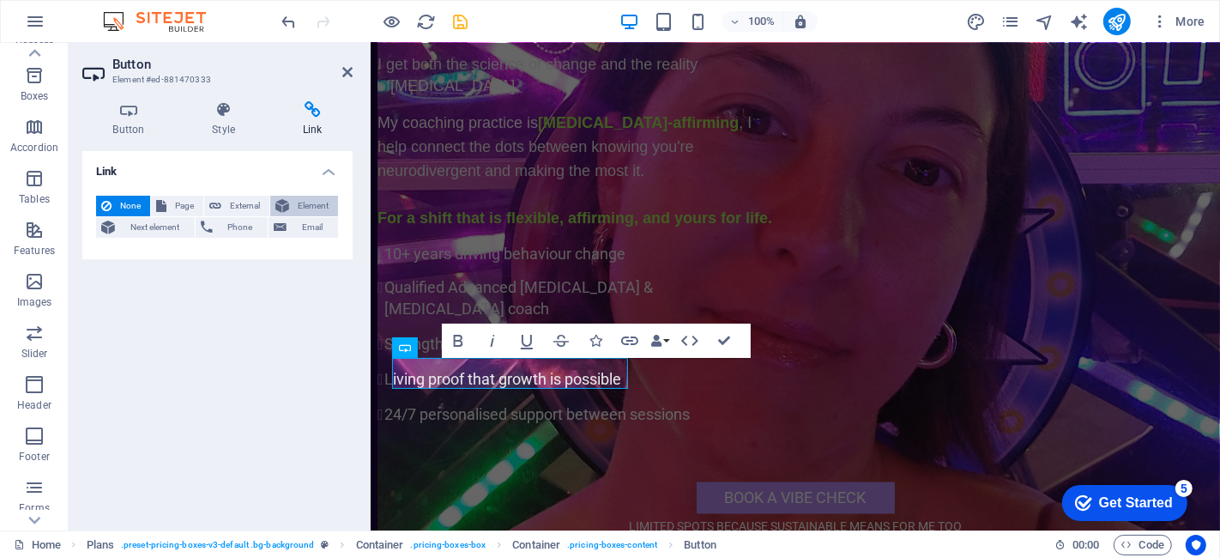
click at [300, 203] on span "Element" at bounding box center [313, 206] width 39 height 21
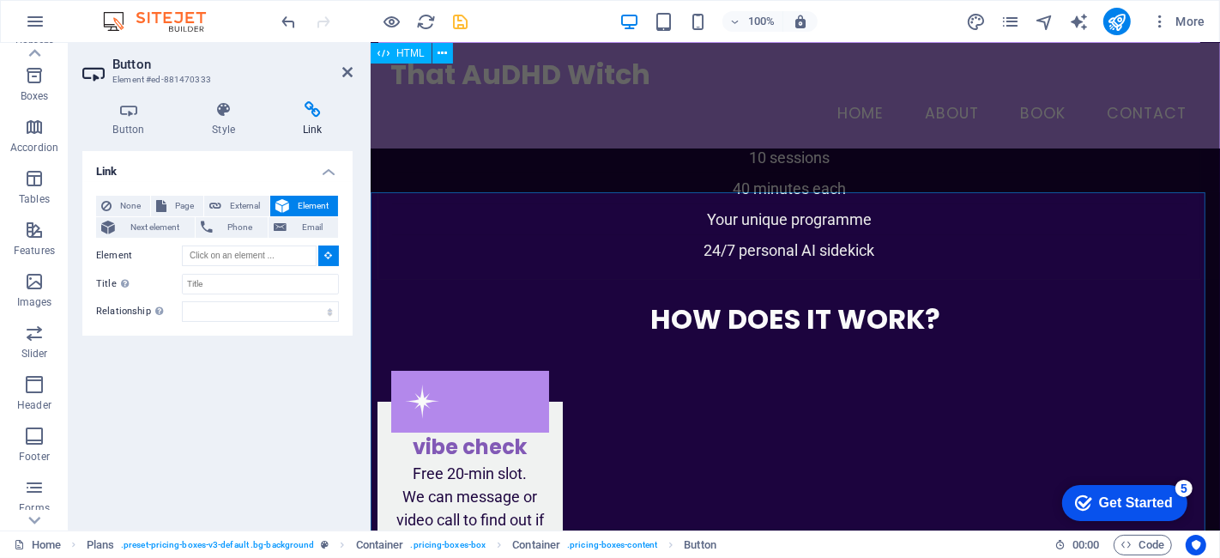
scroll to position [5347, 0]
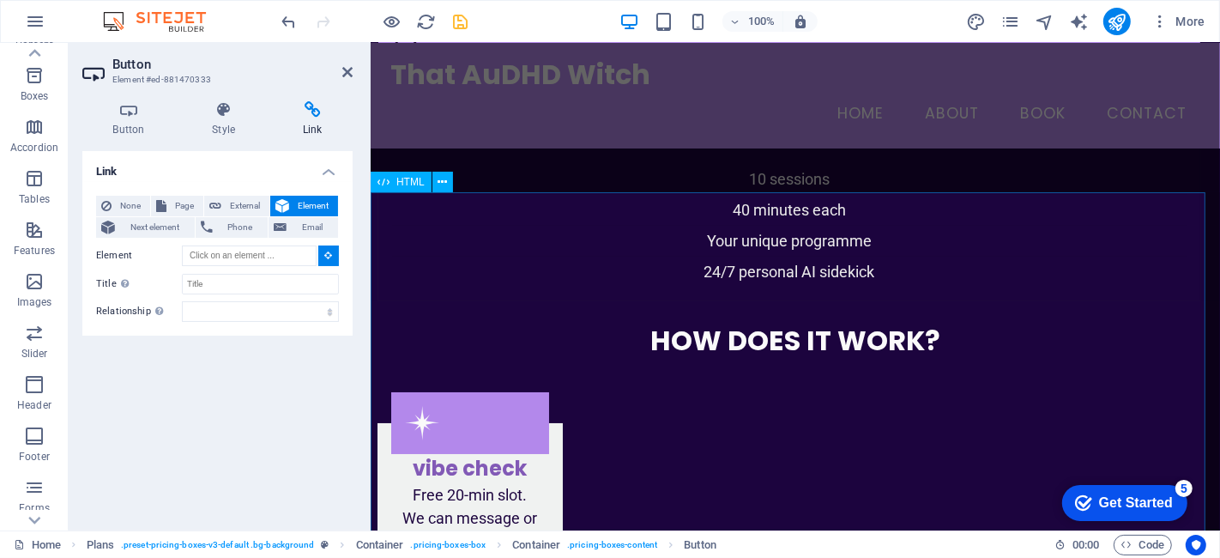
type input "#ed-906610830"
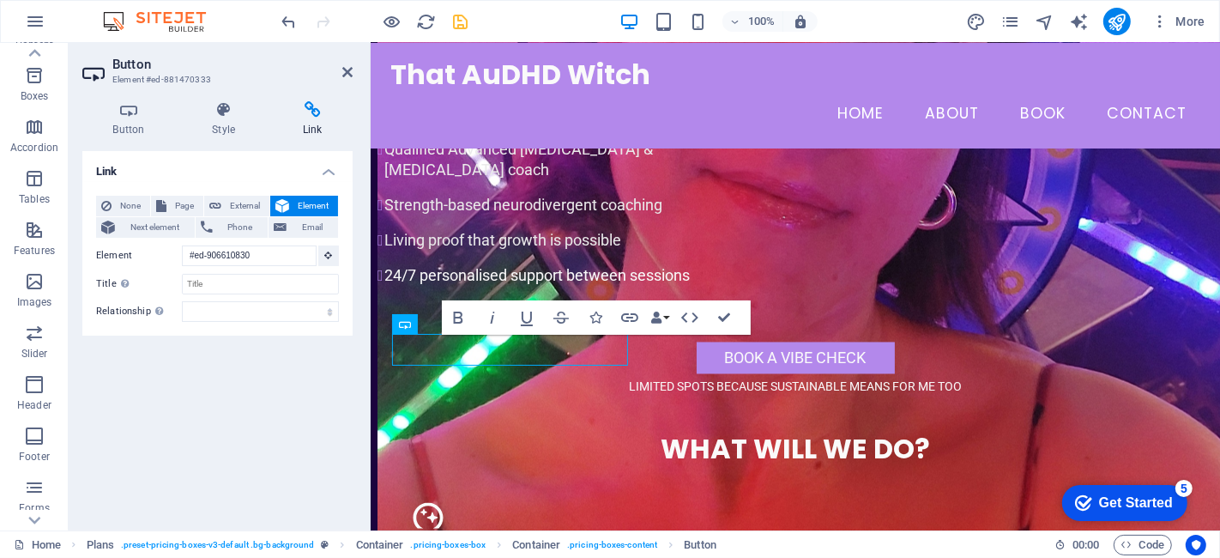
scroll to position [2521, 0]
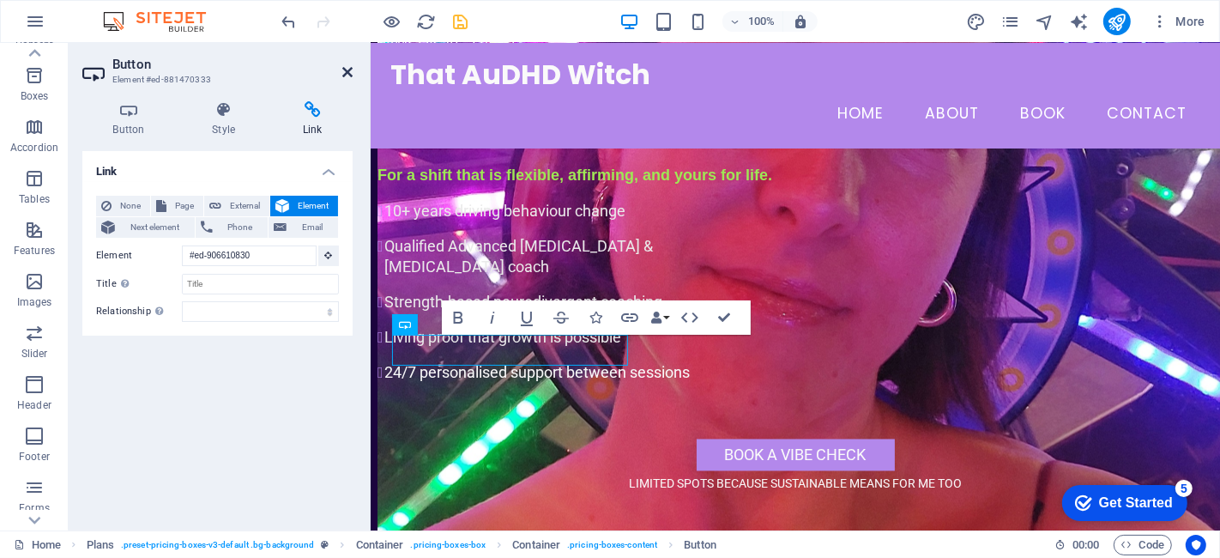
click at [350, 65] on icon at bounding box center [347, 72] width 10 height 14
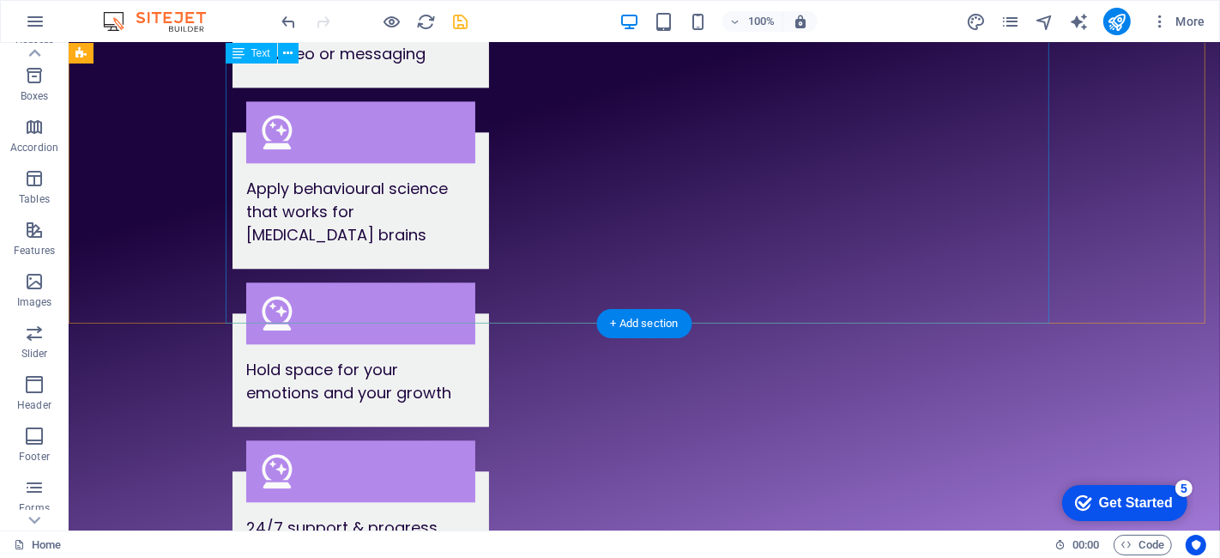
scroll to position [3665, 0]
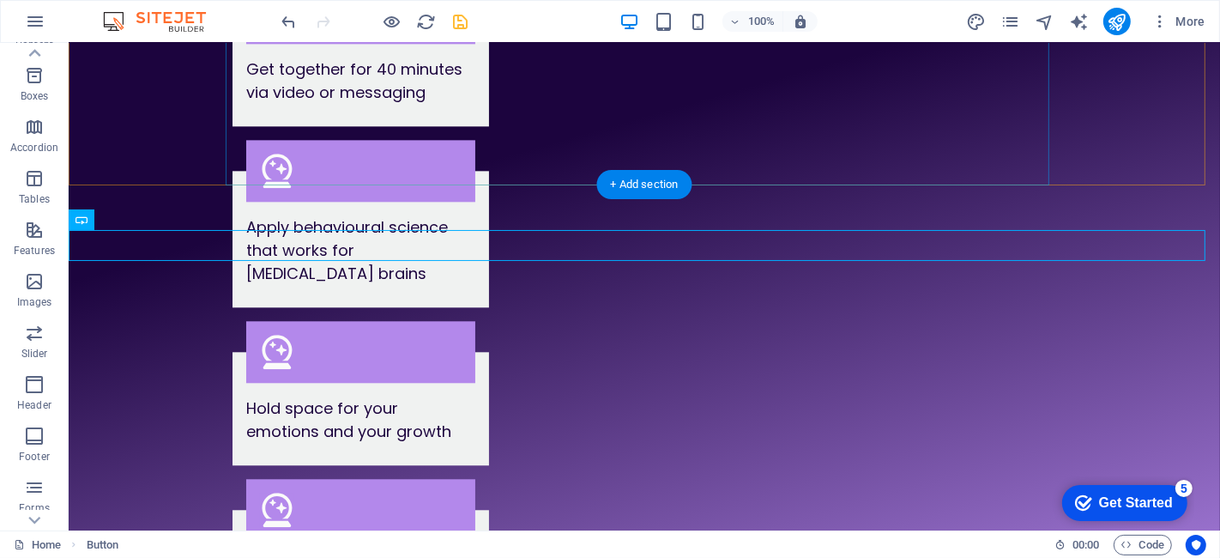
scroll to position [3570, 0]
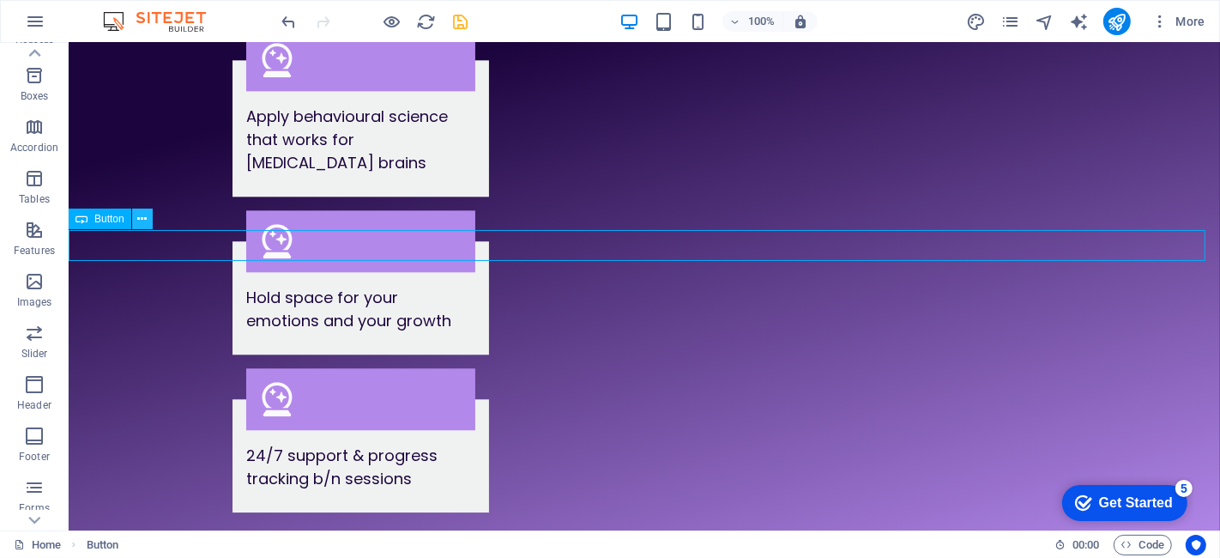
click at [140, 220] on icon at bounding box center [141, 219] width 9 height 18
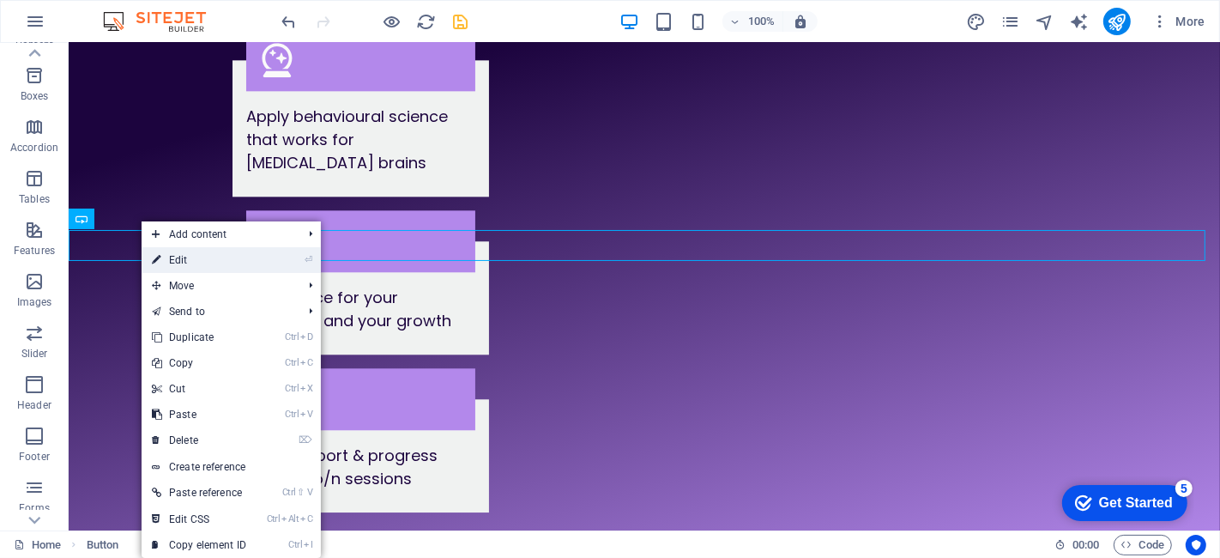
click at [177, 258] on link "⏎ Edit" at bounding box center [199, 260] width 115 height 26
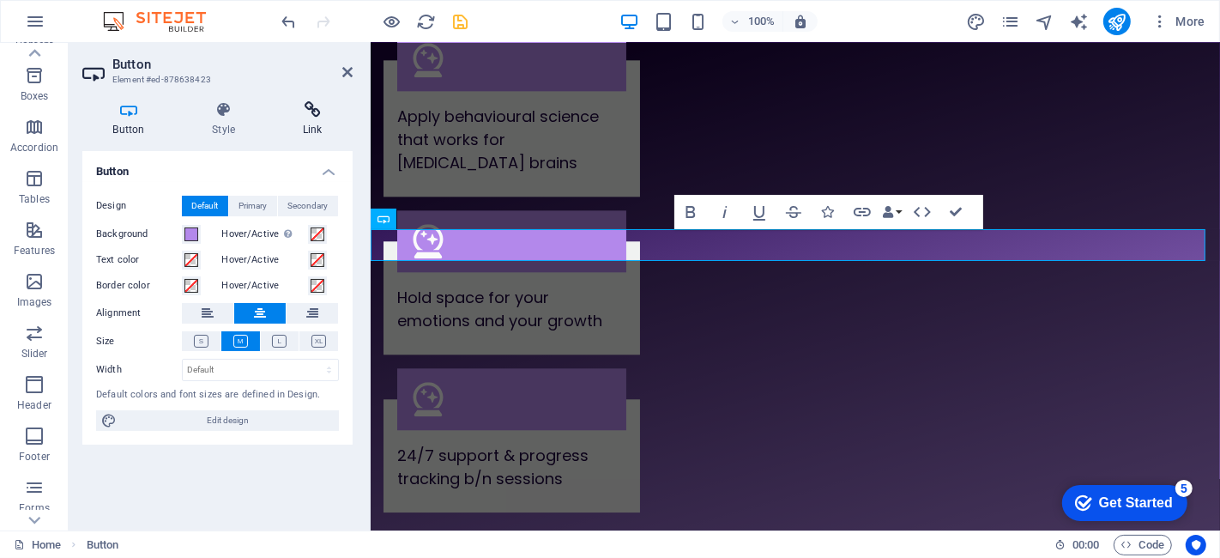
click at [311, 126] on h4 "Link" at bounding box center [312, 119] width 81 height 36
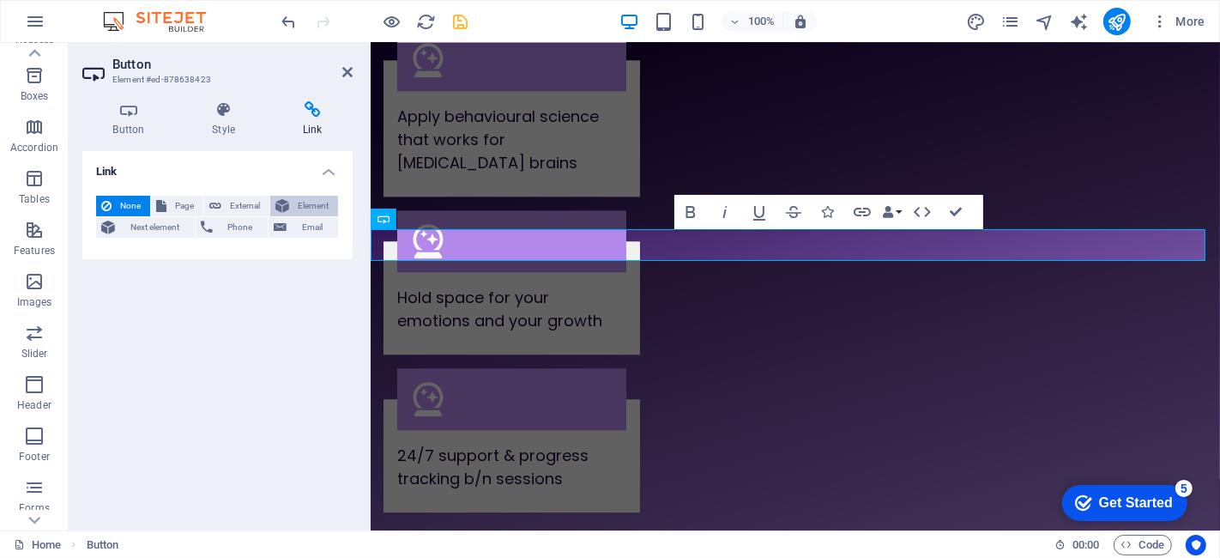
click at [299, 199] on span "Element" at bounding box center [313, 206] width 39 height 21
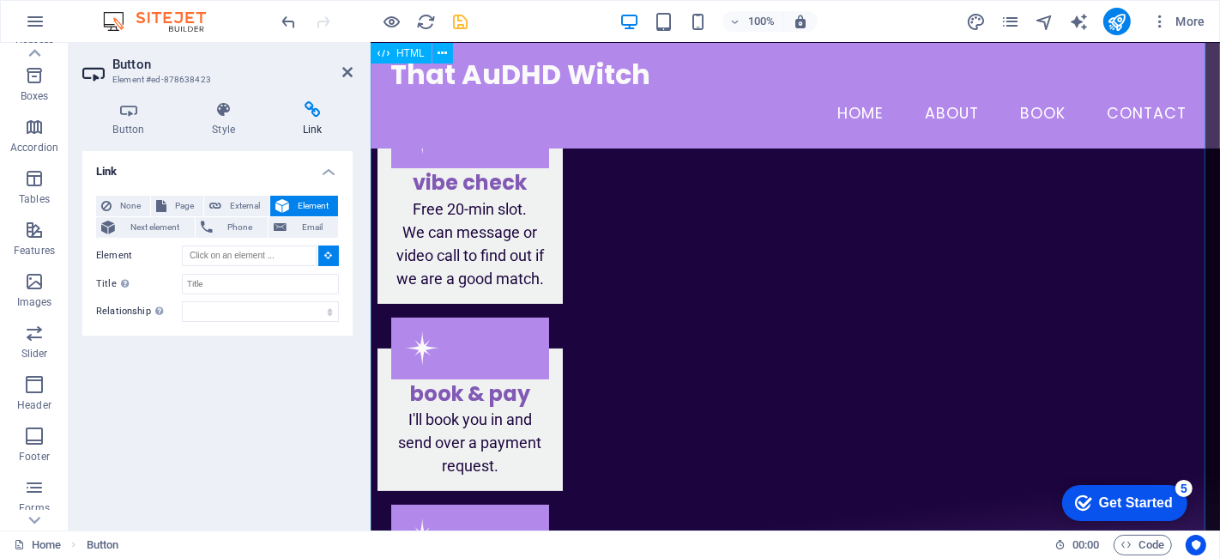
type input "#ed-906610830"
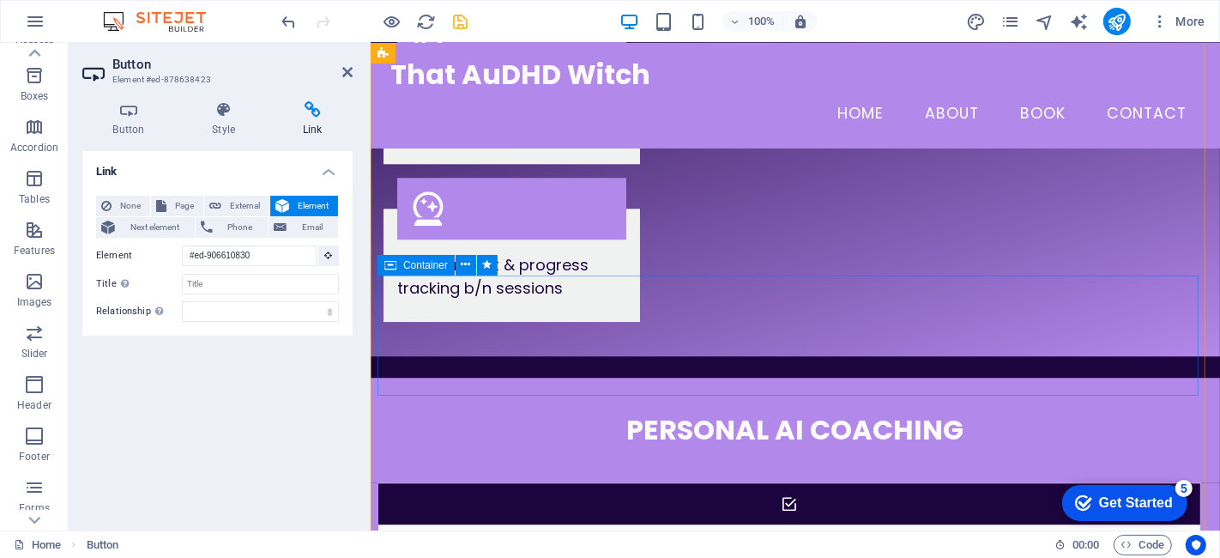
scroll to position [3535, 0]
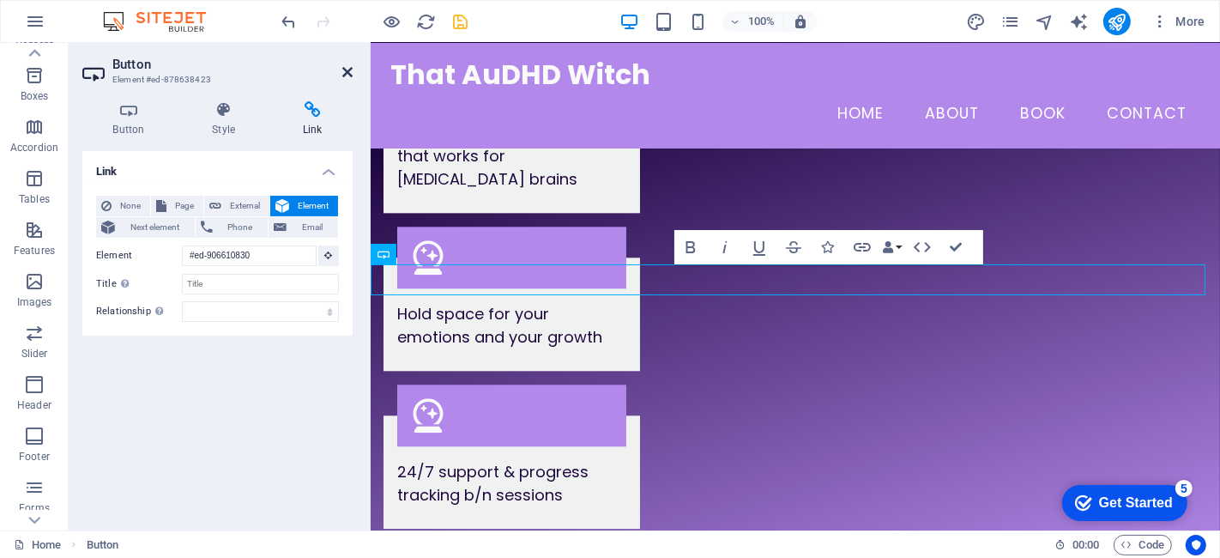
click at [348, 70] on icon at bounding box center [347, 72] width 10 height 14
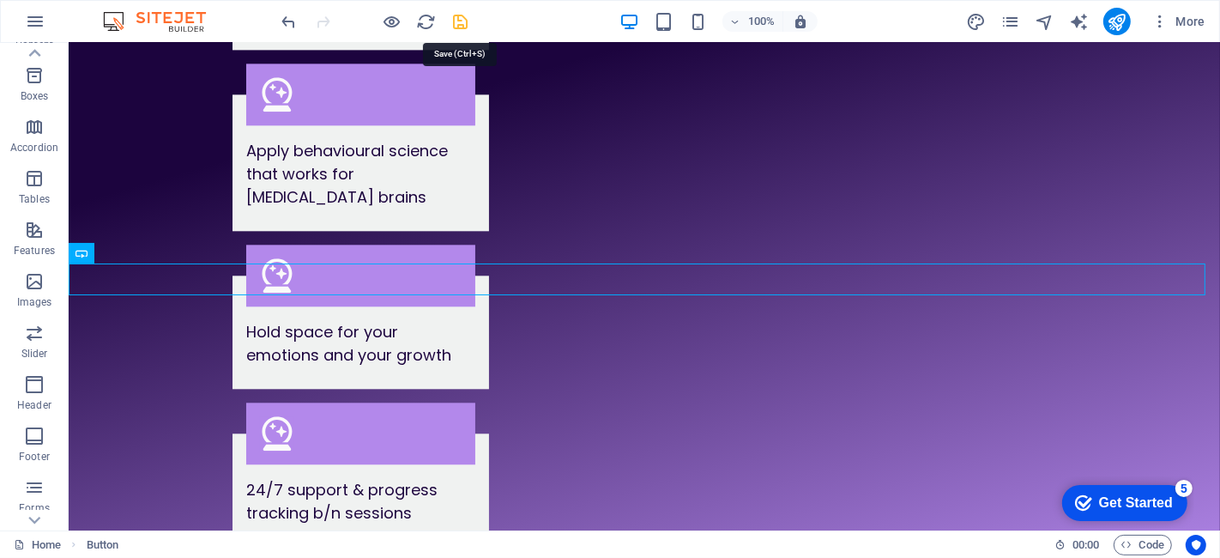
click at [463, 17] on icon "save" at bounding box center [461, 22] width 20 height 20
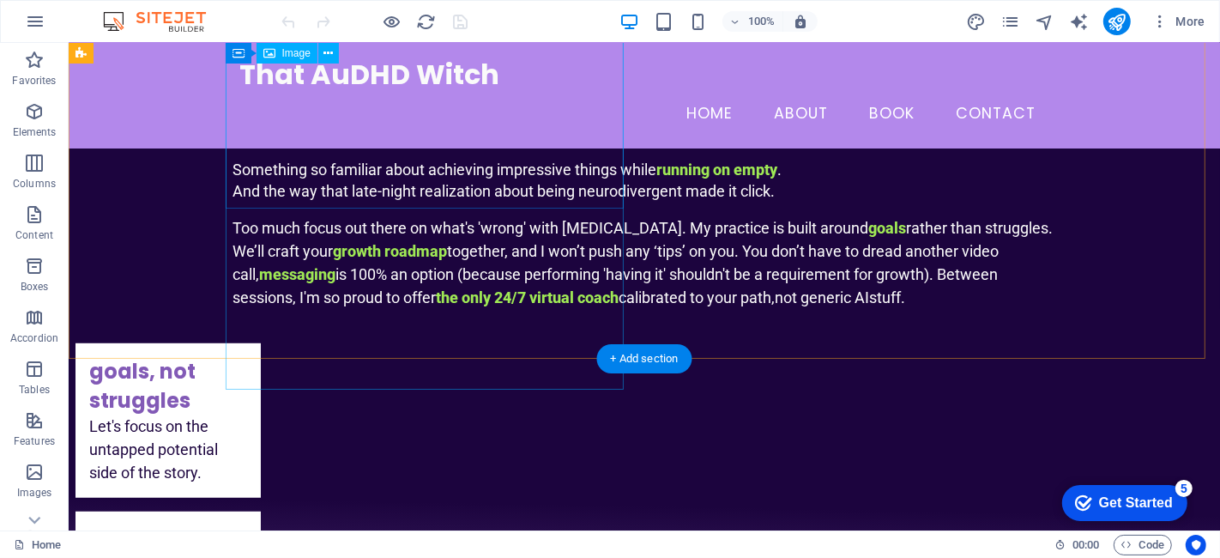
scroll to position [667, 0]
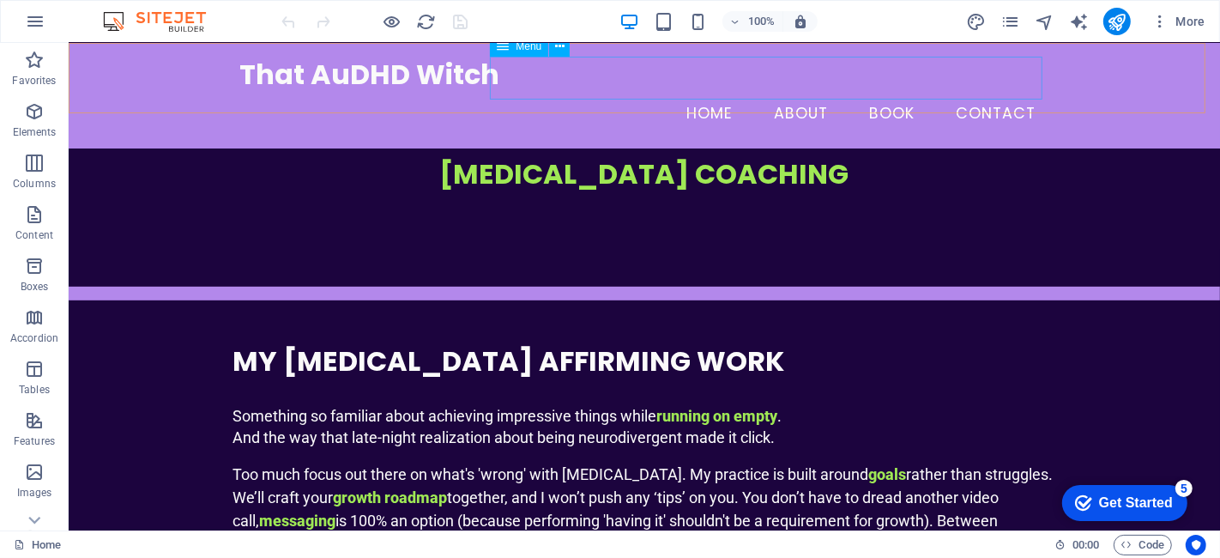
click at [889, 93] on nav "Home About Book Contact" at bounding box center [644, 114] width 810 height 43
click at [595, 93] on nav "Home About Book Contact" at bounding box center [644, 114] width 810 height 43
click at [557, 51] on icon at bounding box center [559, 47] width 9 height 18
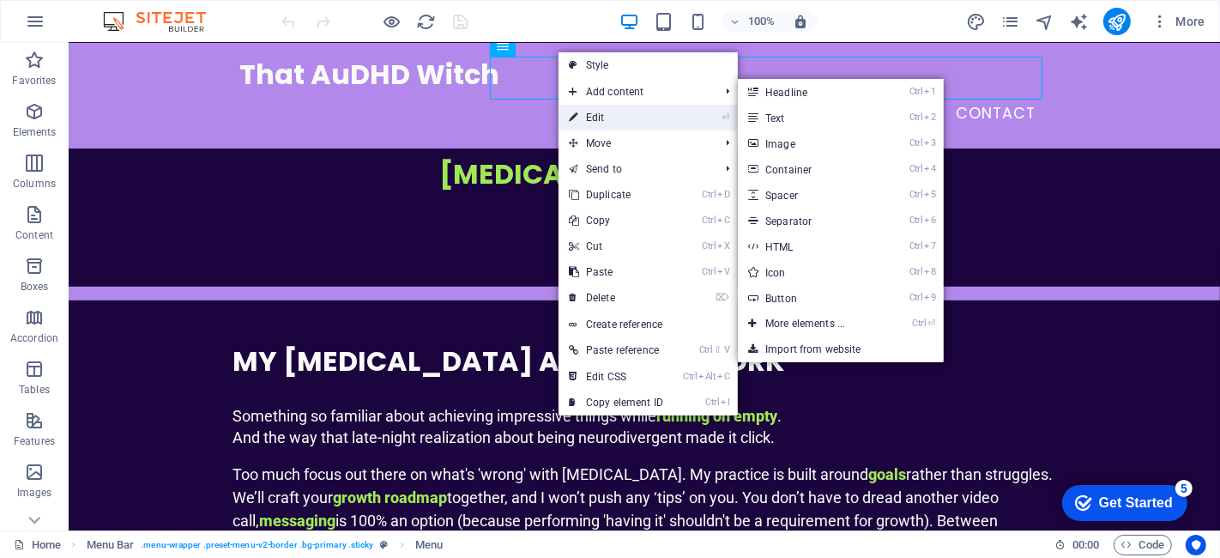
click at [591, 113] on link "⏎ Edit" at bounding box center [616, 118] width 115 height 26
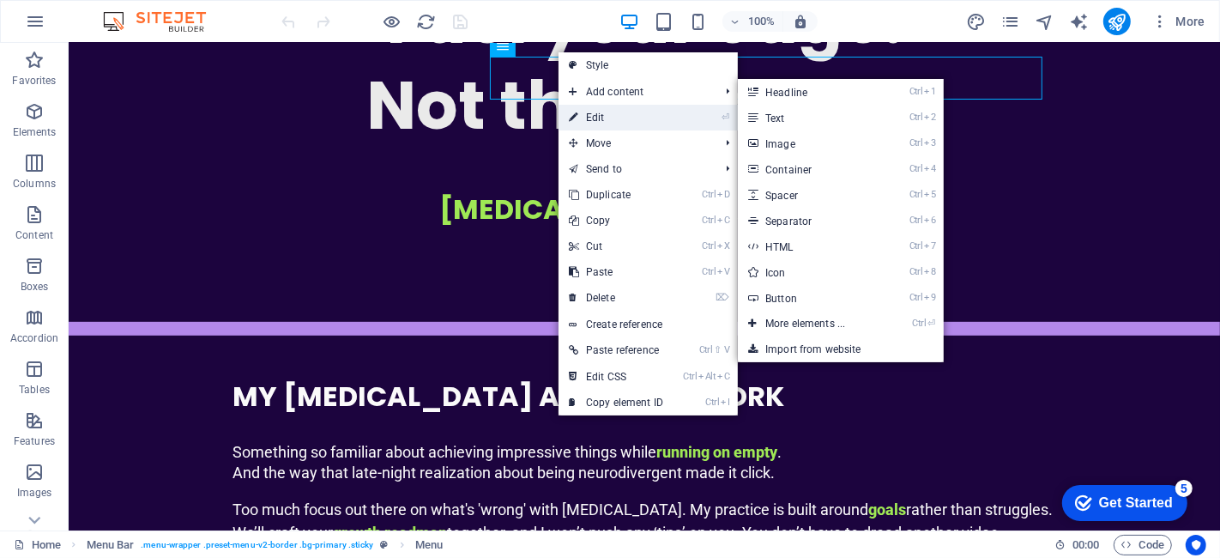
select select
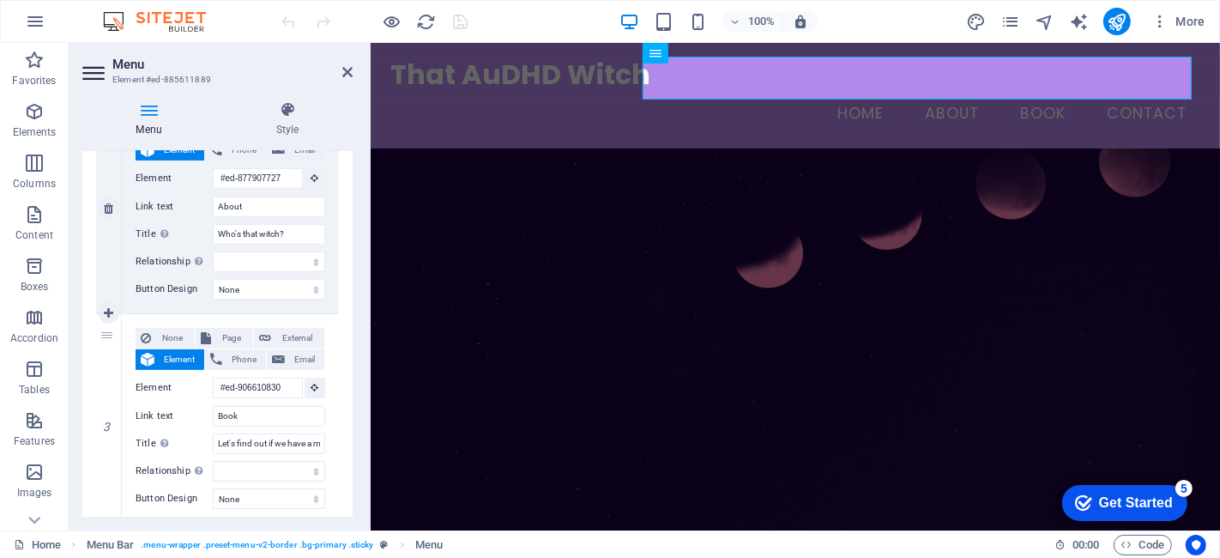
scroll to position [476, 0]
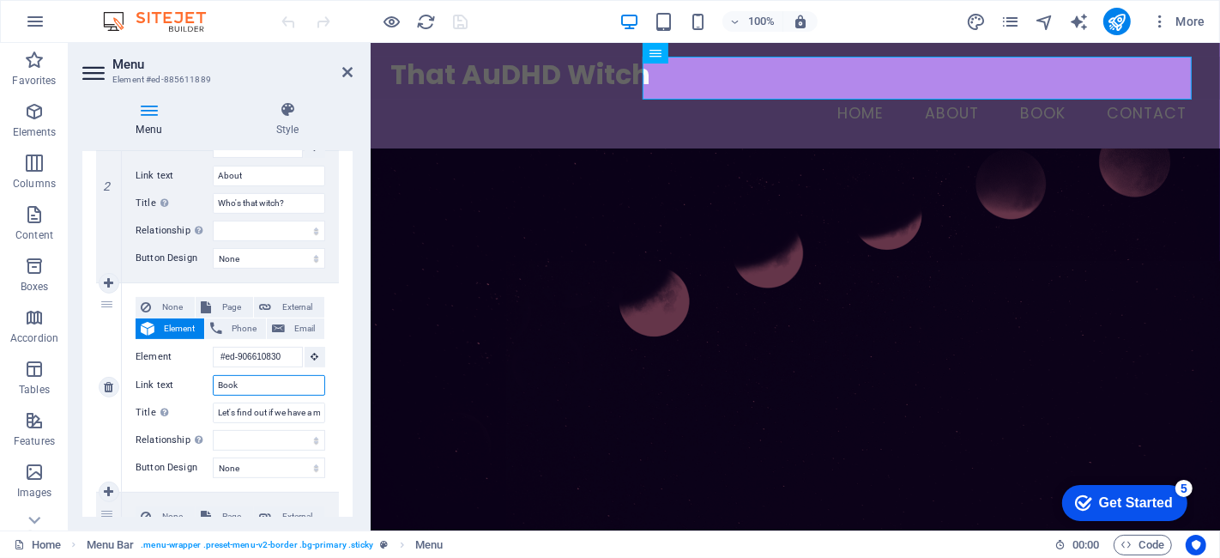
drag, startPoint x: 238, startPoint y: 379, endPoint x: 219, endPoint y: 380, distance: 18.9
click at [219, 380] on input "Book" at bounding box center [269, 385] width 112 height 21
type input "Vibe"
select select
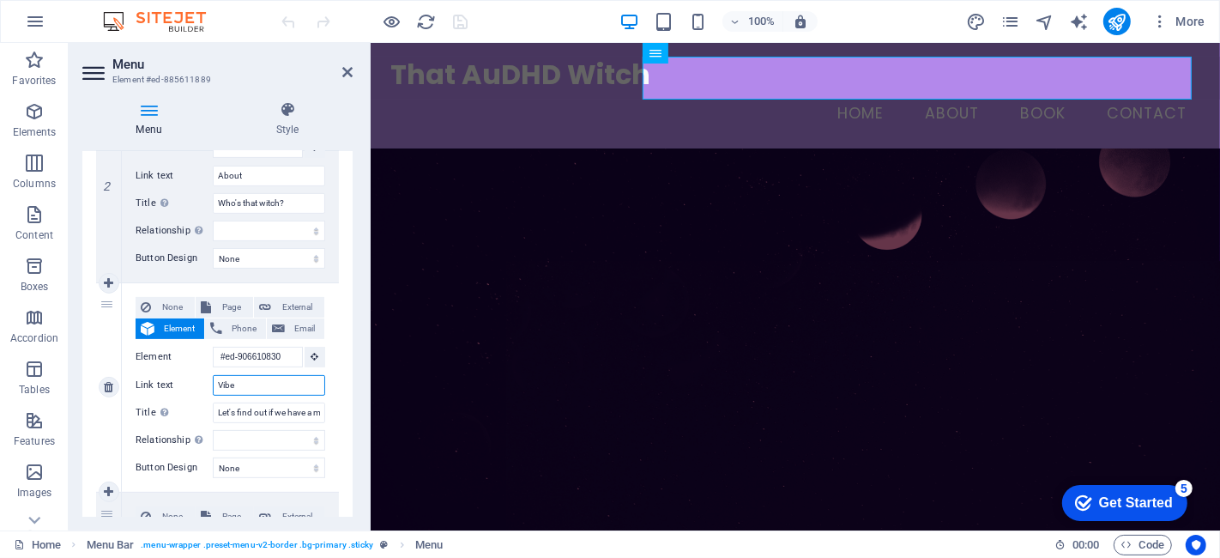
select select
type input "Vibe checl"
select select
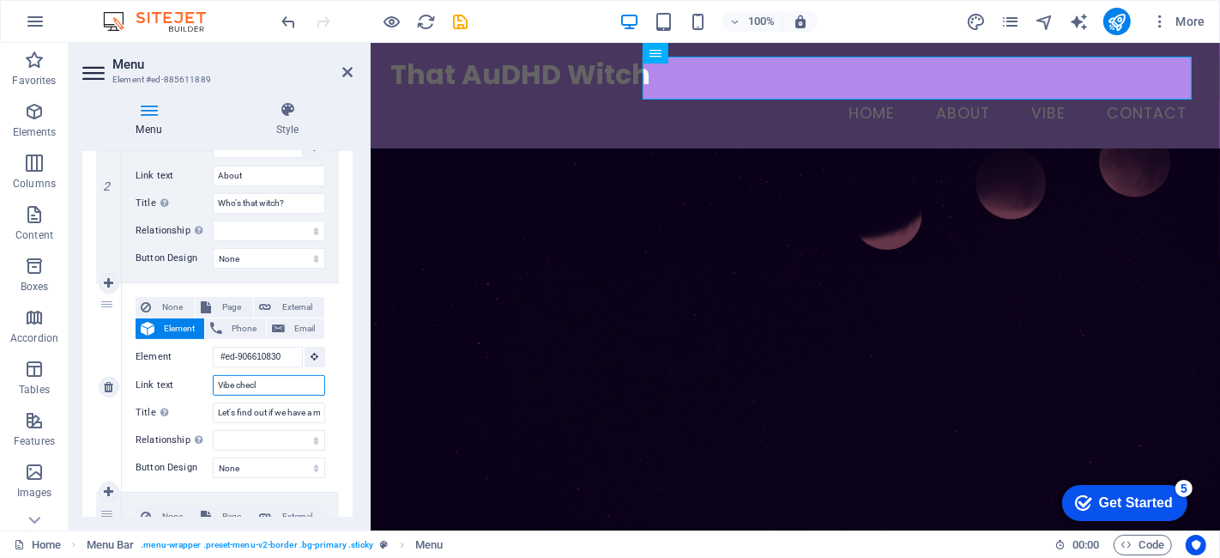
select select
type input "Vibe check"
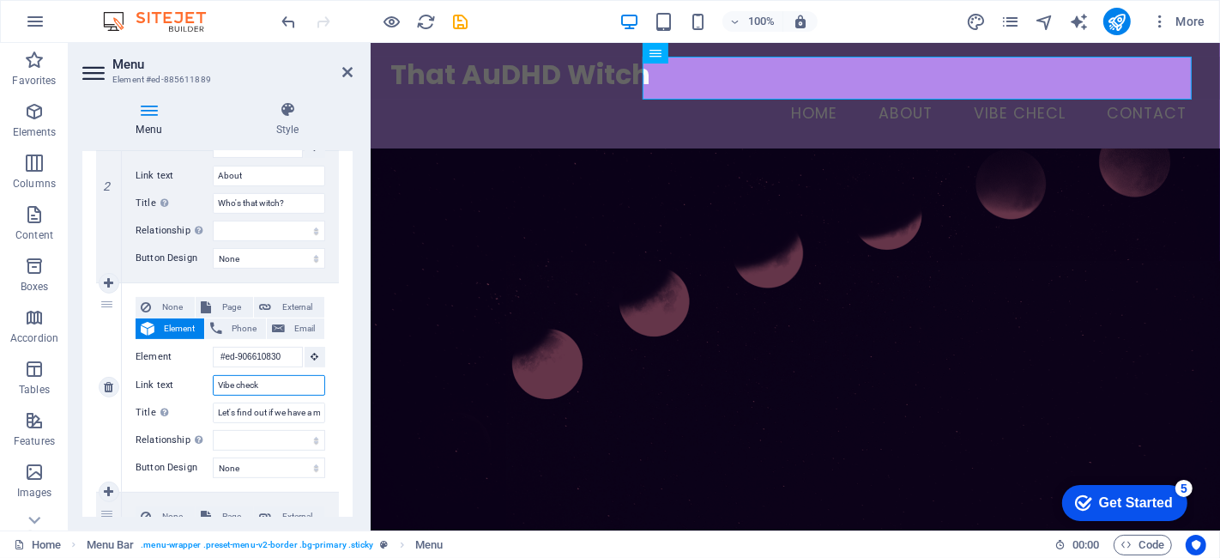
select select
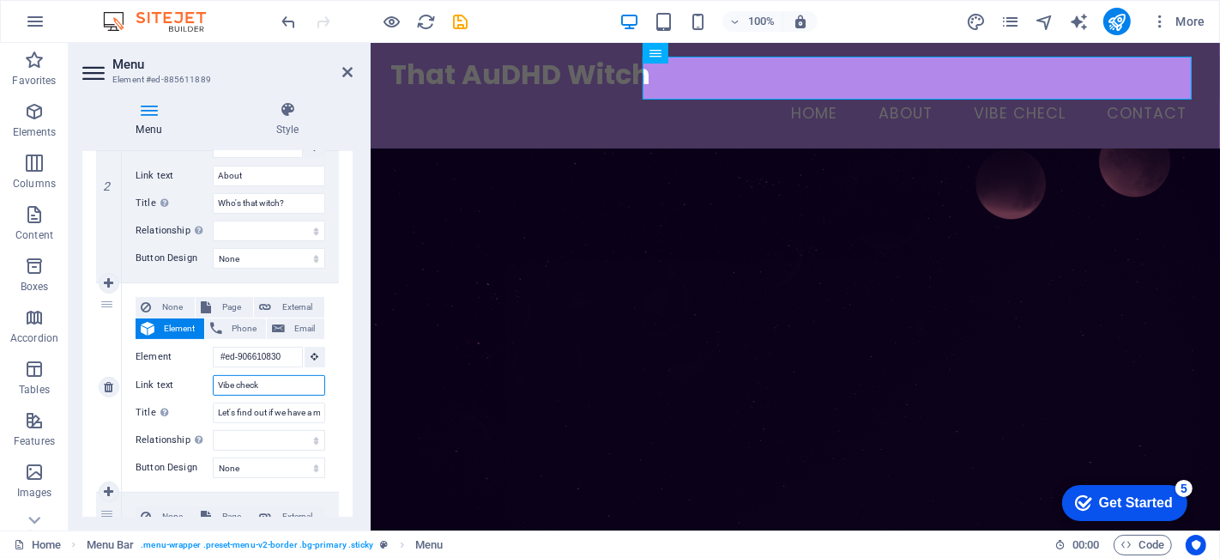
select select
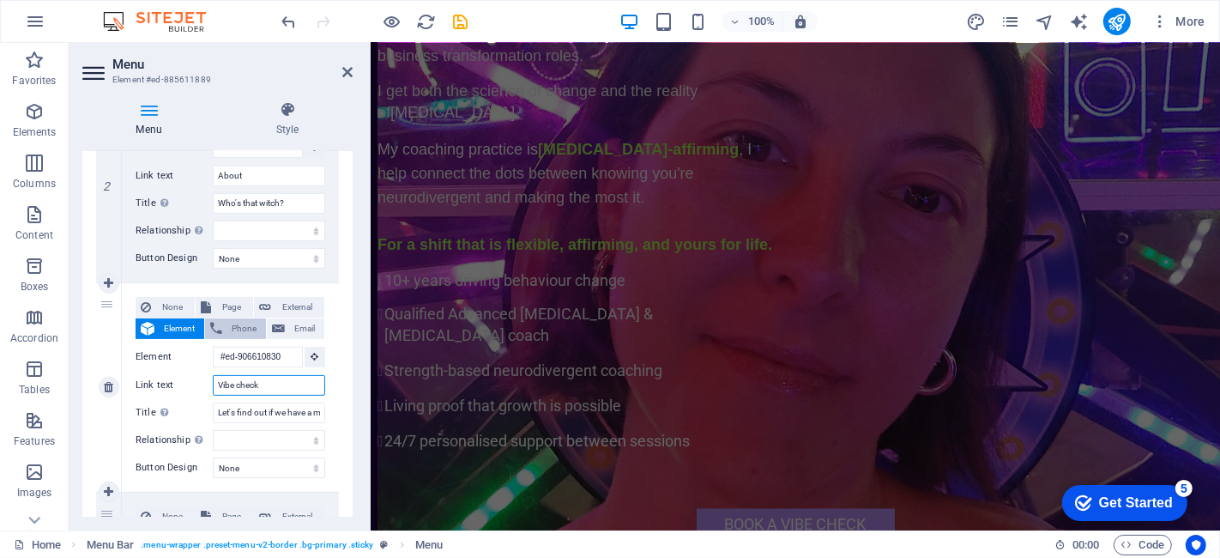
scroll to position [0, 0]
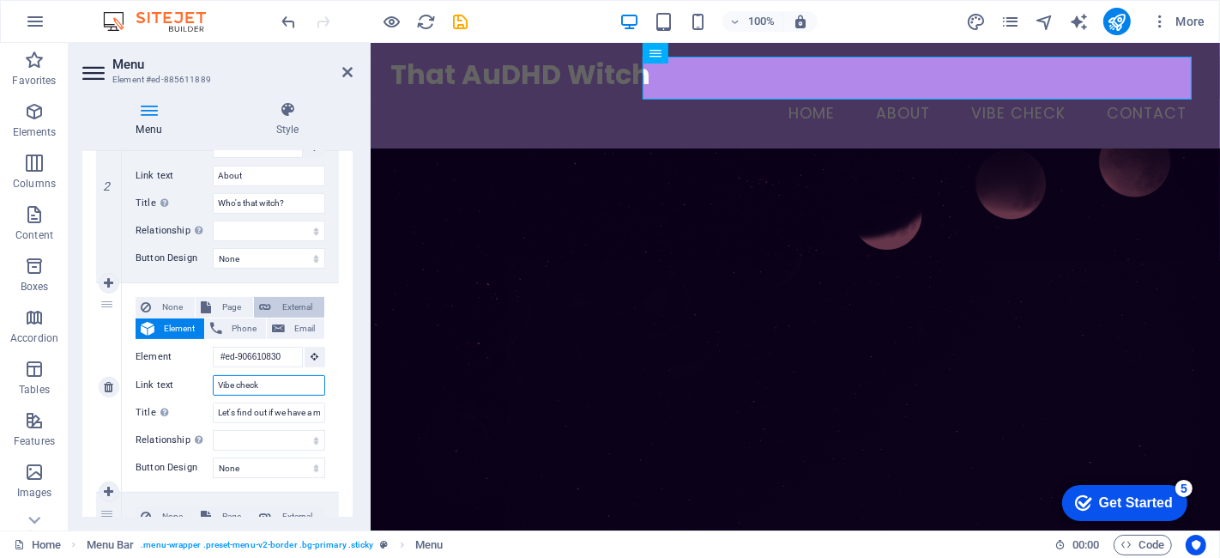
type input "Vibe check"
click at [284, 301] on span "External" at bounding box center [297, 307] width 43 height 21
select select
select select "blank"
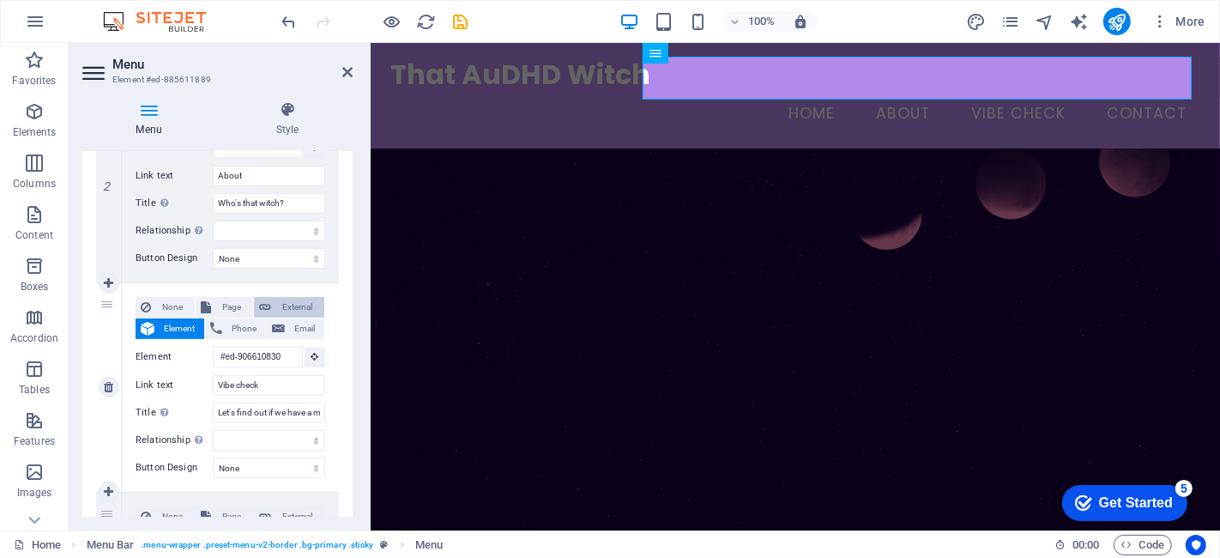
select select
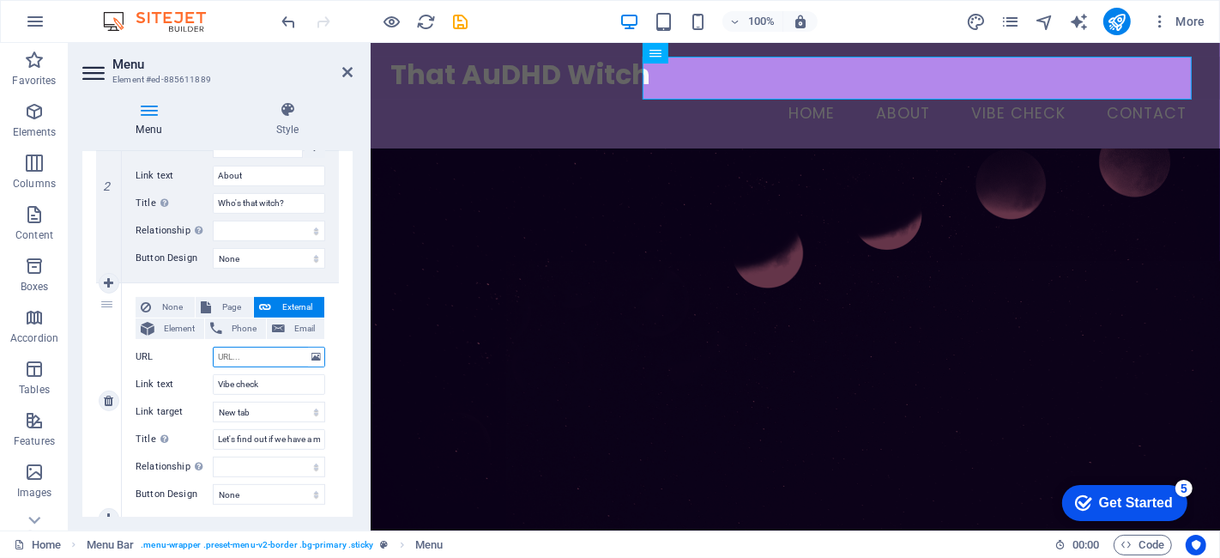
paste input "https://calendly.com/yana-indzheva/20min"
type input "https://calendly.com/yana-indzheva/20min"
select select
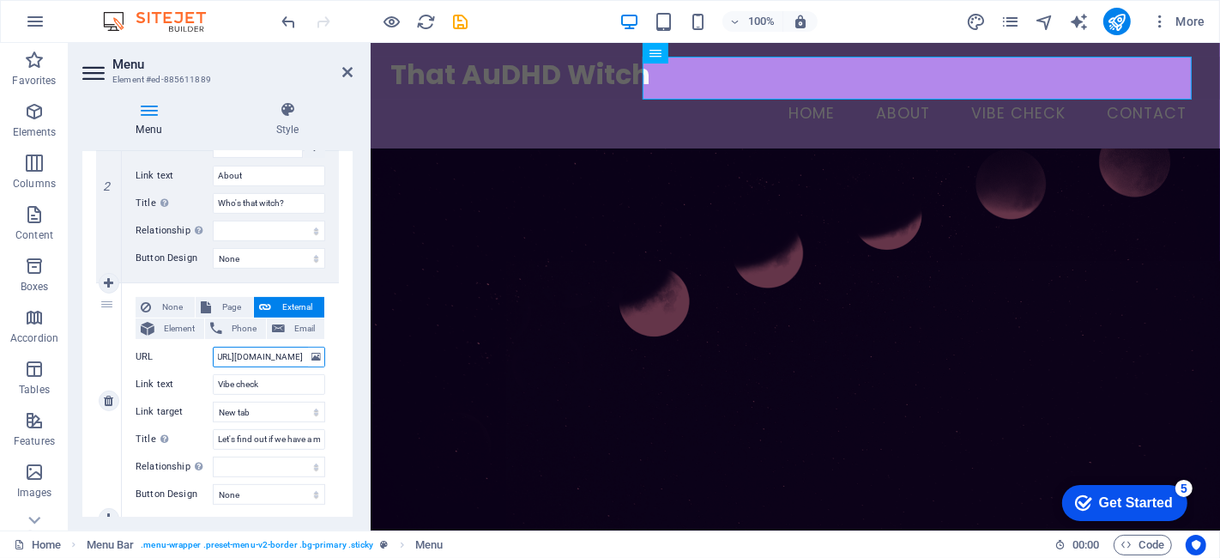
select select
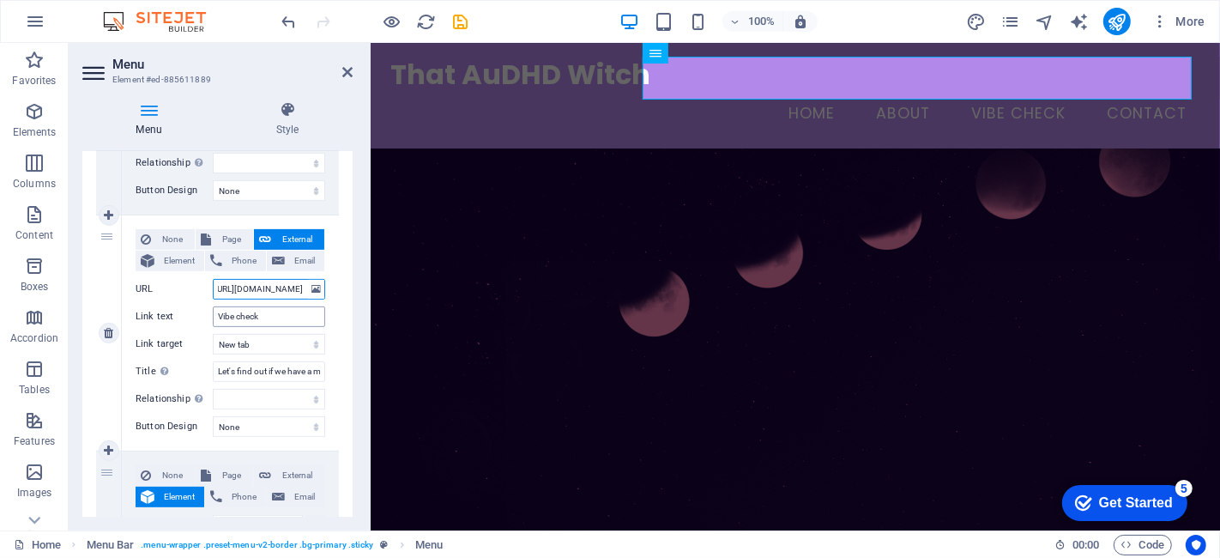
scroll to position [571, 0]
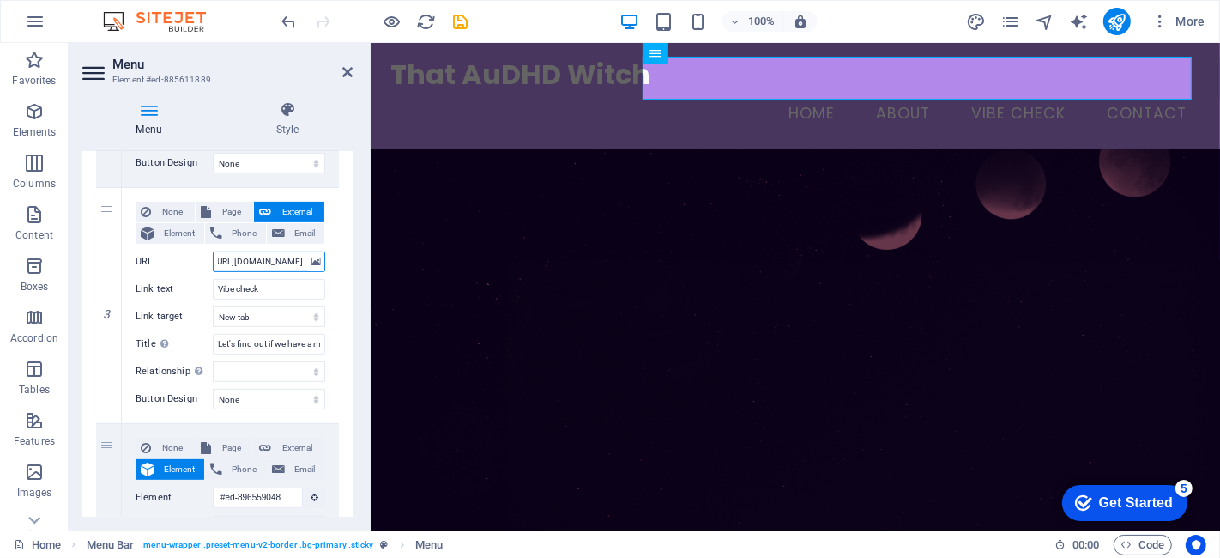
type input "https://calendly.com/yana-indzheva/20min"
click at [332, 81] on header "Menu Element #ed-885611889" at bounding box center [217, 65] width 270 height 45
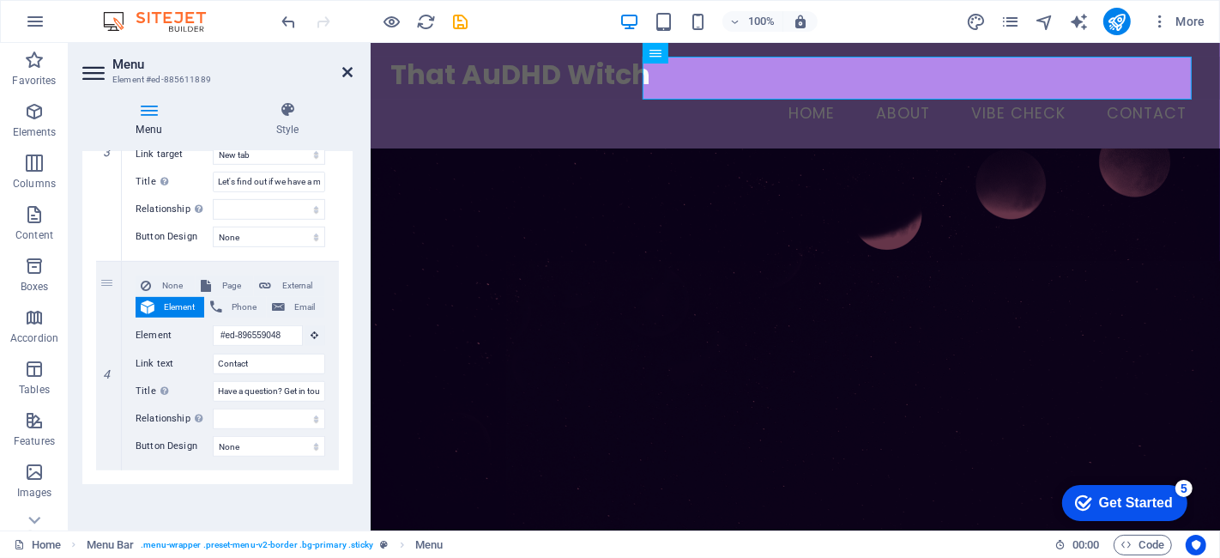
click at [344, 67] on icon at bounding box center [347, 72] width 10 height 14
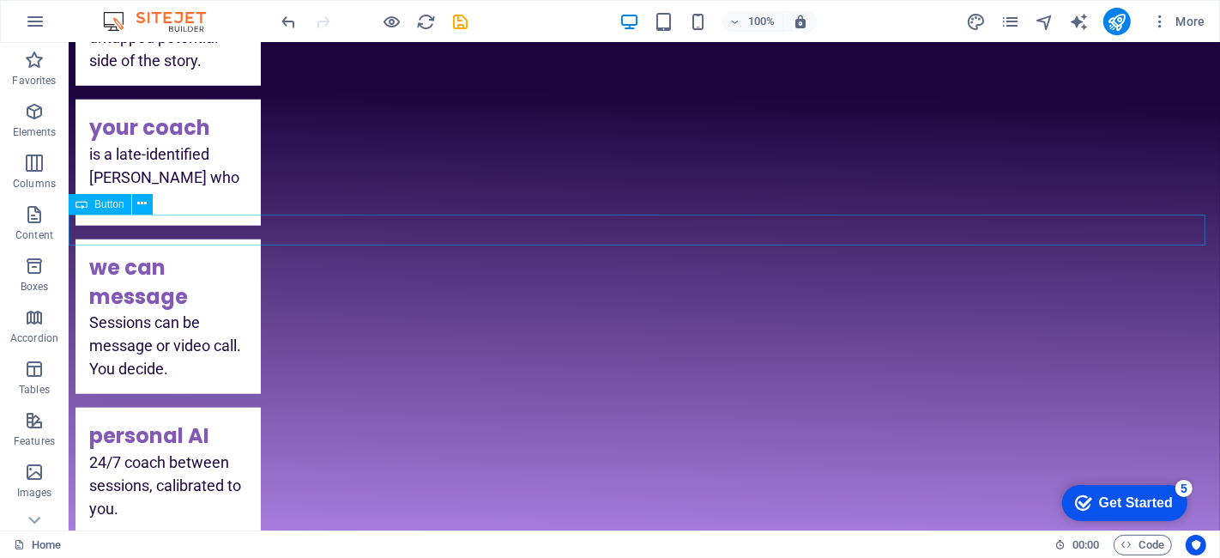
scroll to position [1334, 0]
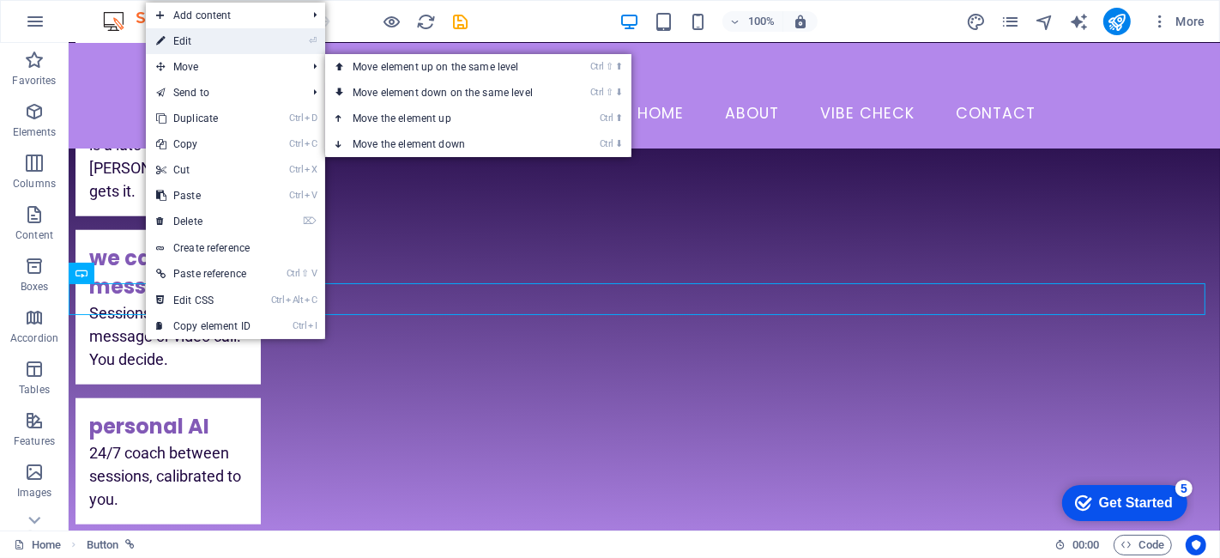
click at [210, 45] on link "⏎ Edit" at bounding box center [203, 41] width 115 height 26
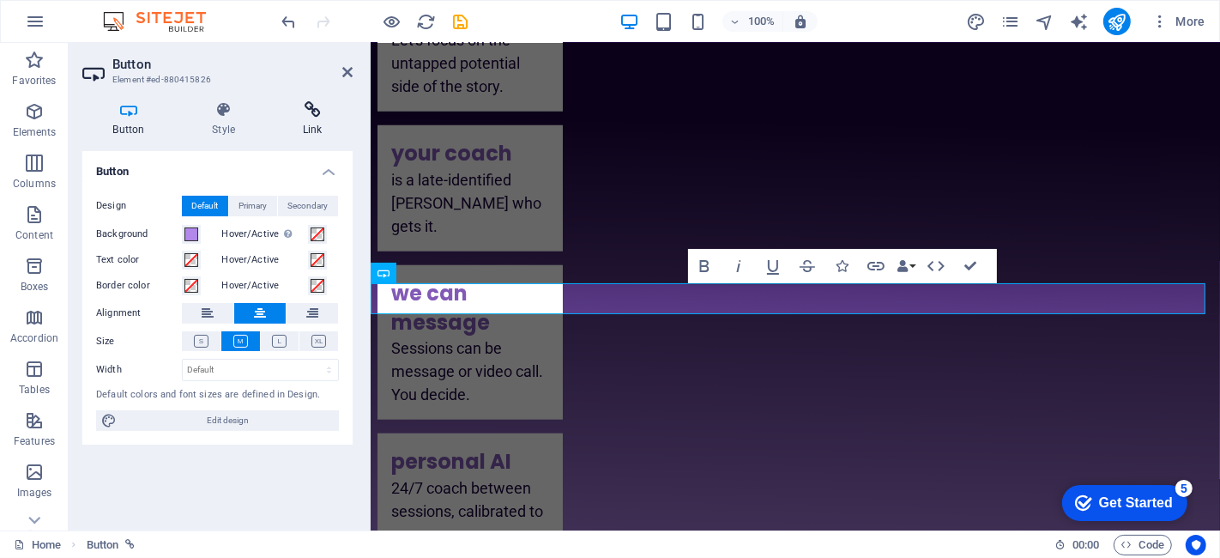
click at [309, 116] on icon at bounding box center [312, 109] width 81 height 17
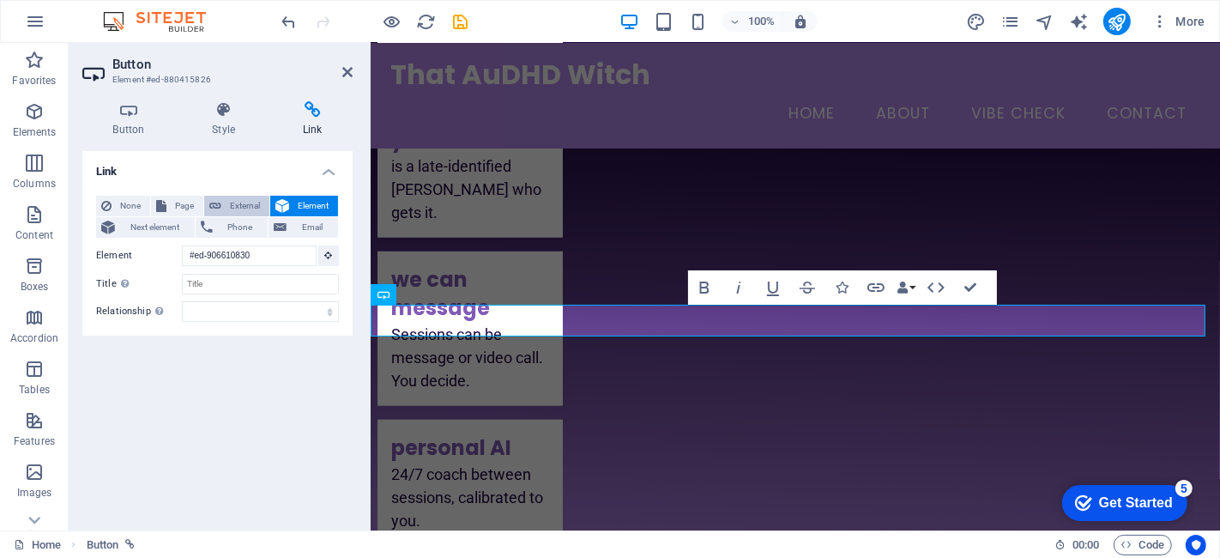
scroll to position [1193, 0]
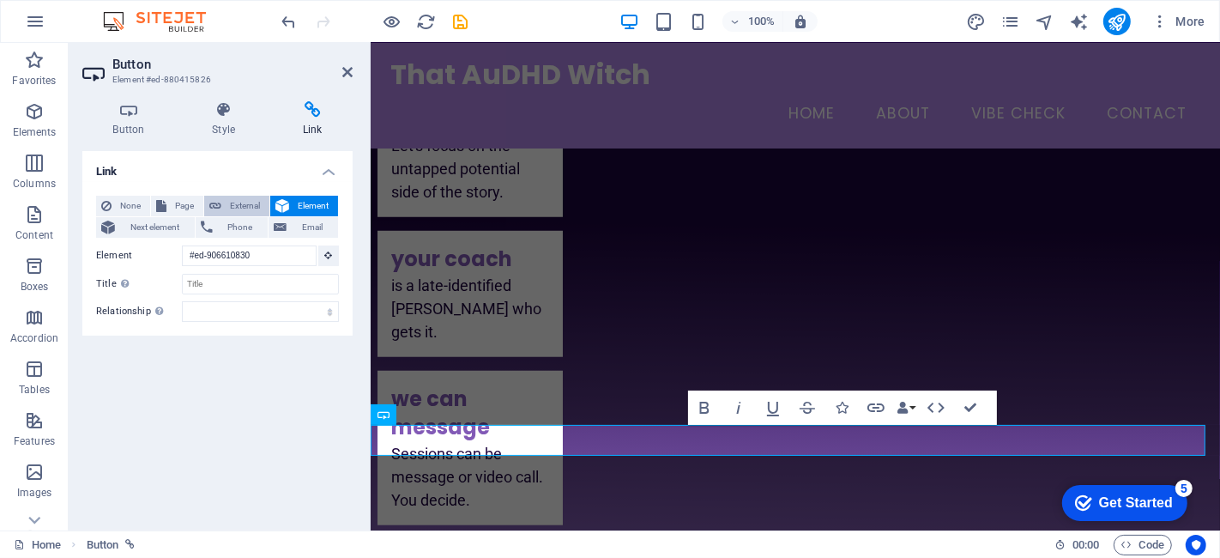
click at [241, 206] on span "External" at bounding box center [245, 206] width 38 height 21
select select "blank"
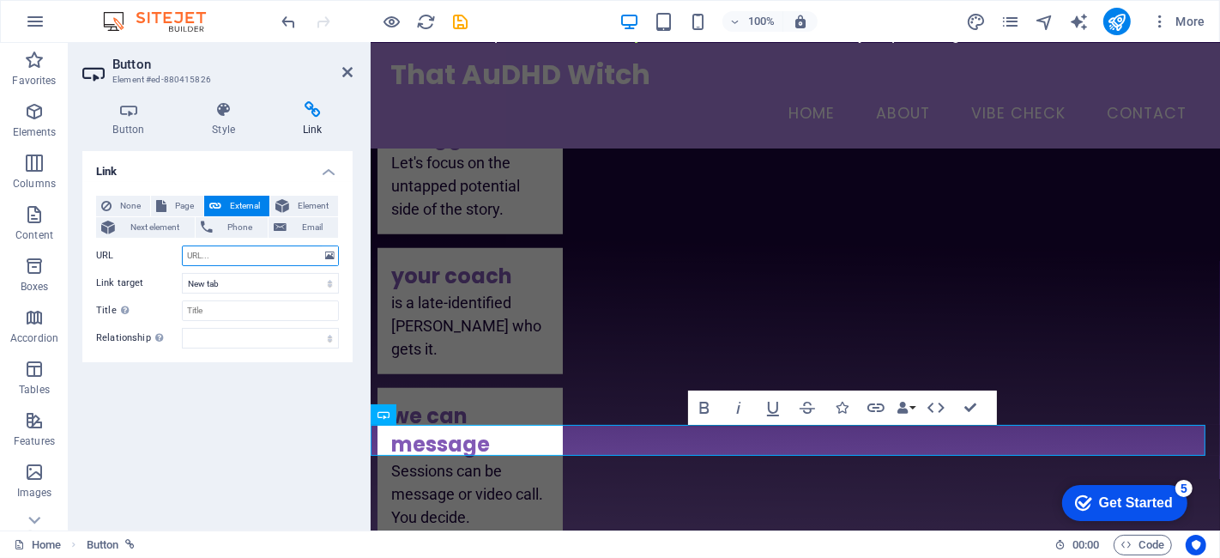
paste input "https://calendly.com/yana-indzheva/20min"
type input "https://calendly.com/yana-indzheva/20min"
click at [231, 308] on input "Title Additional link description, should not be the same as the link text. The…" at bounding box center [260, 310] width 157 height 21
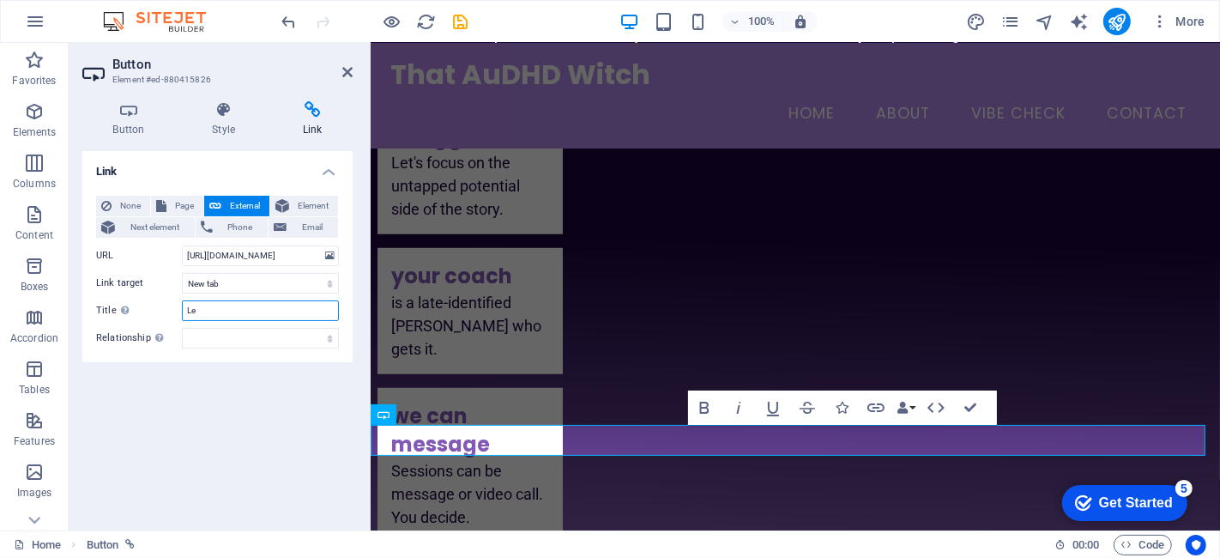
type input "L"
click at [346, 66] on icon at bounding box center [347, 72] width 10 height 14
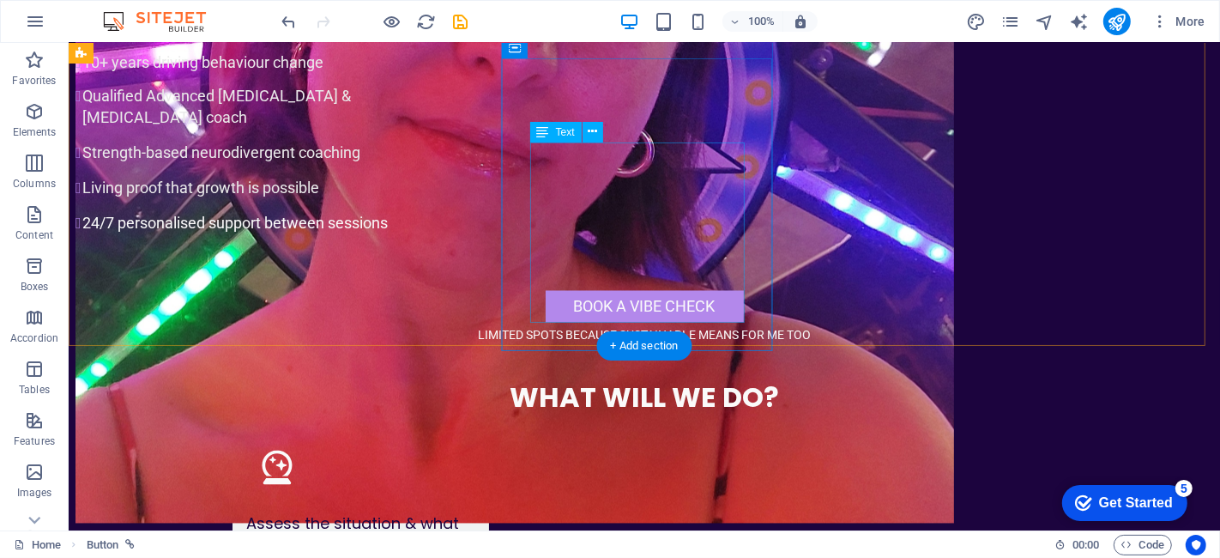
scroll to position [2718, 0]
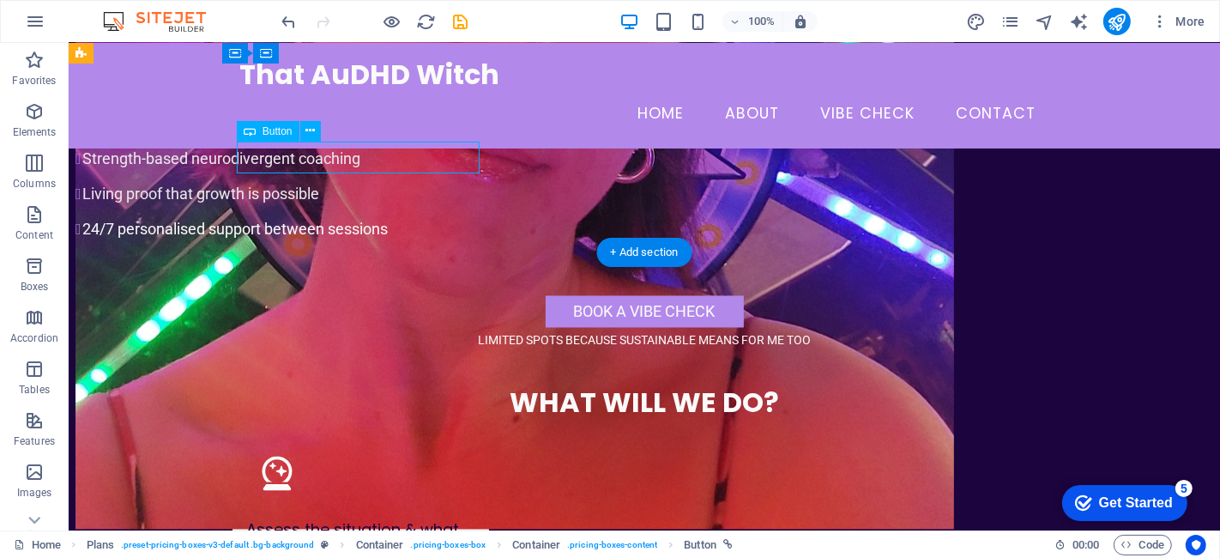
scroll to position [2623, 0]
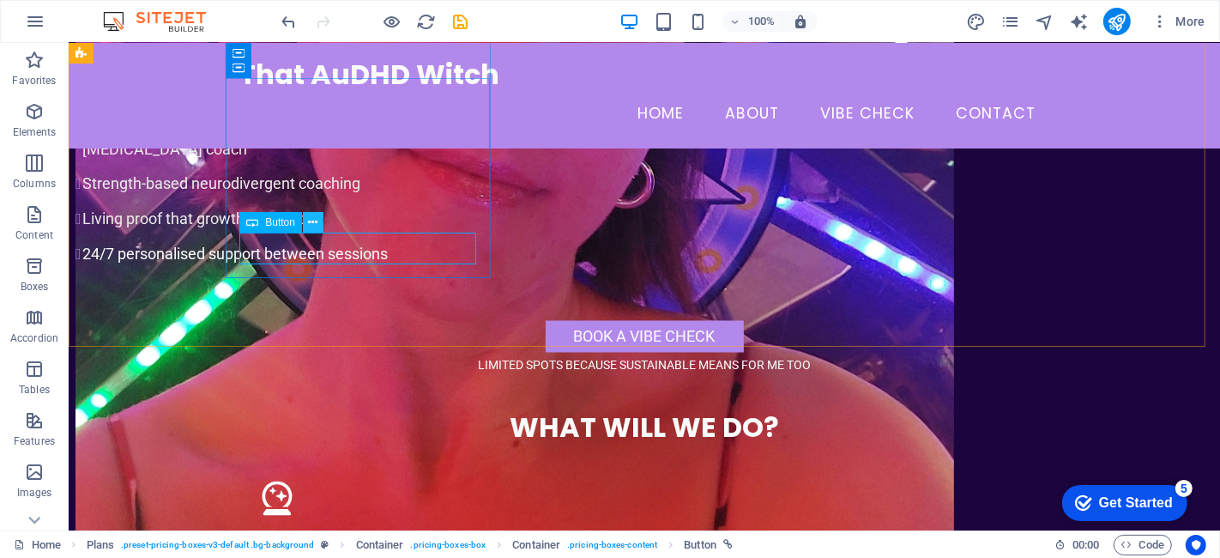
click at [305, 218] on button at bounding box center [313, 222] width 21 height 21
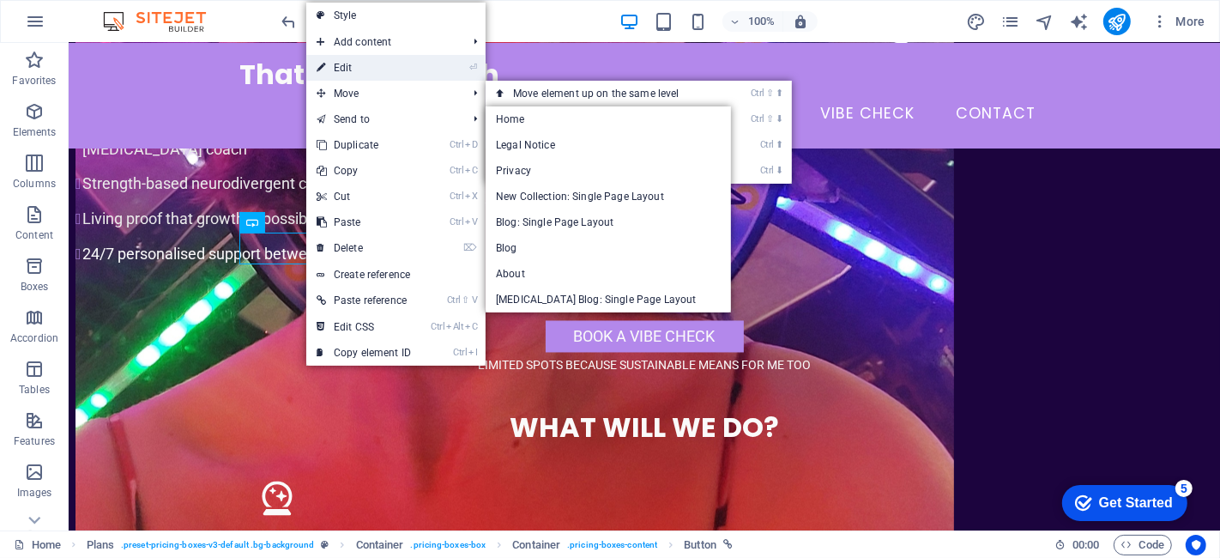
click at [359, 75] on link "⏎ Edit" at bounding box center [363, 68] width 115 height 26
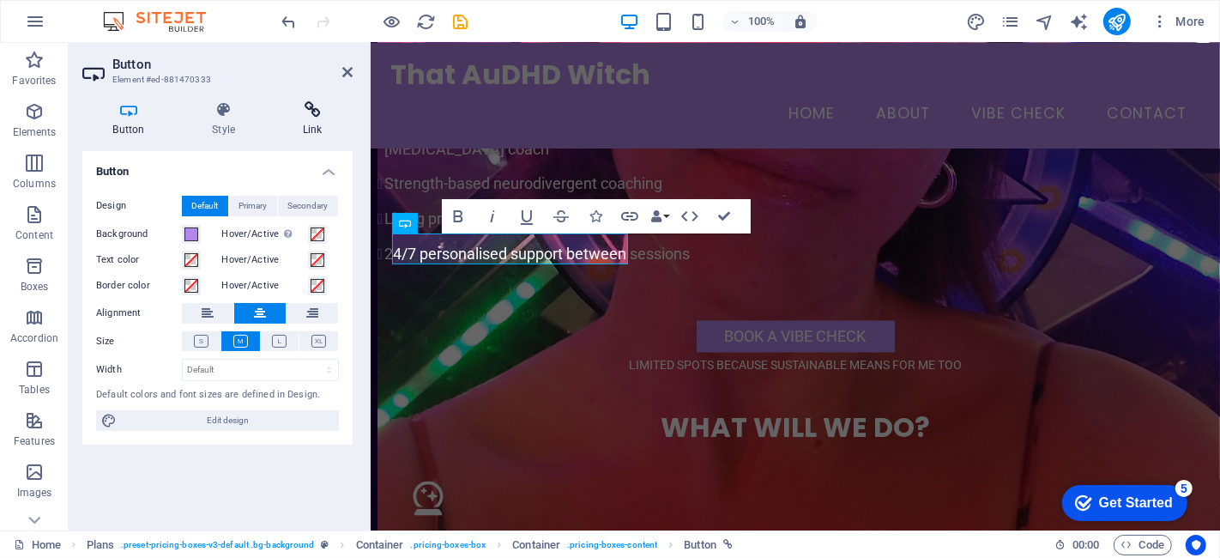
click at [304, 125] on h4 "Link" at bounding box center [312, 119] width 81 height 36
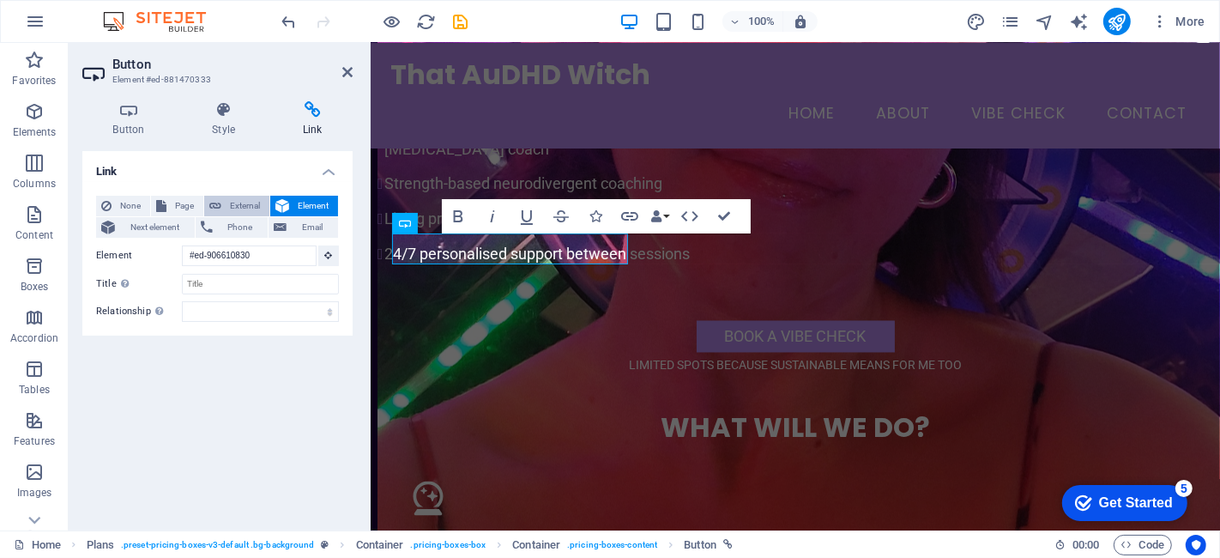
click at [232, 206] on span "External" at bounding box center [245, 206] width 38 height 21
select select "blank"
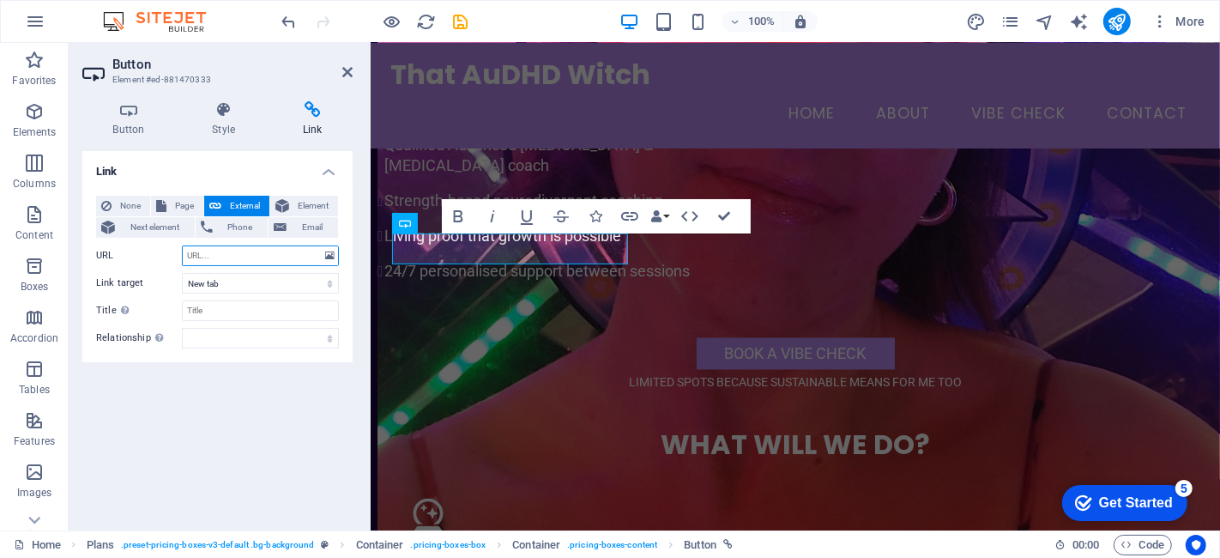
paste input "https://calendly.com/yana-indzheva/20min"
type input "https://calendly.com/yana-indzheva/20min"
drag, startPoint x: 344, startPoint y: 68, endPoint x: 277, endPoint y: 24, distance: 80.0
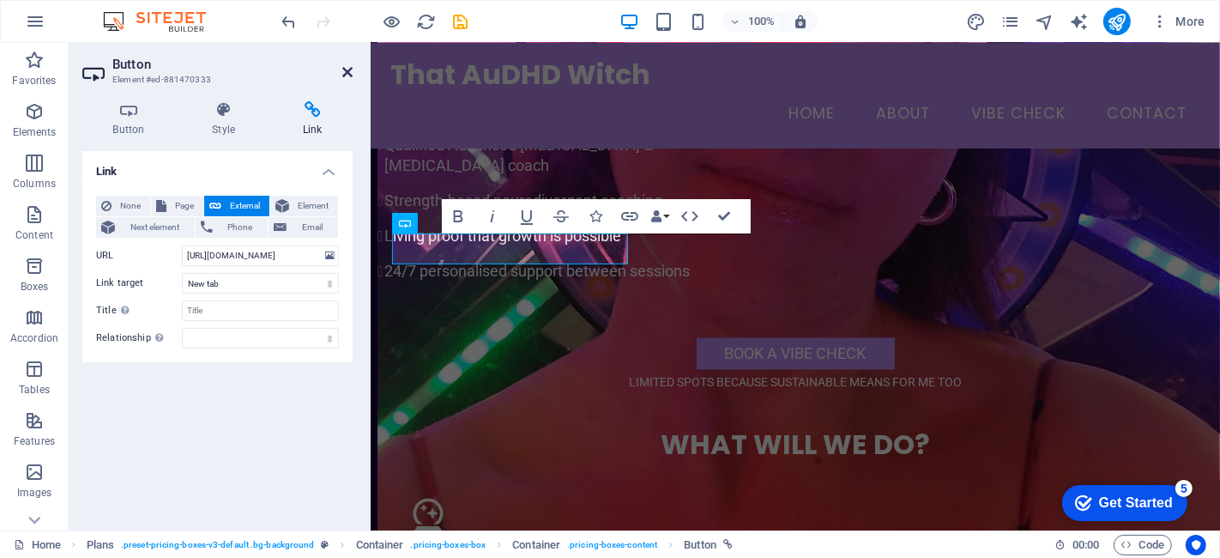
click at [344, 67] on icon at bounding box center [347, 72] width 10 height 14
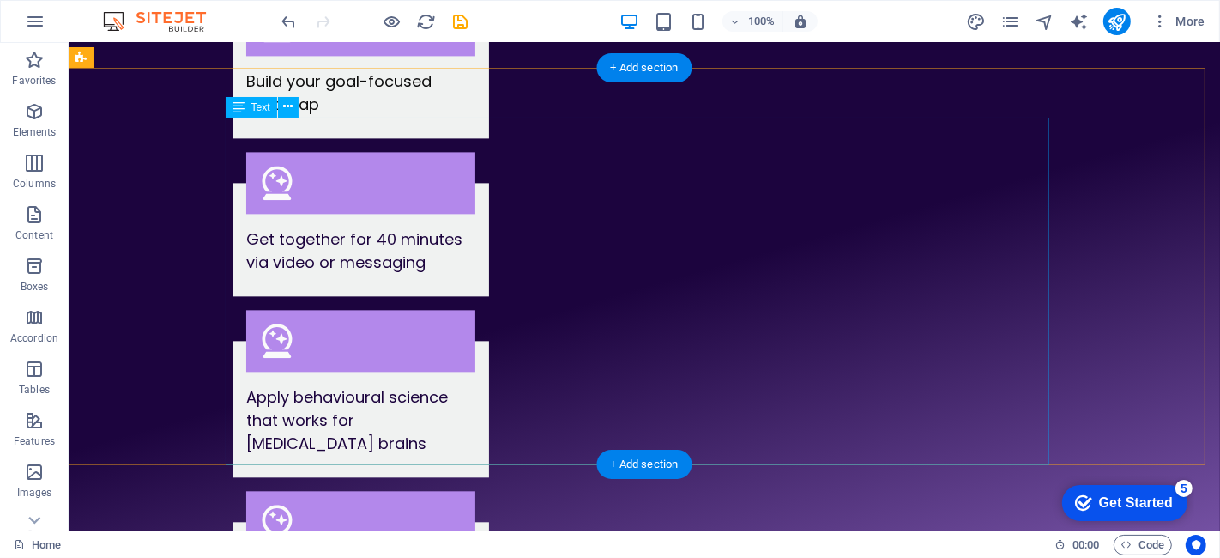
scroll to position [3481, 0]
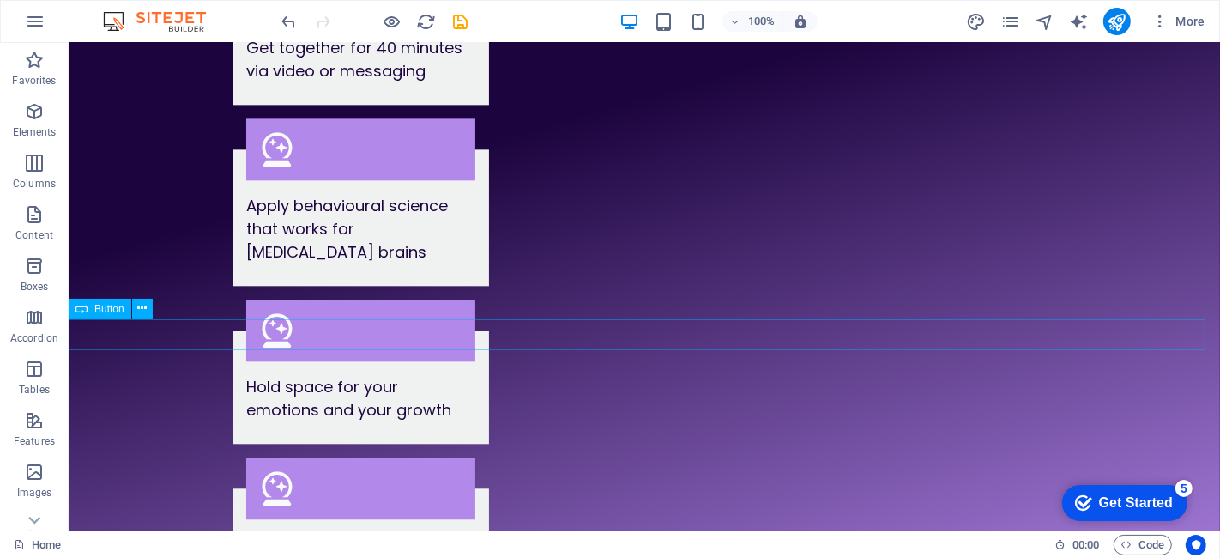
click at [143, 309] on icon at bounding box center [141, 308] width 9 height 18
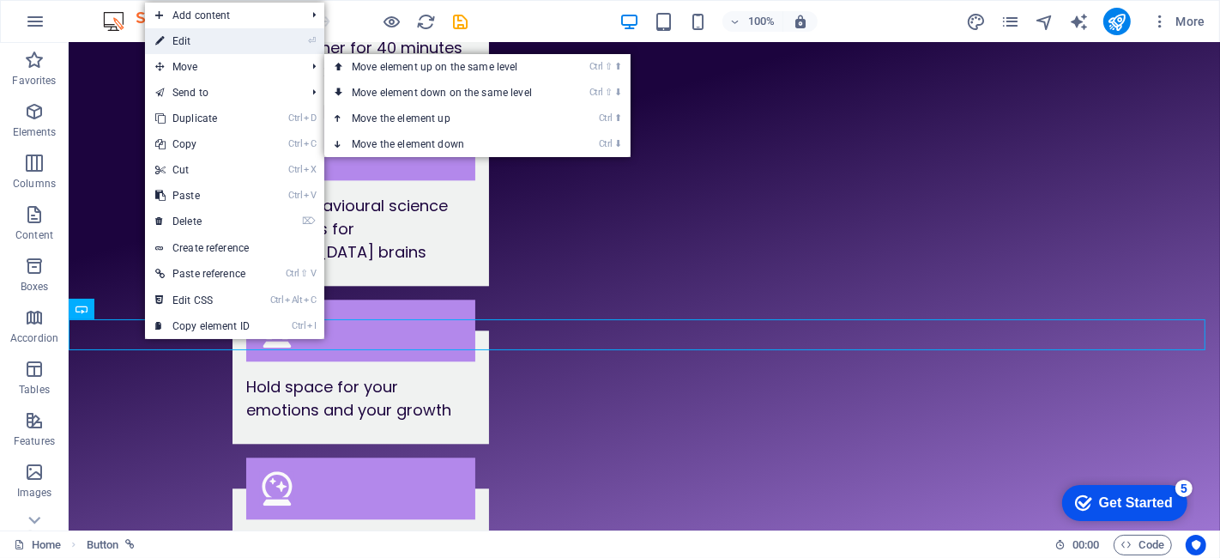
click at [199, 48] on link "⏎ Edit" at bounding box center [202, 41] width 115 height 26
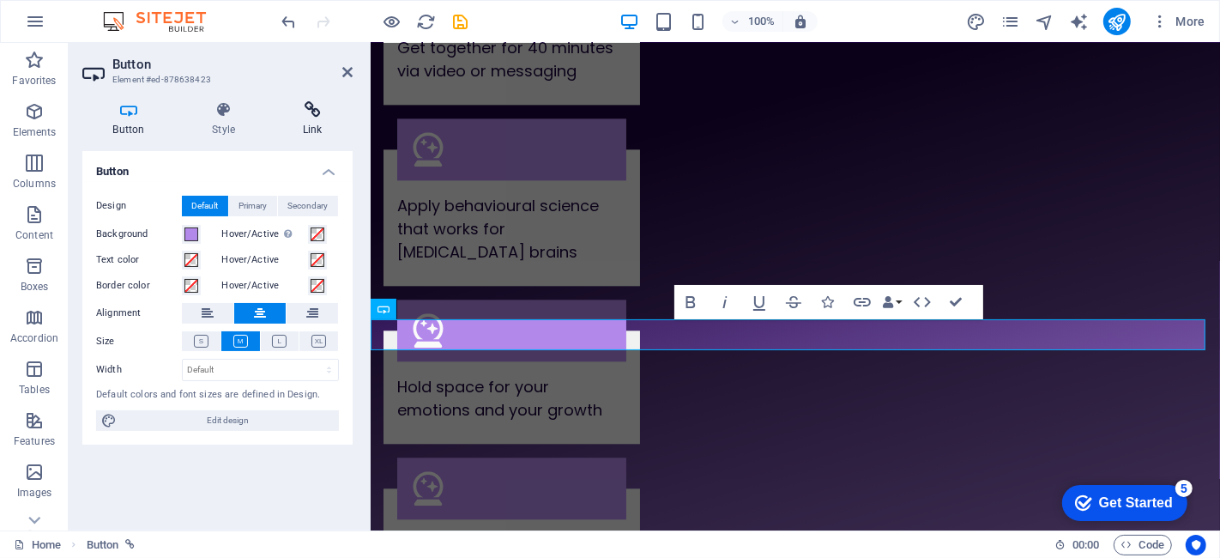
click at [305, 106] on icon at bounding box center [312, 109] width 81 height 17
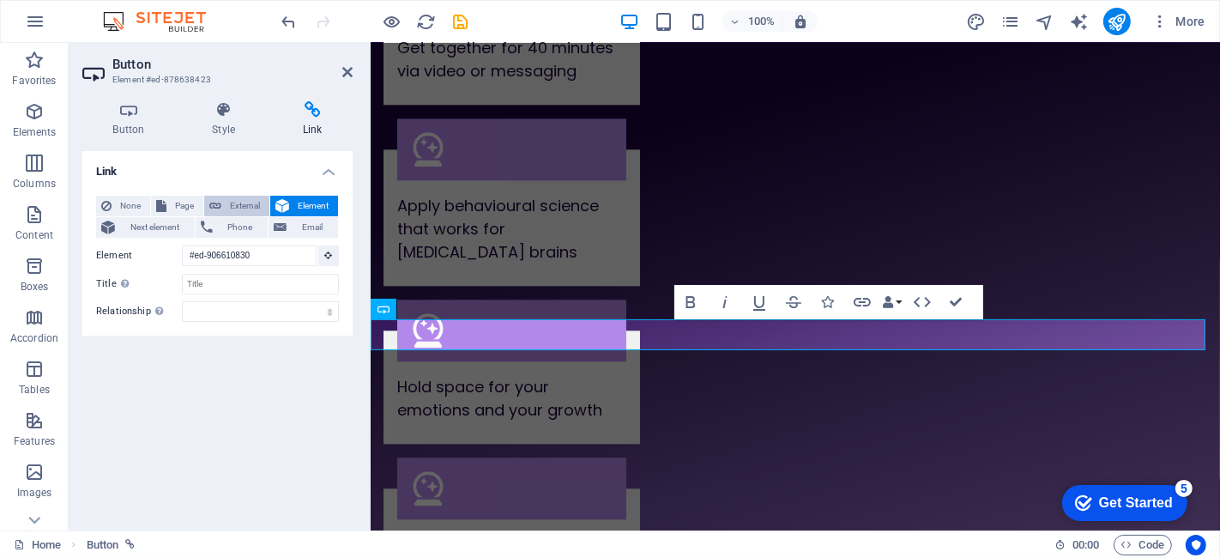
click at [239, 197] on span "External" at bounding box center [245, 206] width 38 height 21
select select "blank"
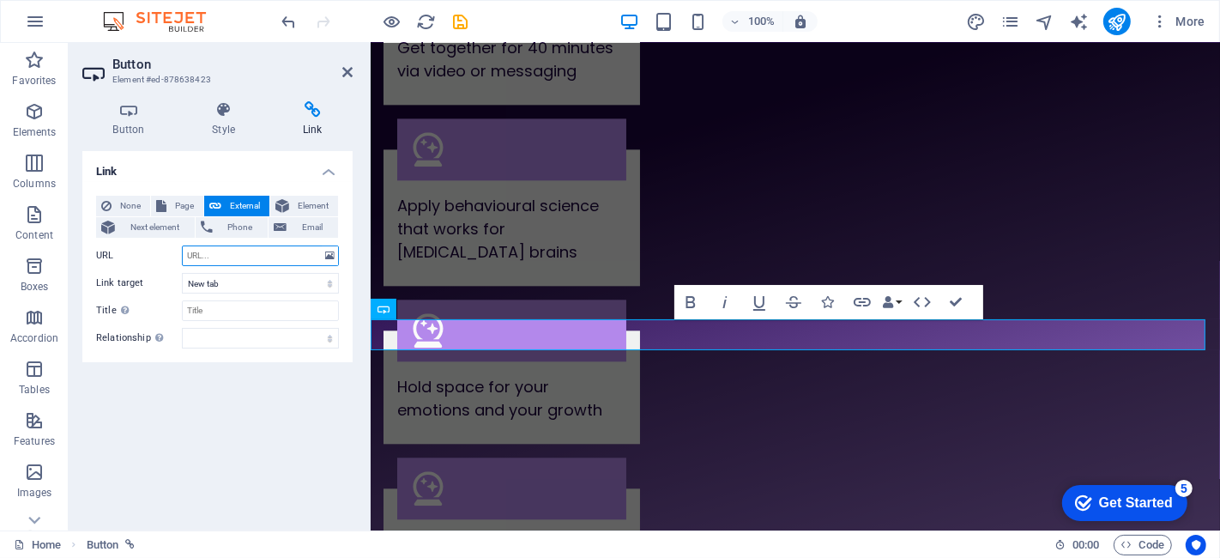
paste input "https://calendly.com/yana-indzheva/20min"
type input "https://calendly.com/yana-indzheva/20min"
click at [347, 66] on icon at bounding box center [347, 72] width 10 height 14
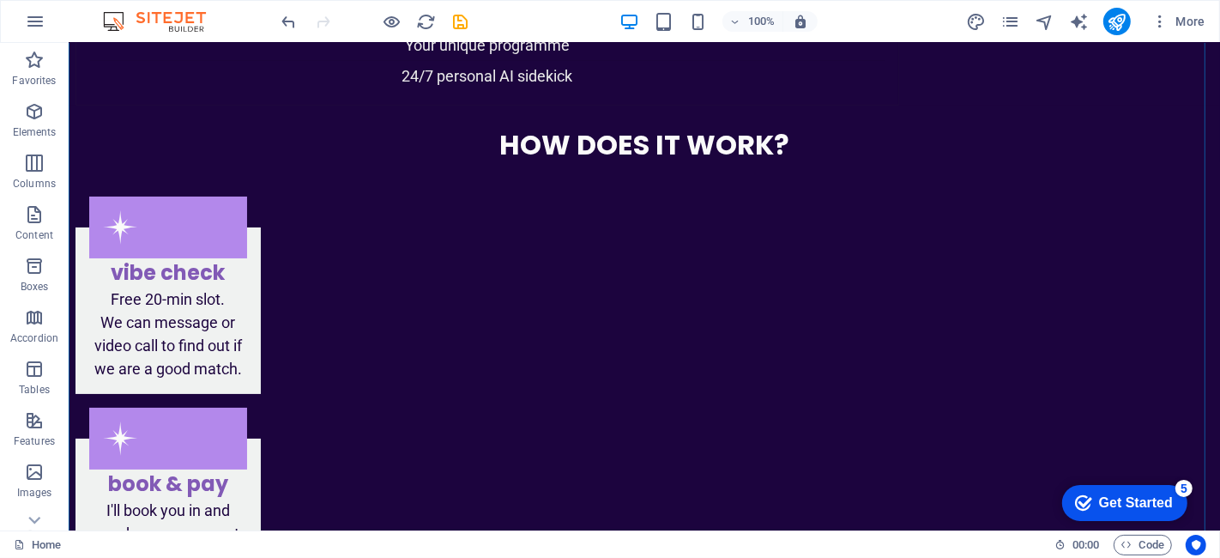
scroll to position [5768, 0]
